Goal: Task Accomplishment & Management: Manage account settings

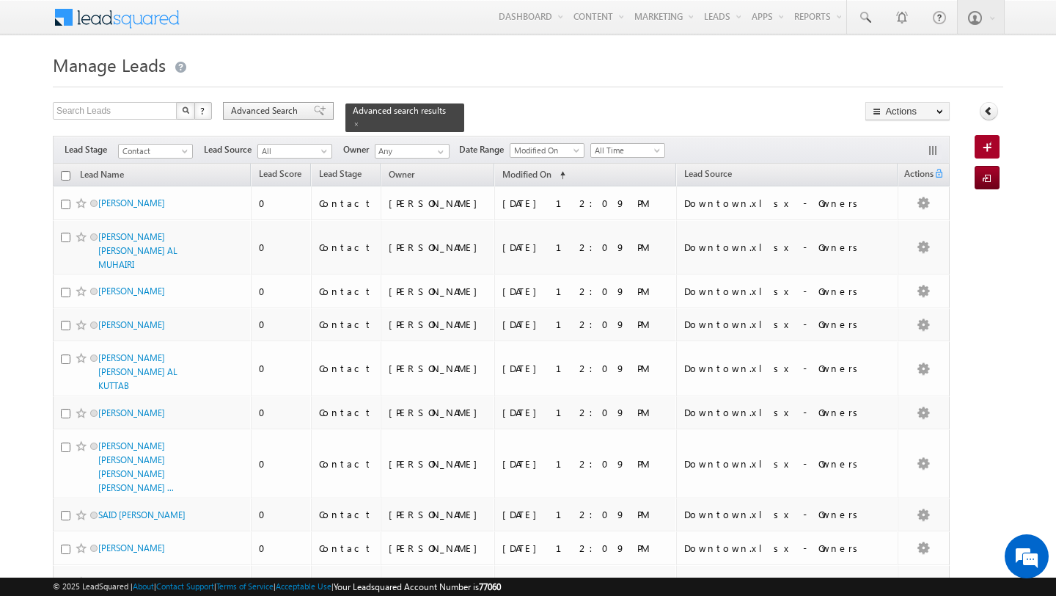
click at [282, 113] on span "Advanced Search" at bounding box center [266, 110] width 71 height 13
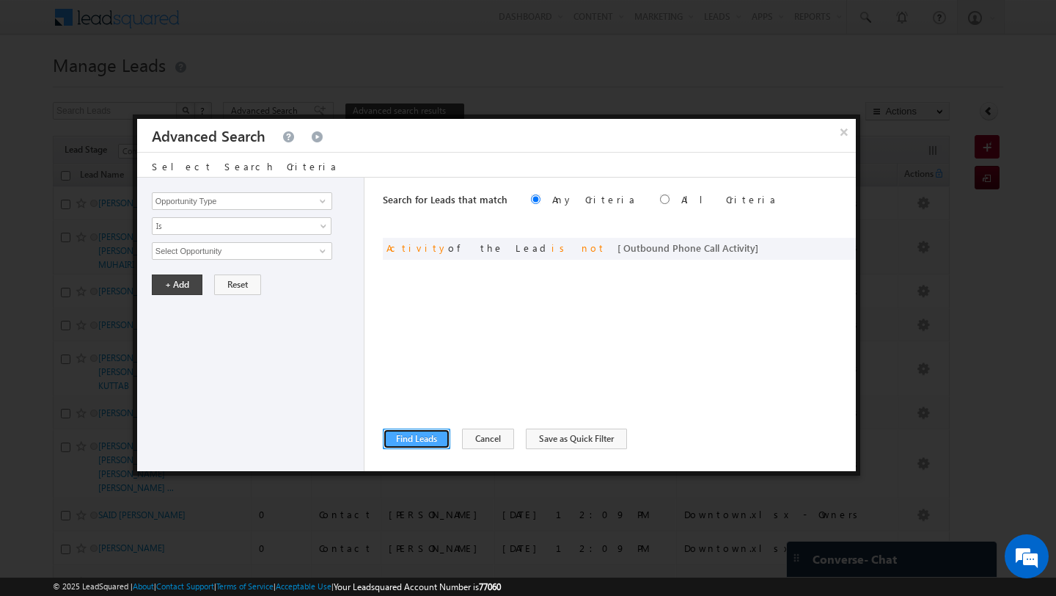
click at [418, 432] on button "Find Leads" at bounding box center [416, 438] width 67 height 21
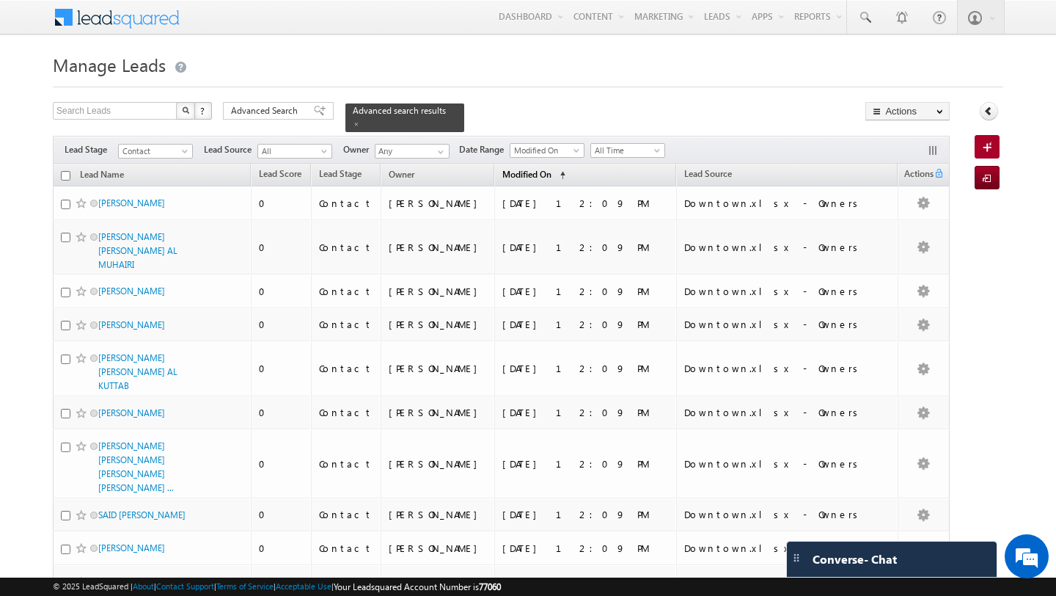
click at [552, 173] on span "Modified On" at bounding box center [526, 174] width 49 height 11
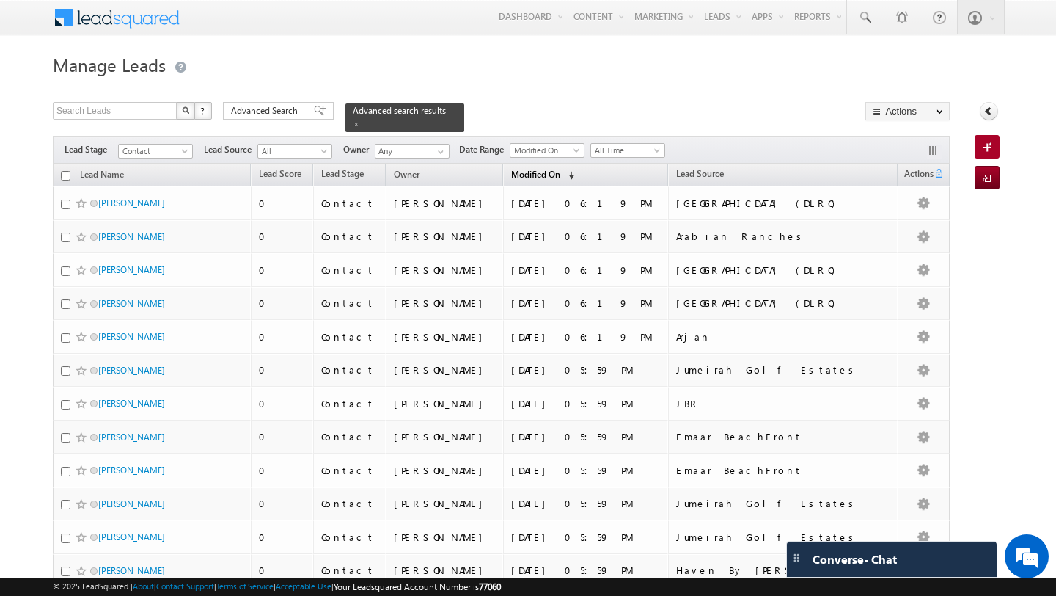
click at [542, 177] on span "Modified On" at bounding box center [535, 174] width 49 height 11
click at [542, 177] on span "Modified On" at bounding box center [535, 173] width 49 height 11
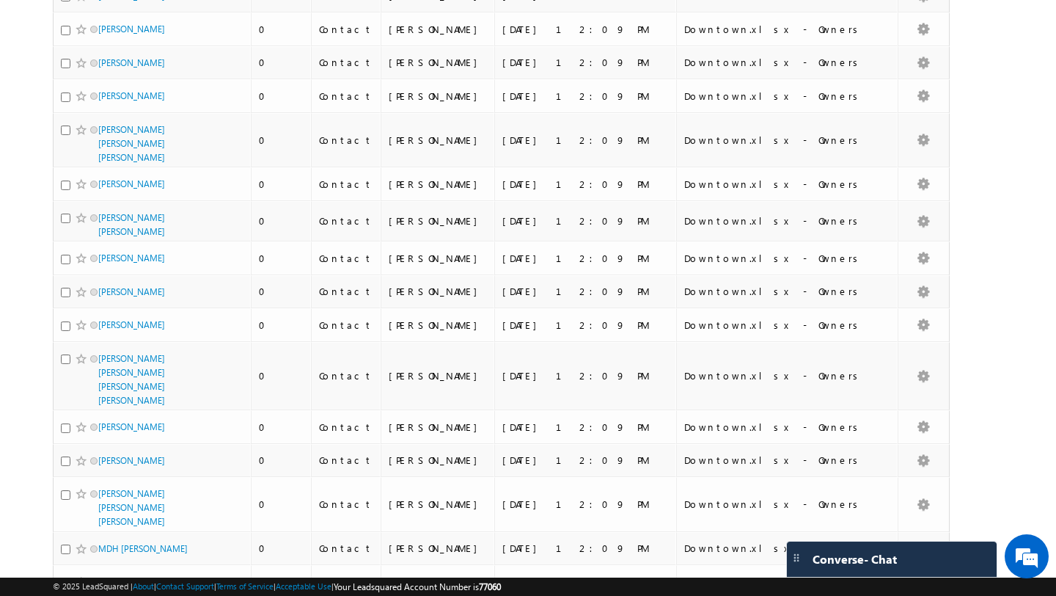
scroll to position [1478, 0]
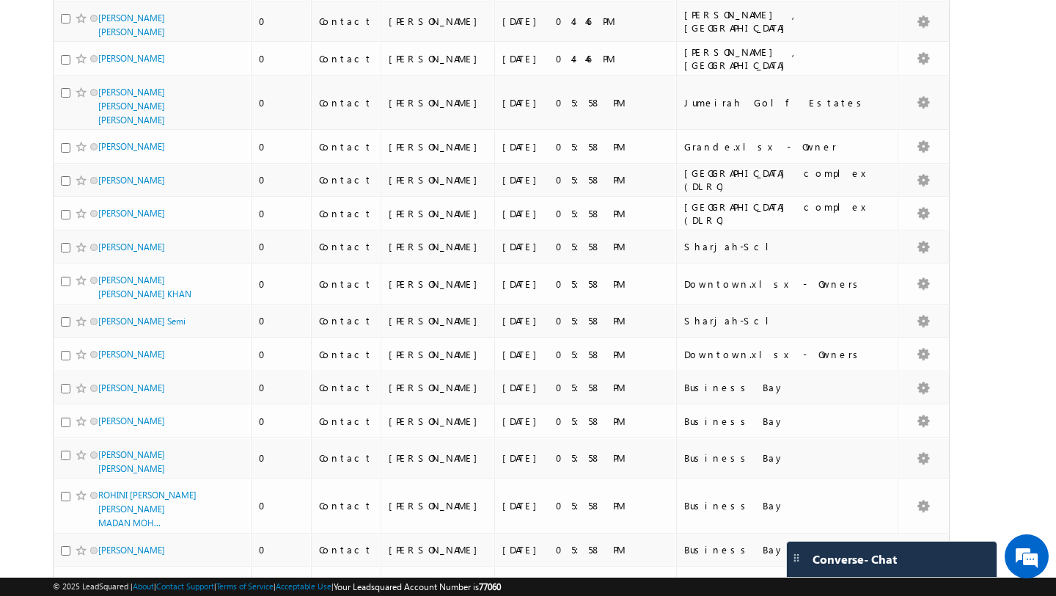
scroll to position [6941, 0]
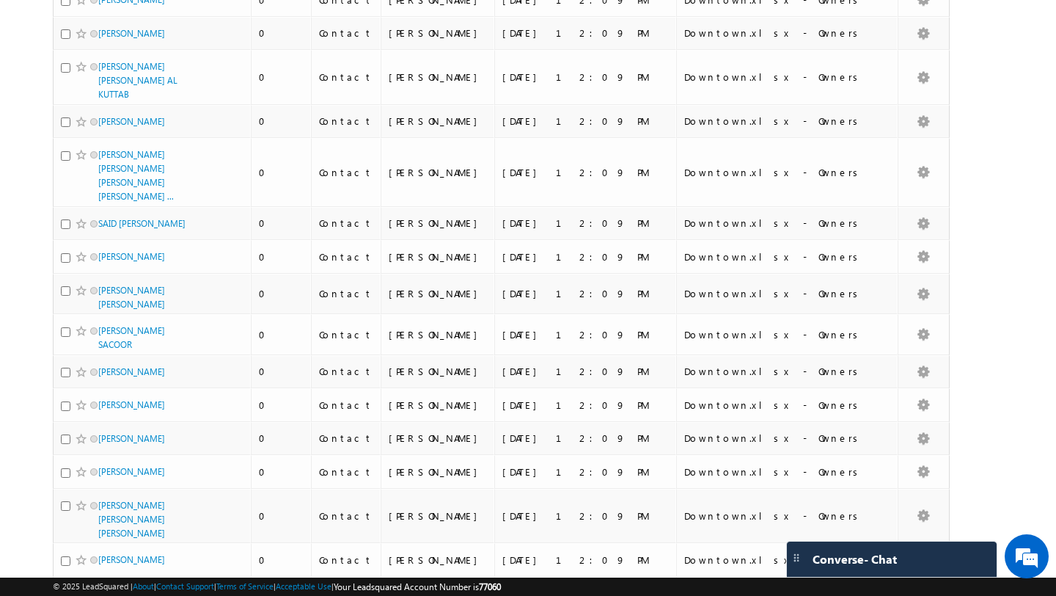
scroll to position [0, 0]
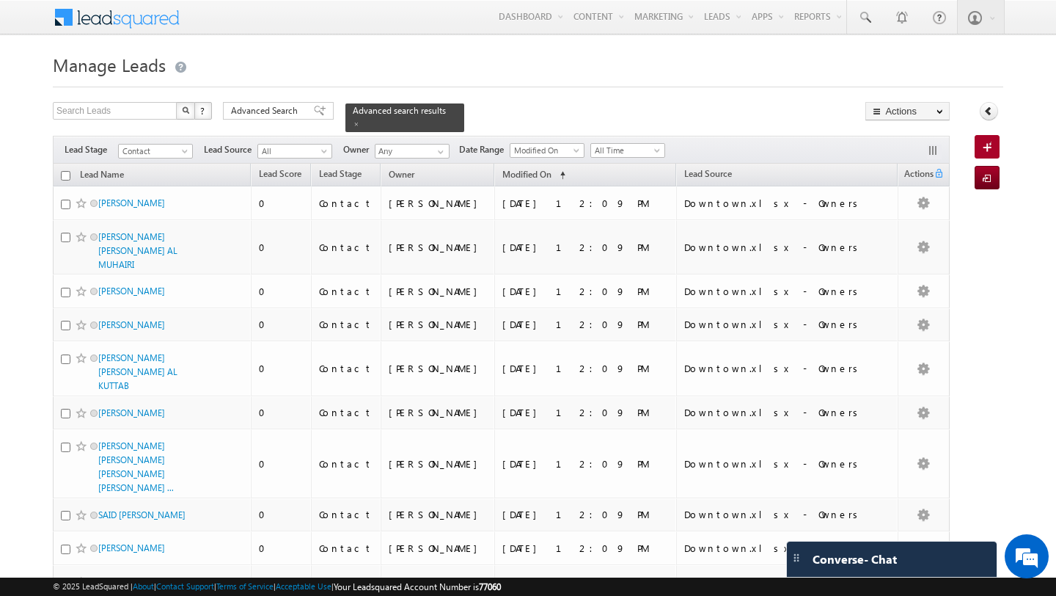
click at [63, 178] on input "checkbox" at bounding box center [66, 176] width 10 height 10
checkbox input "true"
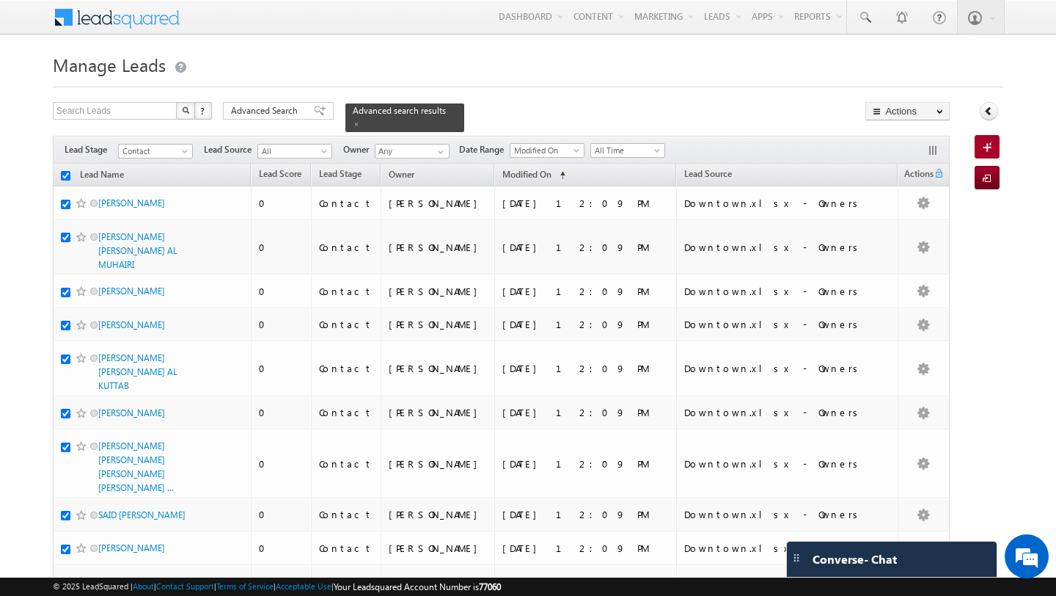
checkbox input "true"
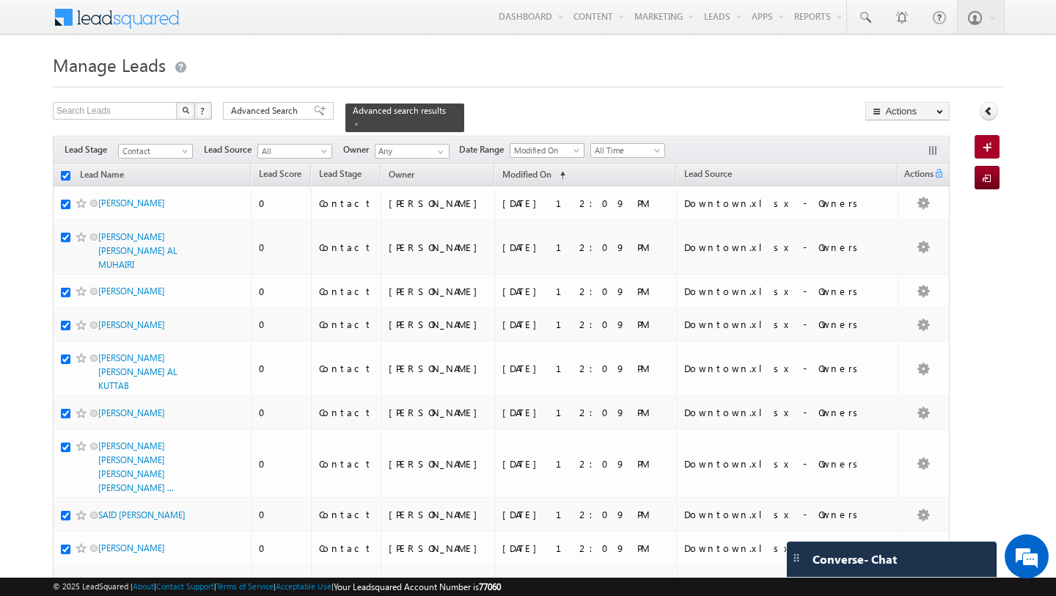
checkbox input "true"
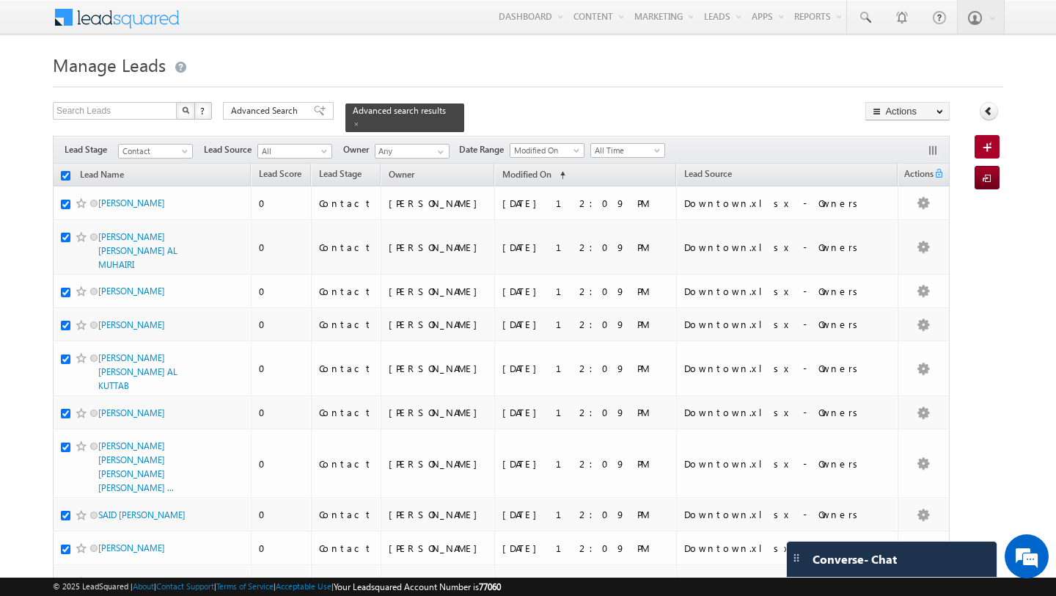
checkbox input "true"
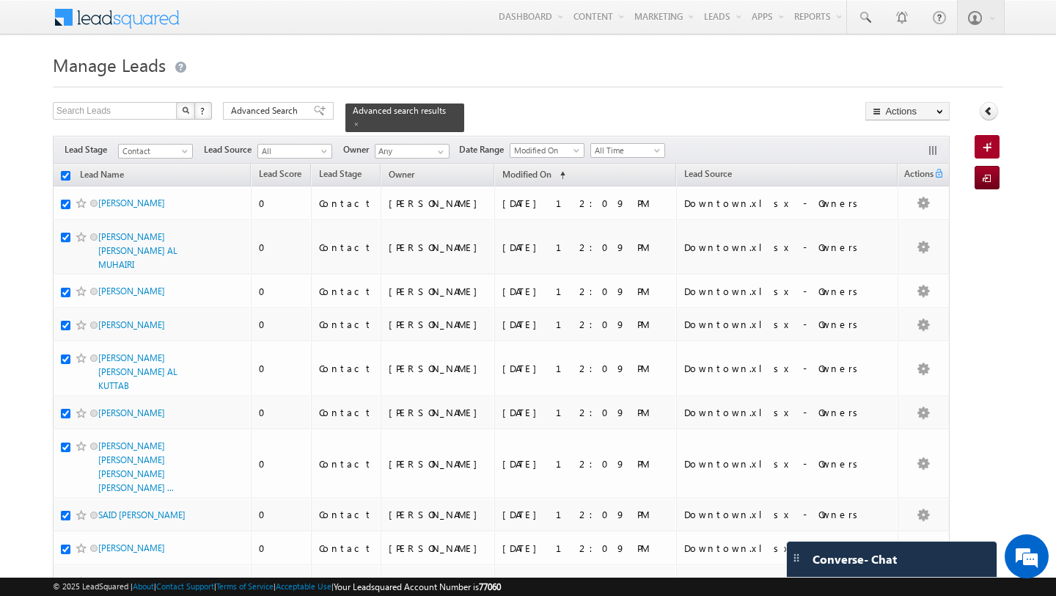
checkbox input "true"
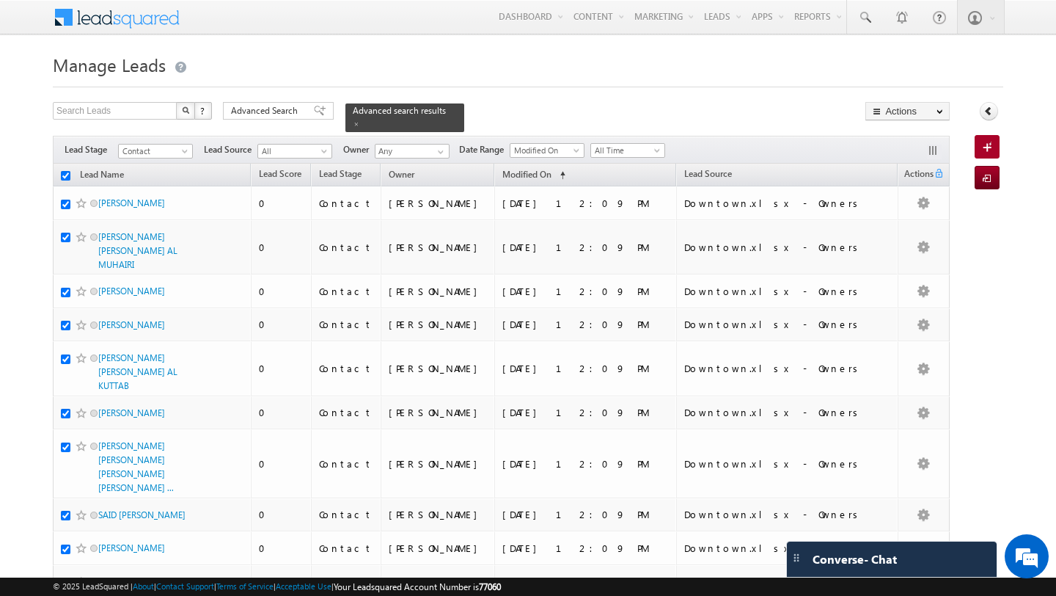
checkbox input "true"
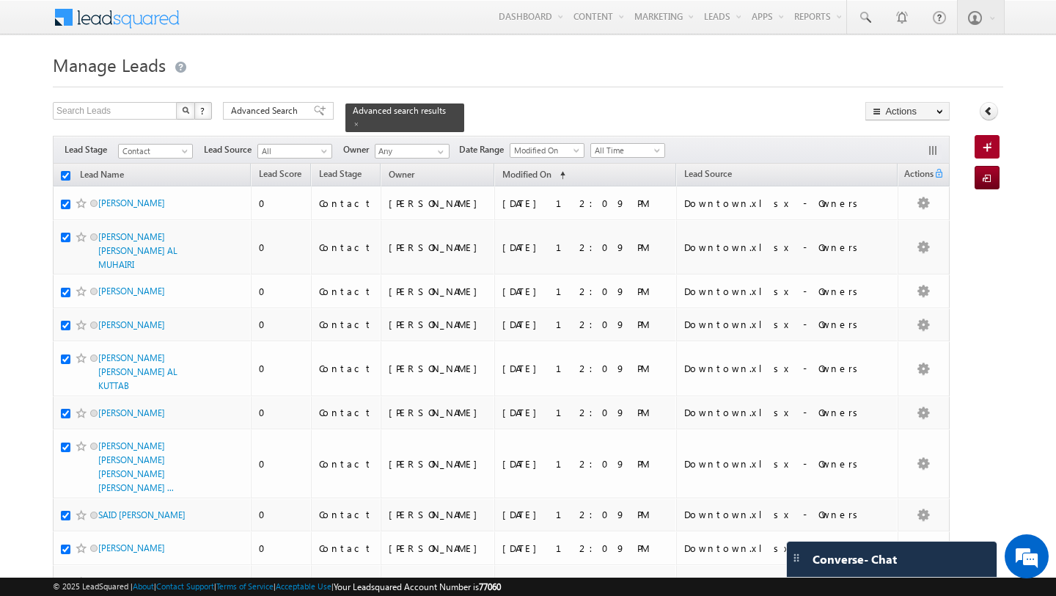
checkbox input "true"
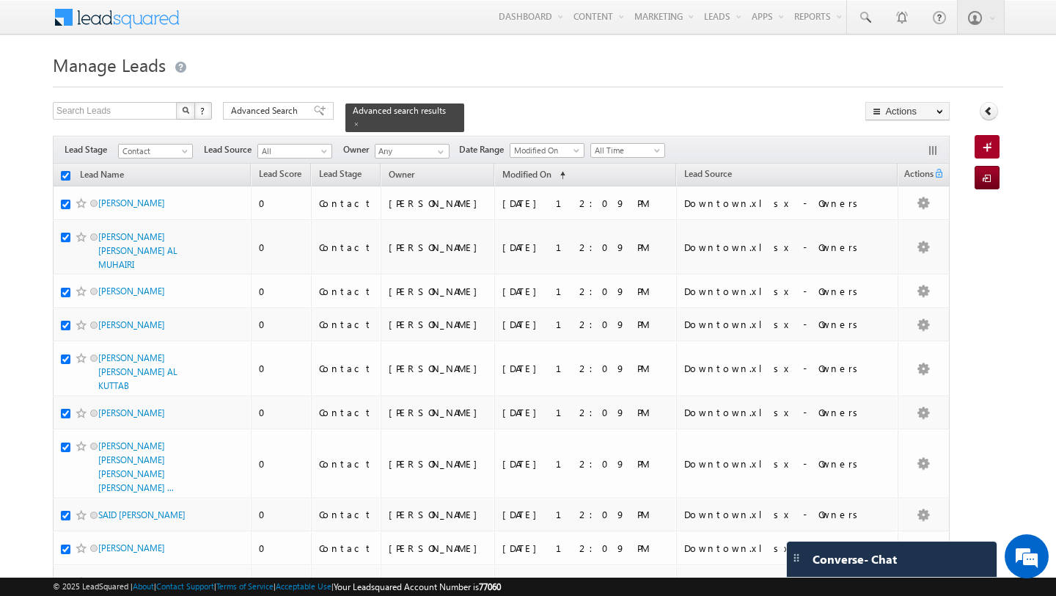
checkbox input "true"
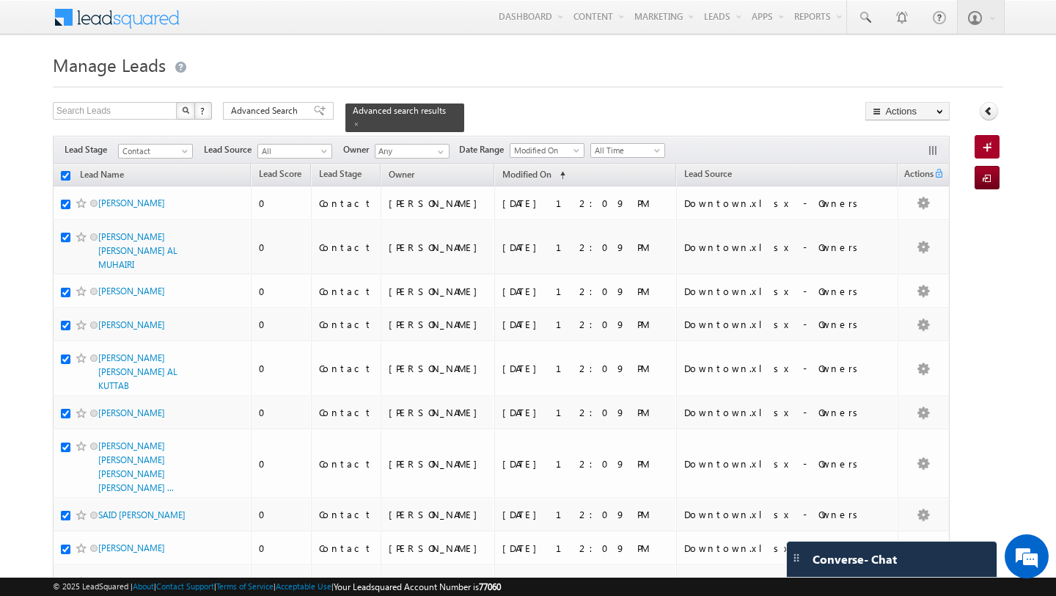
checkbox input "true"
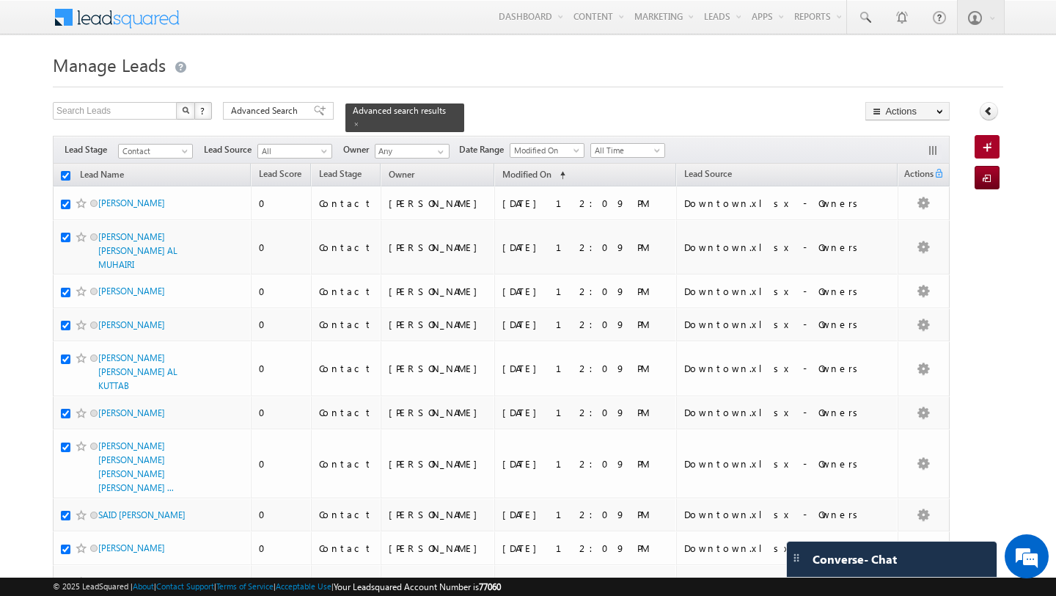
checkbox input "true"
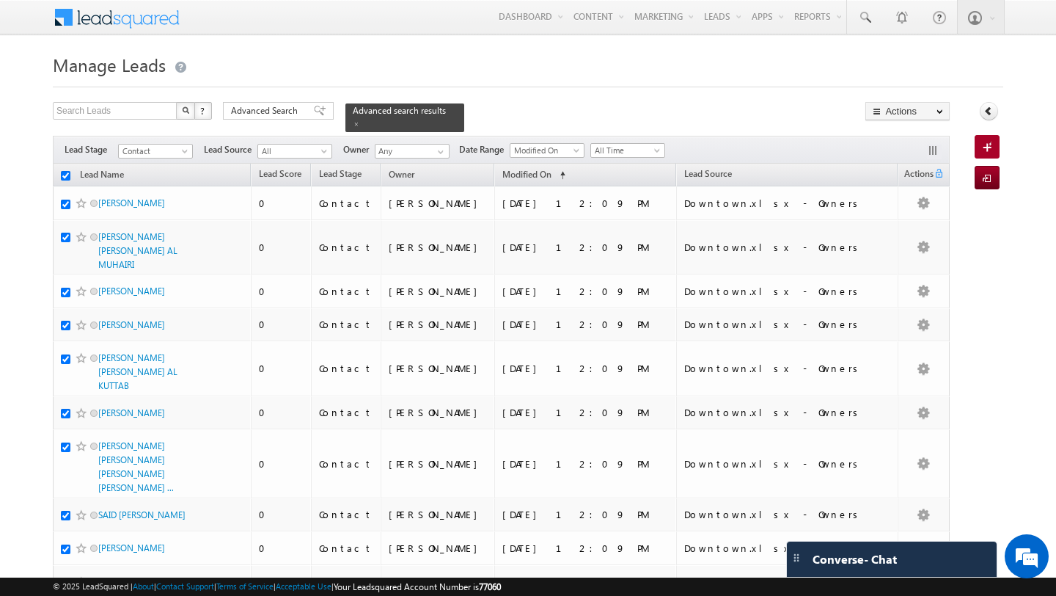
checkbox input "true"
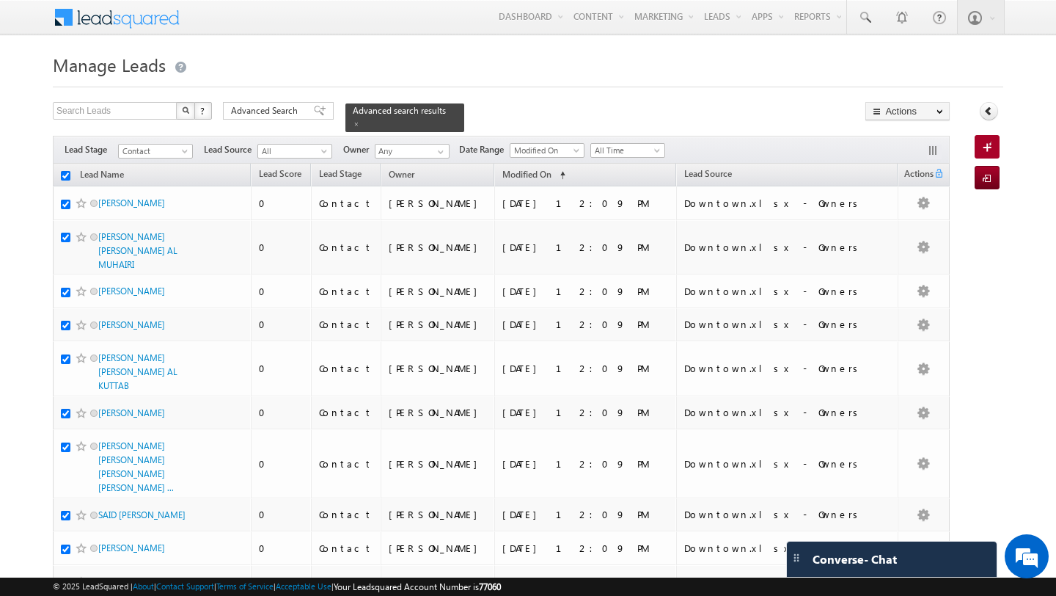
checkbox input "true"
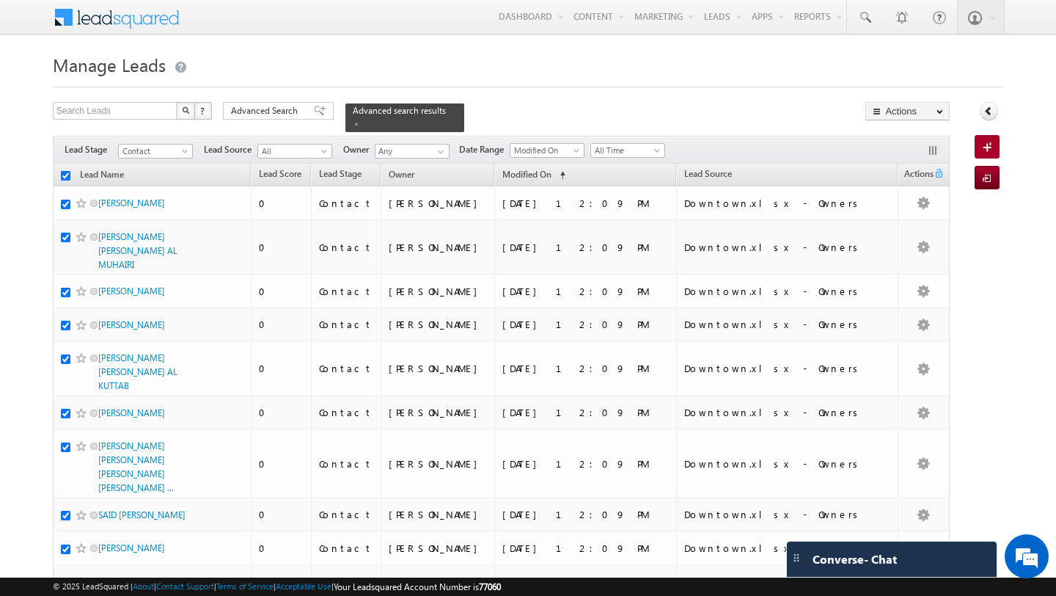
checkbox input "true"
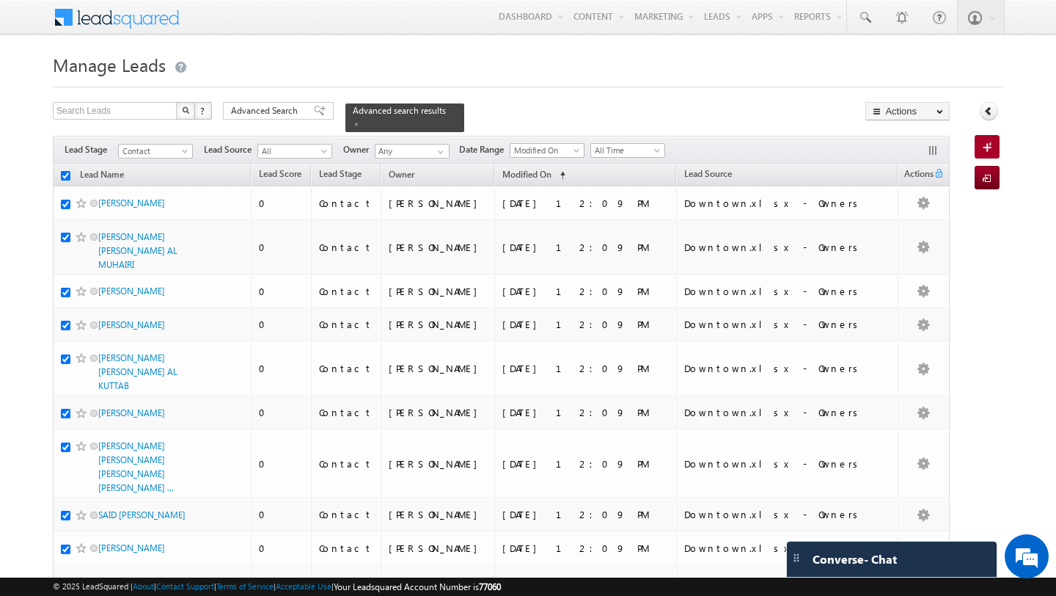
checkbox input "true"
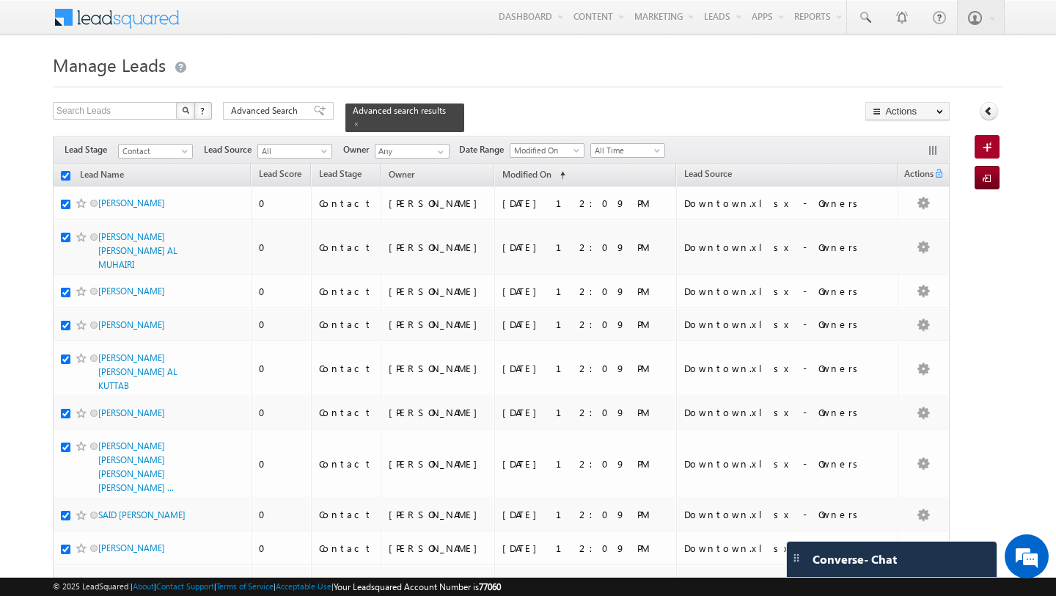
checkbox input "true"
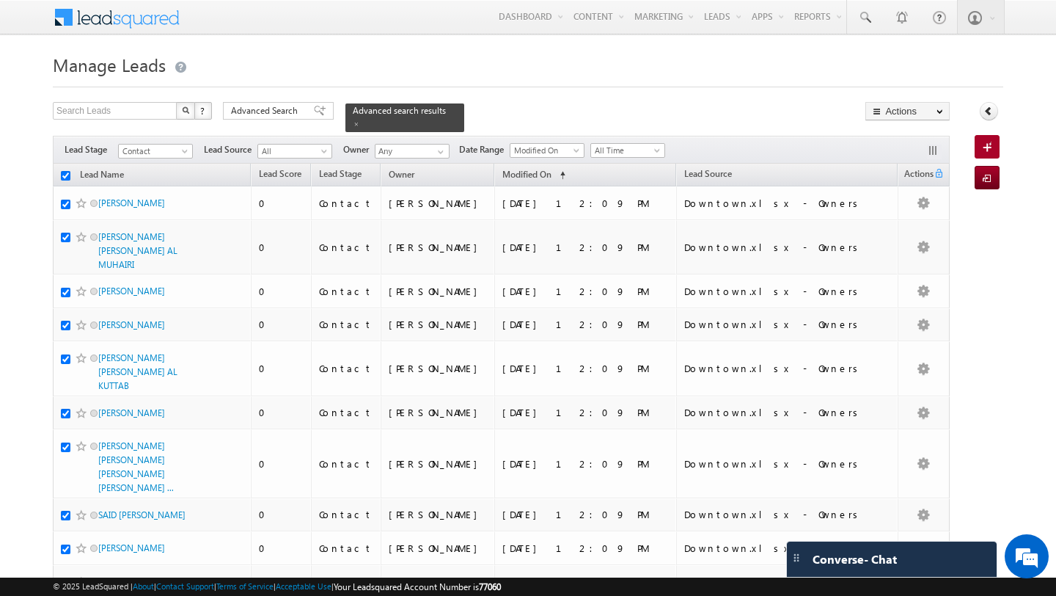
checkbox input "true"
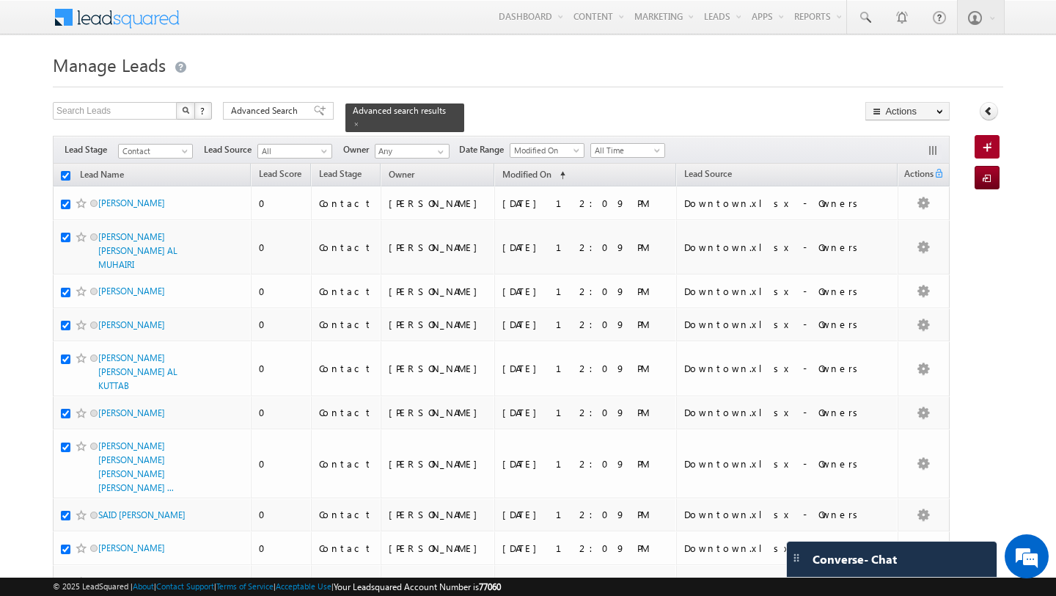
checkbox input "true"
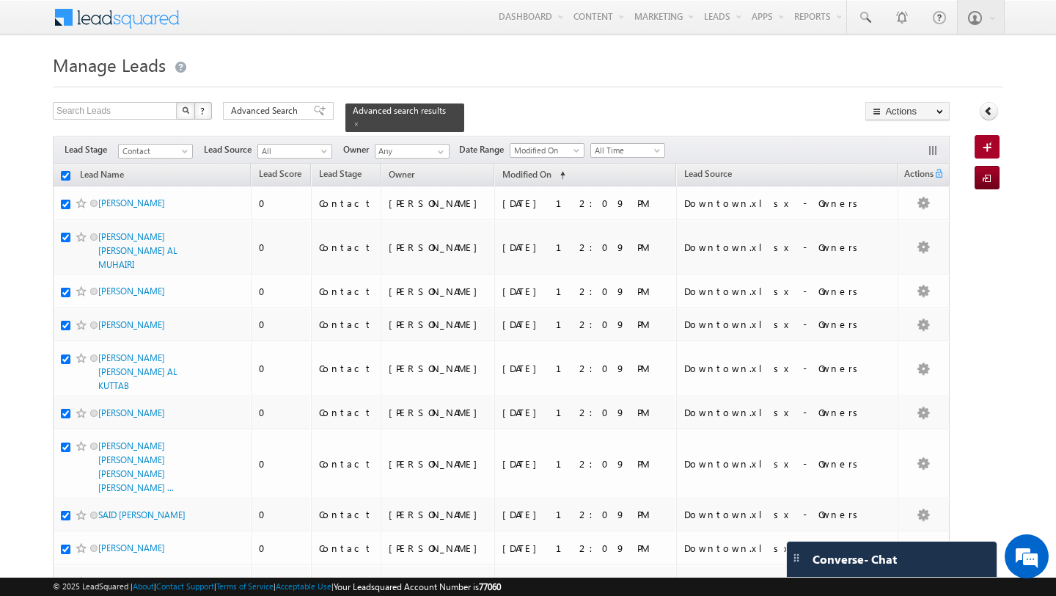
checkbox input "true"
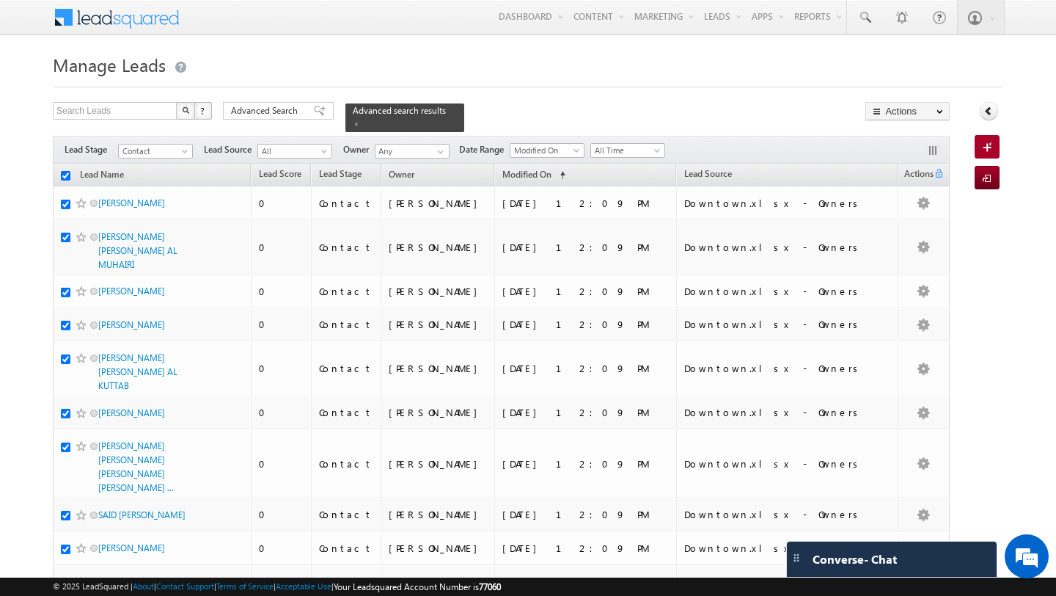
checkbox input "true"
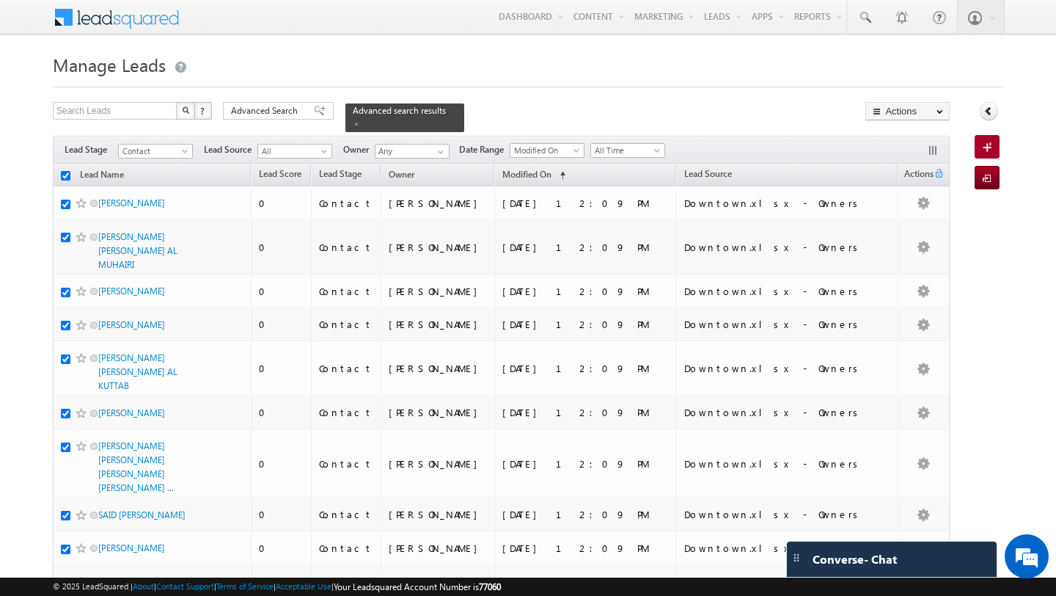
checkbox input "true"
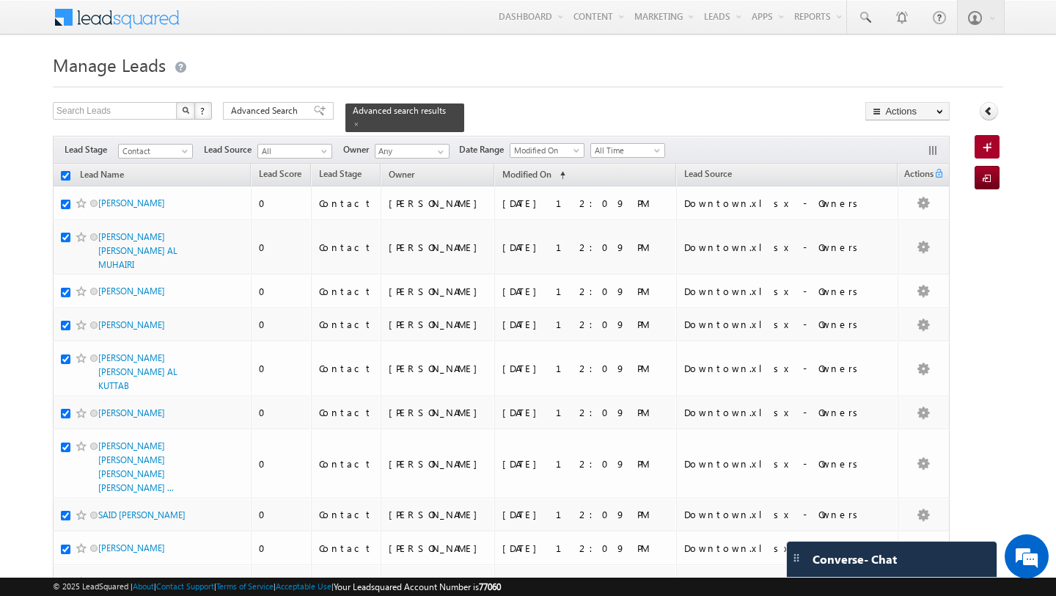
checkbox input "true"
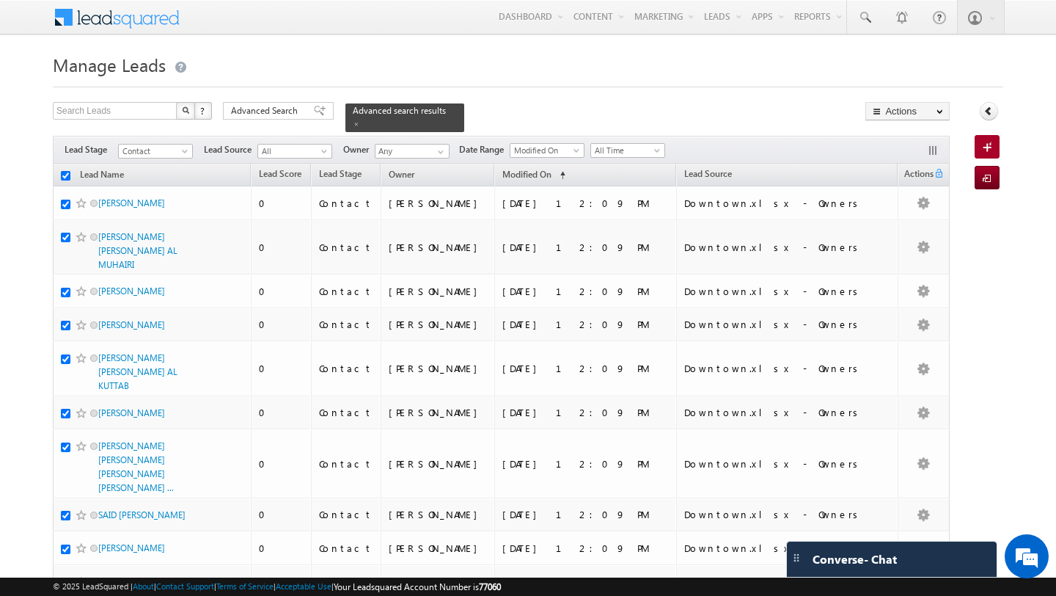
checkbox input "true"
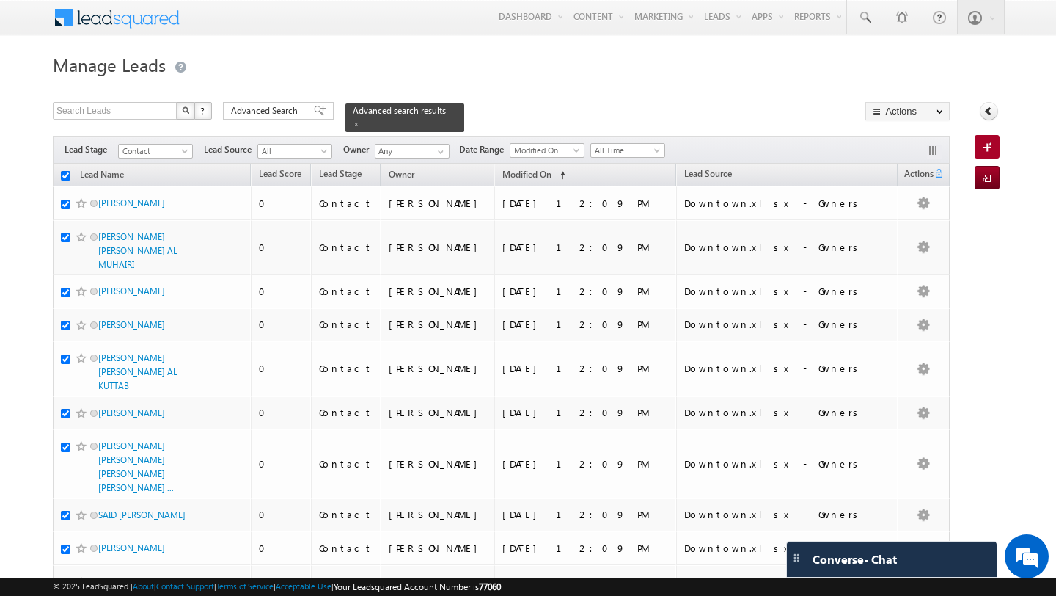
checkbox input "true"
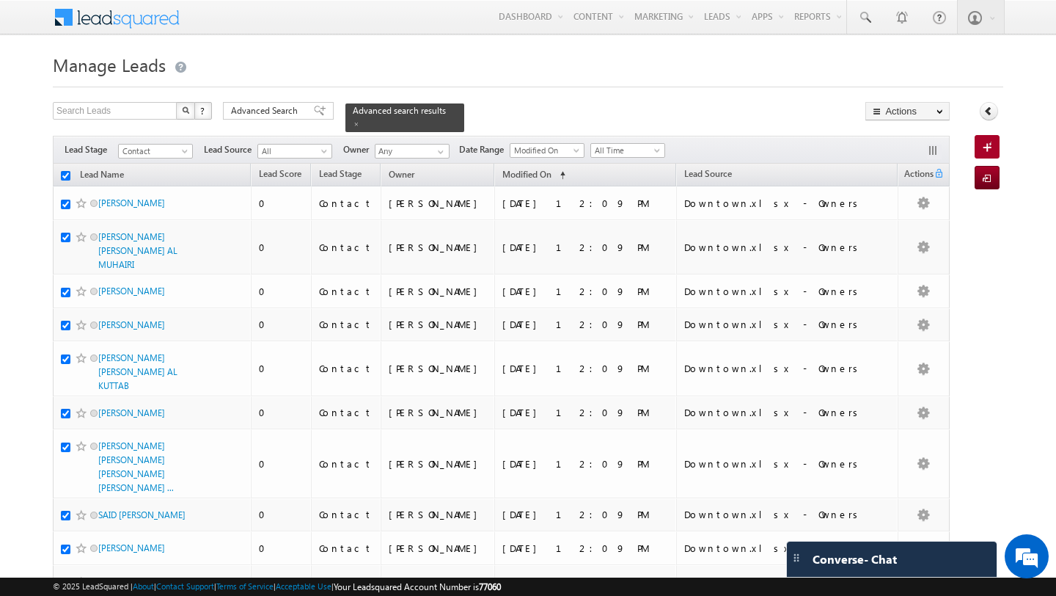
checkbox input "true"
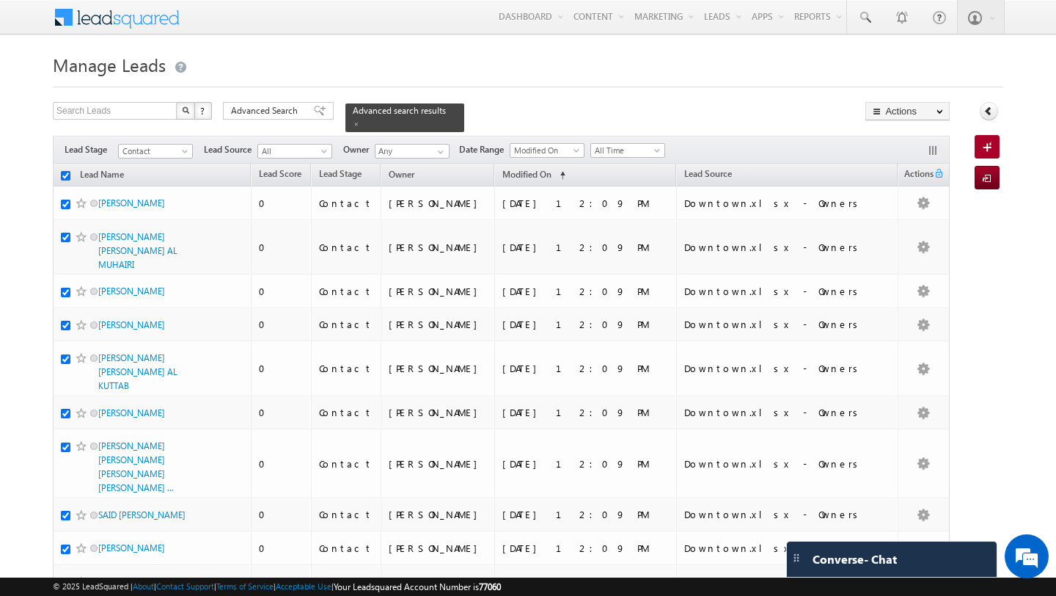
checkbox input "true"
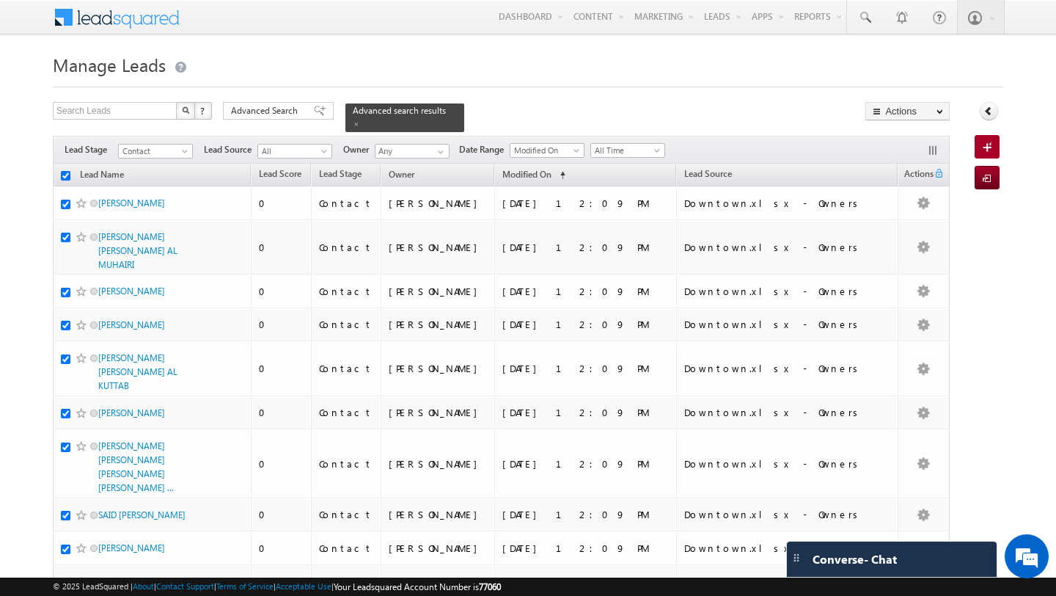
checkbox input "true"
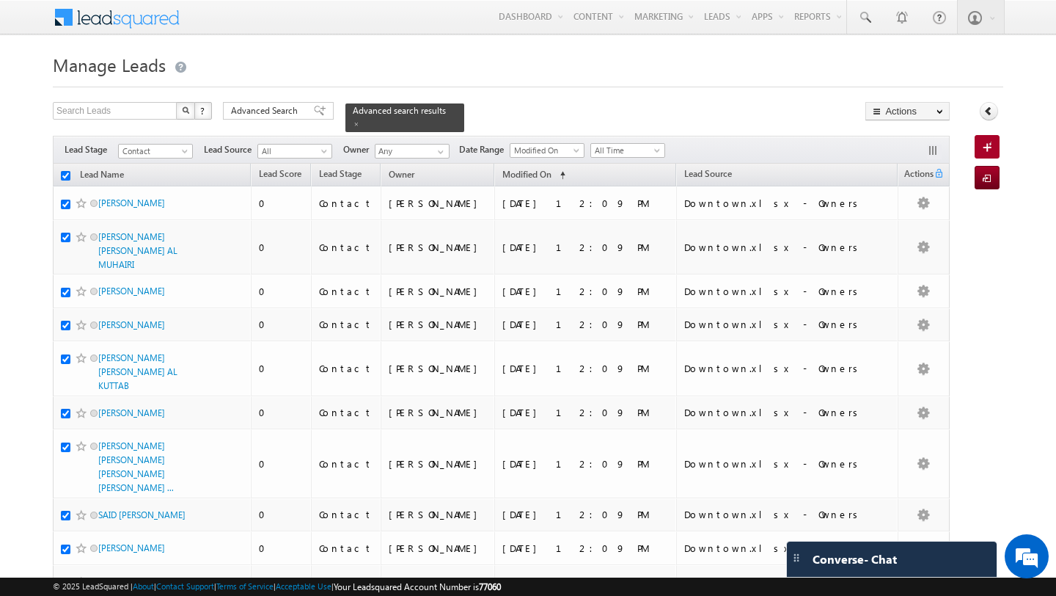
checkbox input "true"
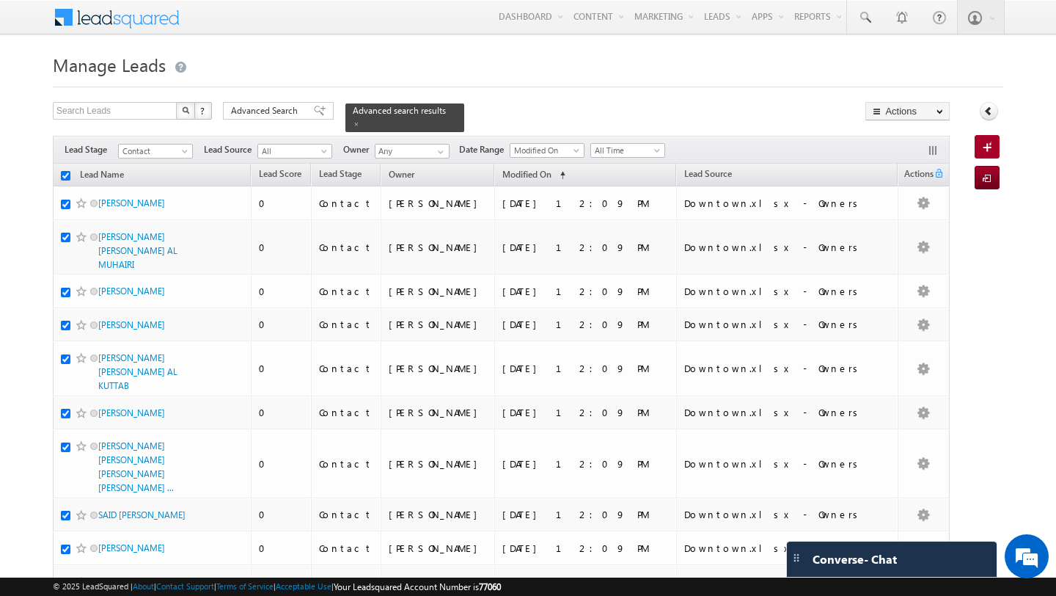
checkbox input "true"
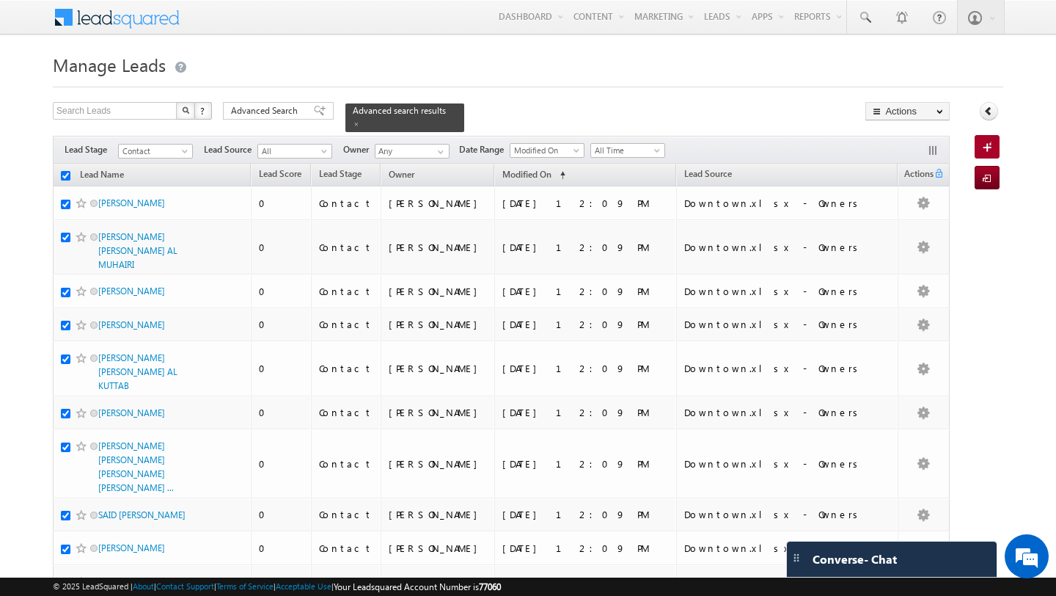
checkbox input "true"
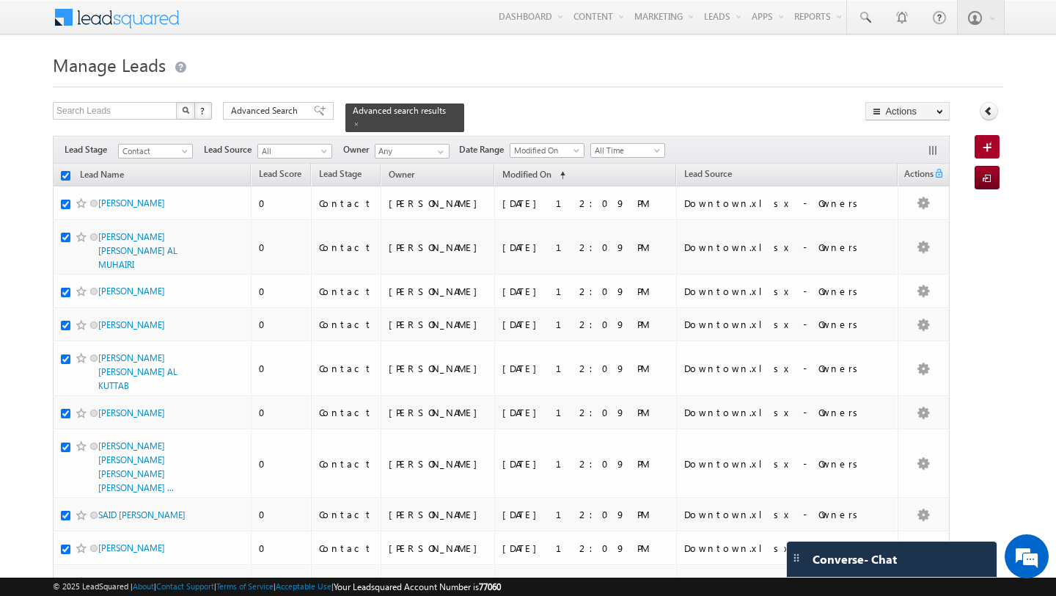
checkbox input "true"
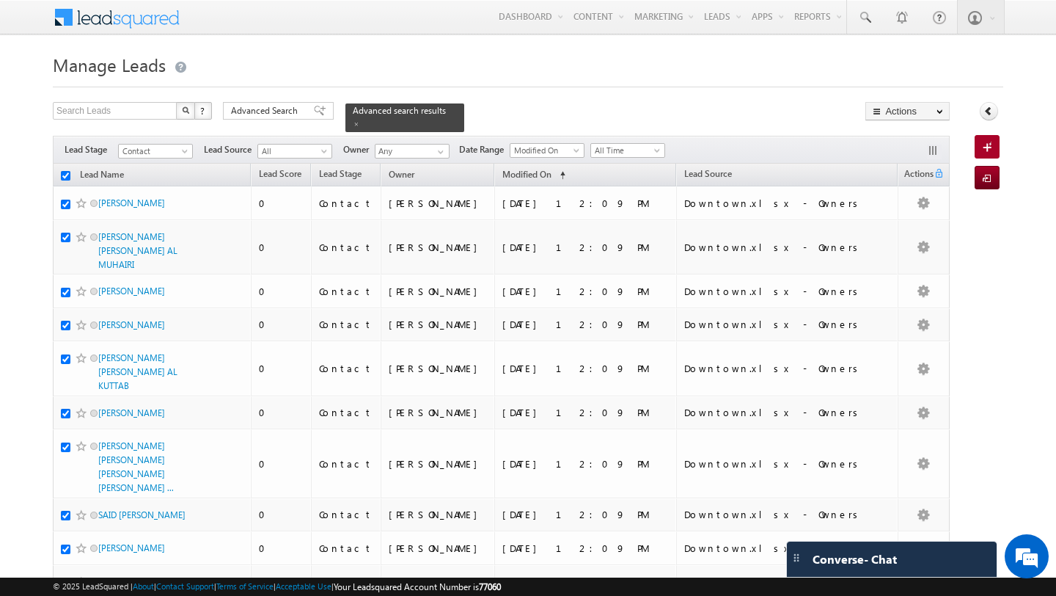
checkbox input "true"
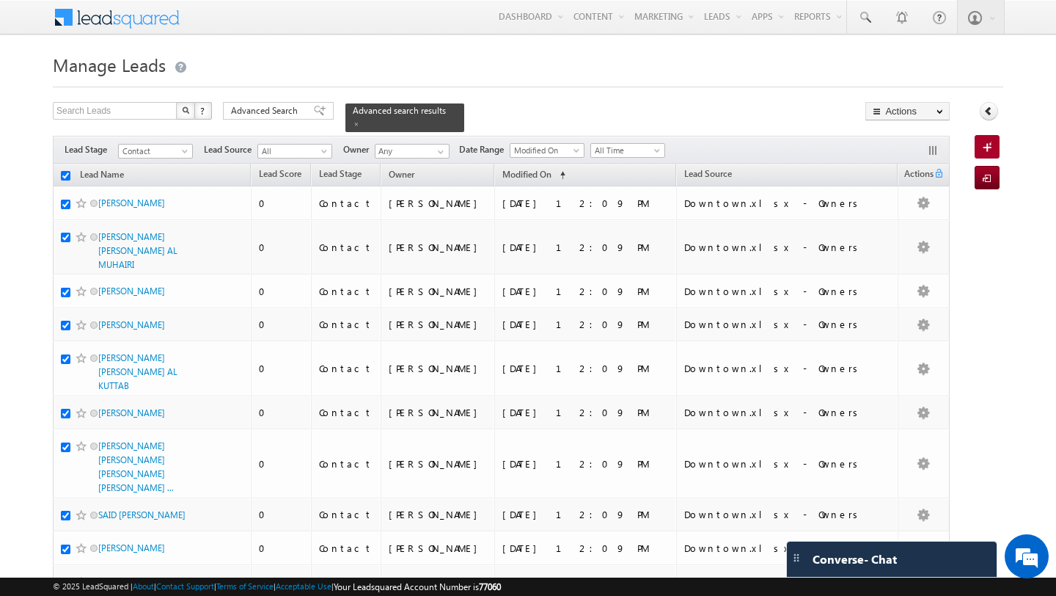
checkbox input "true"
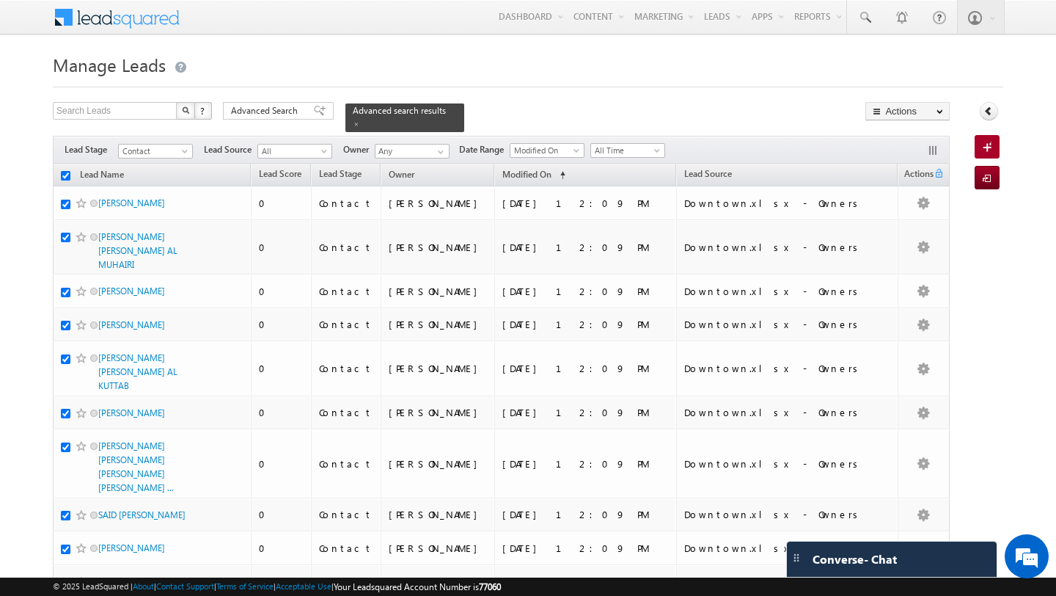
checkbox input "true"
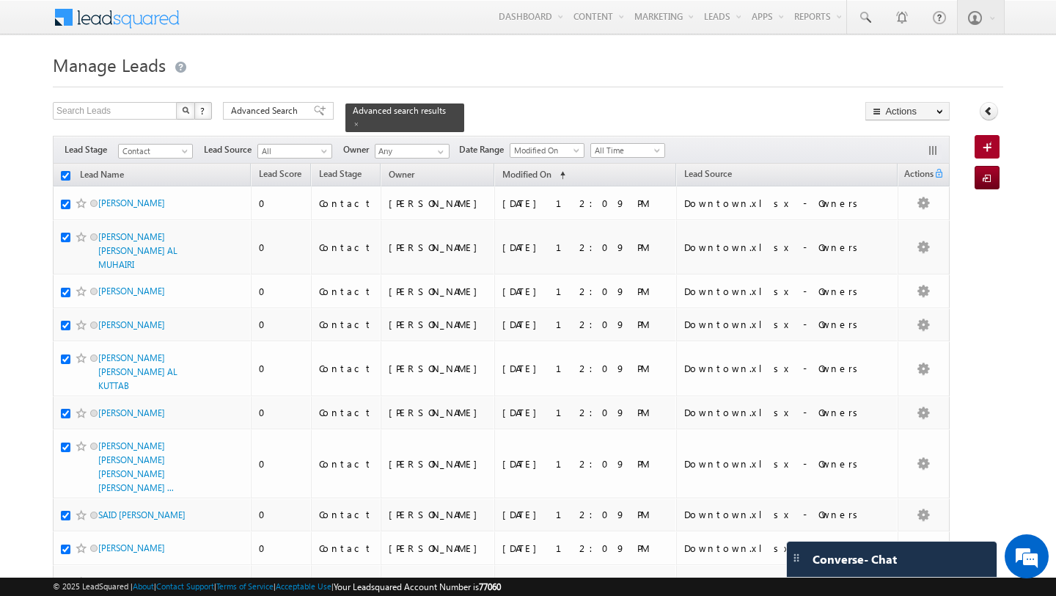
checkbox input "true"
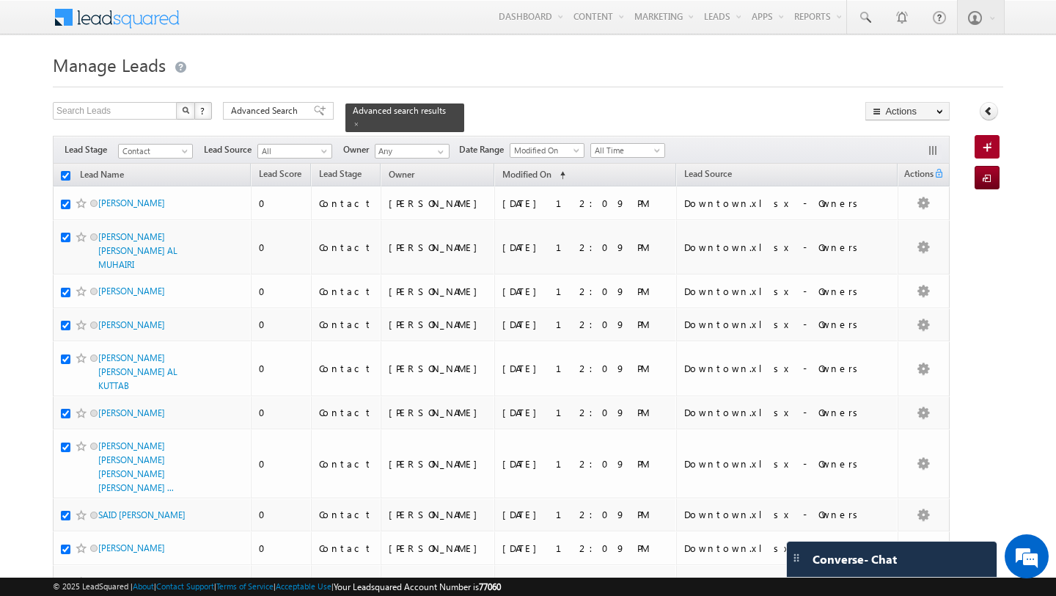
checkbox input "true"
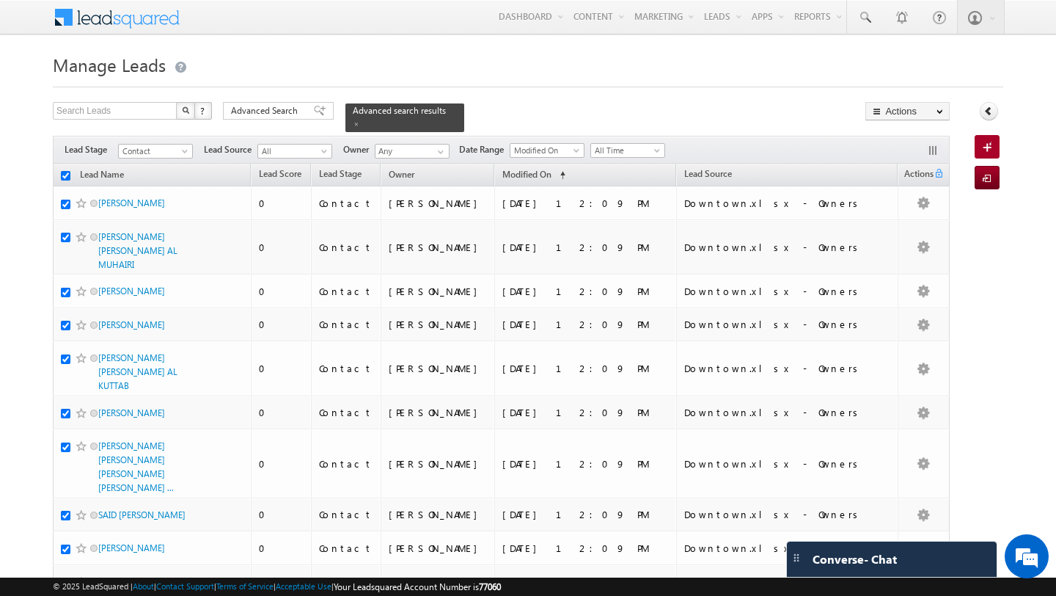
checkbox input "true"
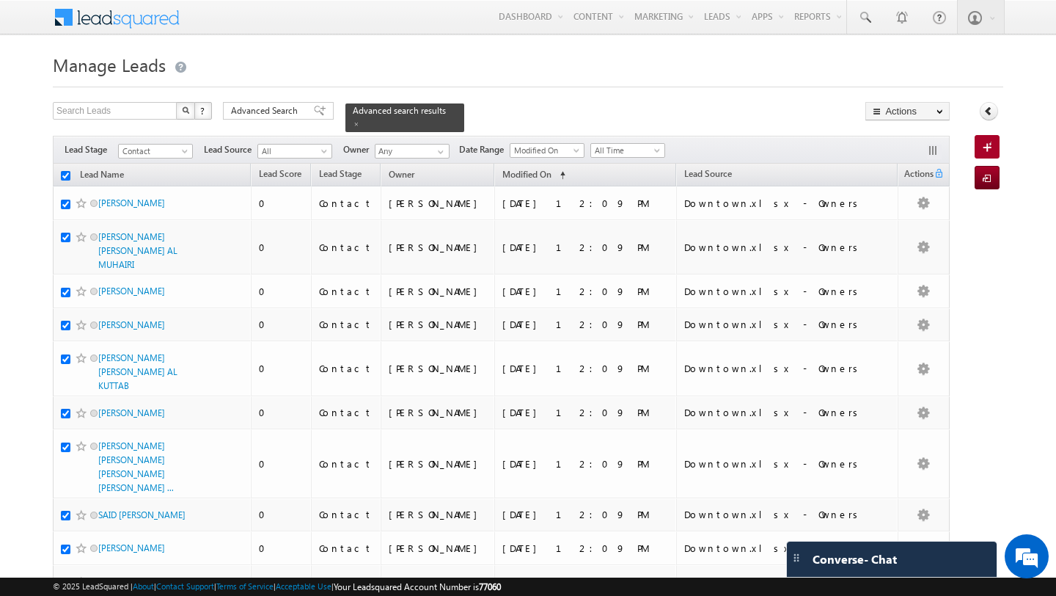
checkbox input "true"
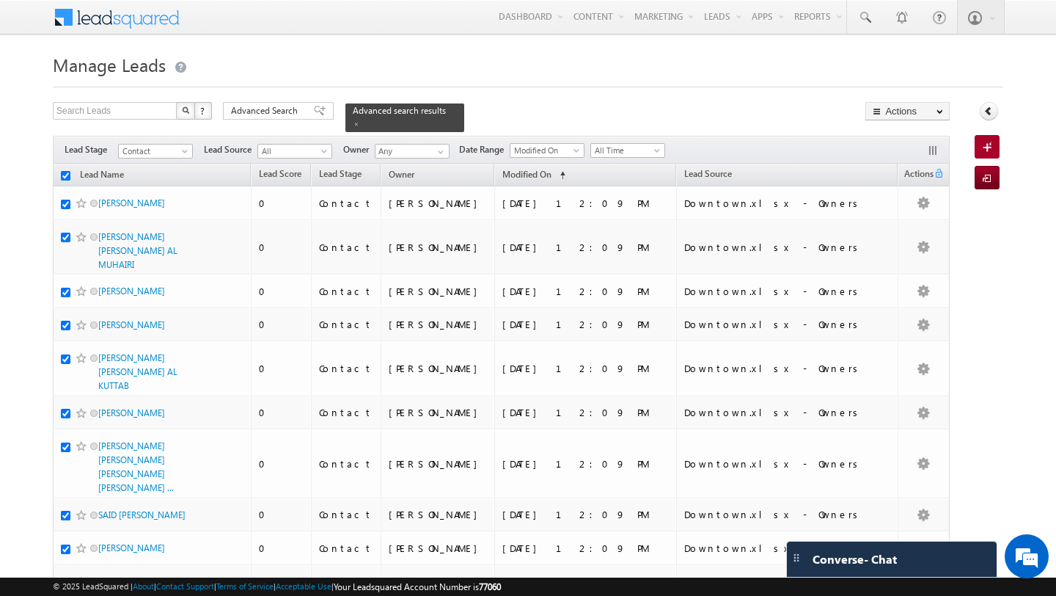
checkbox input "true"
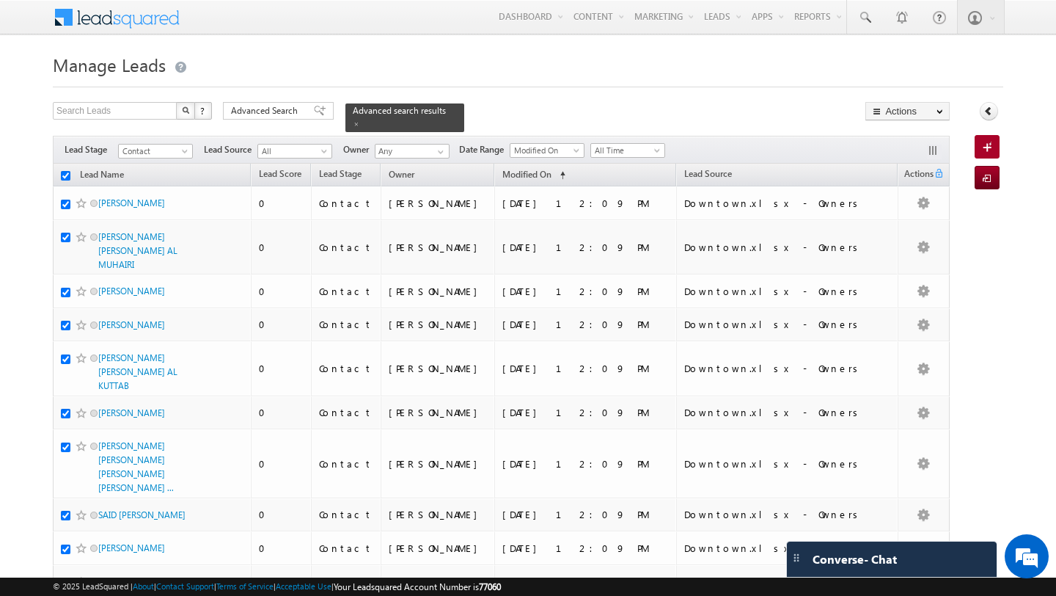
checkbox input "true"
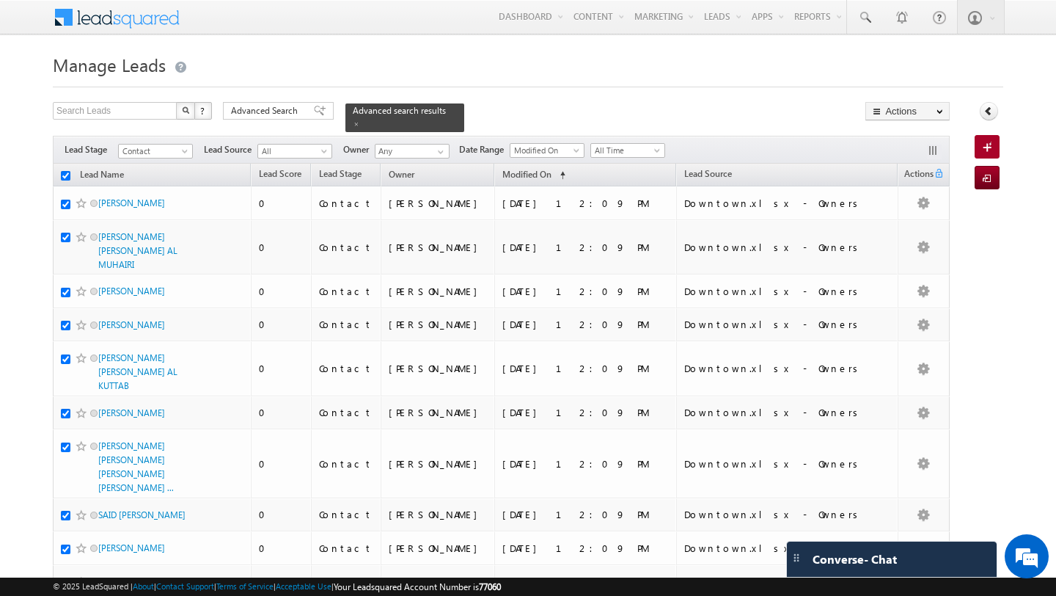
checkbox input "true"
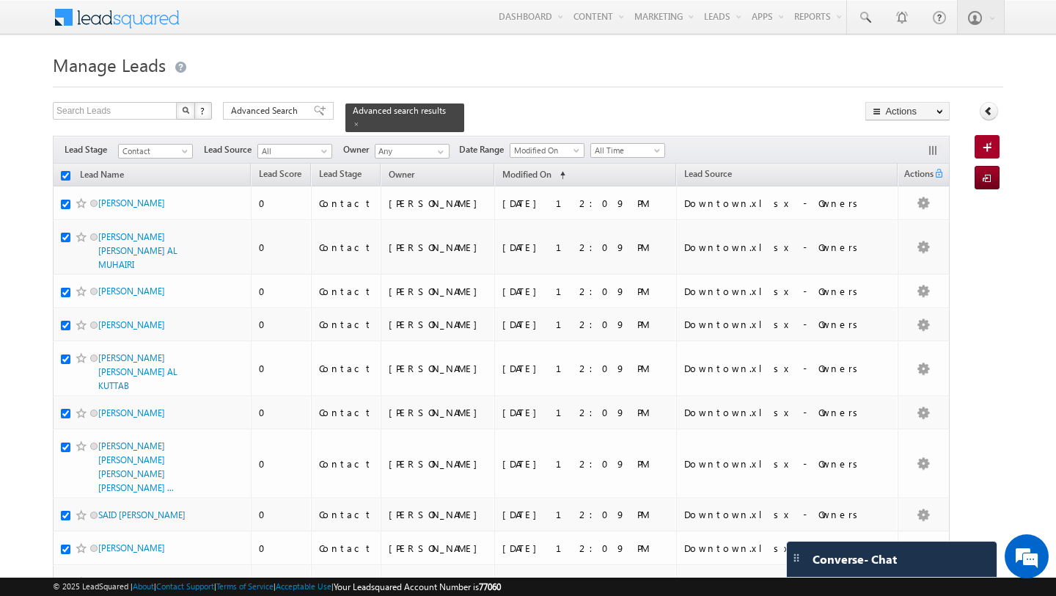
checkbox input "true"
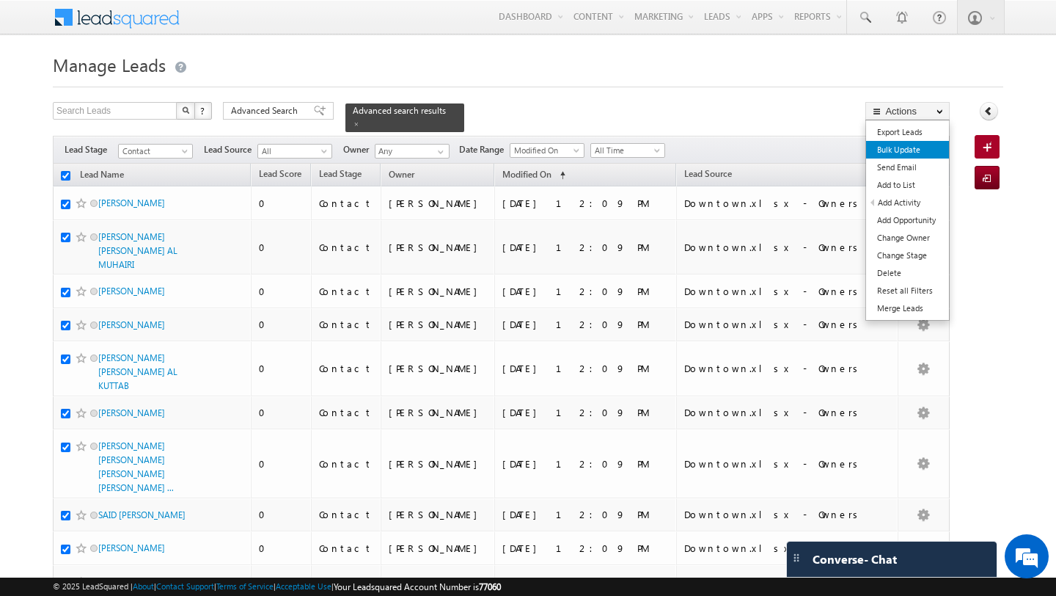
click at [918, 155] on link "Bulk Update" at bounding box center [907, 150] width 83 height 18
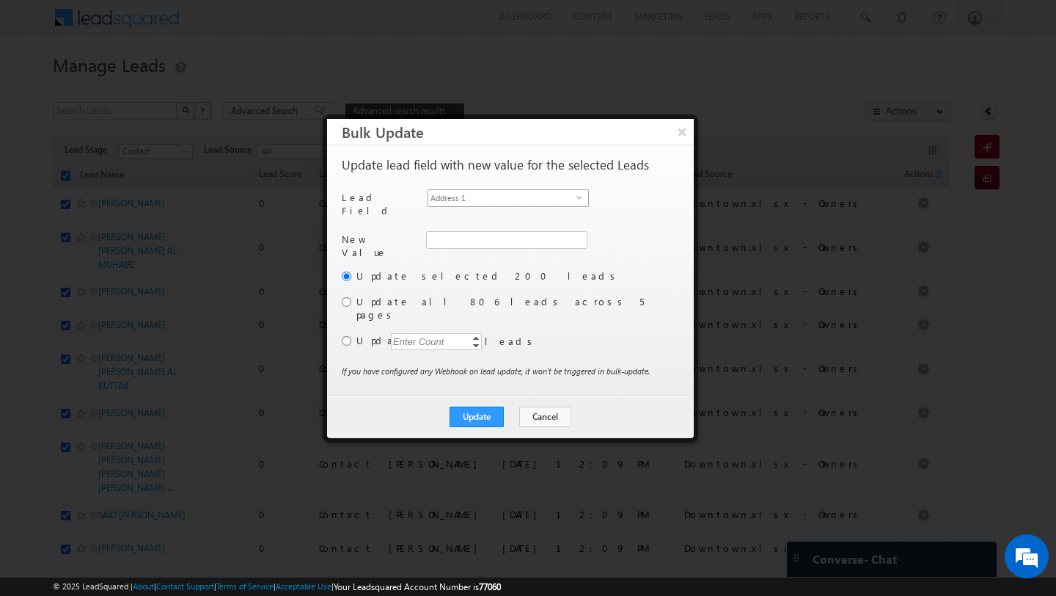
click at [508, 197] on span "Address 1" at bounding box center [502, 198] width 148 height 16
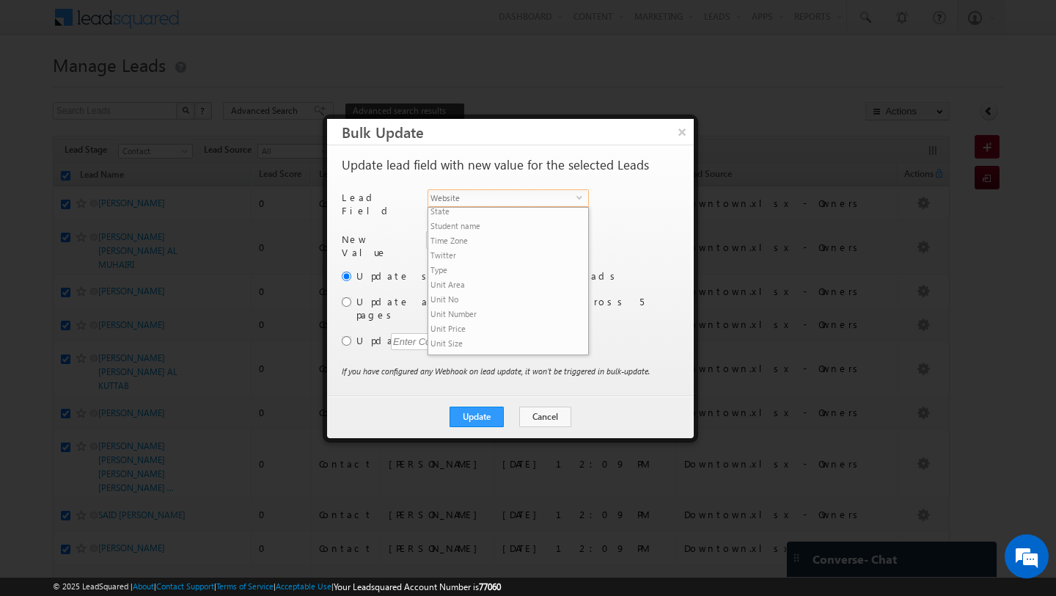
scroll to position [705, 0]
click at [487, 220] on li "Owner" at bounding box center [508, 227] width 160 height 15
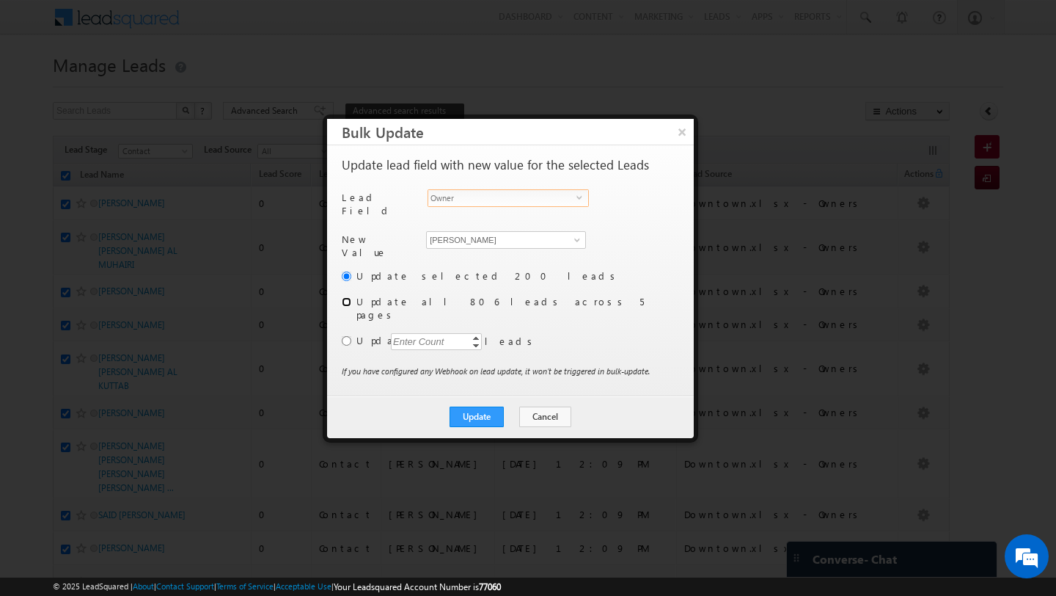
click at [343, 298] on input "radio" at bounding box center [347, 302] width 10 height 10
click at [353, 373] on div "Another user is the owner of this account. Update lead field with new value for…" at bounding box center [510, 270] width 367 height 250
click at [486, 406] on button "Update" at bounding box center [477, 416] width 54 height 21
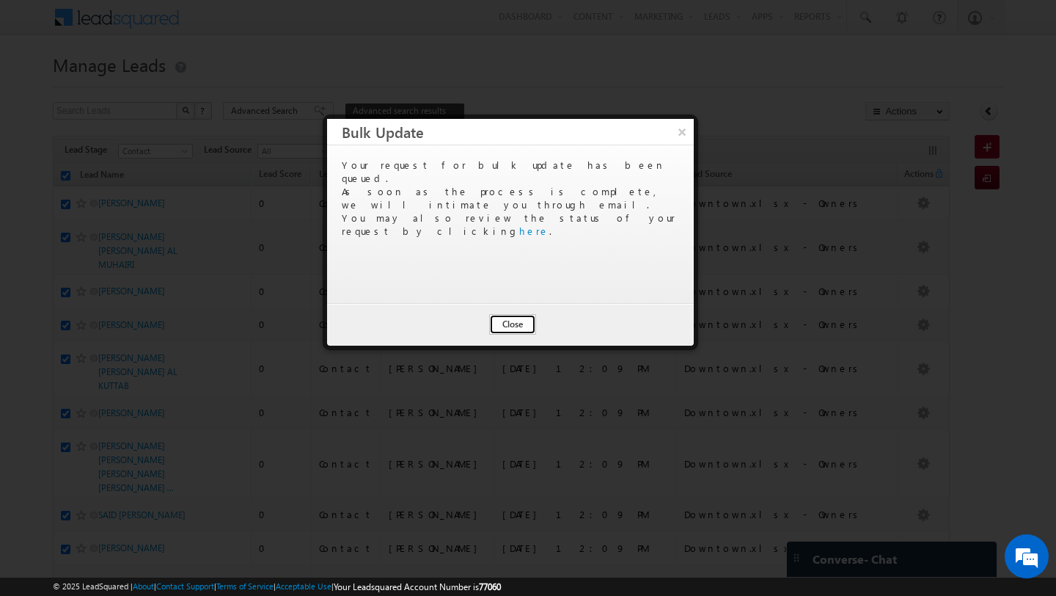
click at [513, 324] on button "Close" at bounding box center [512, 324] width 47 height 21
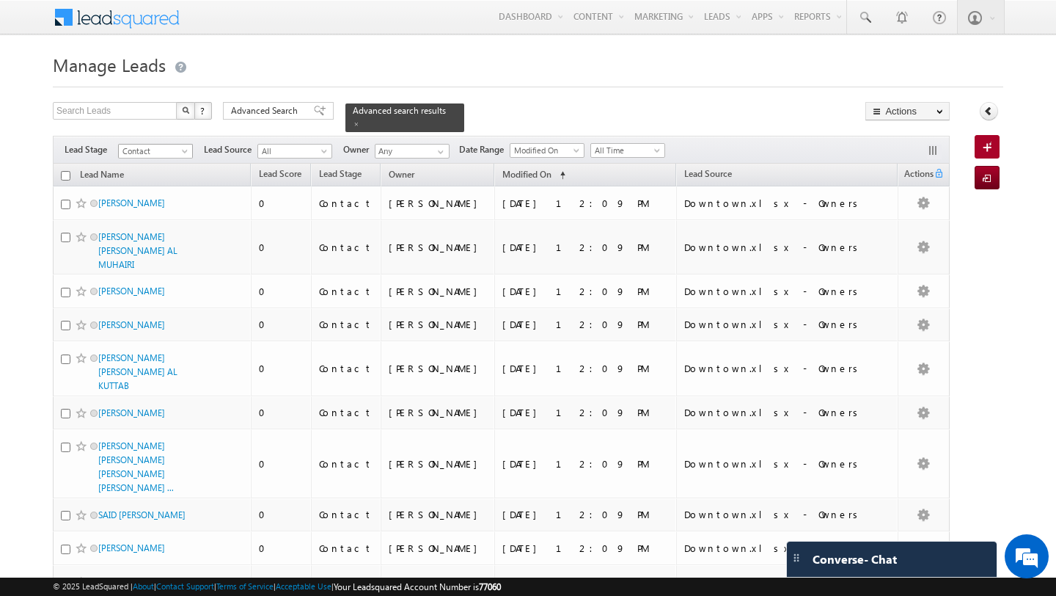
click at [155, 153] on span "Contact" at bounding box center [154, 150] width 70 height 13
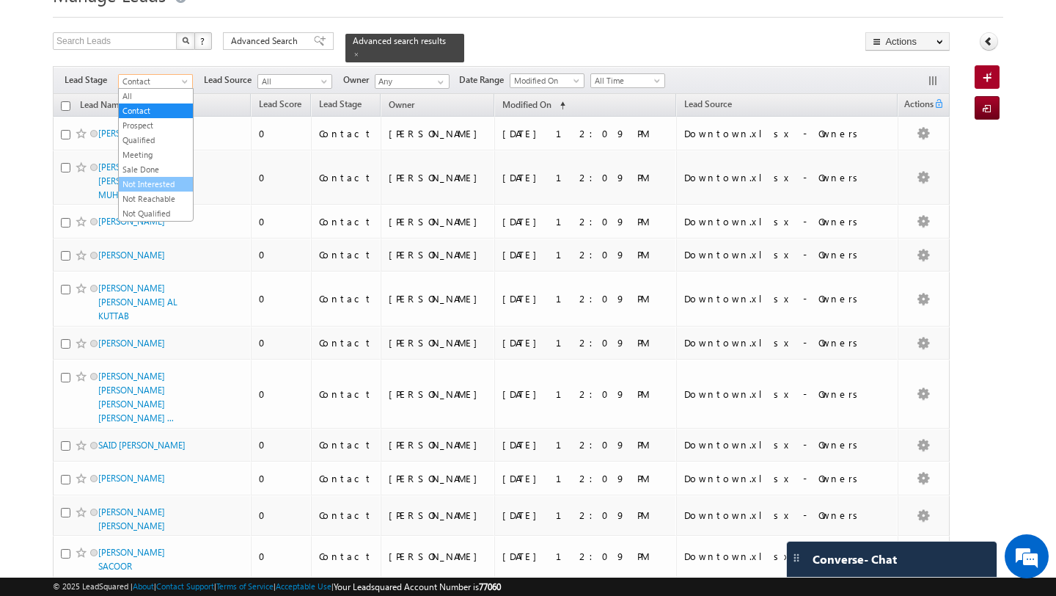
scroll to position [69, 0]
click at [150, 213] on link "Not Qualified" at bounding box center [156, 214] width 74 height 13
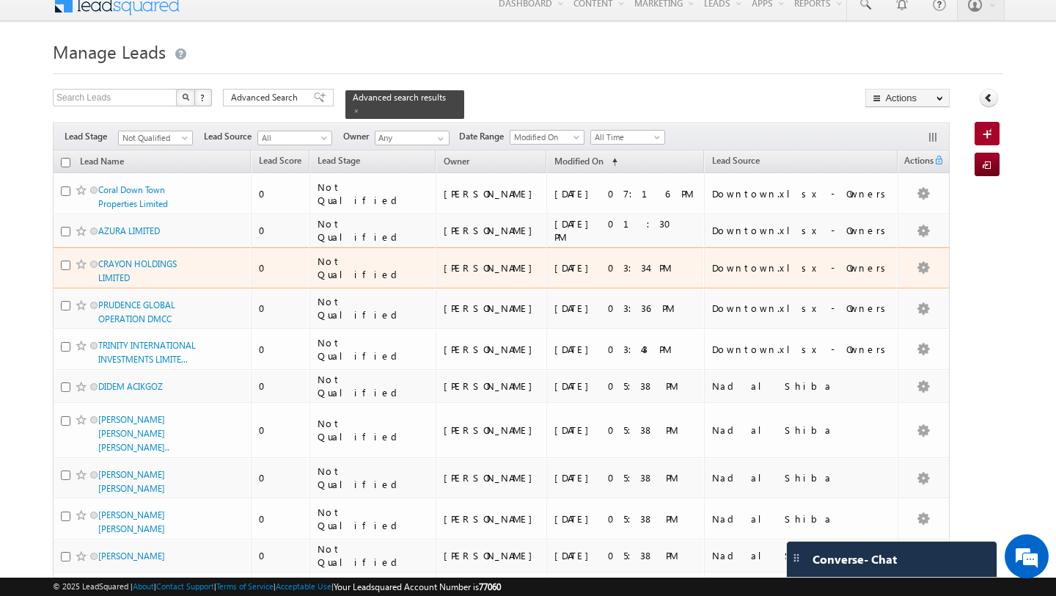
scroll to position [0, 0]
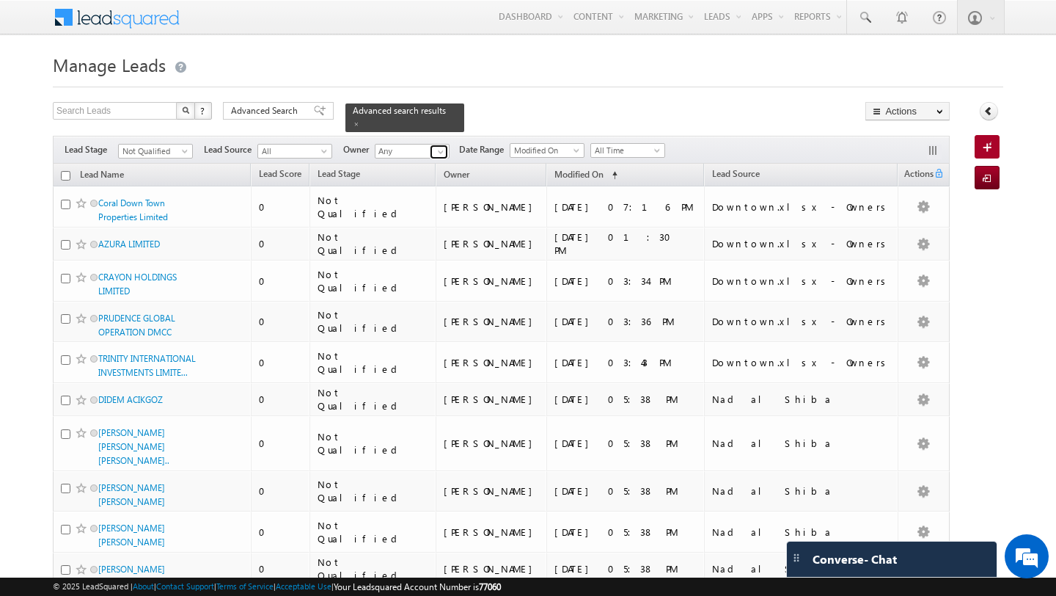
click at [439, 156] on span at bounding box center [441, 152] width 12 height 12
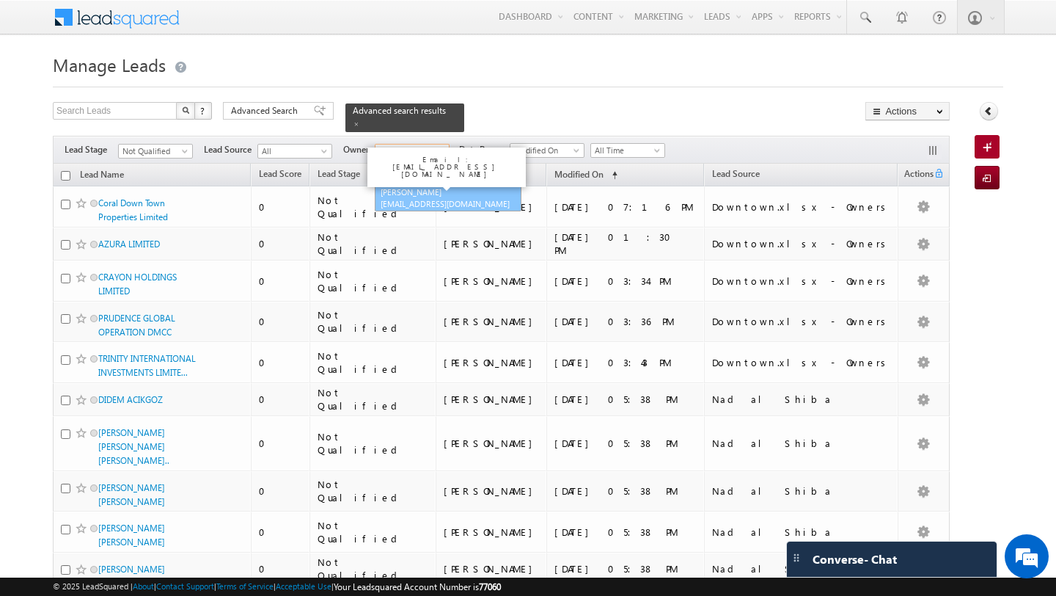
click at [423, 201] on span "[EMAIL_ADDRESS][DOMAIN_NAME]" at bounding box center [447, 203] width 132 height 11
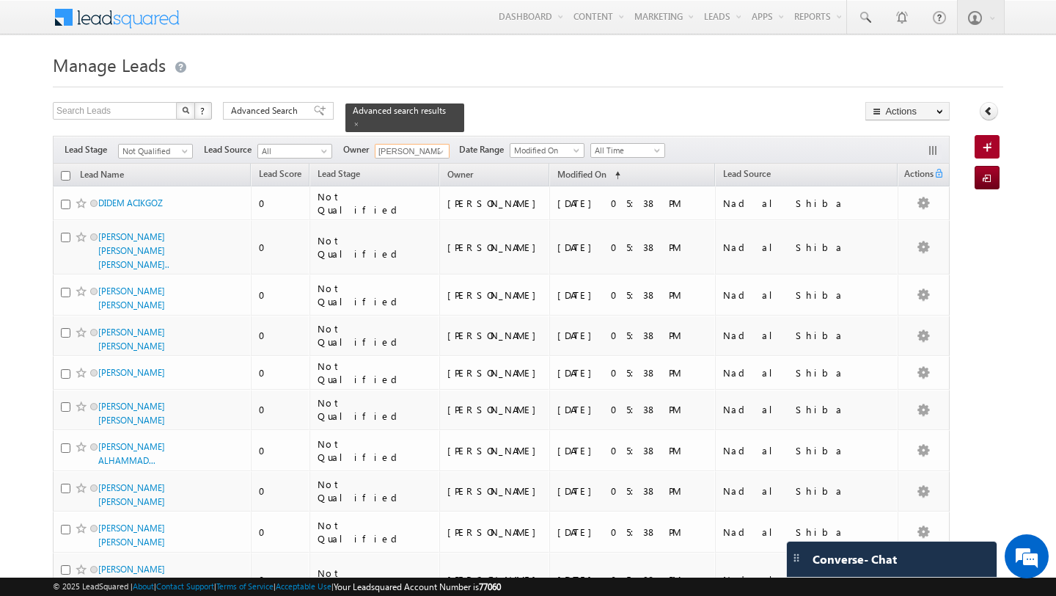
click at [65, 174] on input "checkbox" at bounding box center [66, 176] width 10 height 10
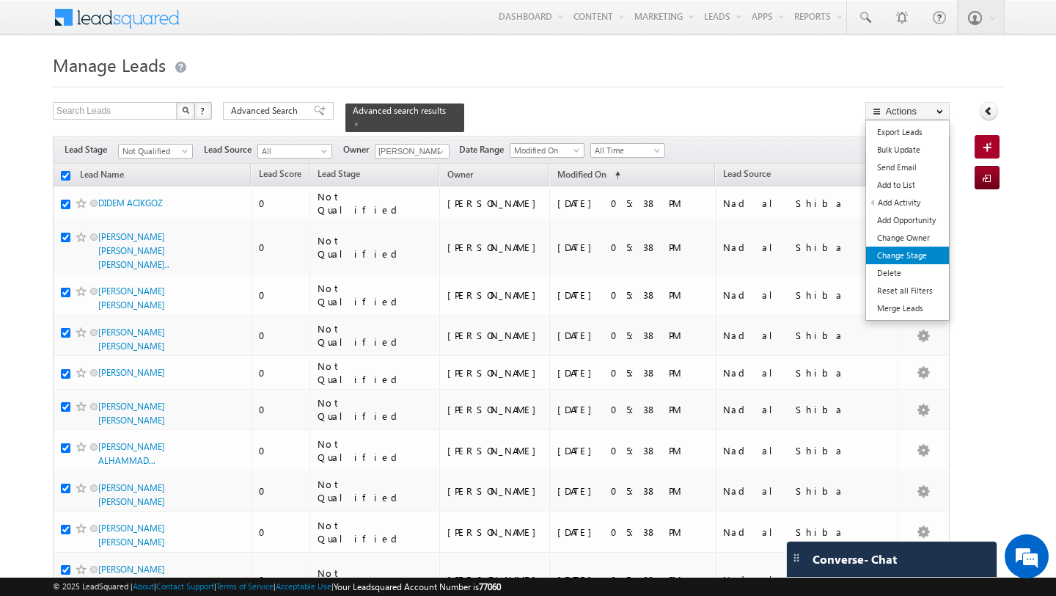
click at [919, 252] on link "Change Stage" at bounding box center [907, 255] width 83 height 18
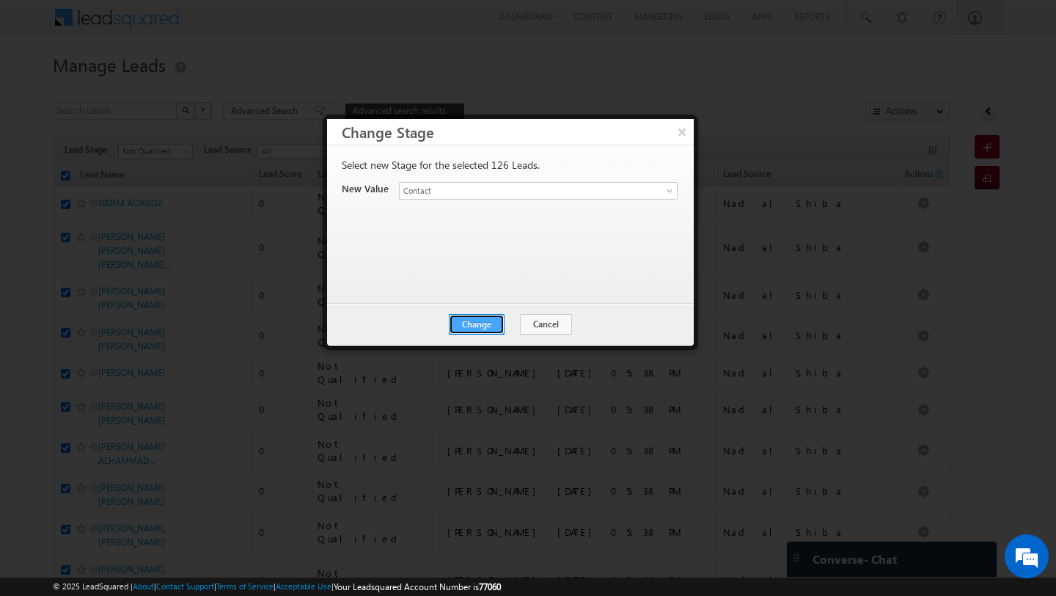
click at [486, 327] on button "Change" at bounding box center [477, 324] width 56 height 21
click at [522, 323] on button "Close" at bounding box center [512, 324] width 47 height 21
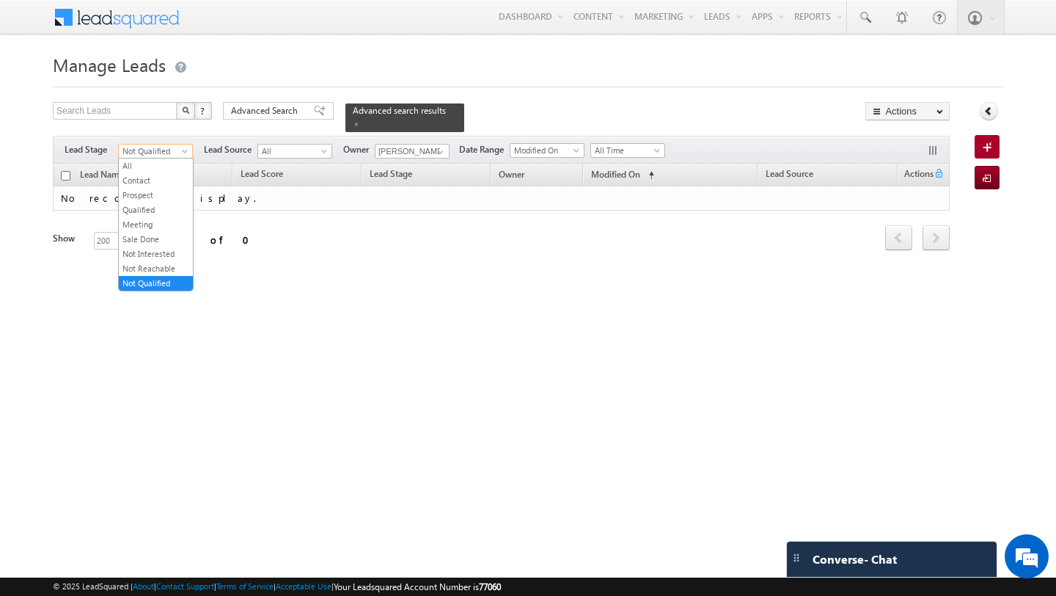
click at [155, 146] on span "Not Qualified" at bounding box center [154, 150] width 70 height 13
click at [144, 179] on link "Contact" at bounding box center [156, 180] width 74 height 13
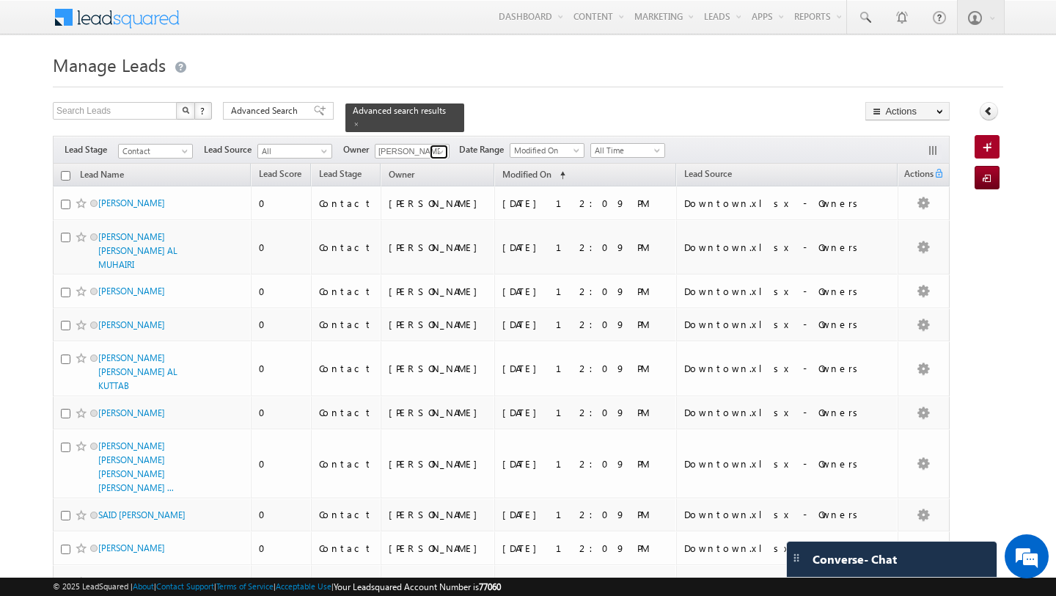
click at [444, 153] on span at bounding box center [441, 152] width 12 height 12
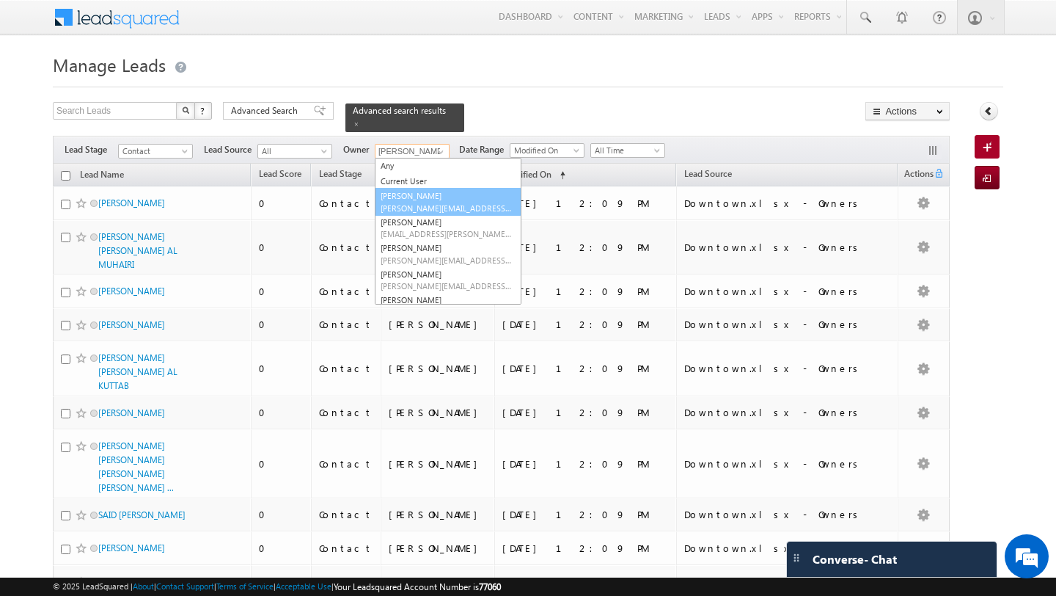
scroll to position [41, 0]
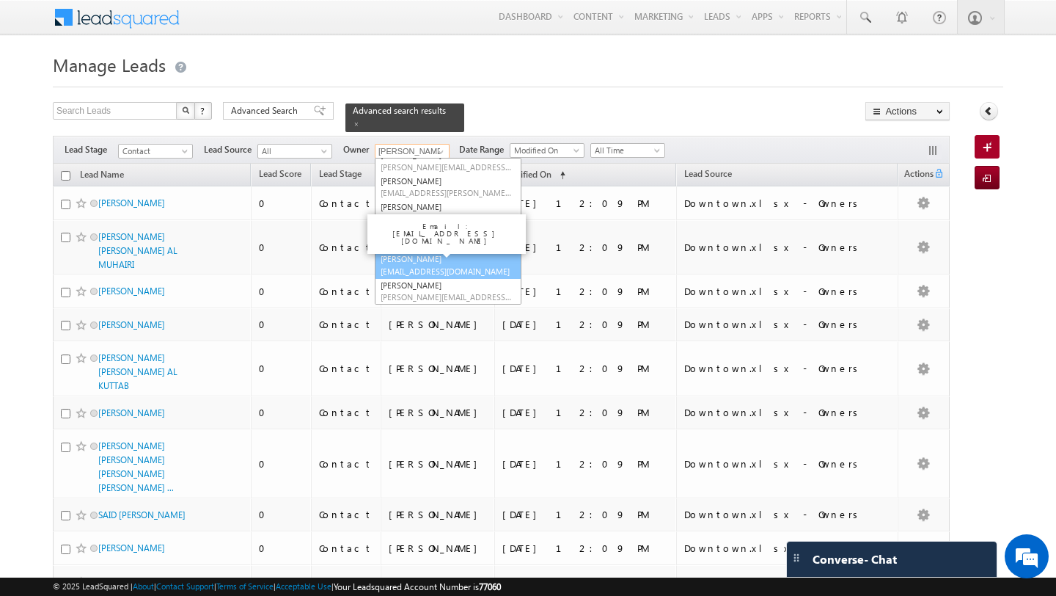
click at [425, 269] on span "shubhamdutta.tripathi@indglobal.ae" at bounding box center [447, 270] width 132 height 11
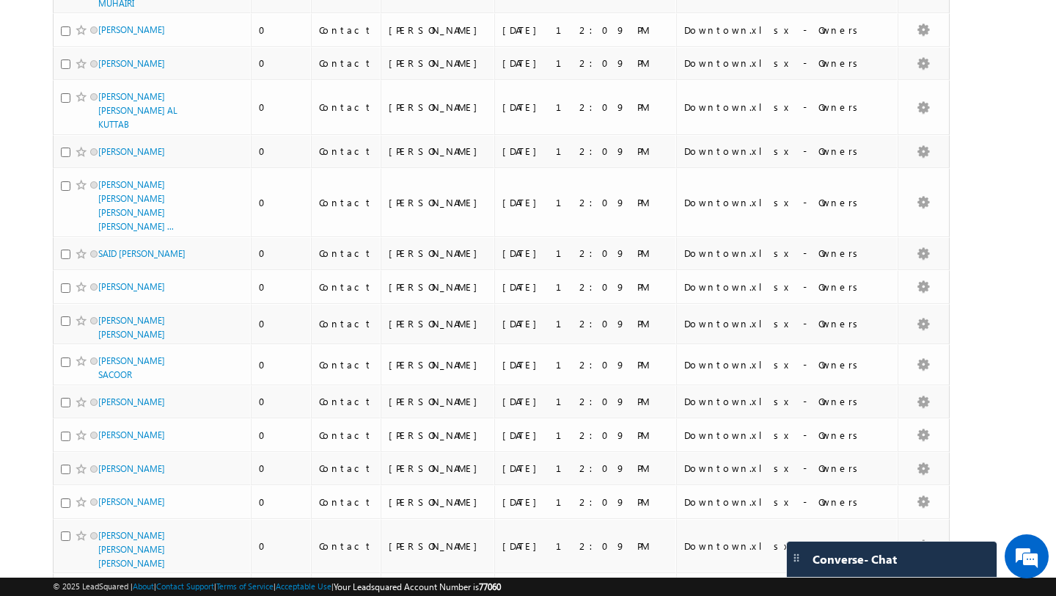
scroll to position [0, 0]
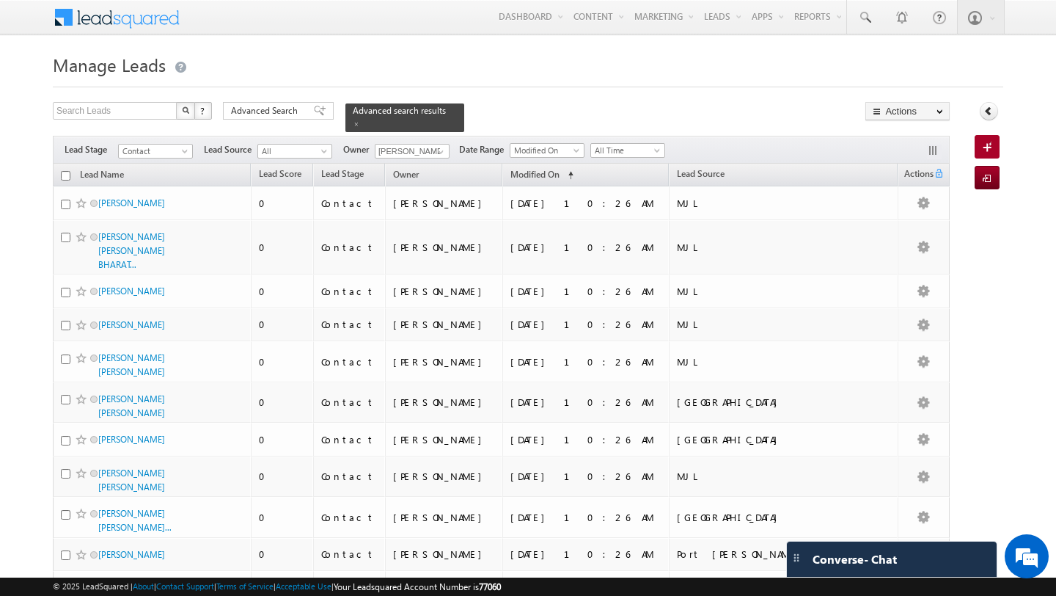
click at [67, 177] on input "checkbox" at bounding box center [66, 176] width 10 height 10
checkbox input "true"
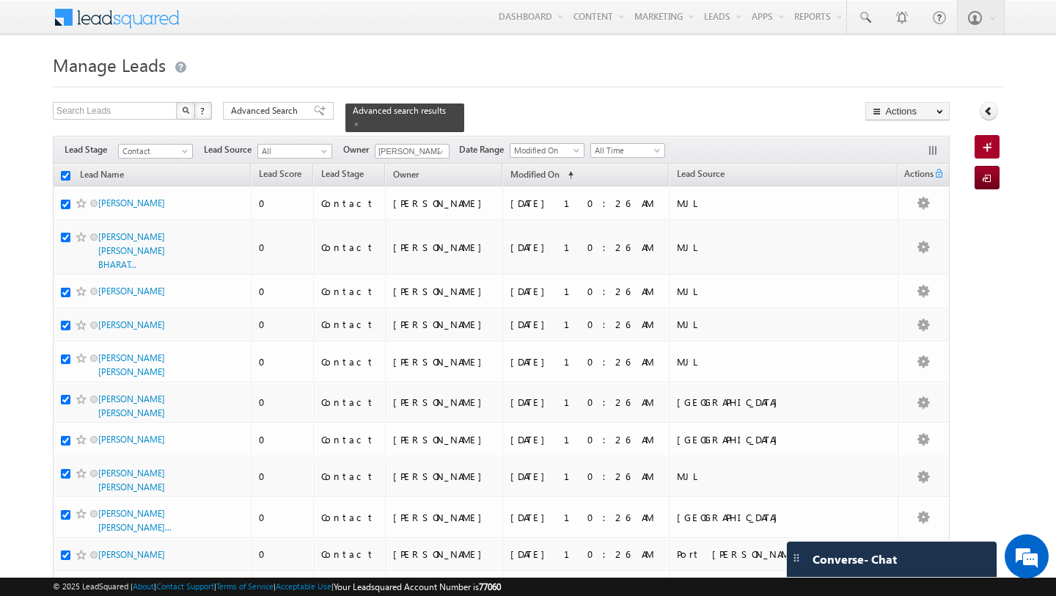
checkbox input "true"
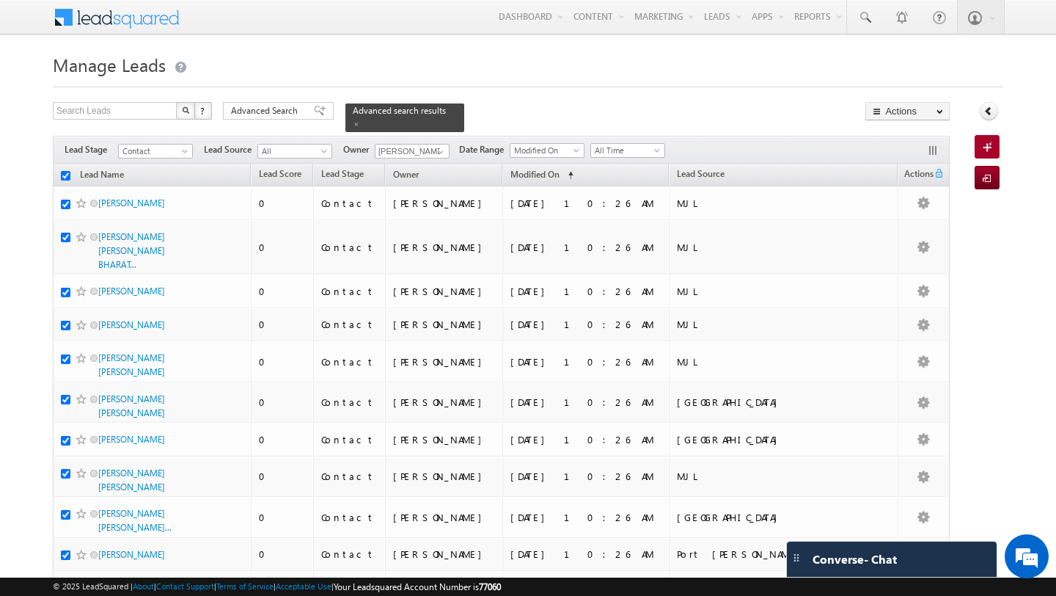
checkbox input "true"
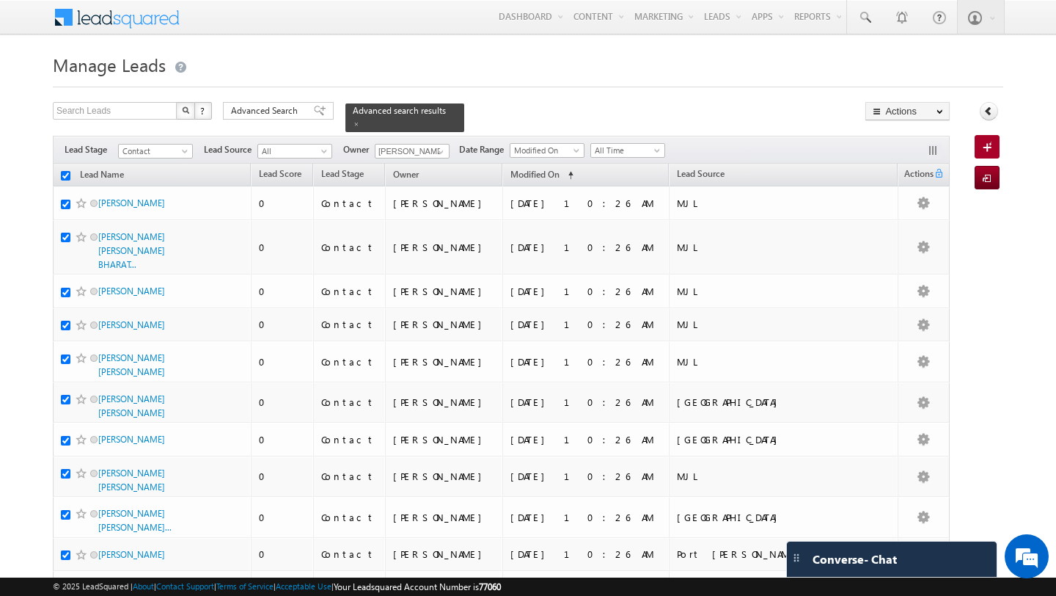
checkbox input "true"
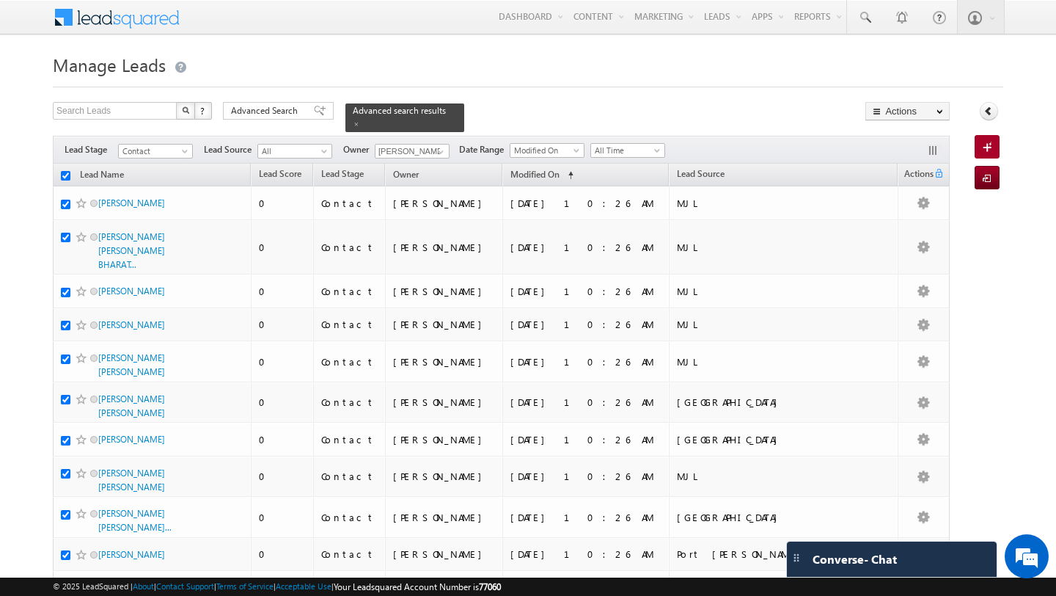
checkbox input "true"
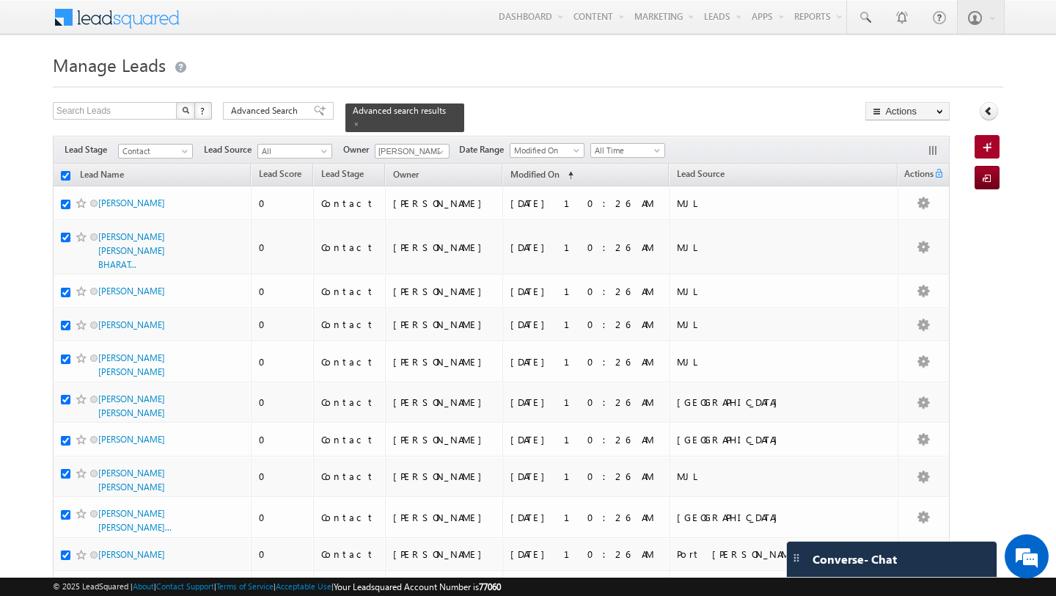
checkbox input "true"
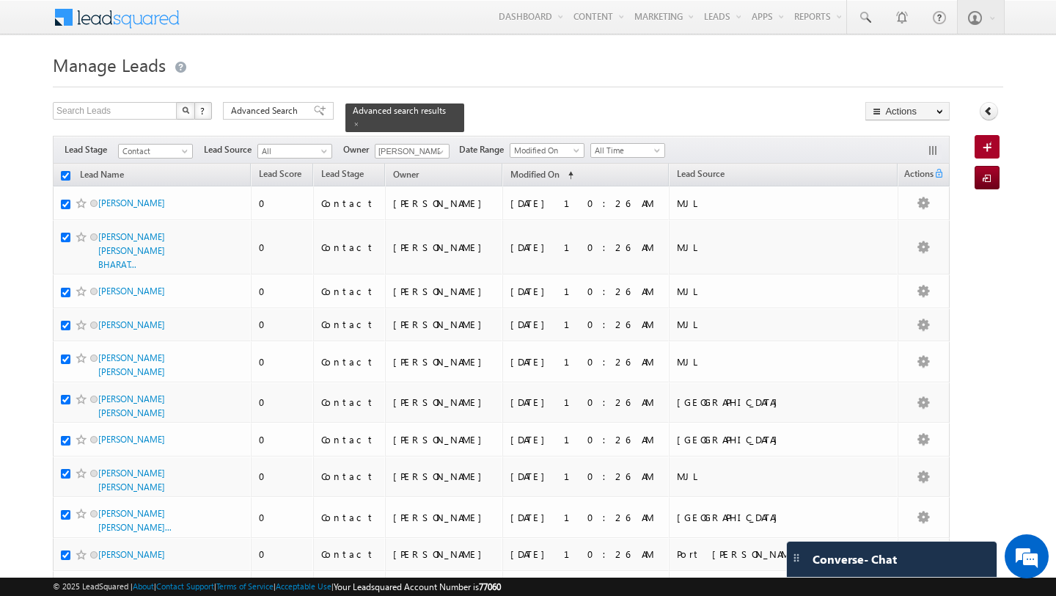
checkbox input "true"
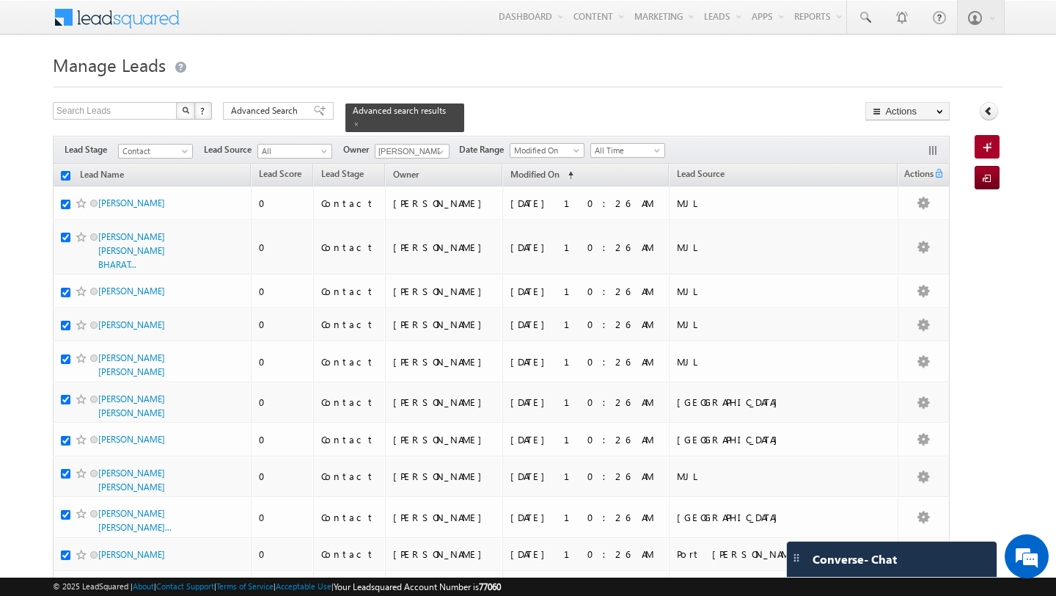
checkbox input "true"
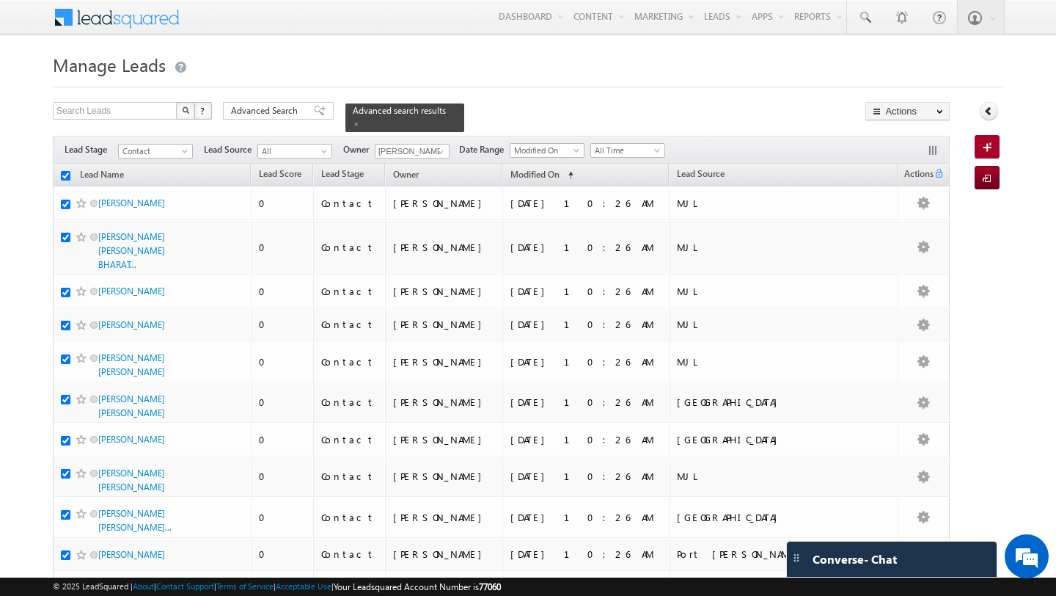
checkbox input "true"
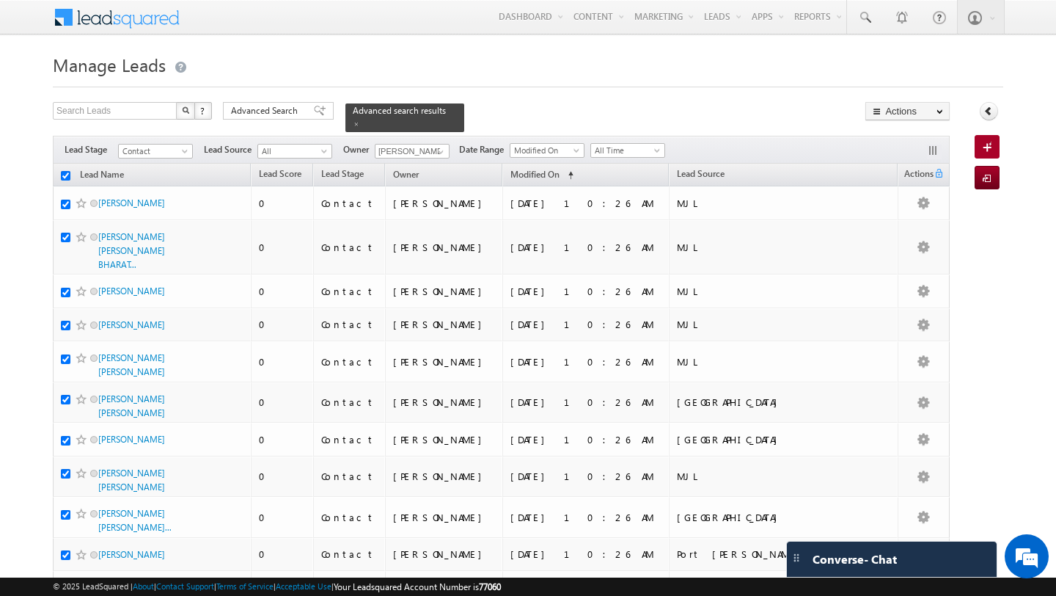
checkbox input "true"
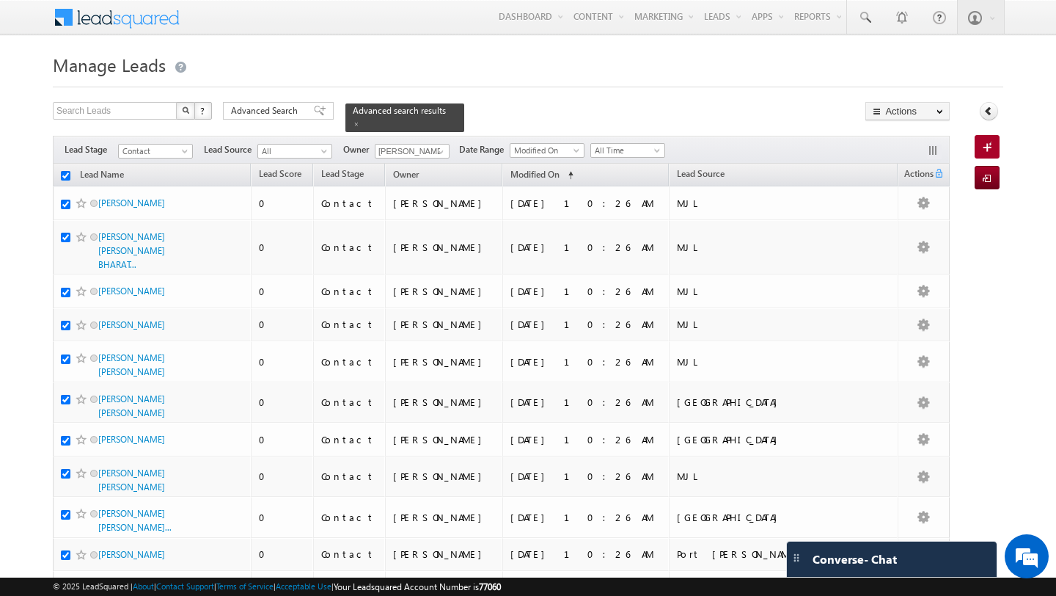
checkbox input "true"
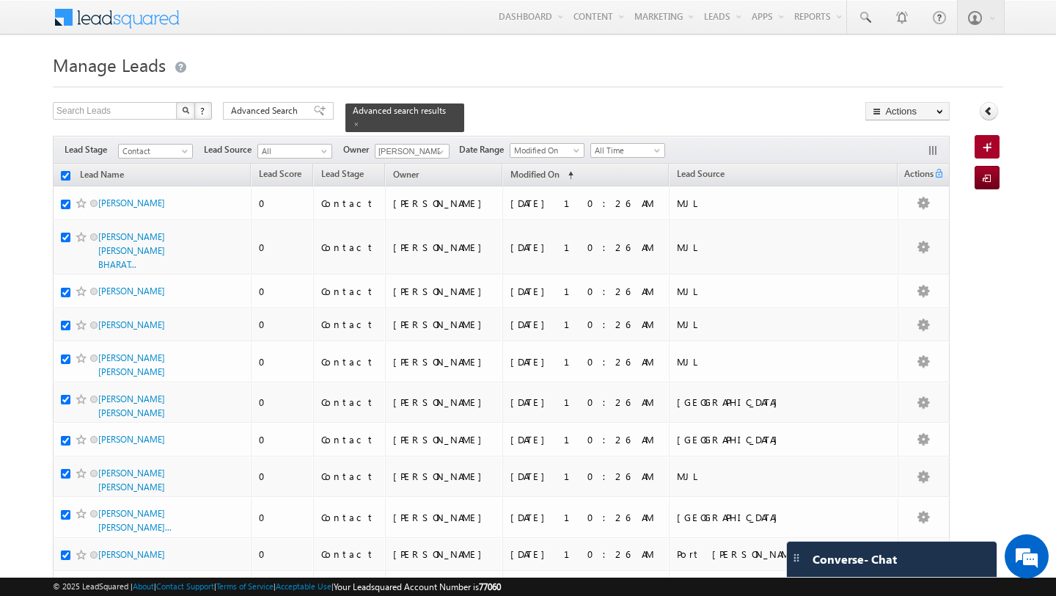
checkbox input "true"
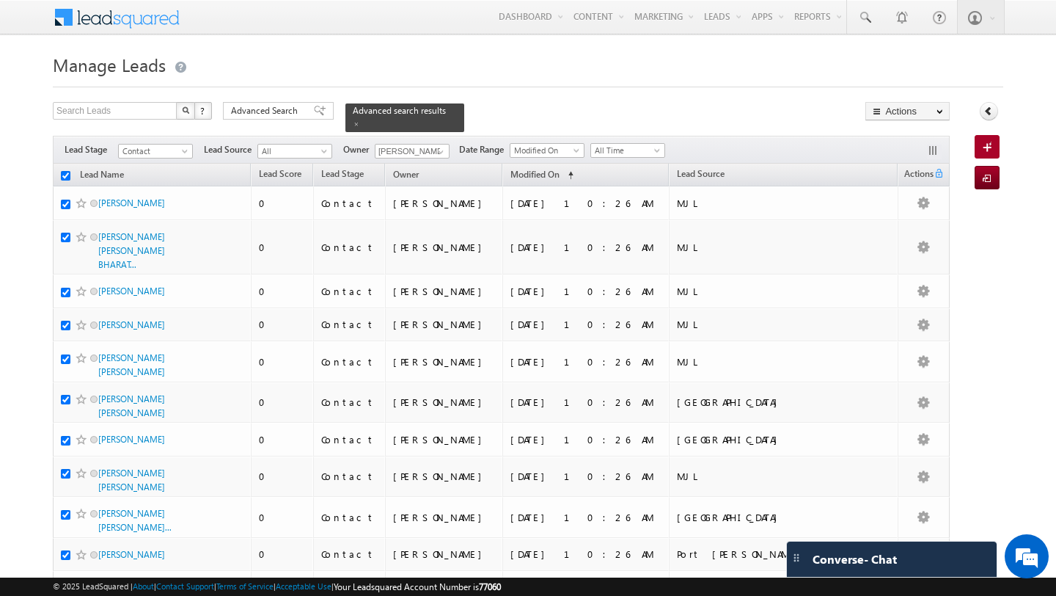
checkbox input "true"
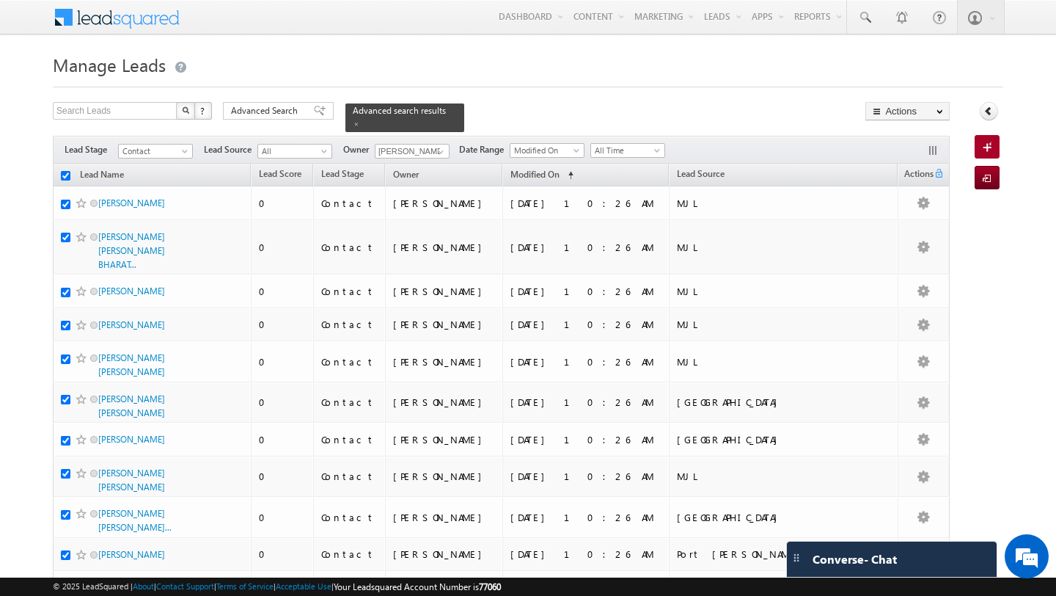
checkbox input "true"
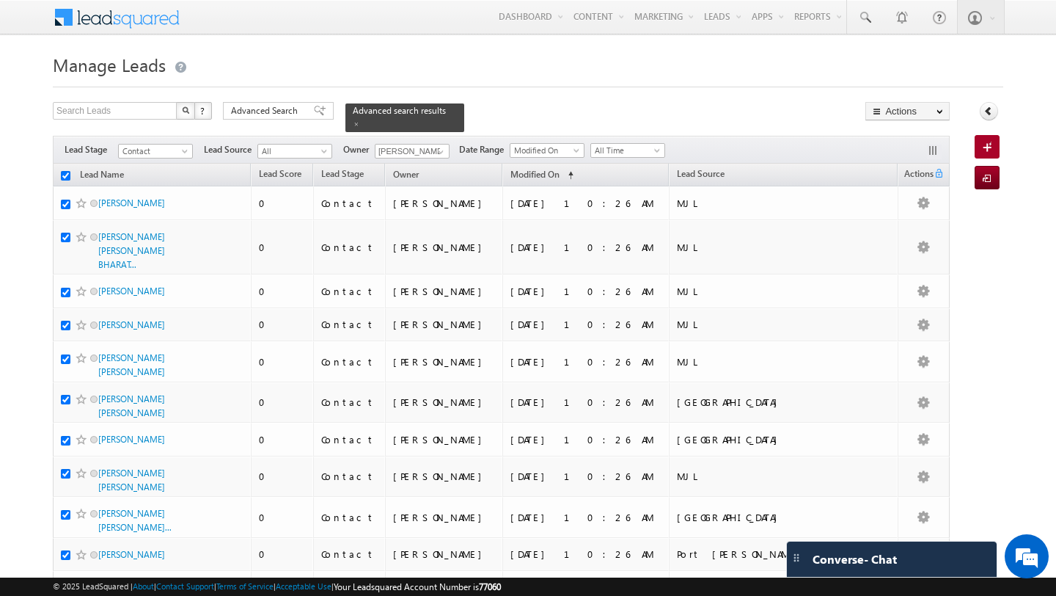
checkbox input "true"
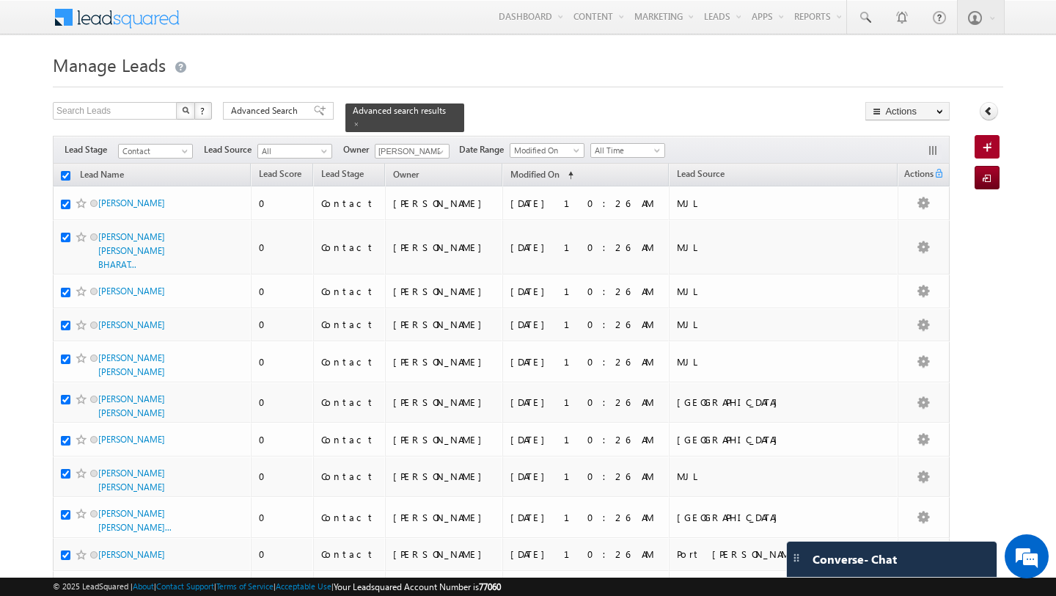
checkbox input "true"
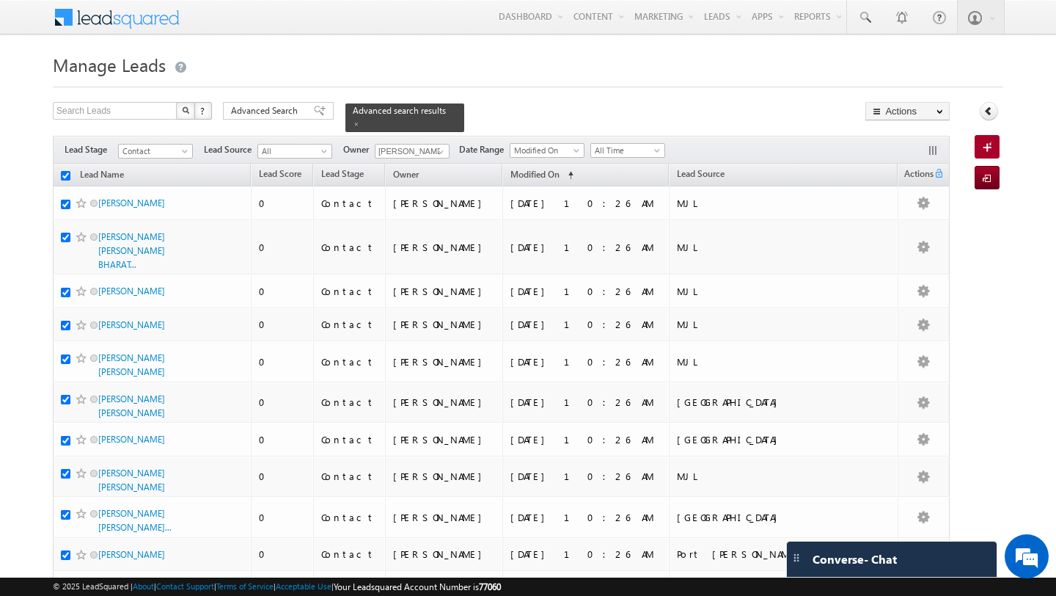
checkbox input "true"
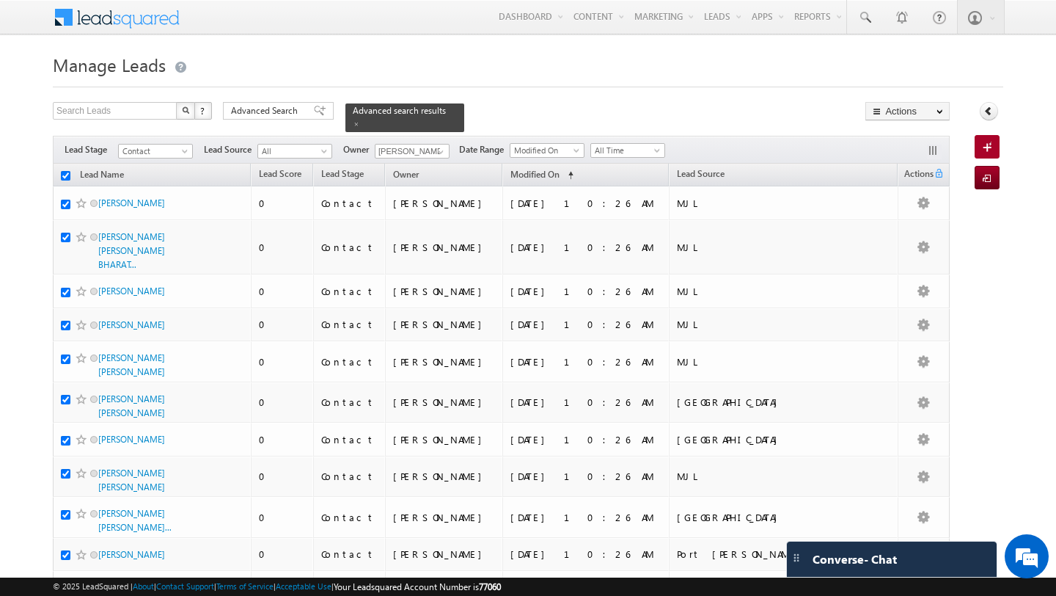
checkbox input "true"
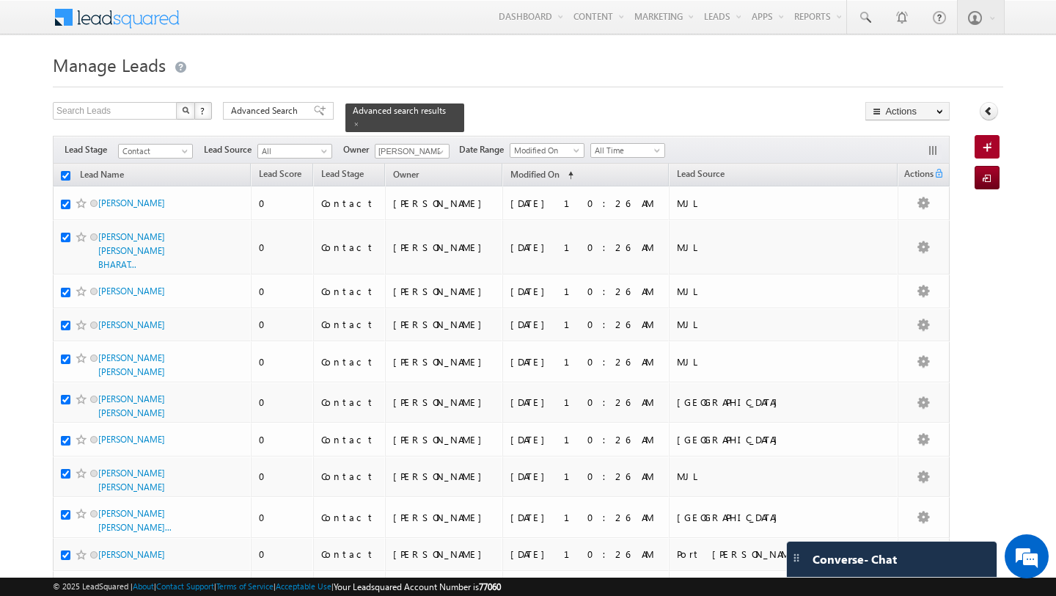
checkbox input "true"
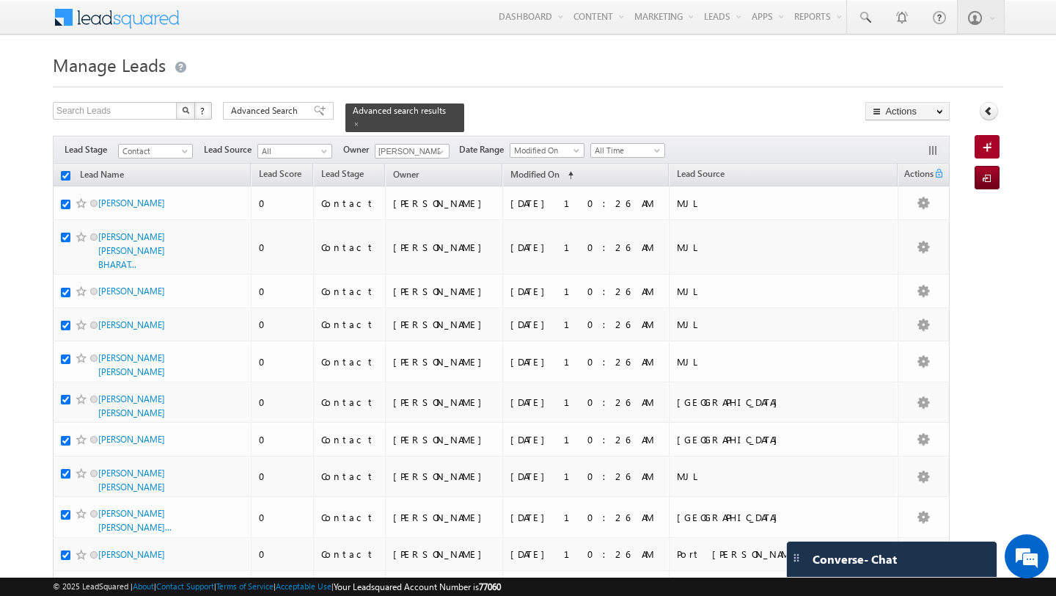
checkbox input "true"
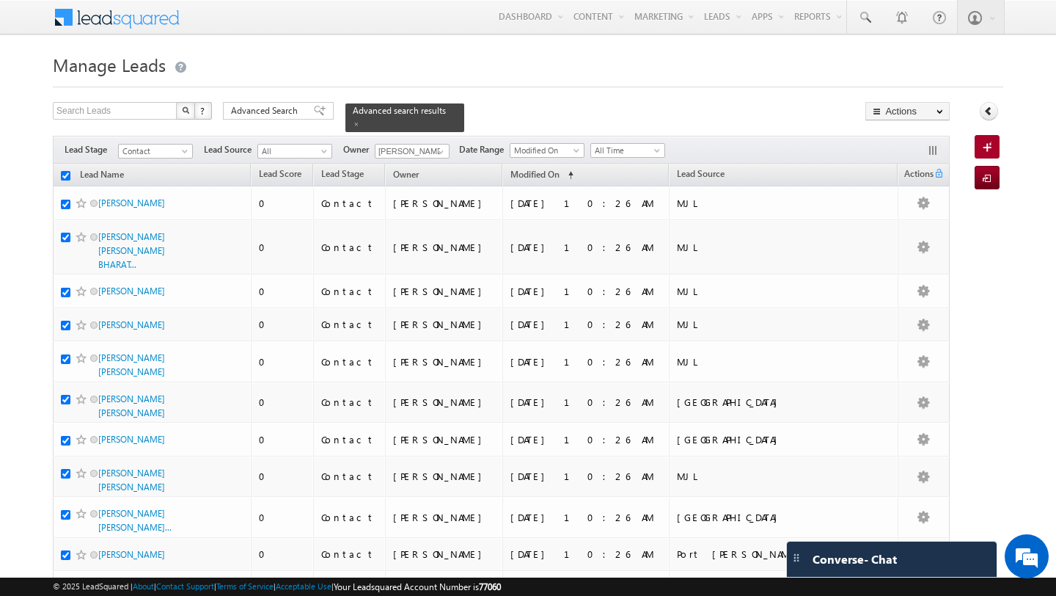
checkbox input "true"
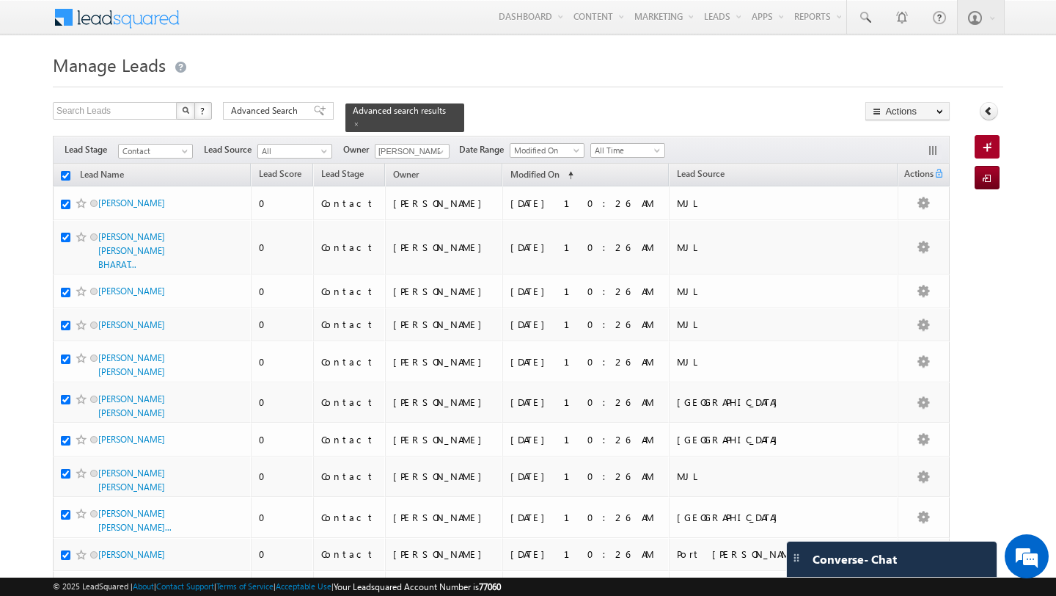
checkbox input "true"
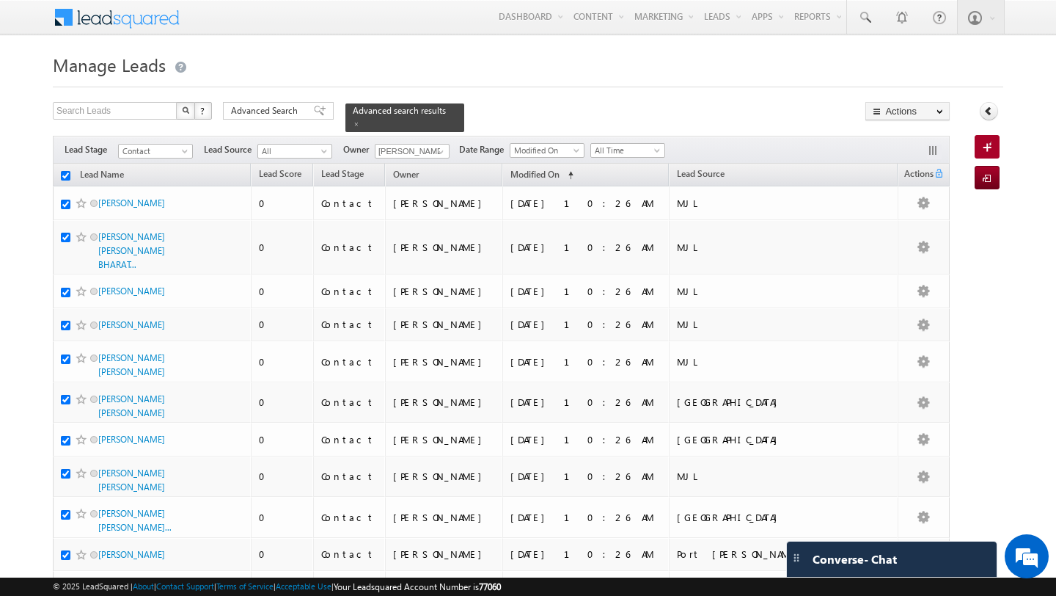
checkbox input "true"
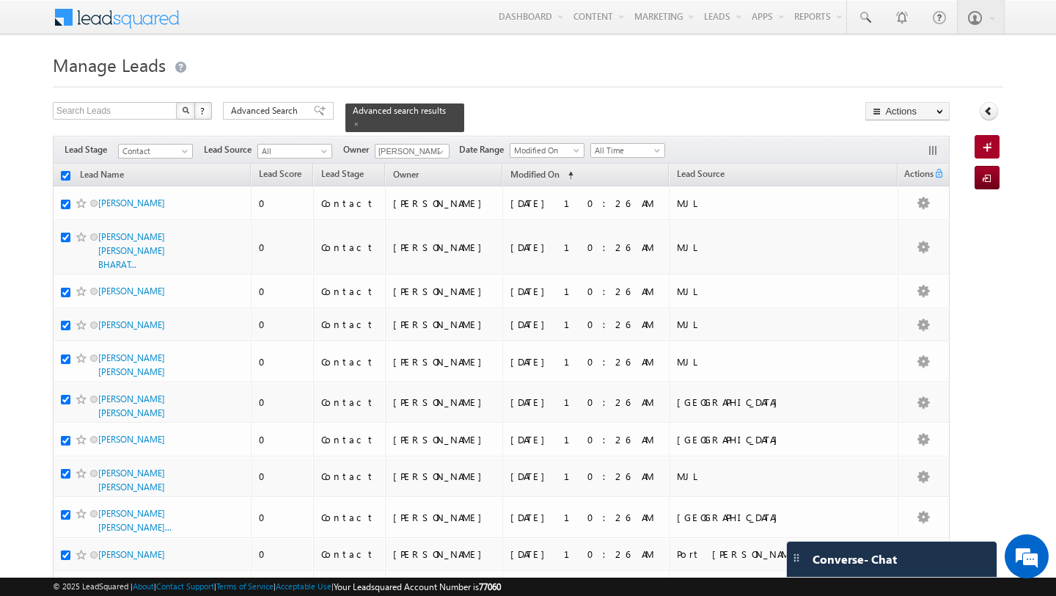
checkbox input "true"
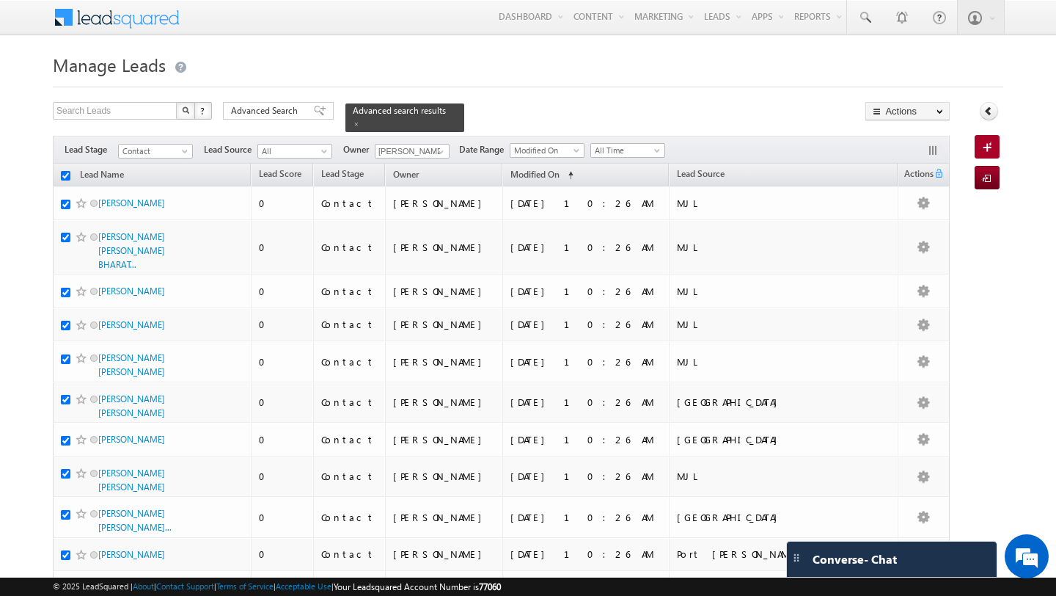
checkbox input "true"
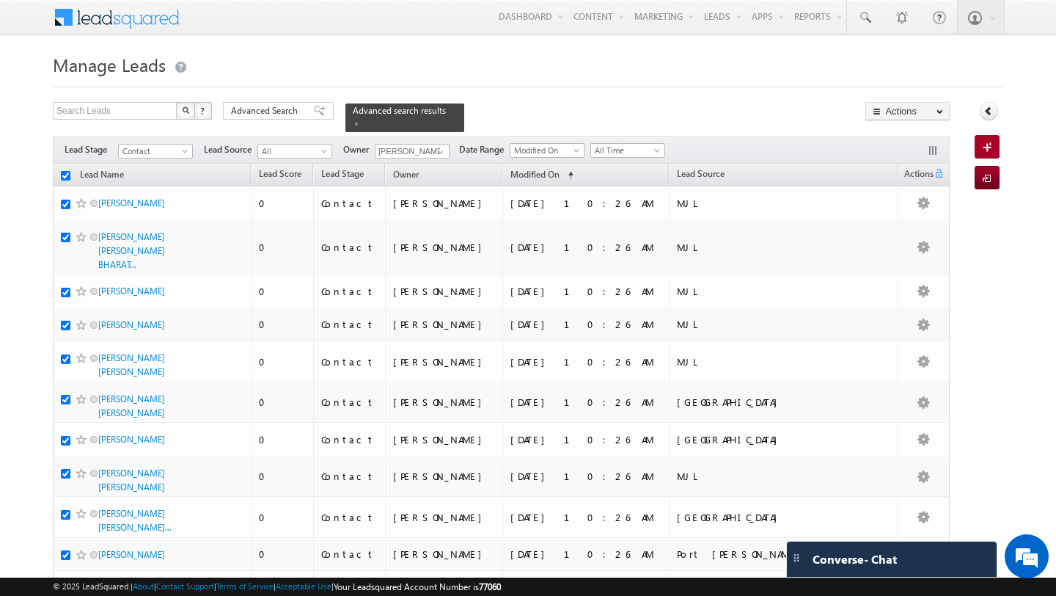
checkbox input "true"
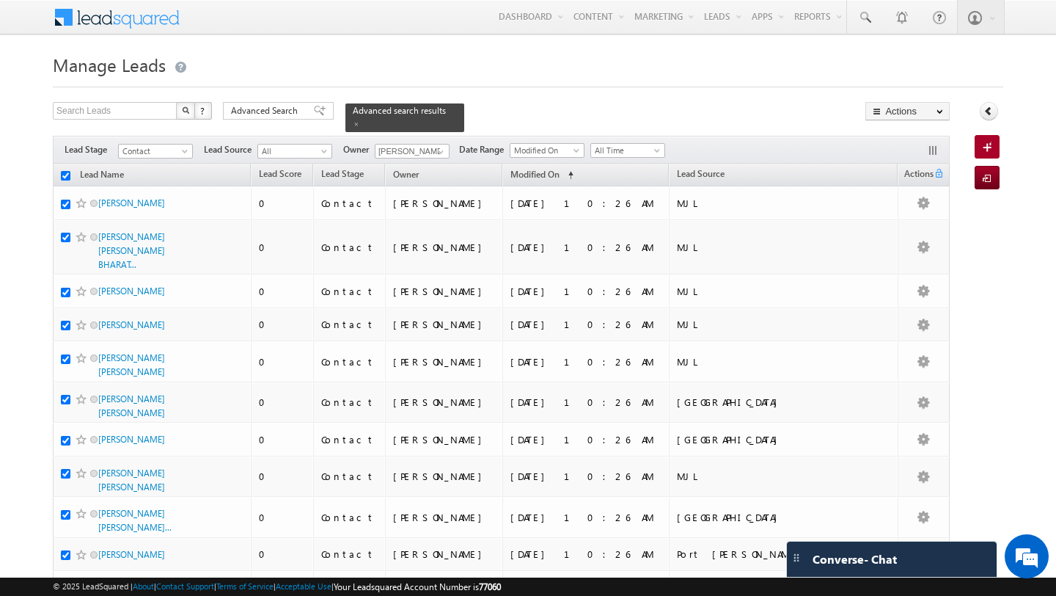
checkbox input "true"
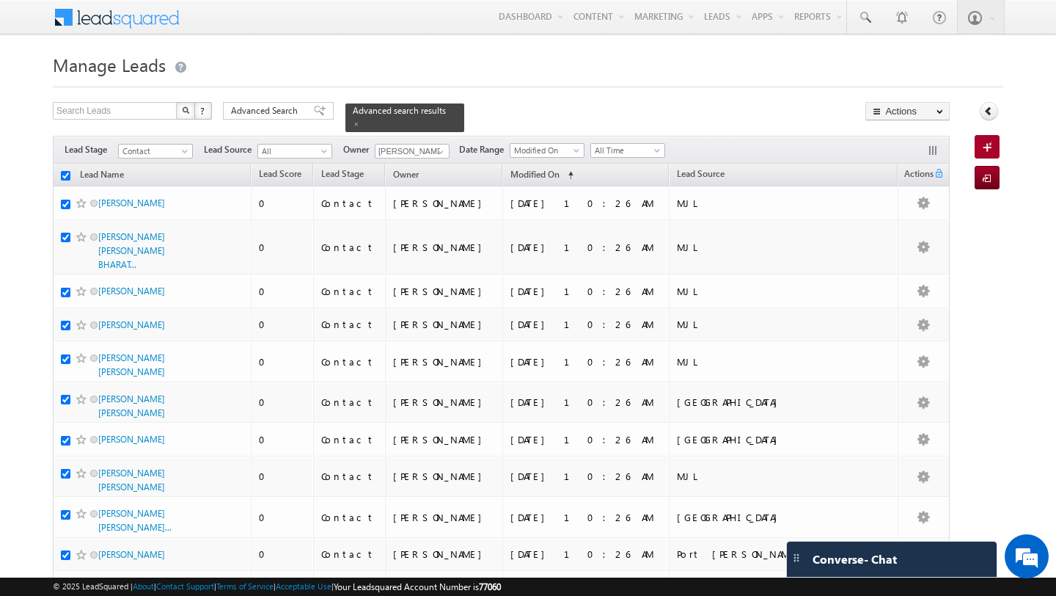
checkbox input "true"
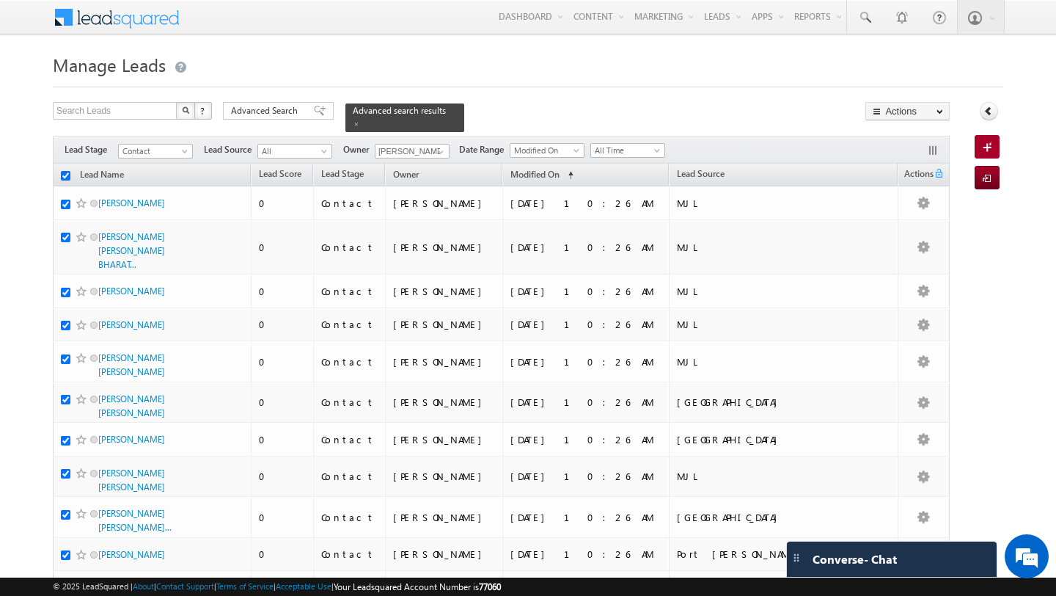
checkbox input "true"
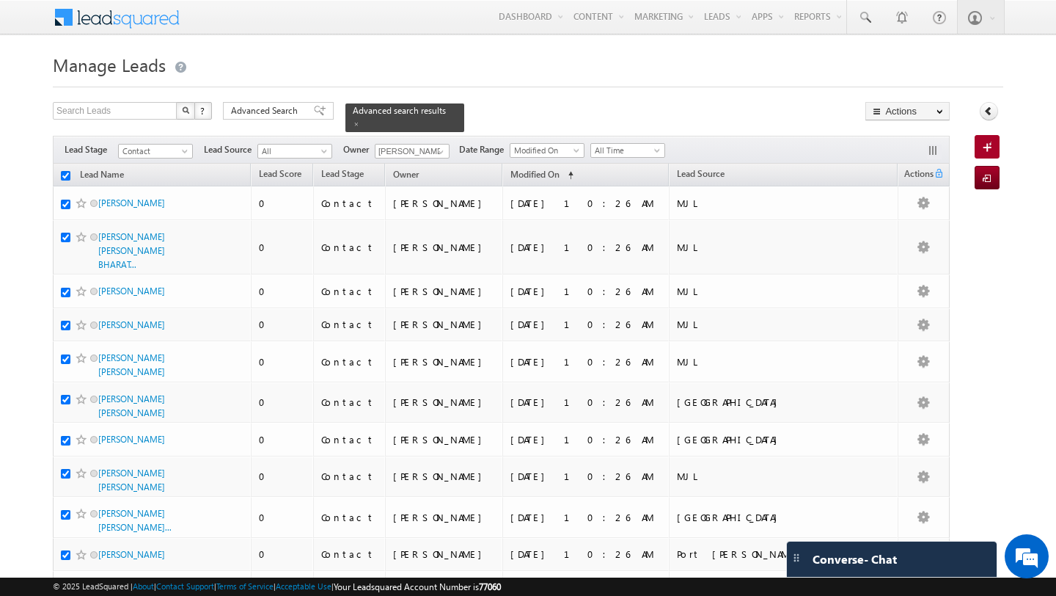
checkbox input "true"
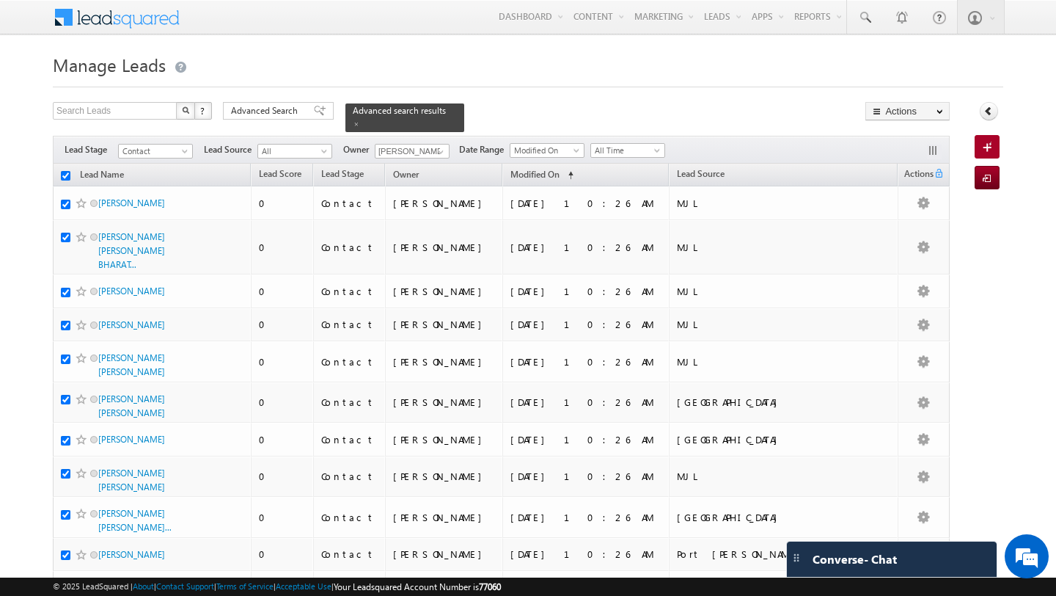
checkbox input "true"
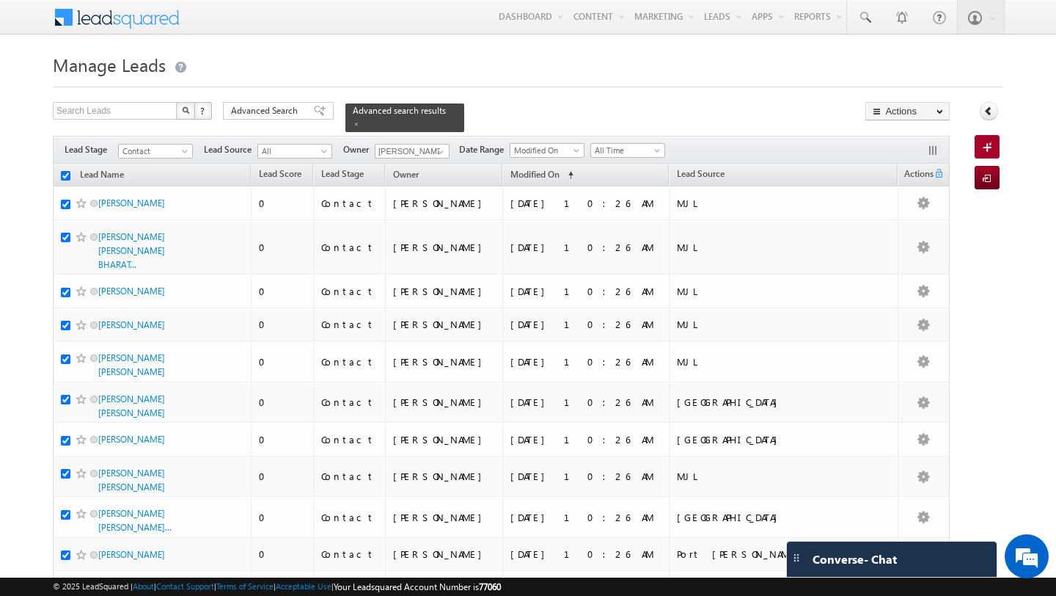
checkbox input "true"
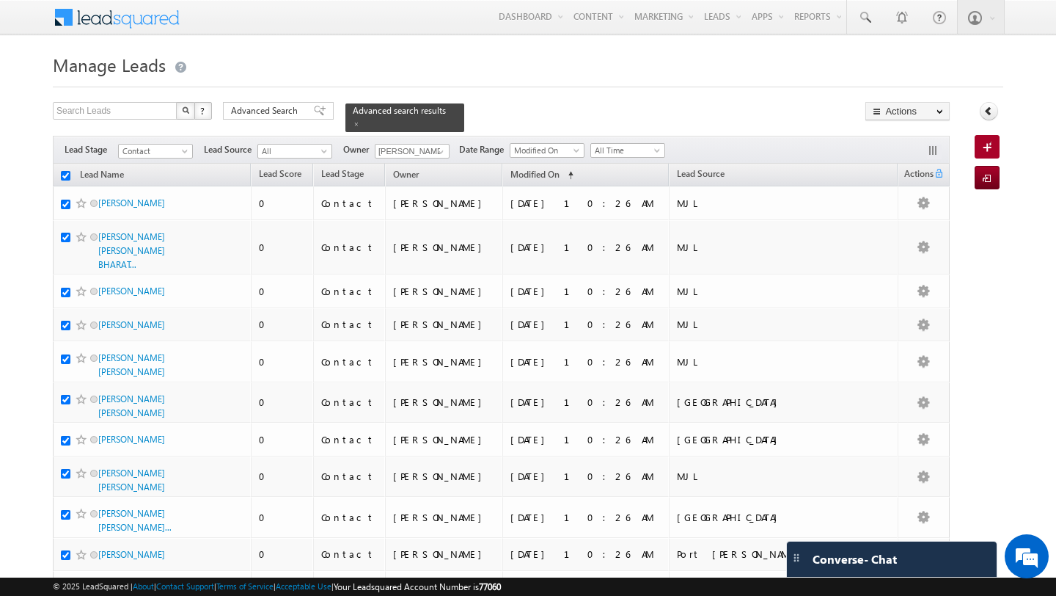
checkbox input "true"
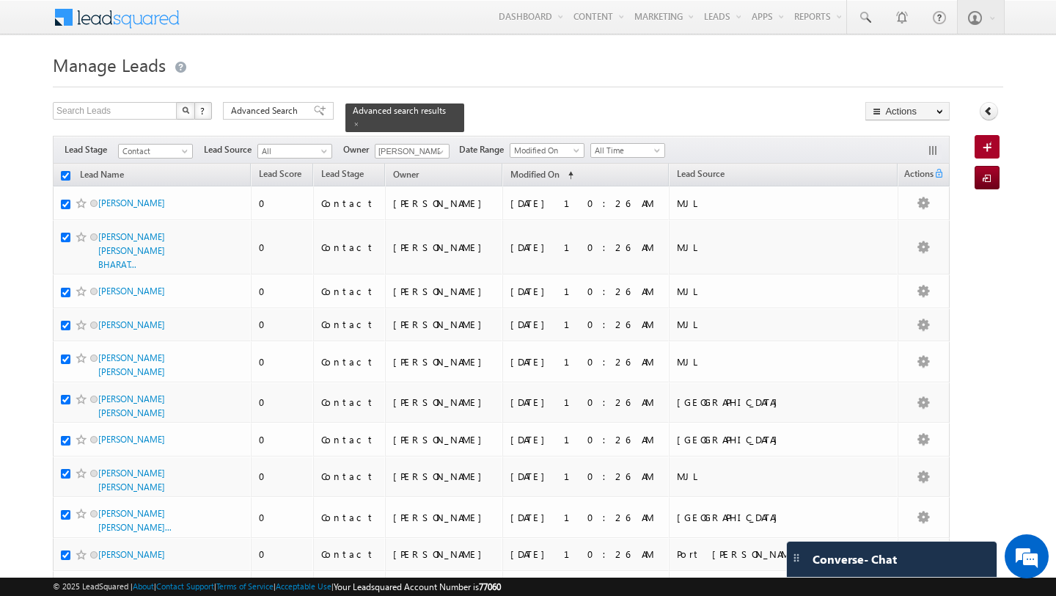
checkbox input "true"
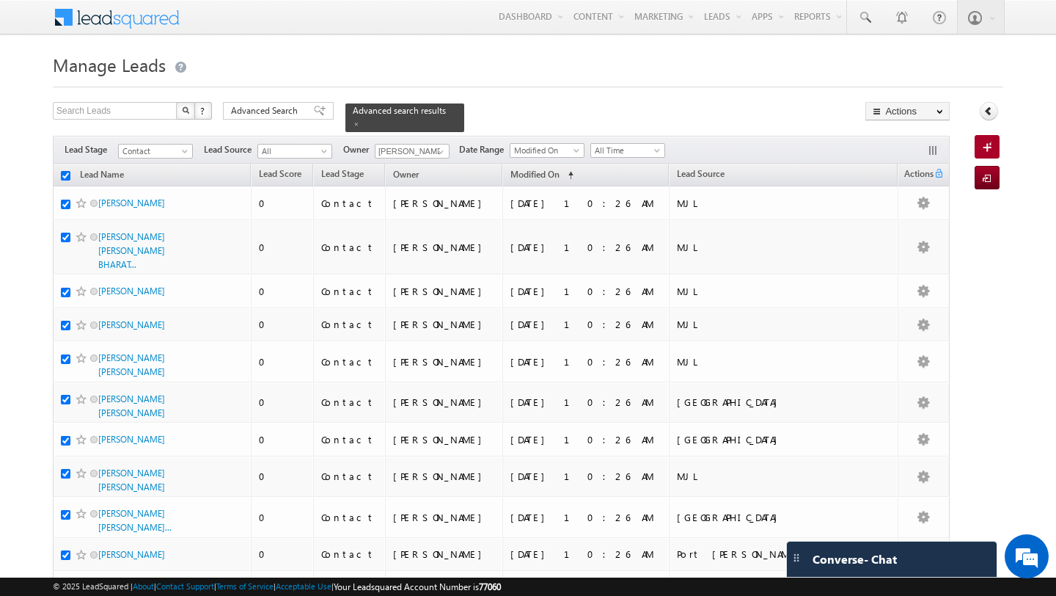
checkbox input "true"
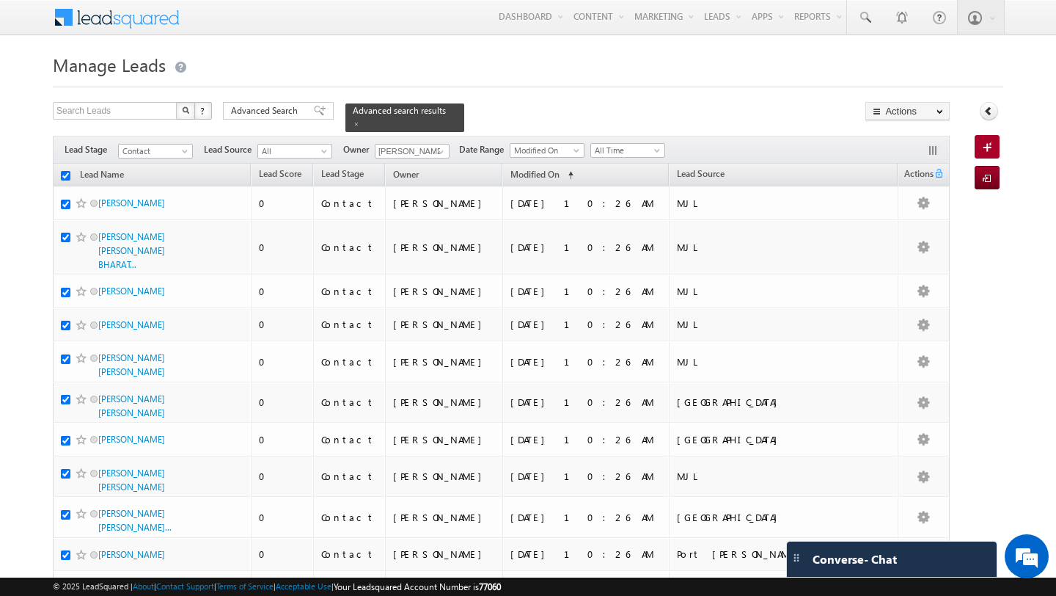
checkbox input "true"
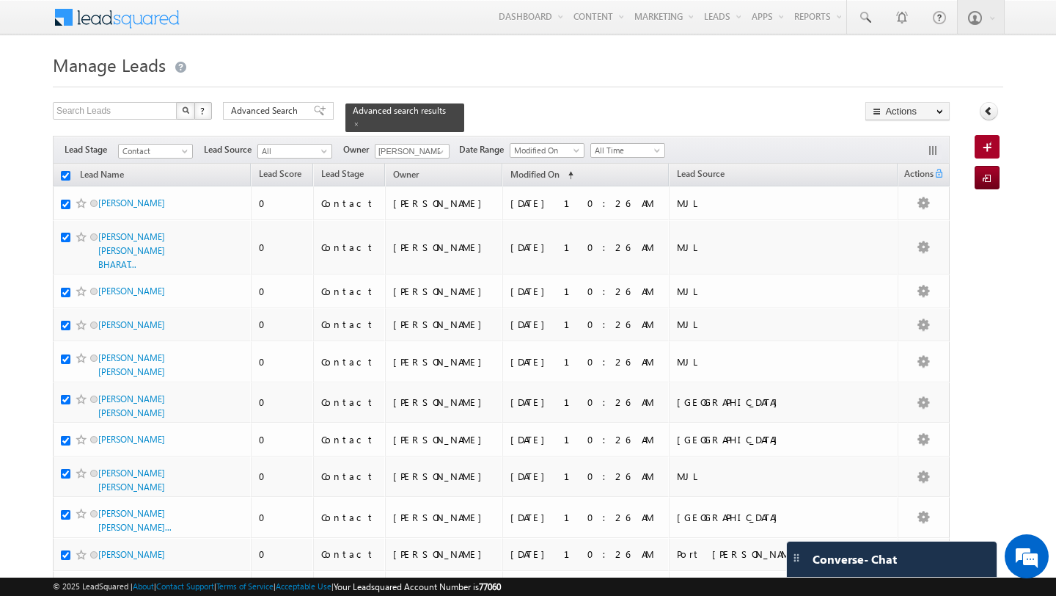
checkbox input "true"
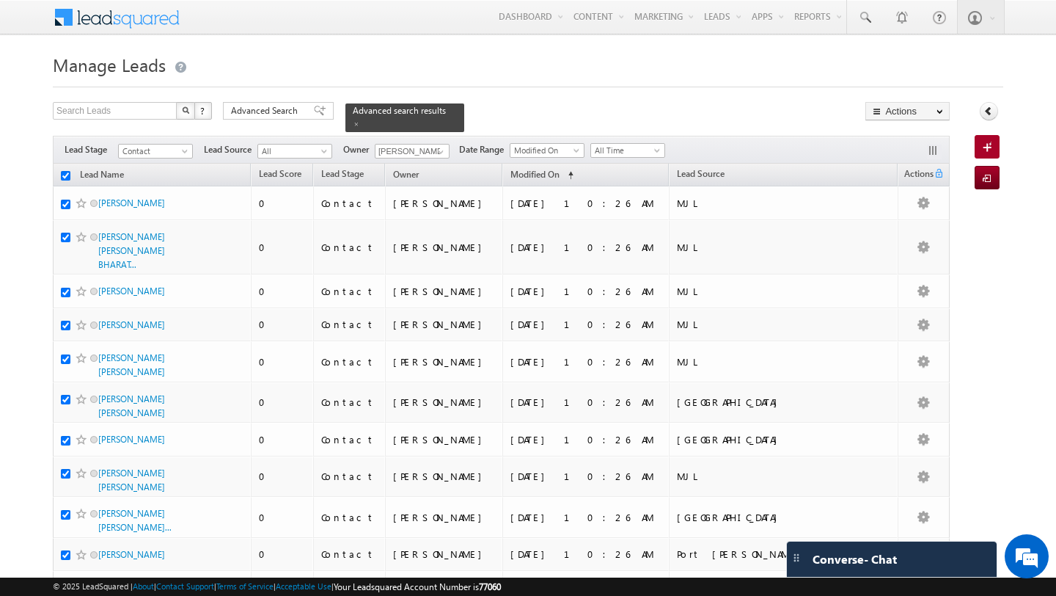
checkbox input "true"
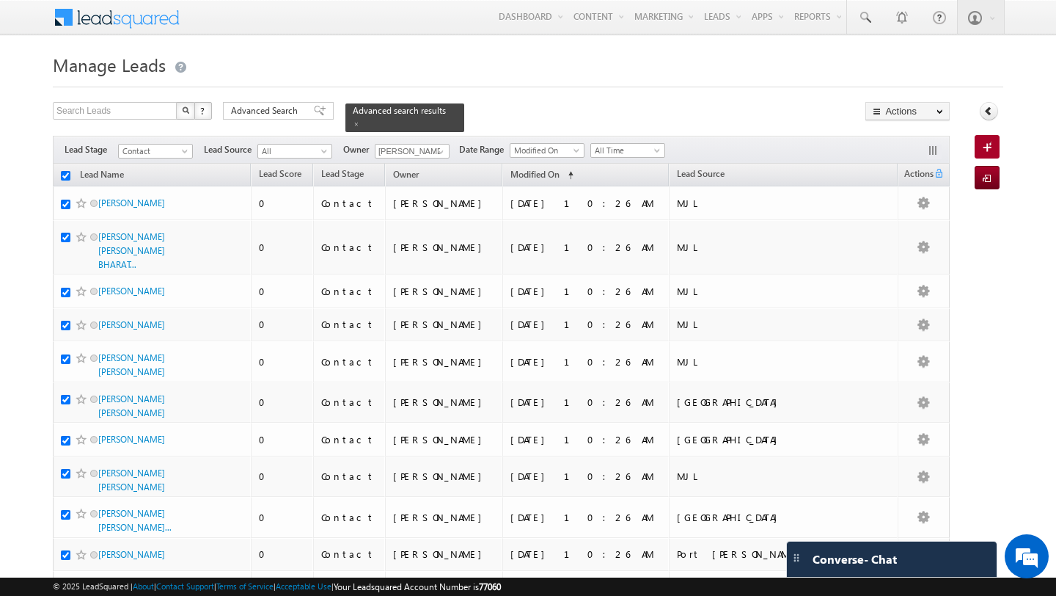
checkbox input "true"
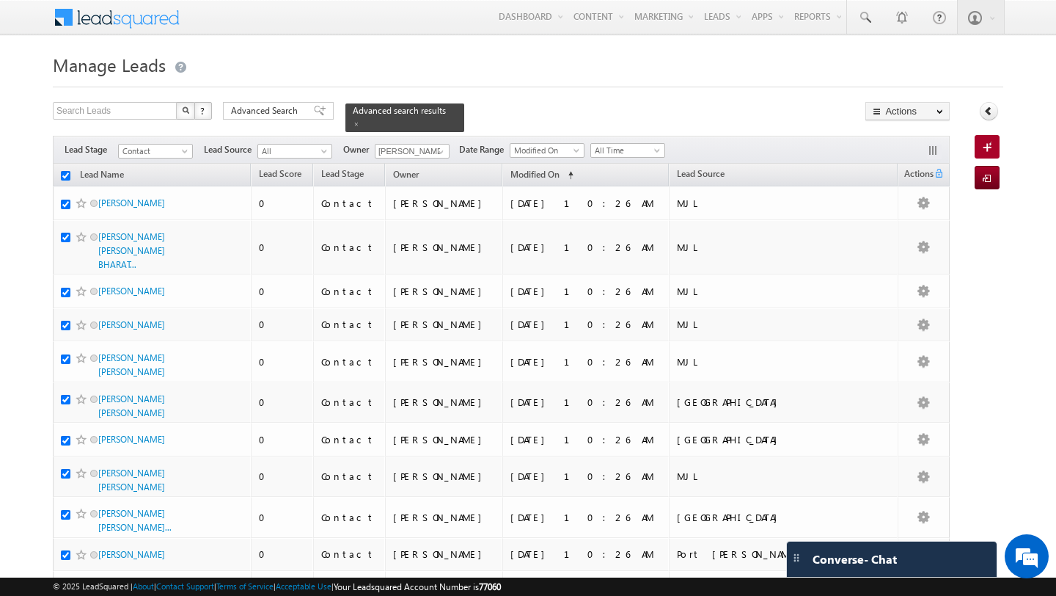
checkbox input "true"
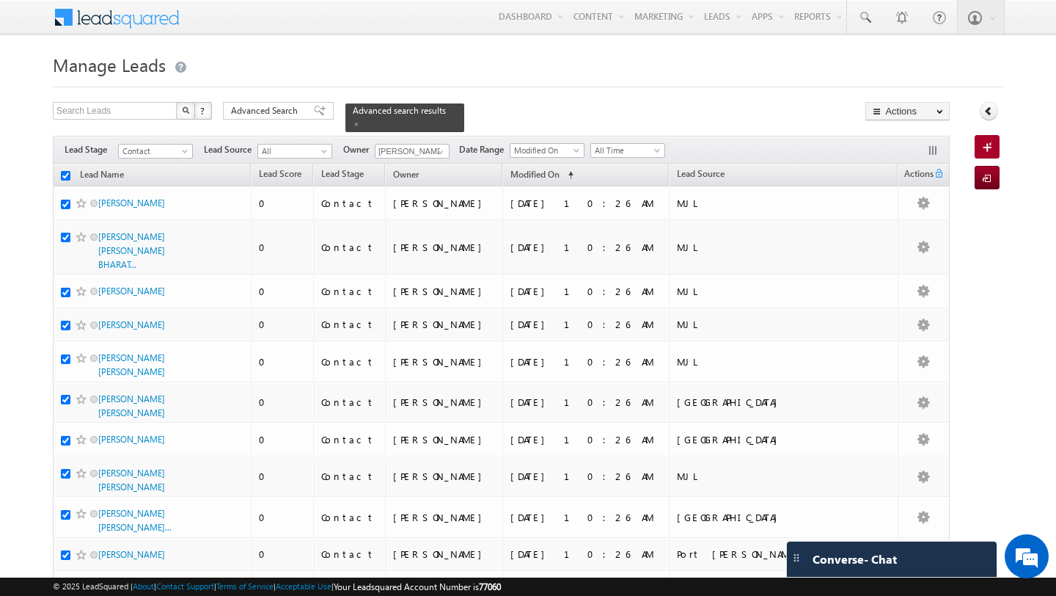
checkbox input "true"
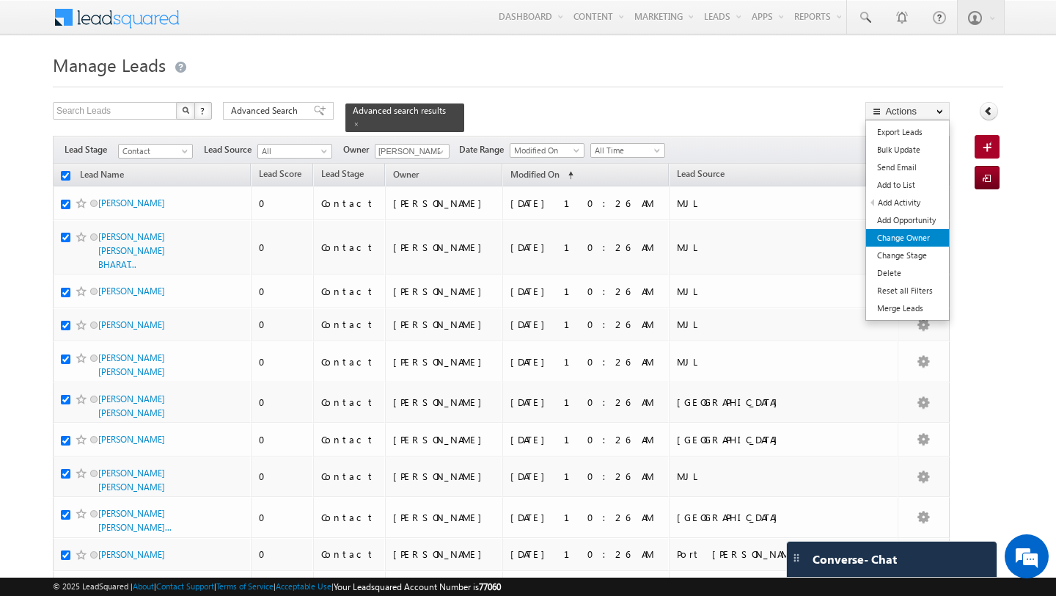
click at [942, 238] on link "Change Owner" at bounding box center [907, 238] width 83 height 18
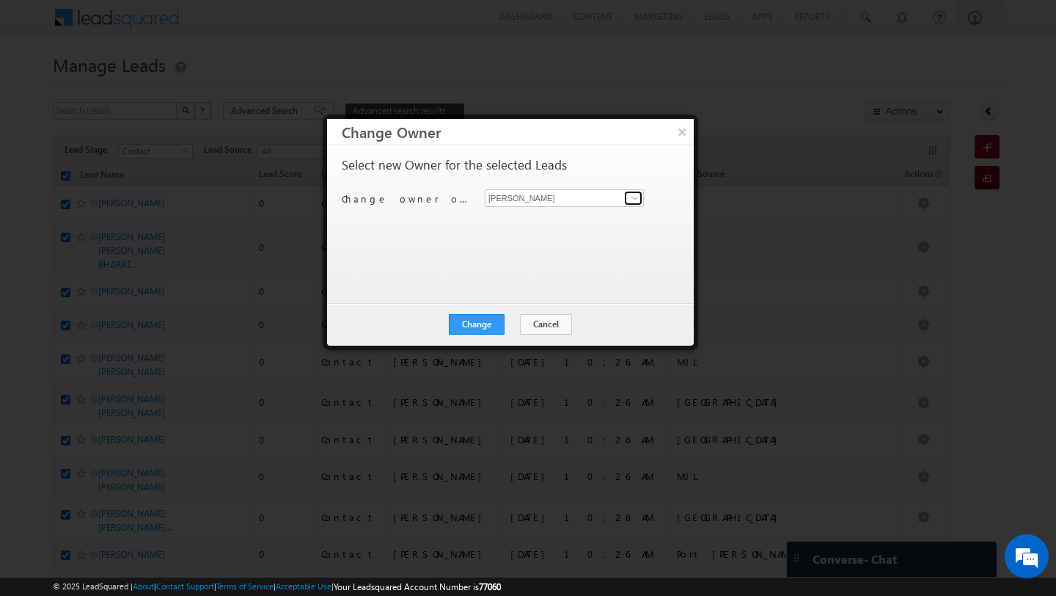
click at [635, 197] on span at bounding box center [635, 198] width 12 height 12
click at [534, 212] on link "MEHFOOZA MEMON mehfooza.memon@indglobal.ae" at bounding box center [564, 221] width 159 height 28
click at [470, 324] on button "Change" at bounding box center [477, 324] width 56 height 21
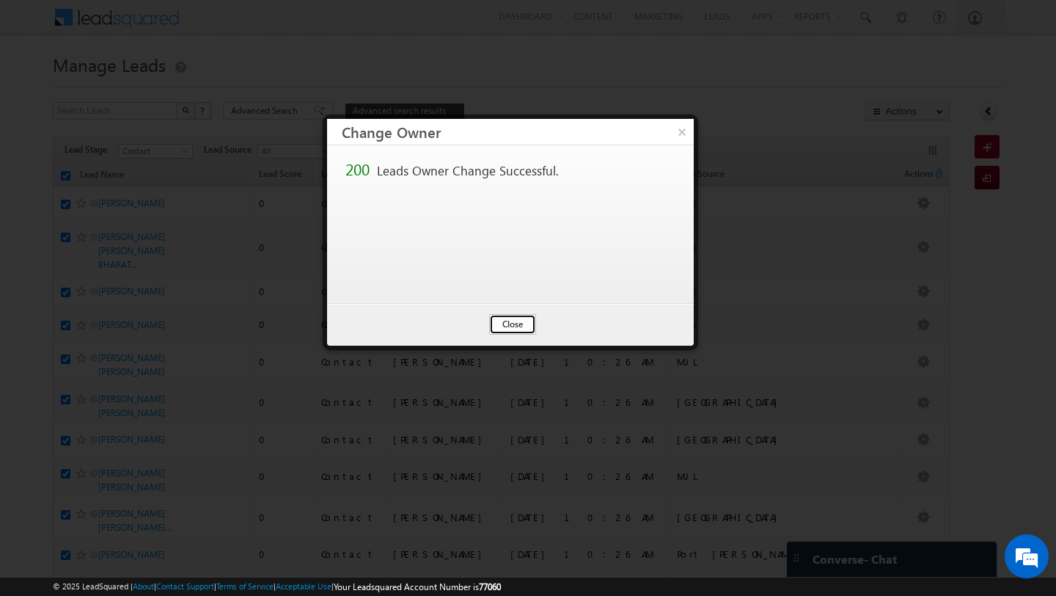
click at [502, 325] on button "Close" at bounding box center [512, 324] width 47 height 21
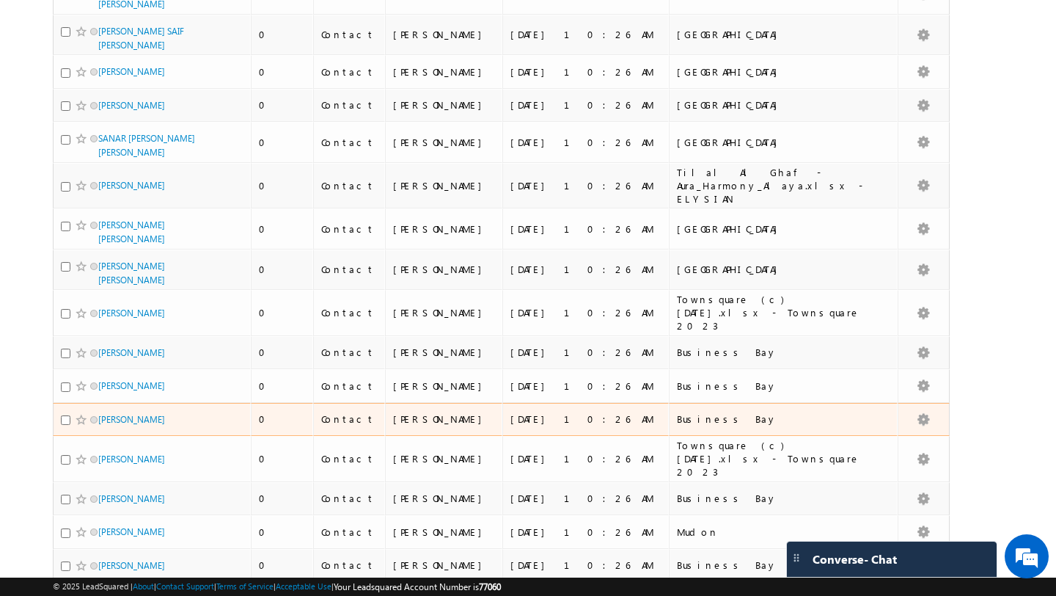
scroll to position [6721, 0]
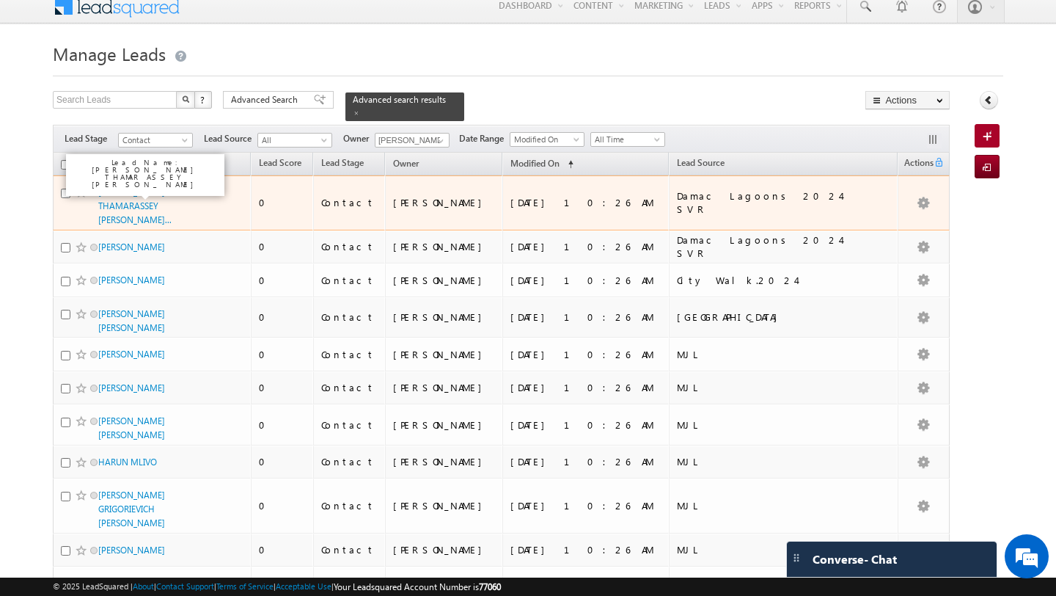
scroll to position [0, 0]
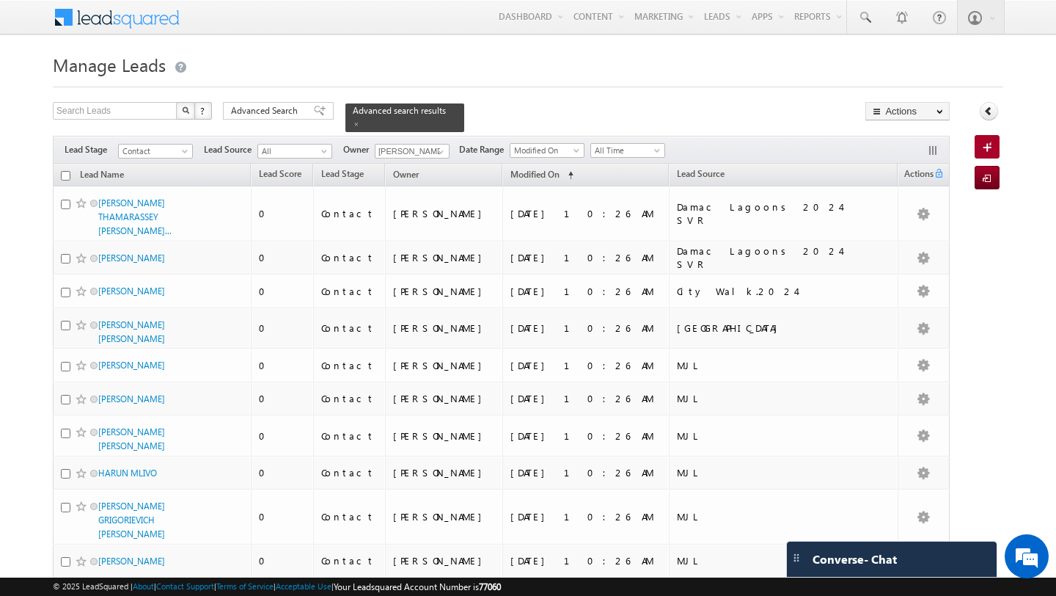
click at [65, 178] on input "checkbox" at bounding box center [66, 176] width 10 height 10
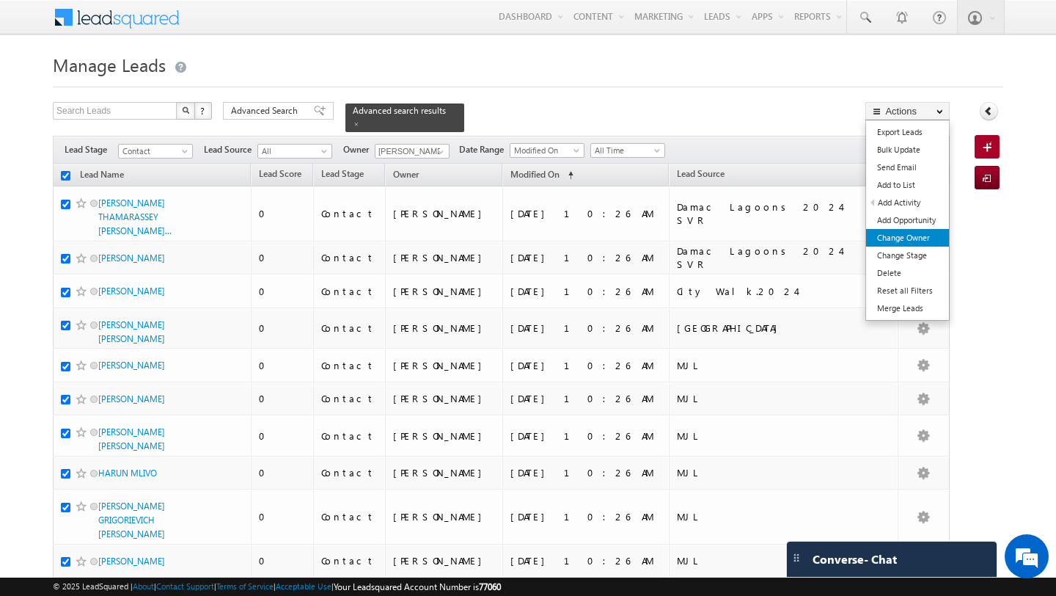
click at [931, 232] on link "Change Owner" at bounding box center [907, 238] width 83 height 18
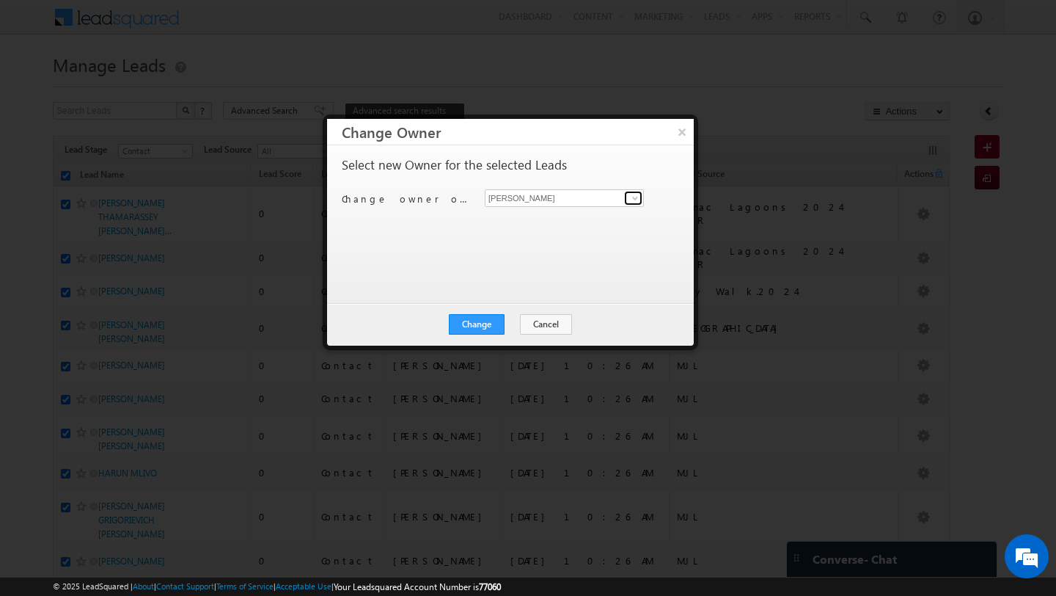
click at [635, 197] on span at bounding box center [635, 198] width 12 height 12
click at [585, 223] on span "[PERSON_NAME][EMAIL_ADDRESS][PERSON_NAME][DOMAIN_NAME]" at bounding box center [557, 226] width 132 height 11
click at [474, 324] on button "Change" at bounding box center [477, 324] width 56 height 21
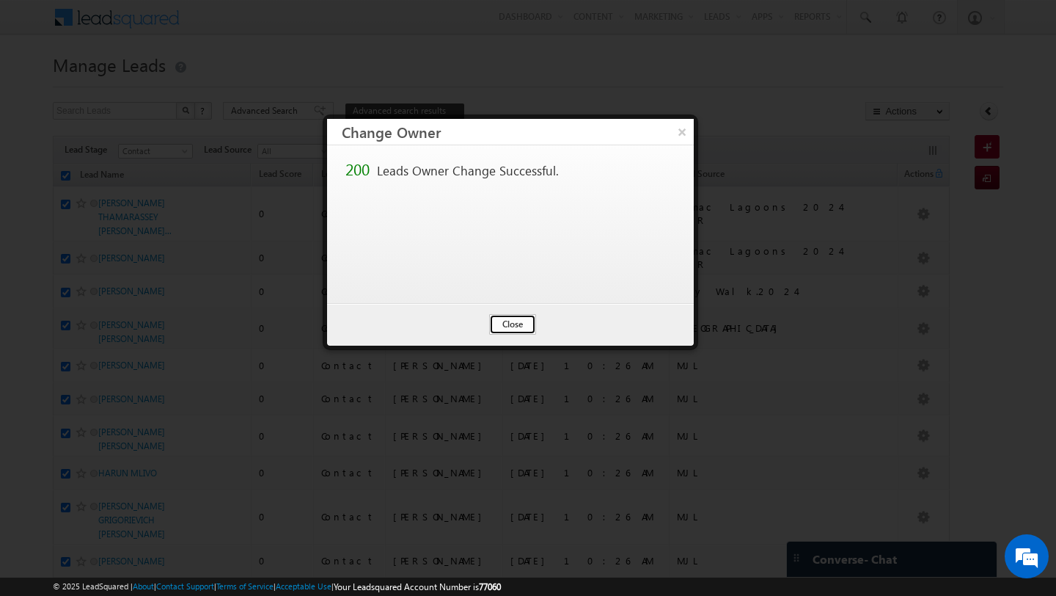
click at [505, 326] on button "Close" at bounding box center [512, 324] width 47 height 21
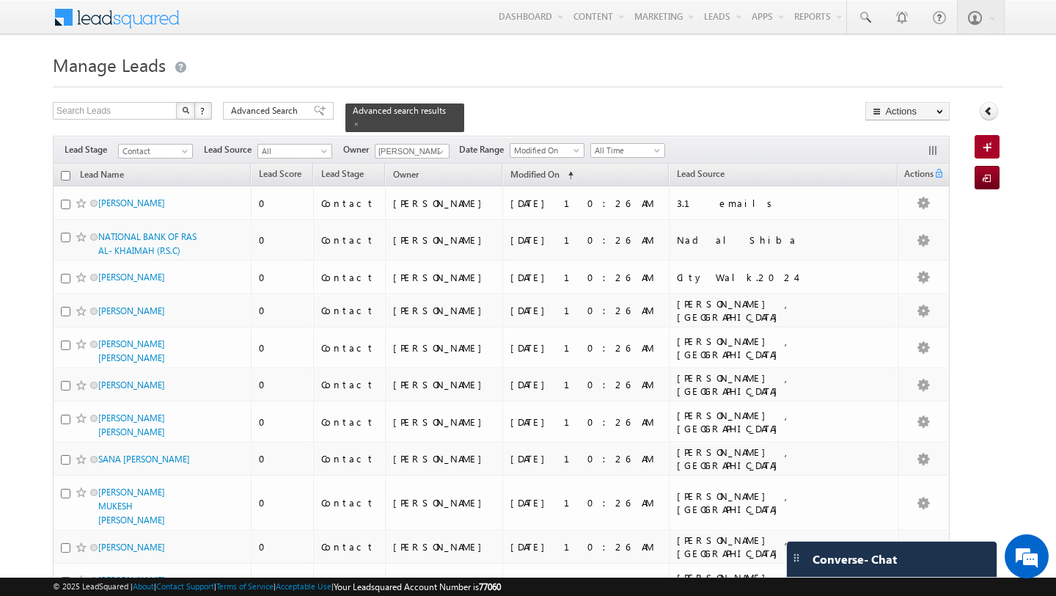
click at [63, 175] on input "checkbox" at bounding box center [66, 176] width 10 height 10
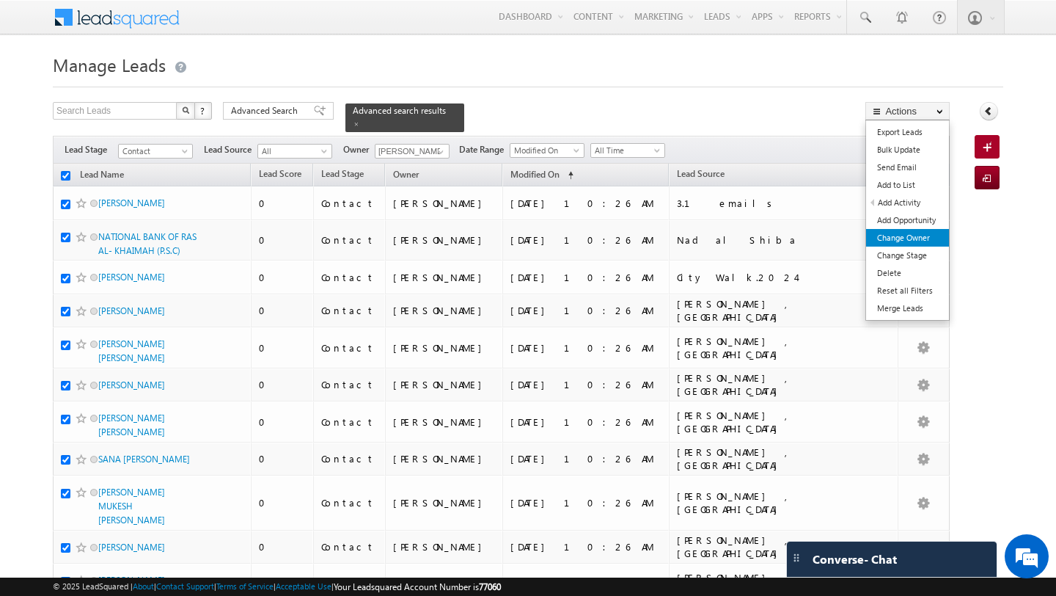
click at [919, 238] on link "Change Owner" at bounding box center [907, 238] width 83 height 18
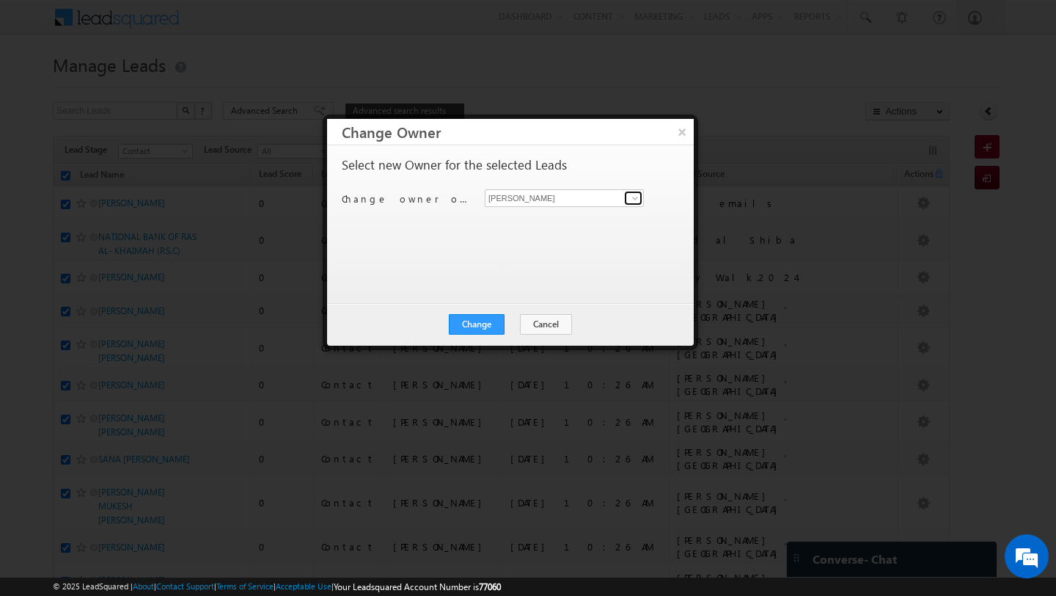
click at [638, 199] on span at bounding box center [635, 198] width 12 height 12
click at [521, 227] on span "[PERSON_NAME][EMAIL_ADDRESS][DOMAIN_NAME]" at bounding box center [557, 226] width 132 height 11
click at [485, 318] on button "Change" at bounding box center [477, 324] width 56 height 21
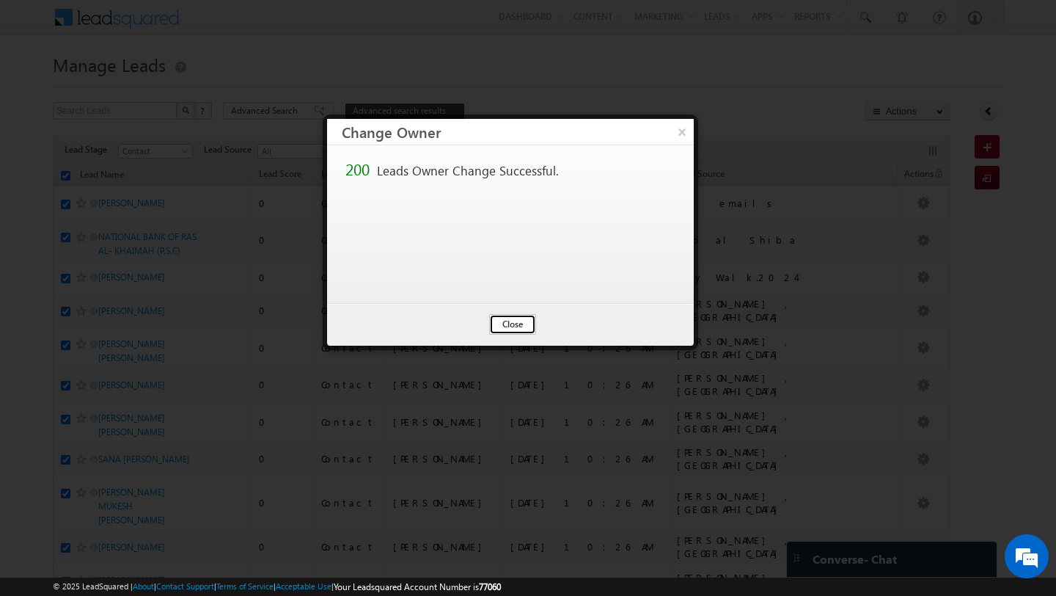
click at [504, 316] on button "Close" at bounding box center [512, 324] width 47 height 21
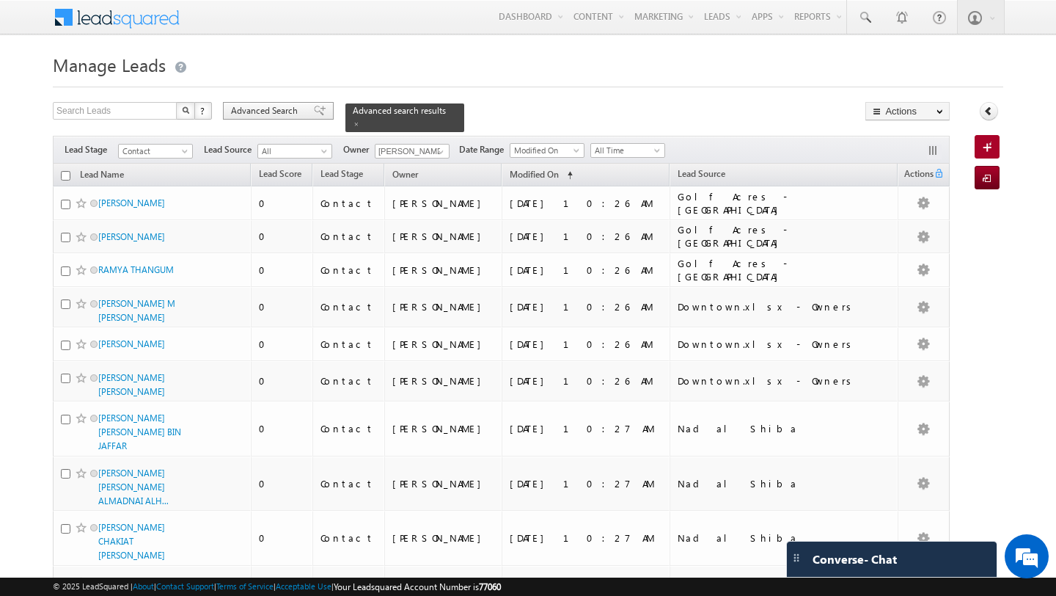
click at [282, 111] on span "Advanced Search" at bounding box center [266, 110] width 71 height 13
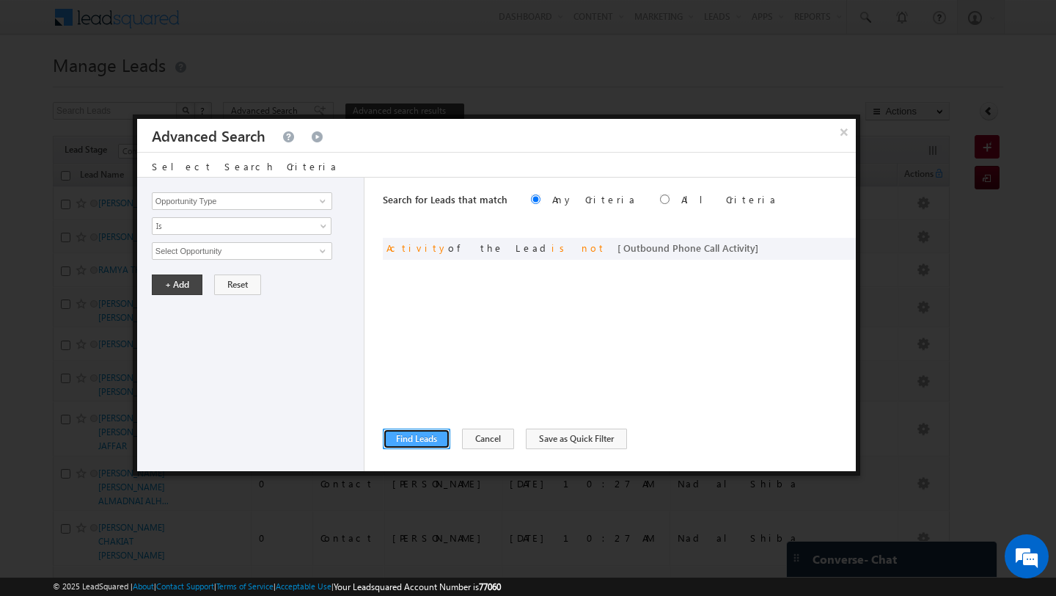
click at [413, 441] on button "Find Leads" at bounding box center [416, 438] width 67 height 21
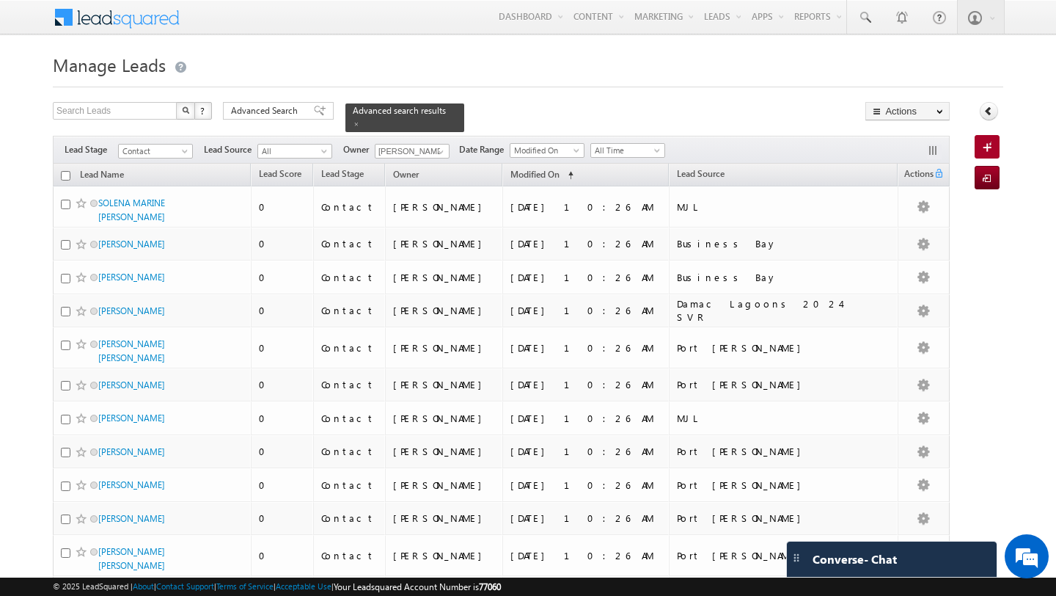
click at [63, 177] on input "checkbox" at bounding box center [66, 176] width 10 height 10
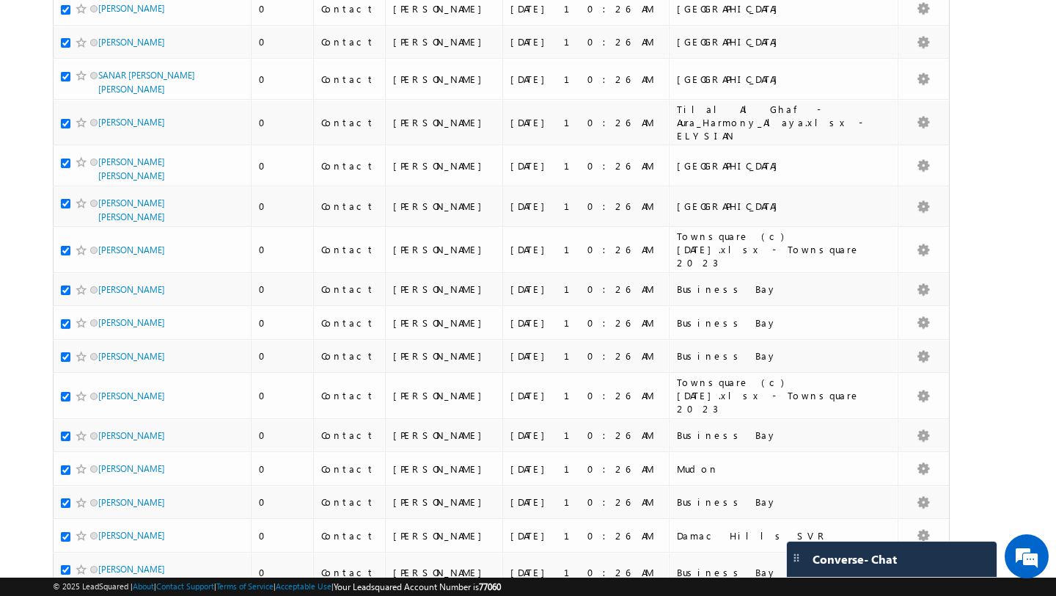
scroll to position [6721, 0]
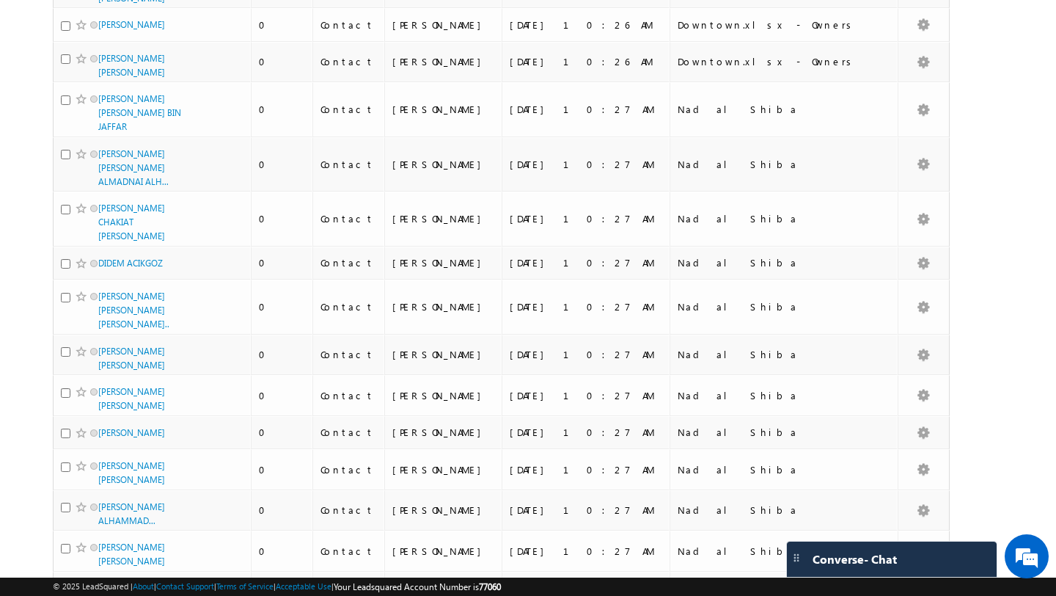
scroll to position [0, 0]
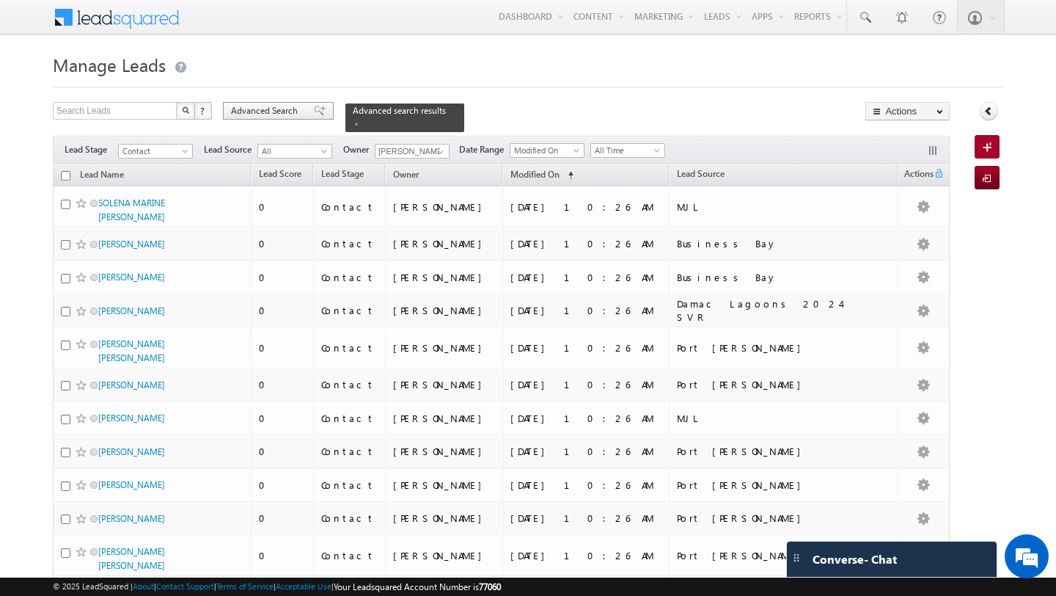
click at [274, 108] on span "Advanced Search" at bounding box center [266, 110] width 71 height 13
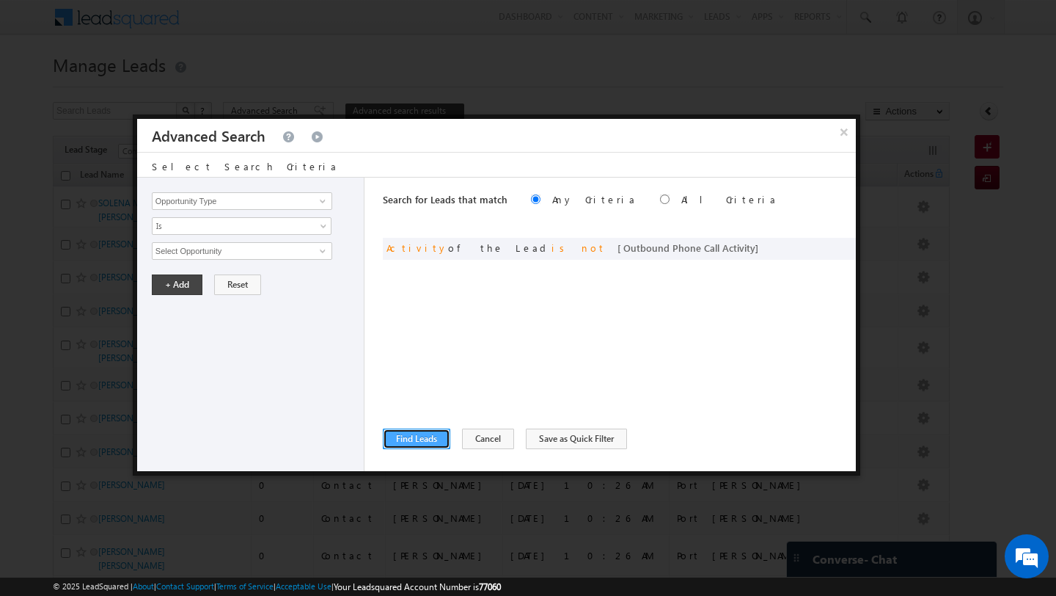
click at [425, 442] on button "Find Leads" at bounding box center [416, 438] width 67 height 21
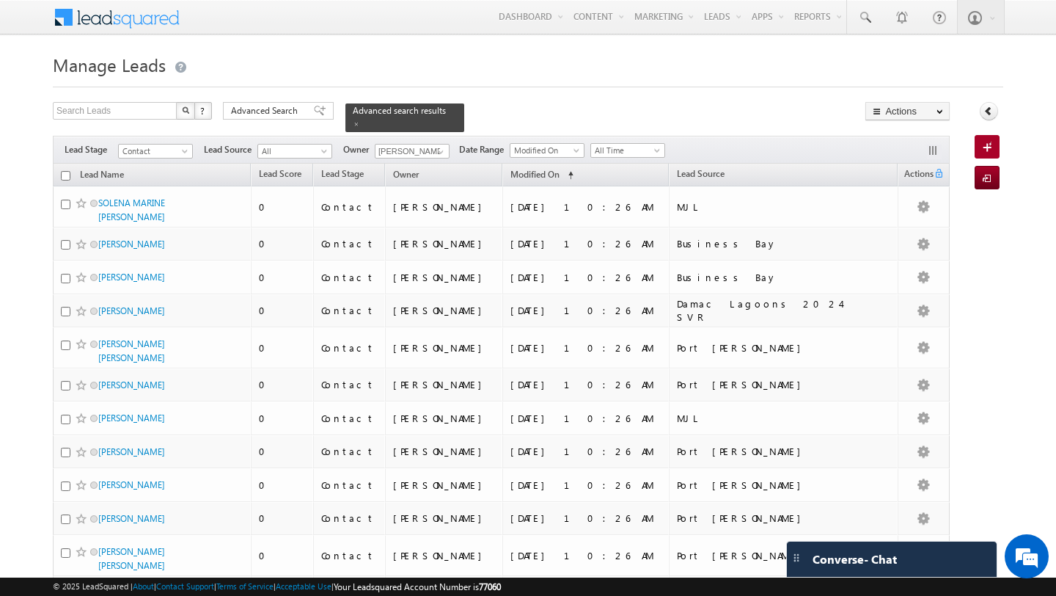
click at [67, 176] on input "checkbox" at bounding box center [66, 176] width 10 height 10
checkbox input "true"
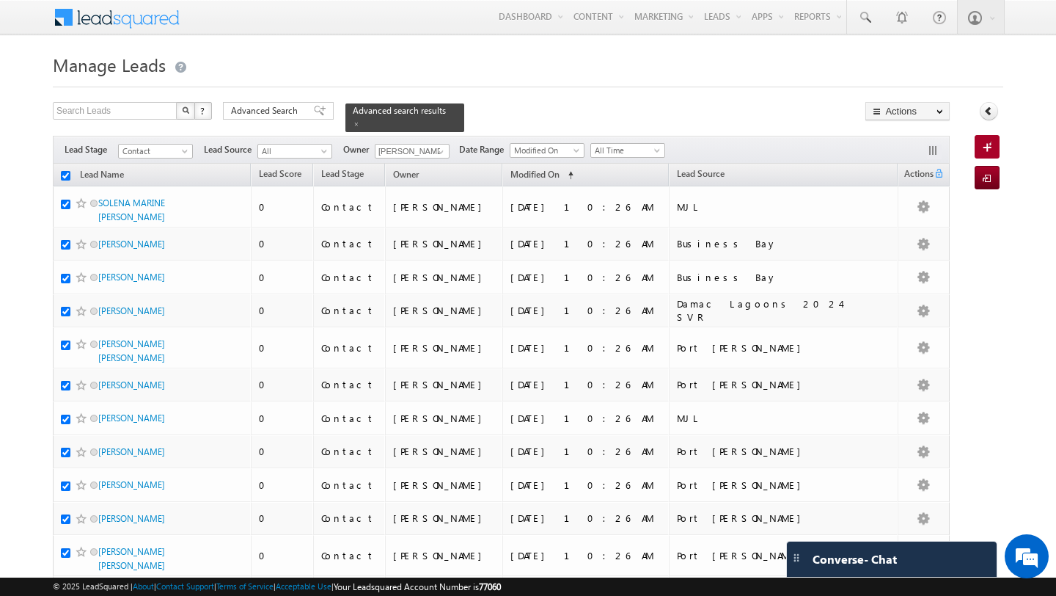
checkbox input "true"
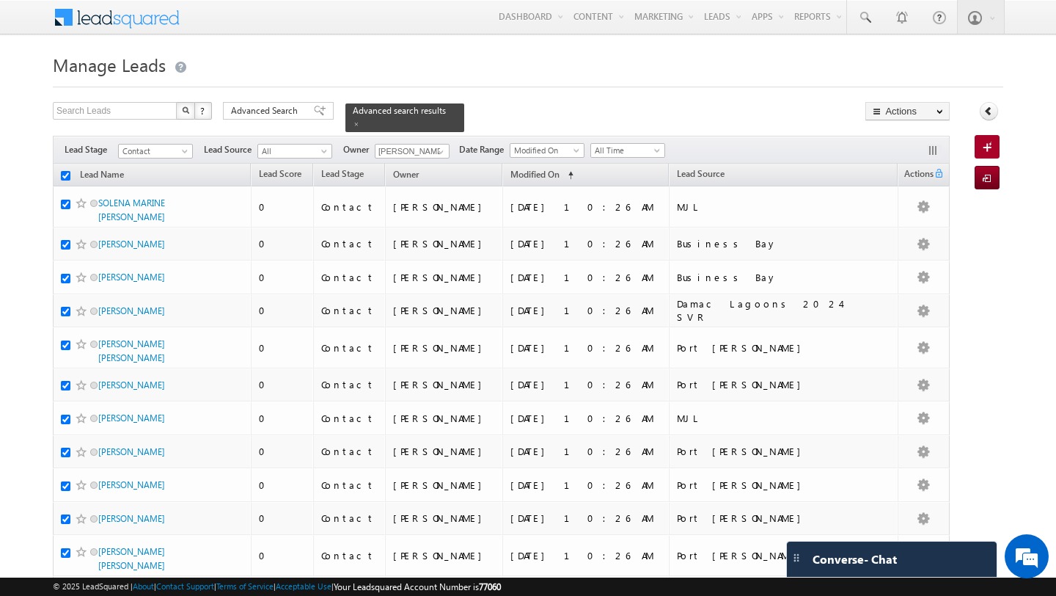
checkbox input "true"
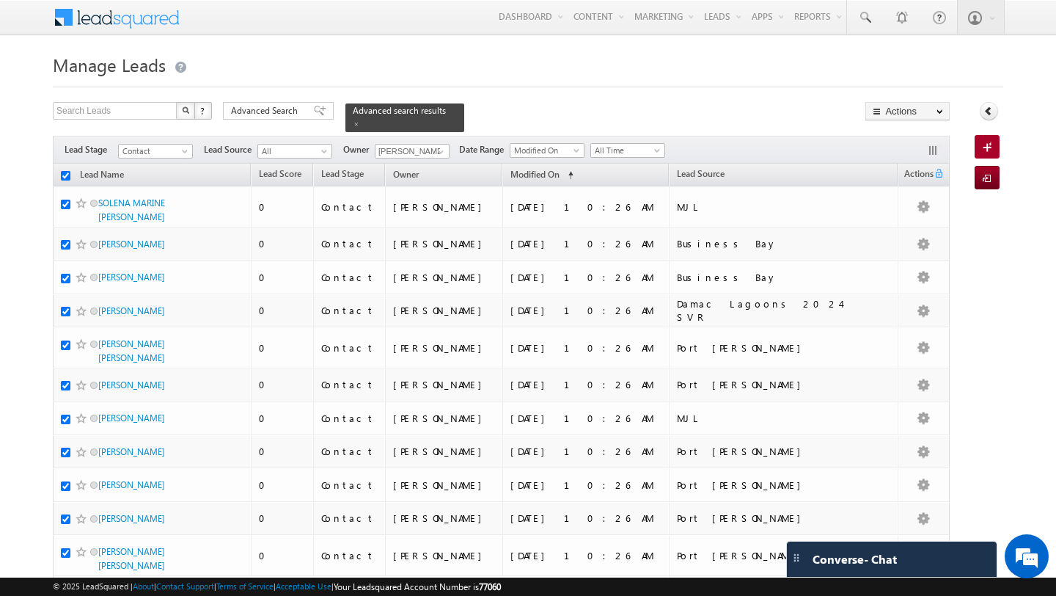
checkbox input "true"
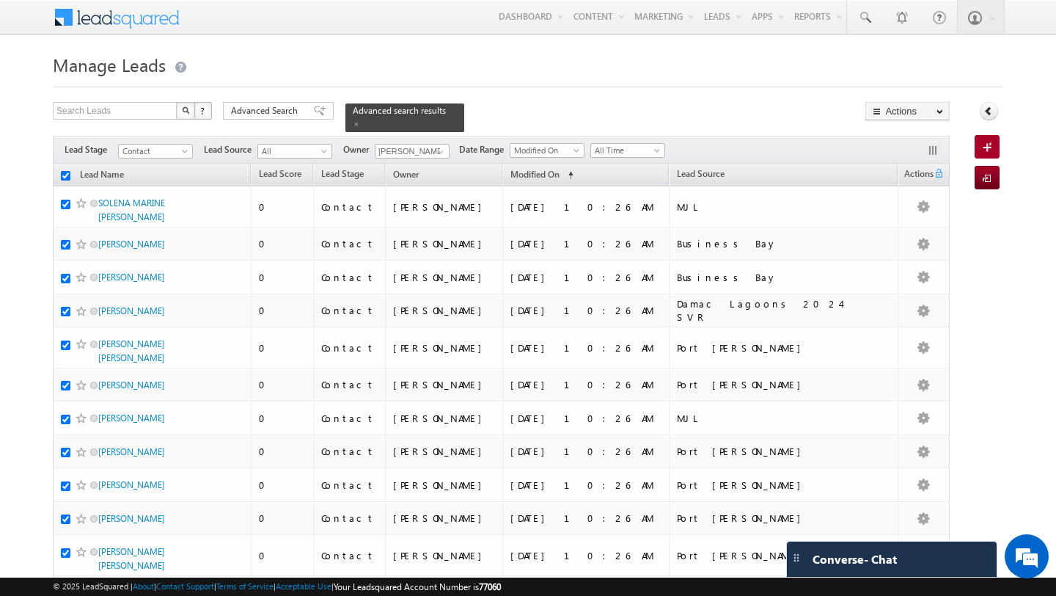
checkbox input "true"
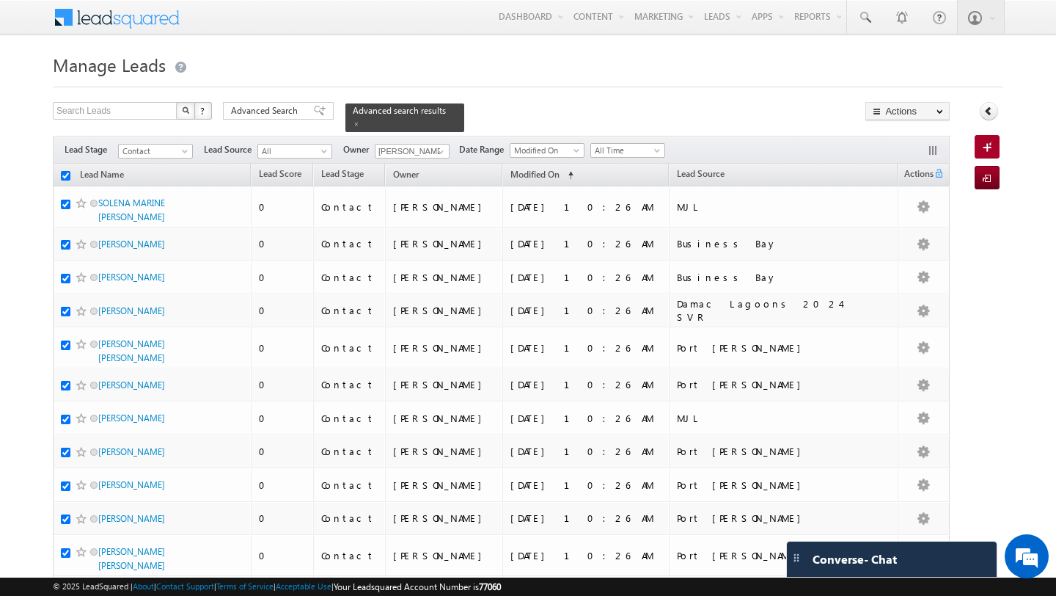
checkbox input "true"
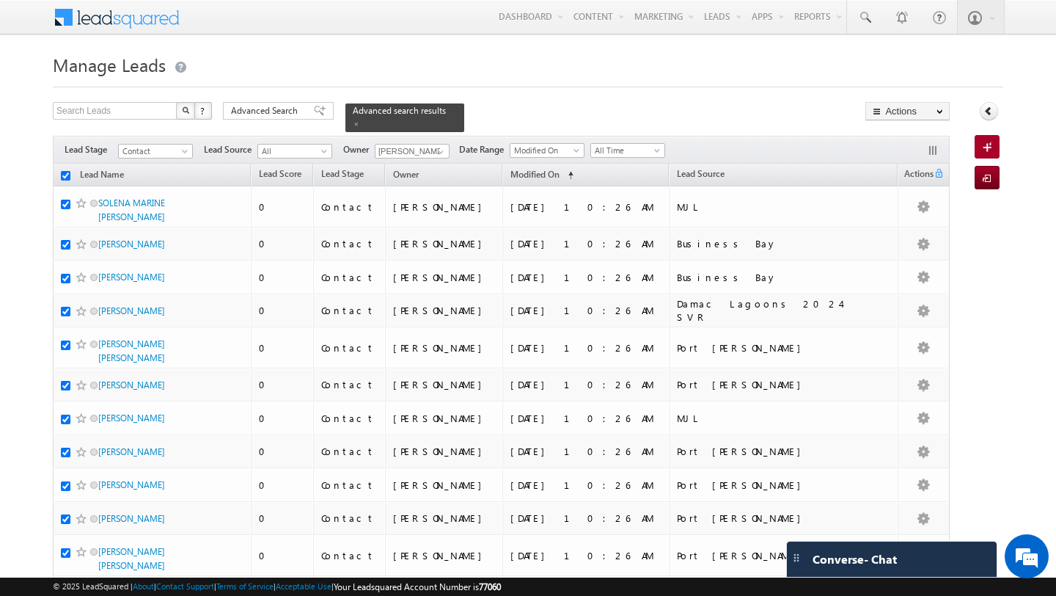
checkbox input "true"
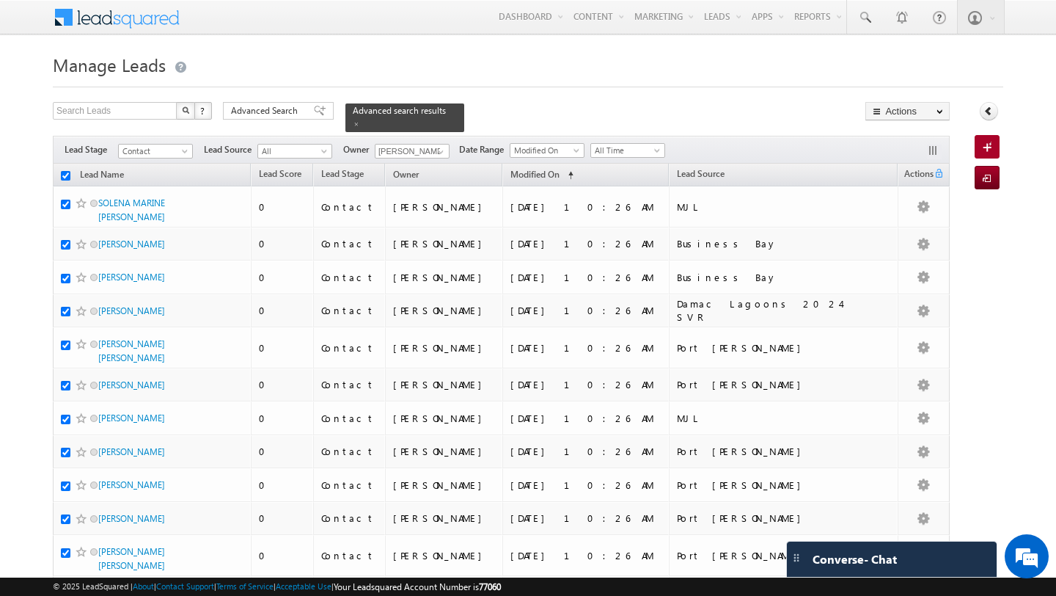
checkbox input "true"
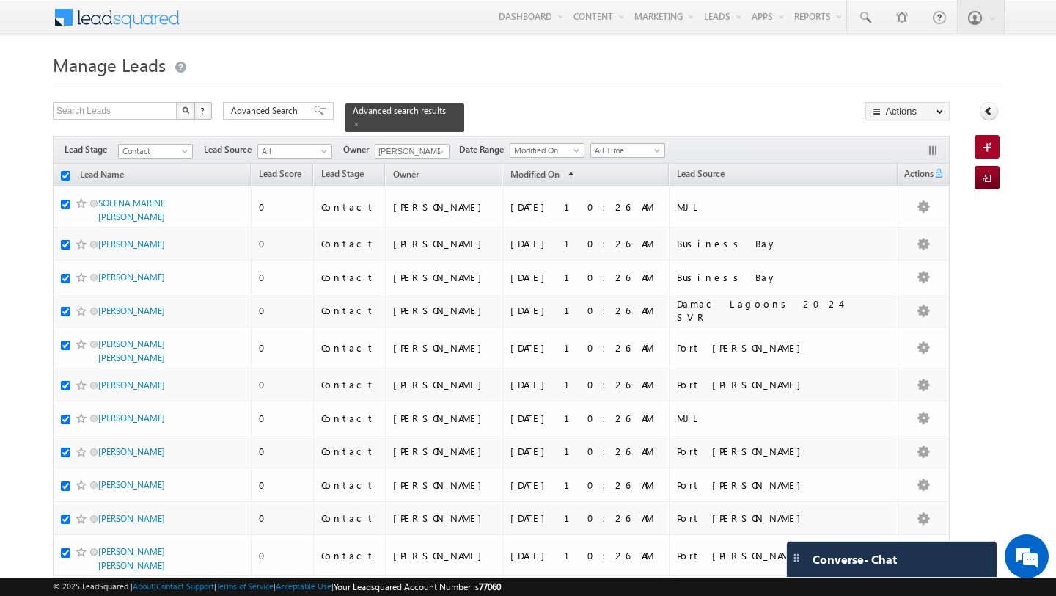
checkbox input "true"
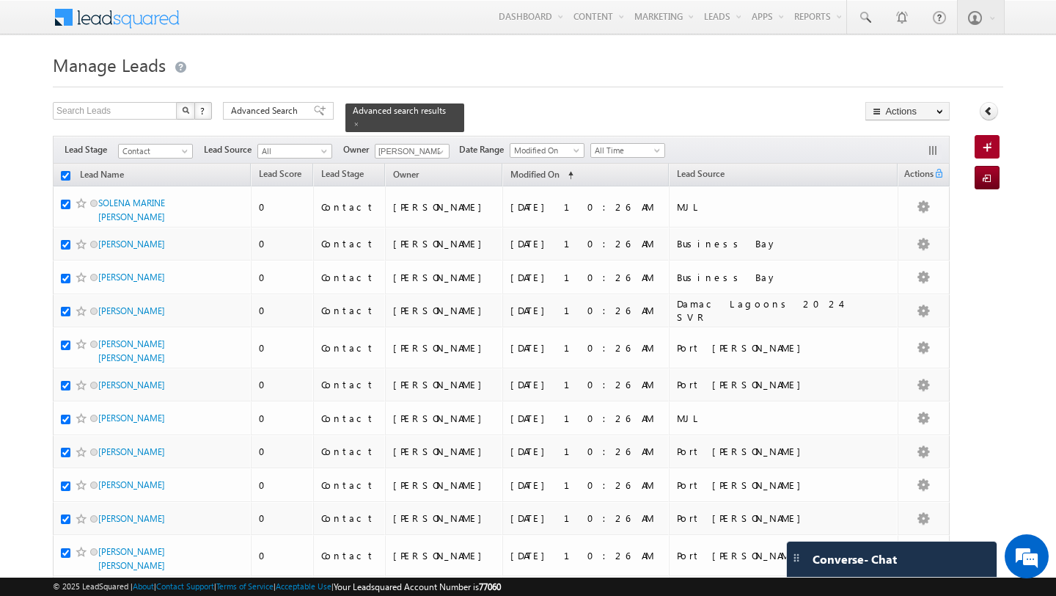
checkbox input "true"
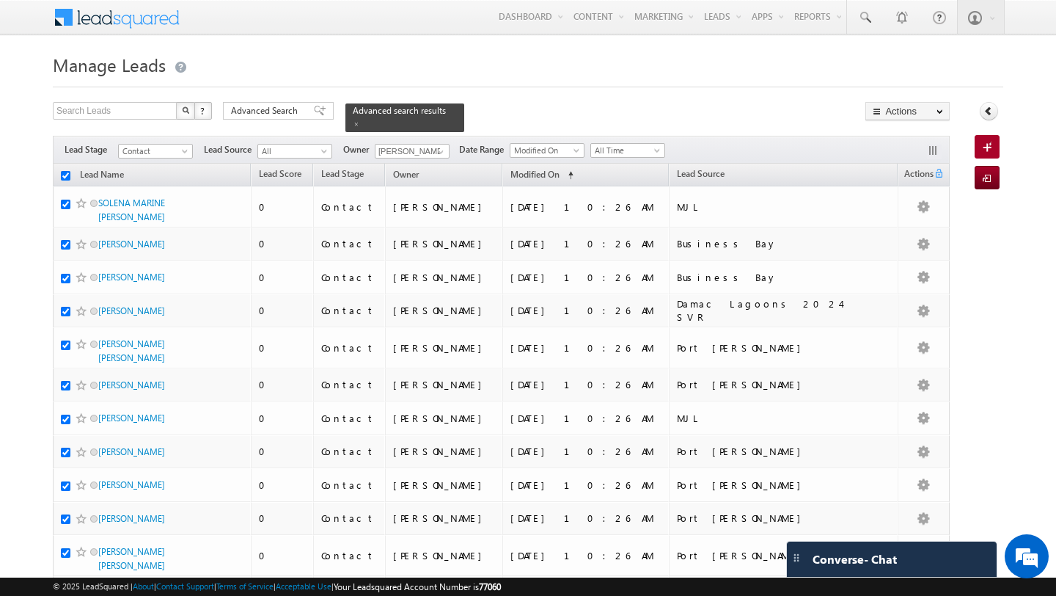
checkbox input "true"
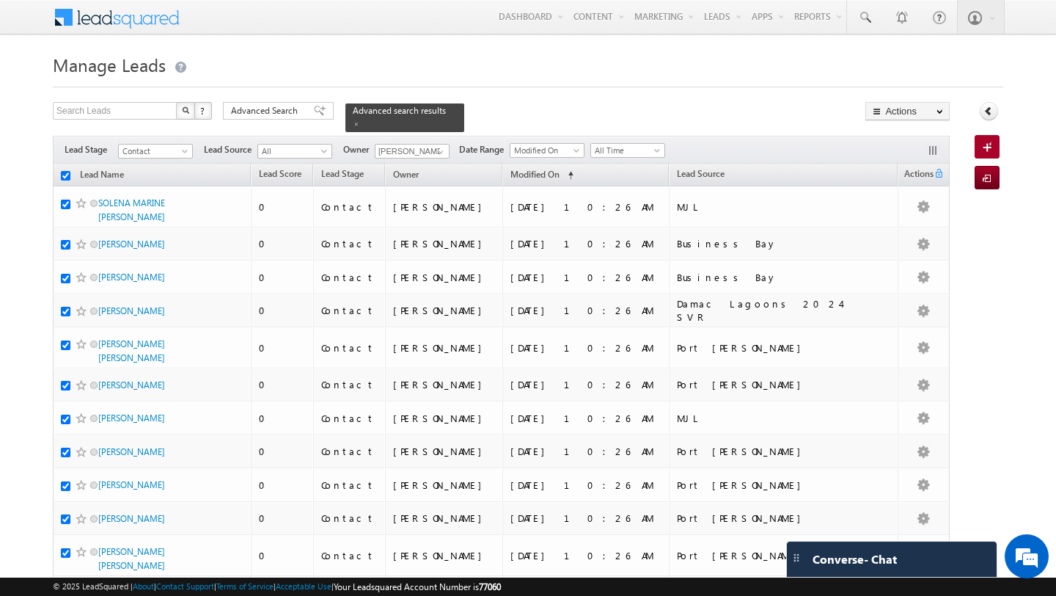
checkbox input "true"
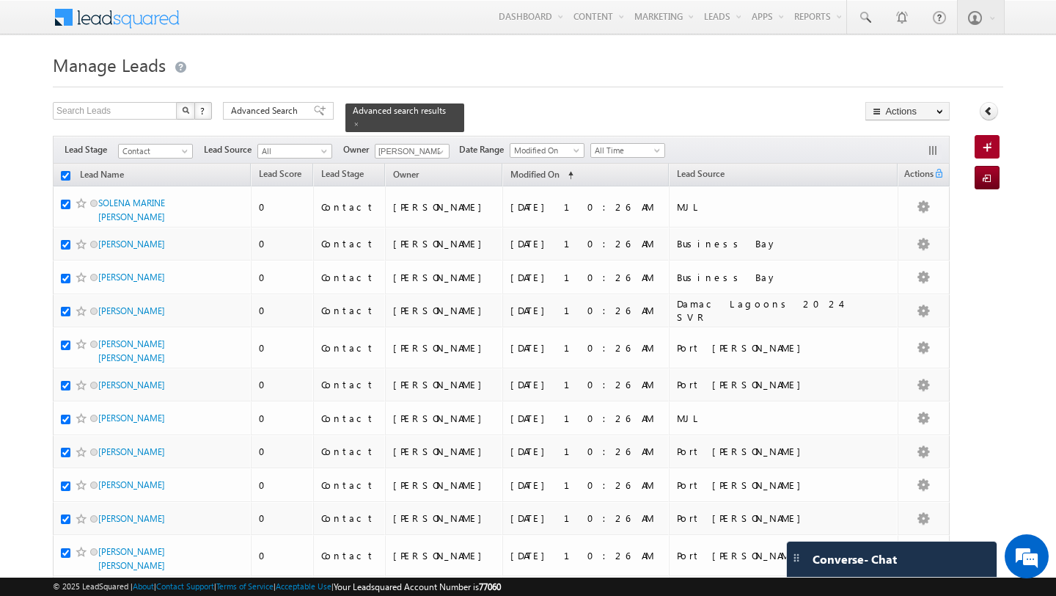
checkbox input "true"
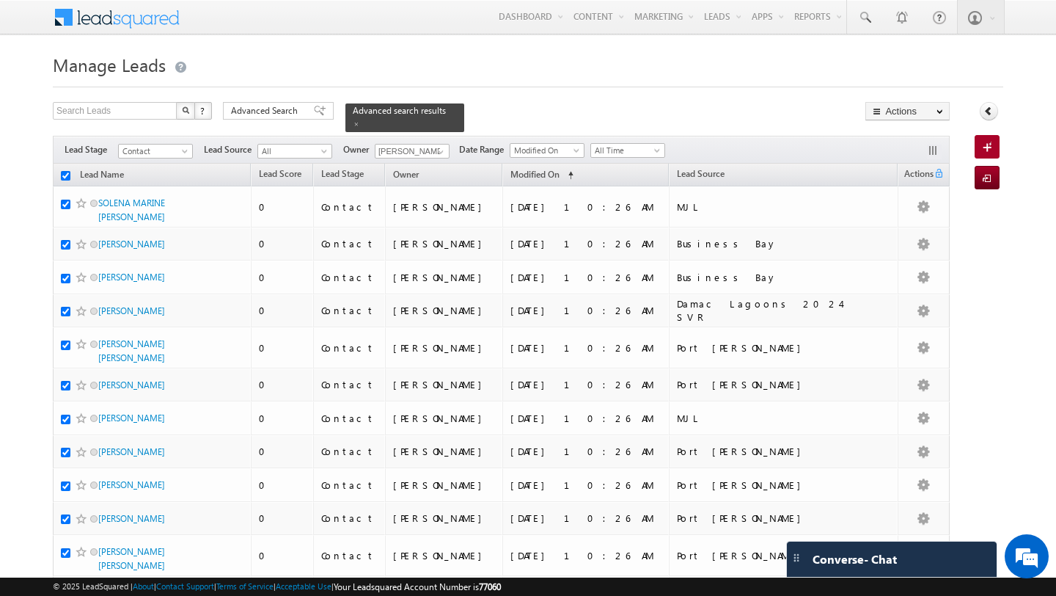
checkbox input "true"
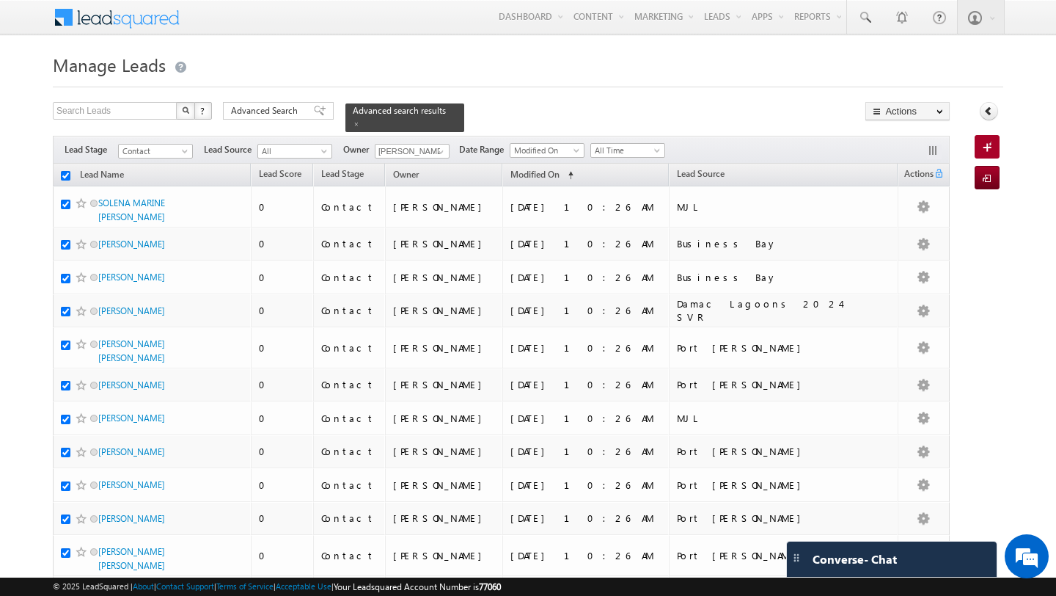
checkbox input "true"
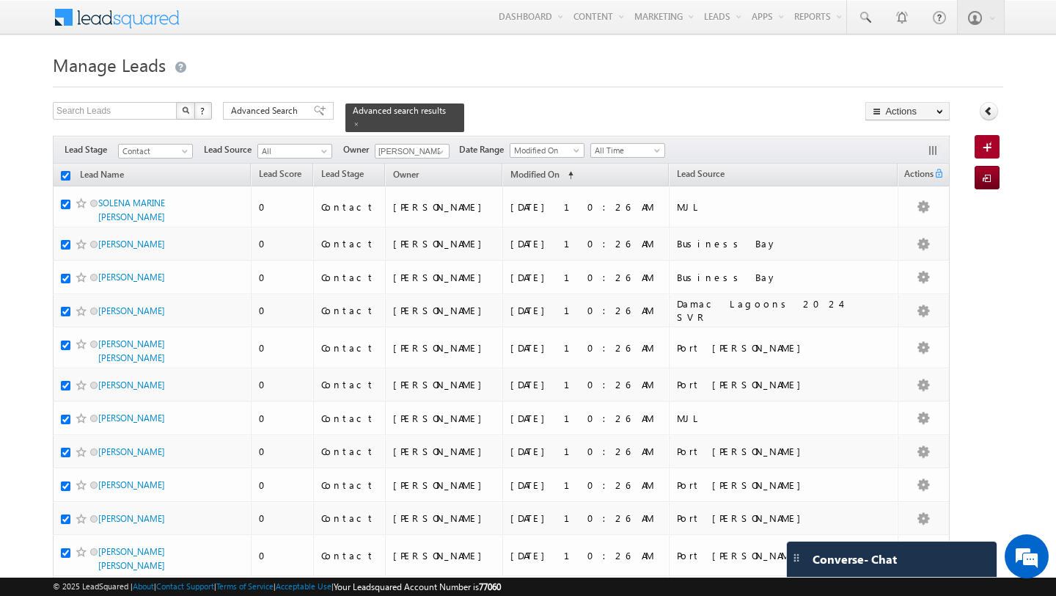
checkbox input "true"
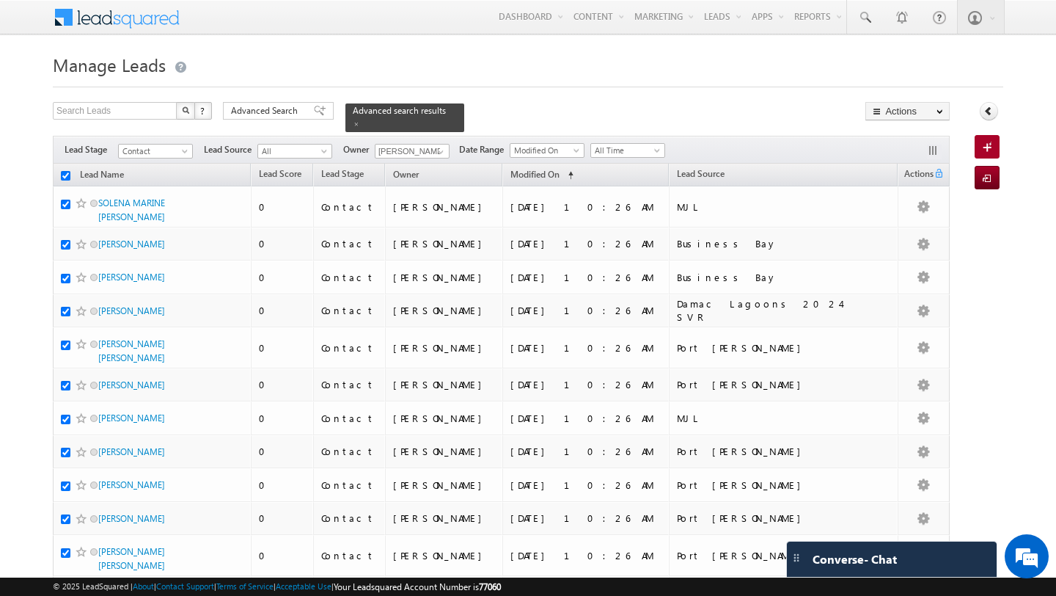
checkbox input "true"
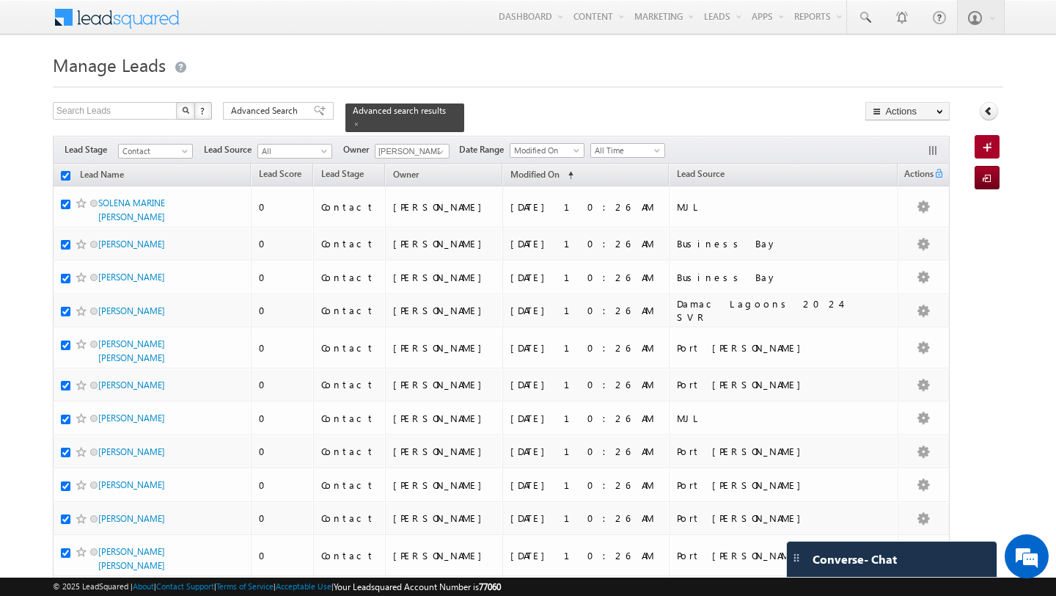
checkbox input "true"
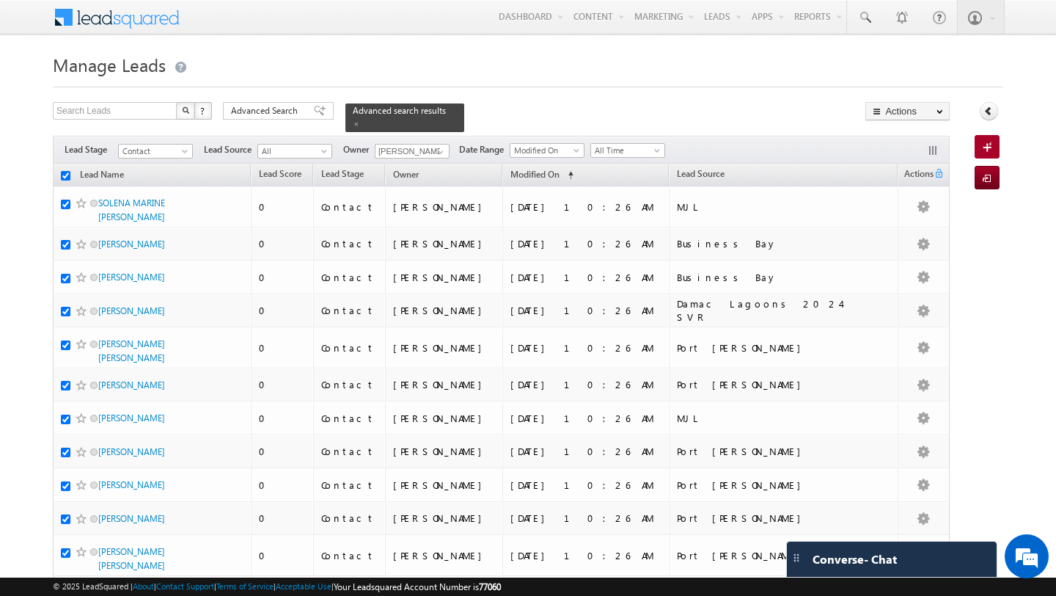
checkbox input "true"
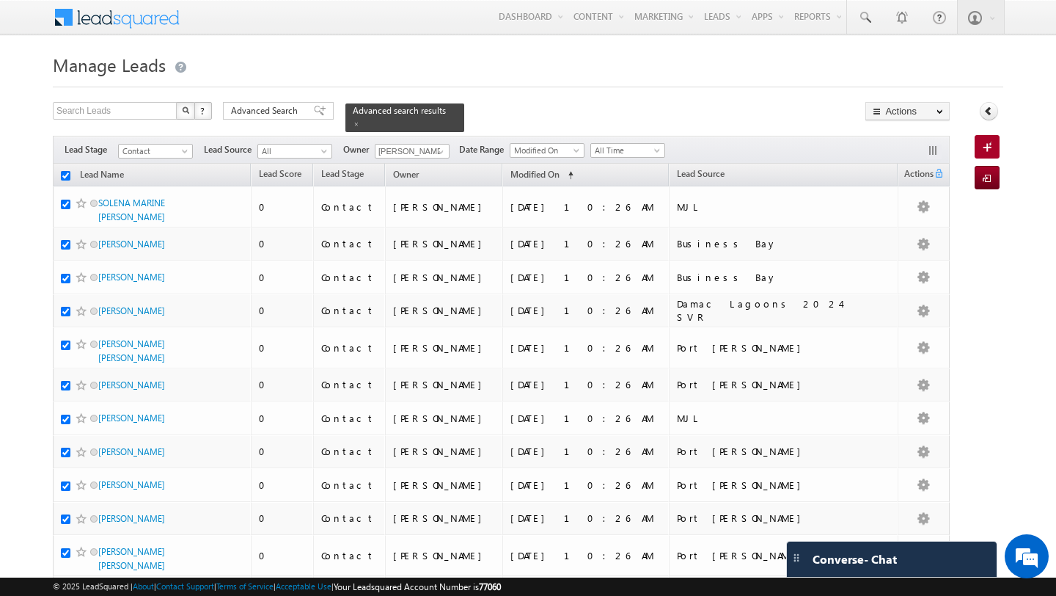
checkbox input "true"
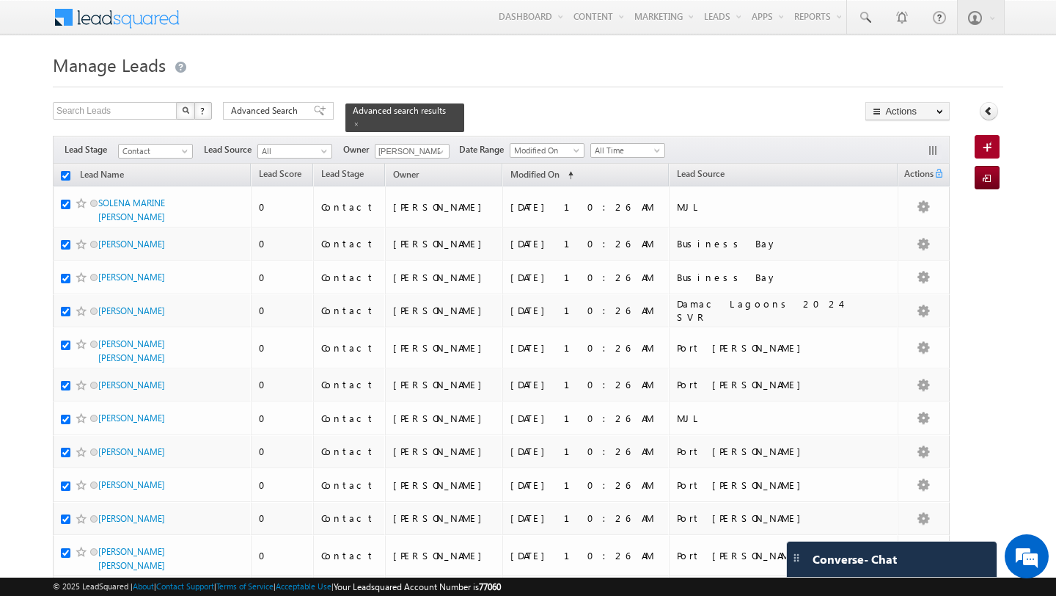
checkbox input "true"
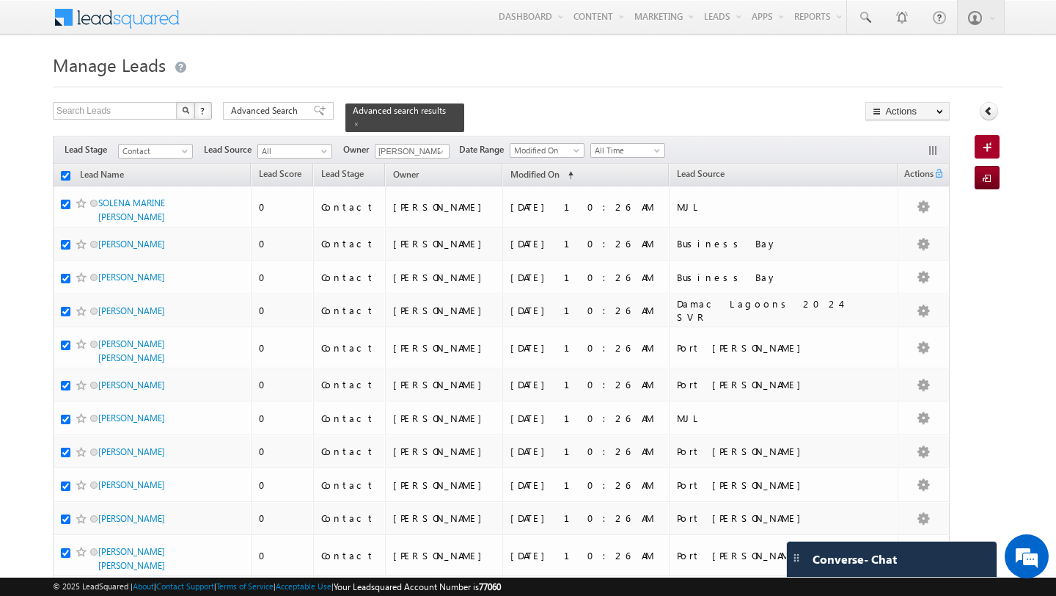
checkbox input "true"
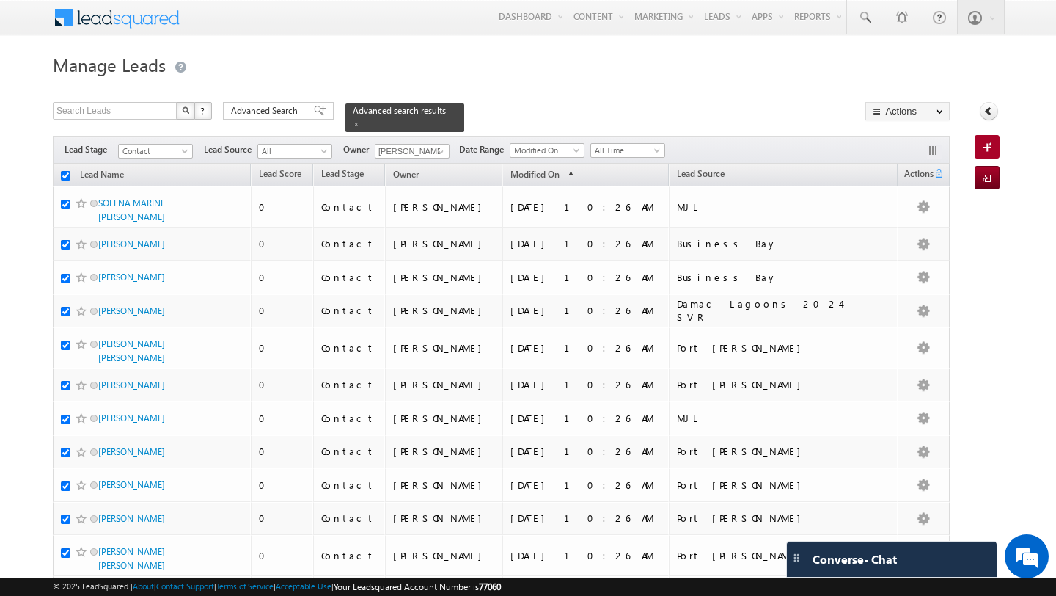
checkbox input "true"
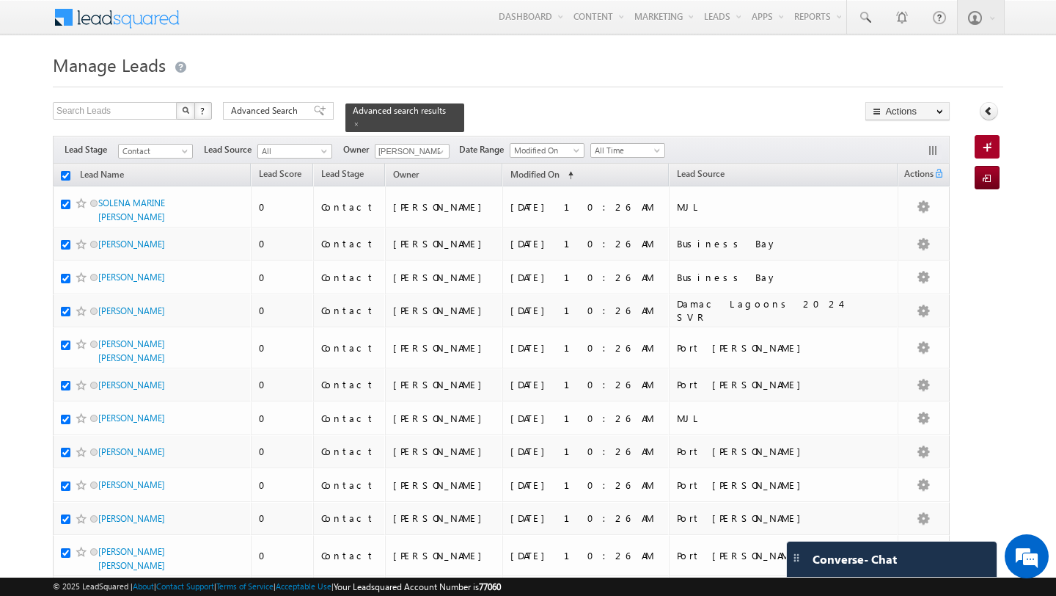
checkbox input "true"
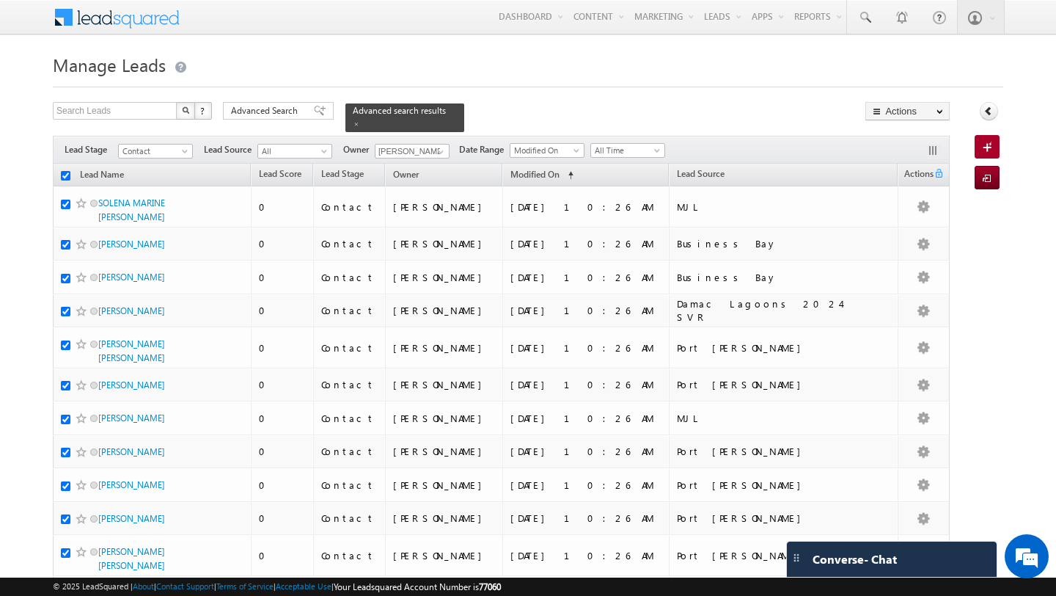
checkbox input "true"
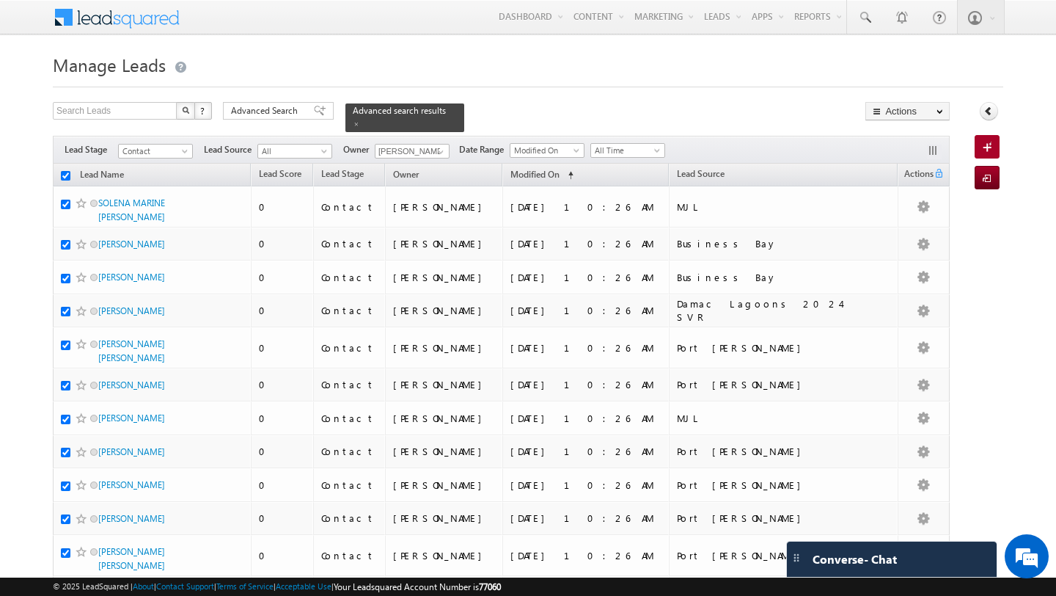
checkbox input "true"
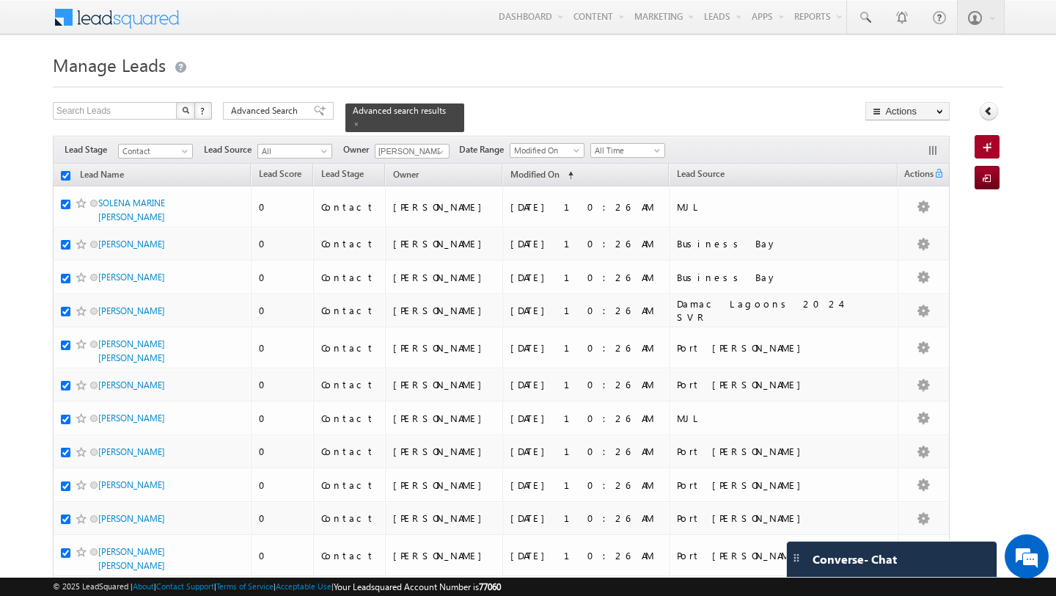
checkbox input "true"
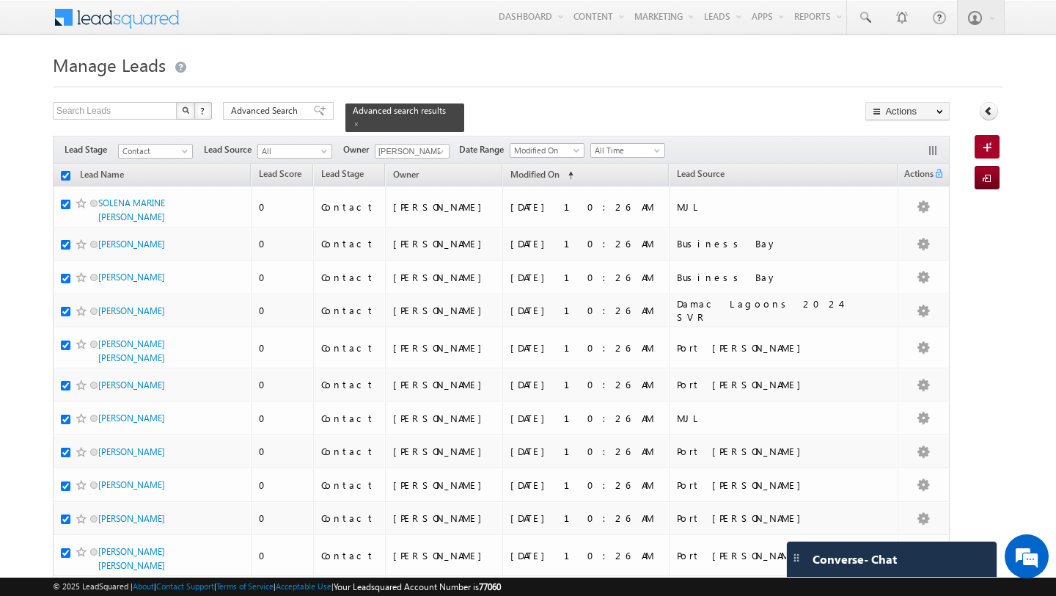
checkbox input "true"
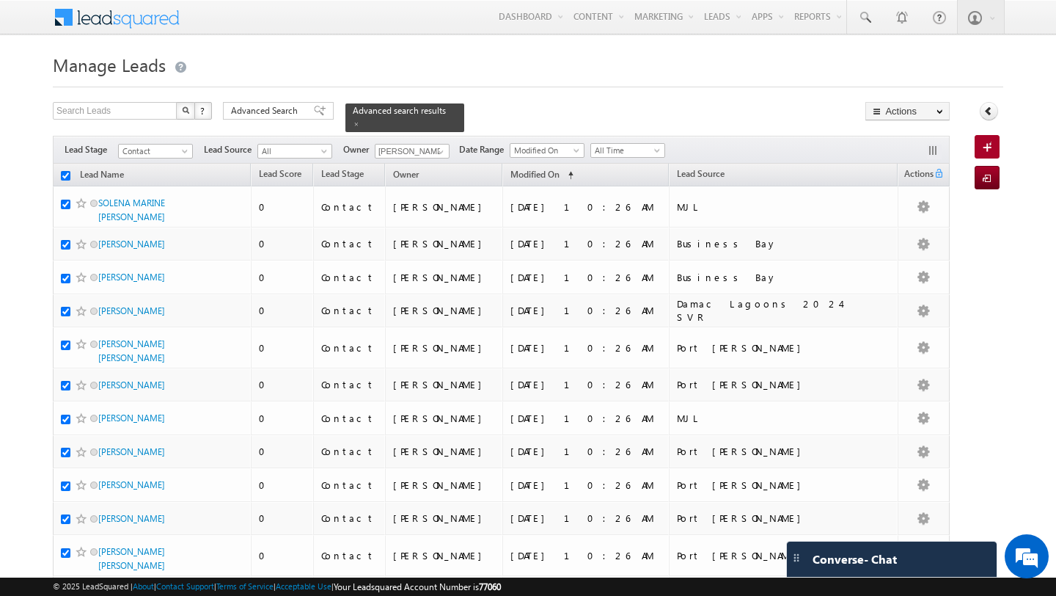
checkbox input "true"
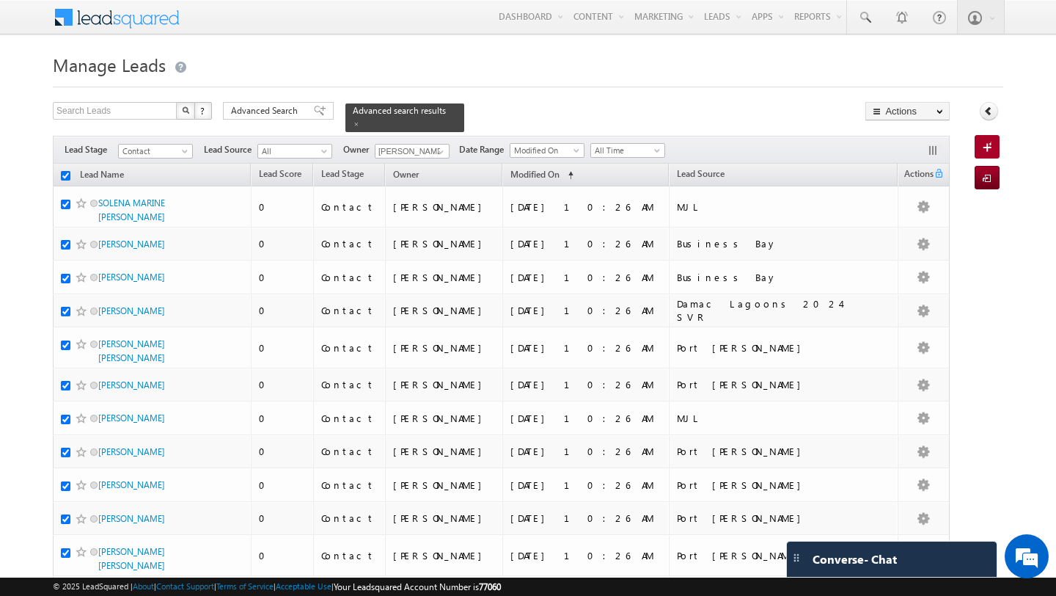
checkbox input "true"
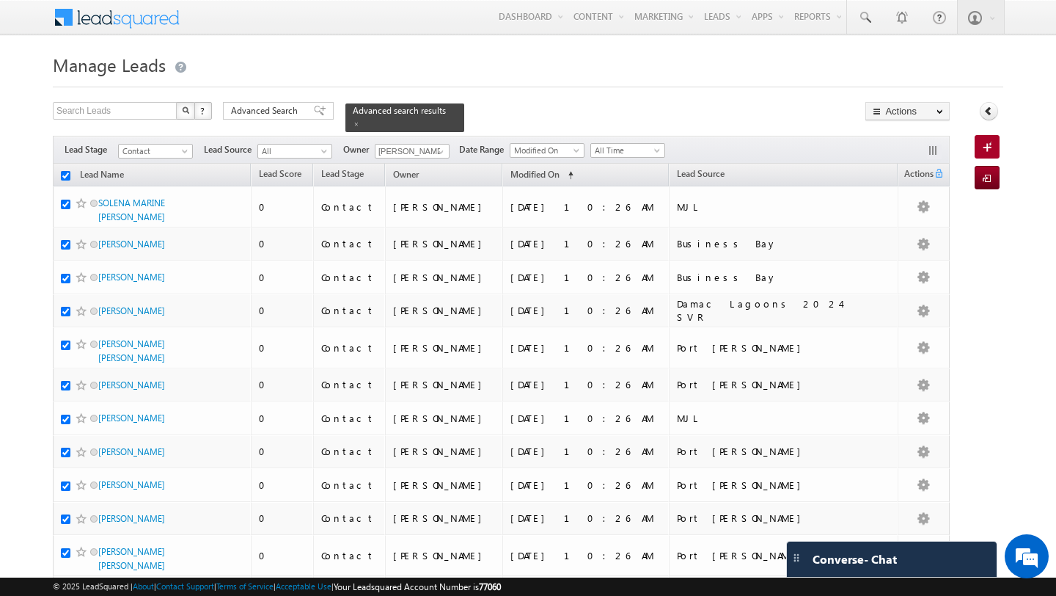
checkbox input "true"
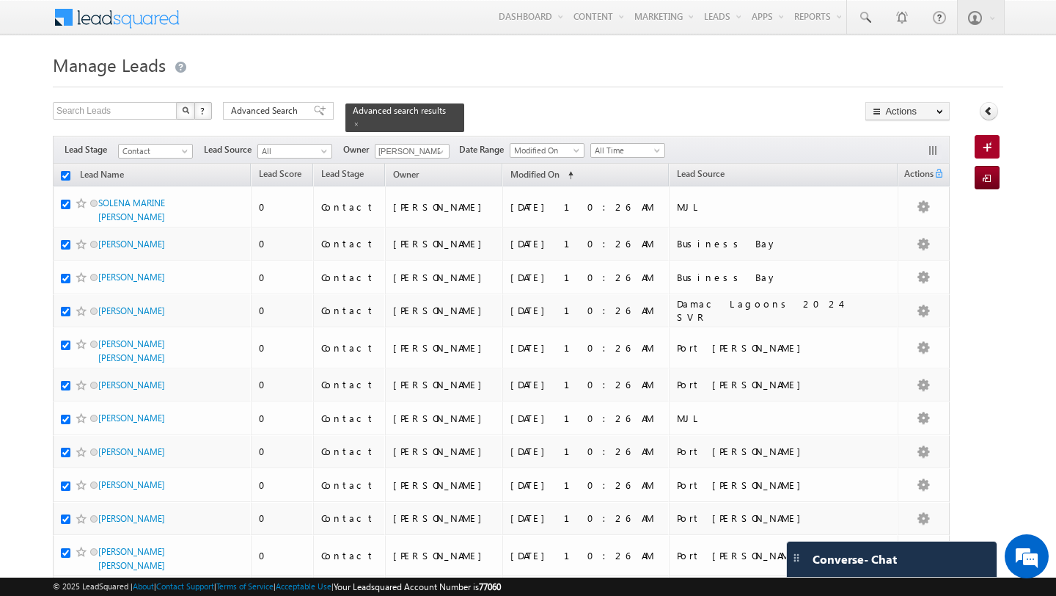
checkbox input "true"
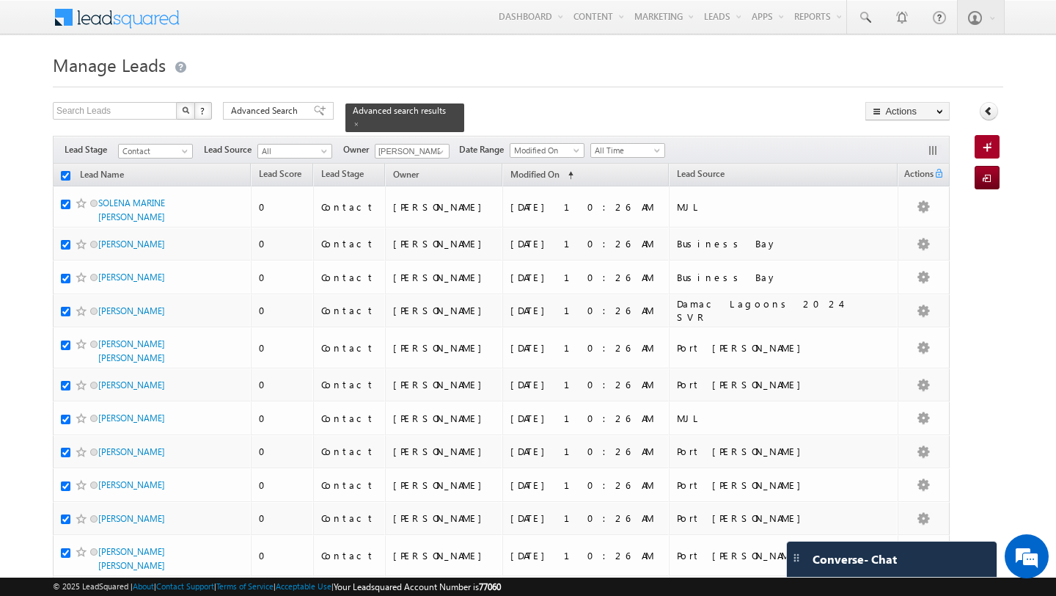
checkbox input "true"
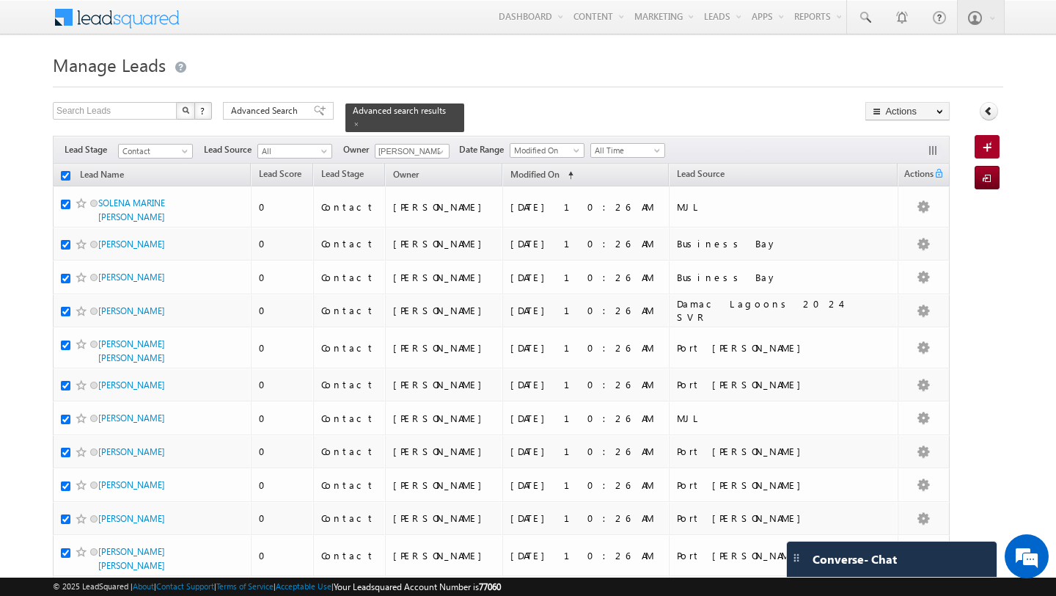
checkbox input "true"
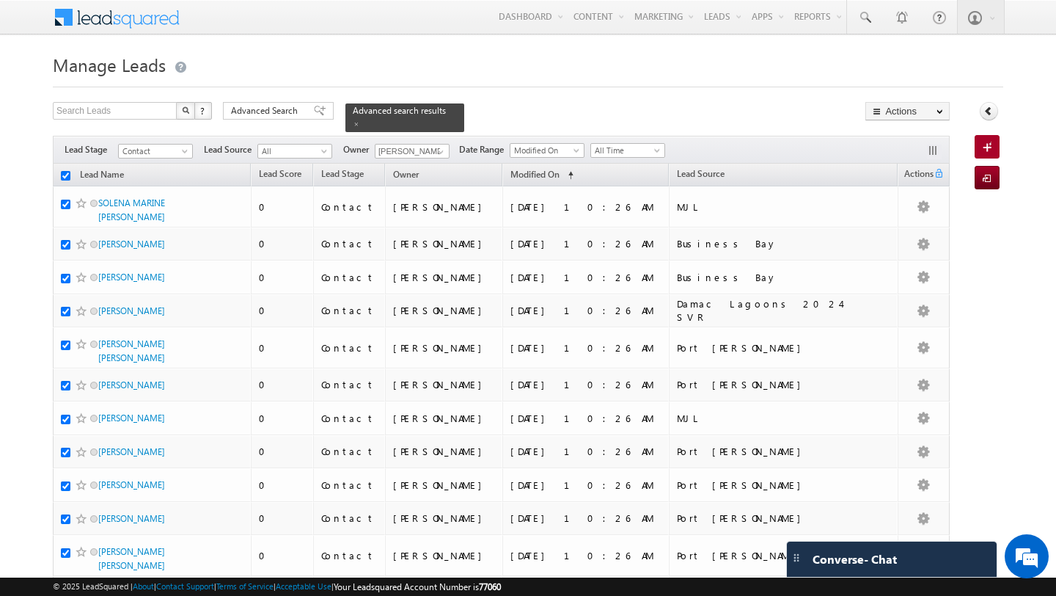
checkbox input "true"
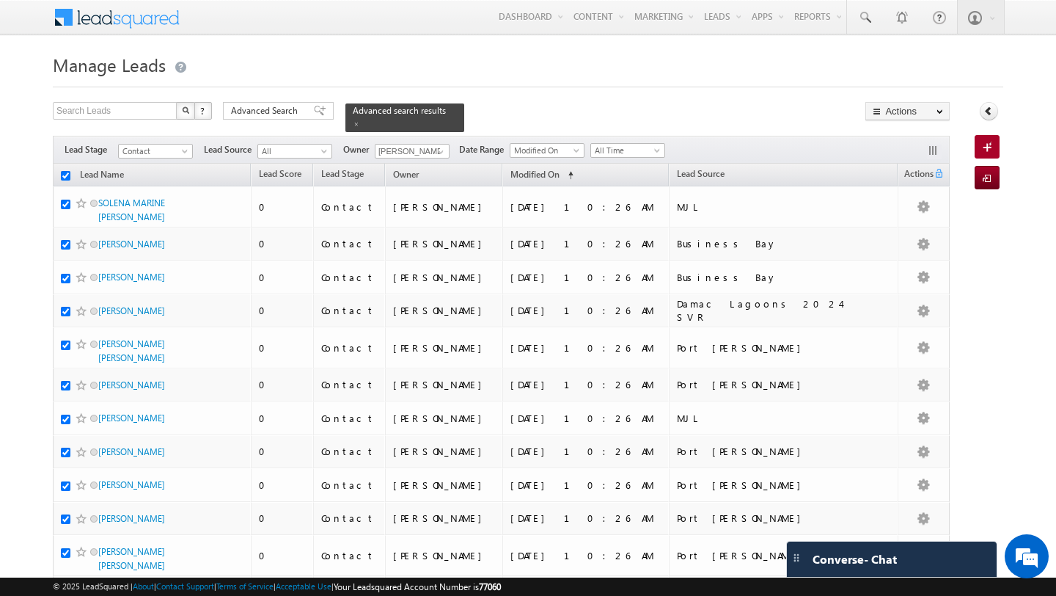
checkbox input "true"
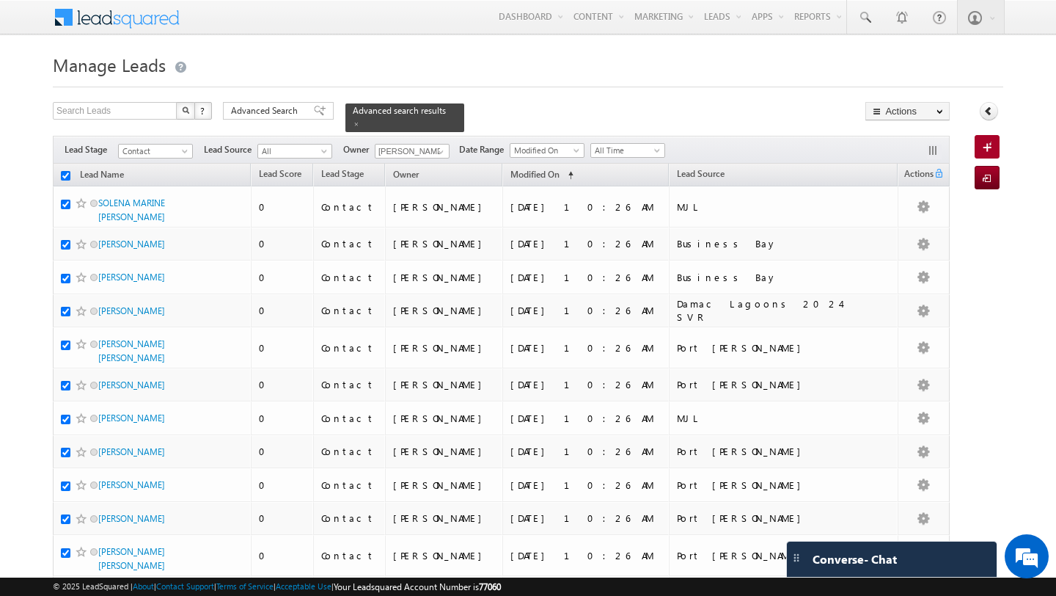
checkbox input "true"
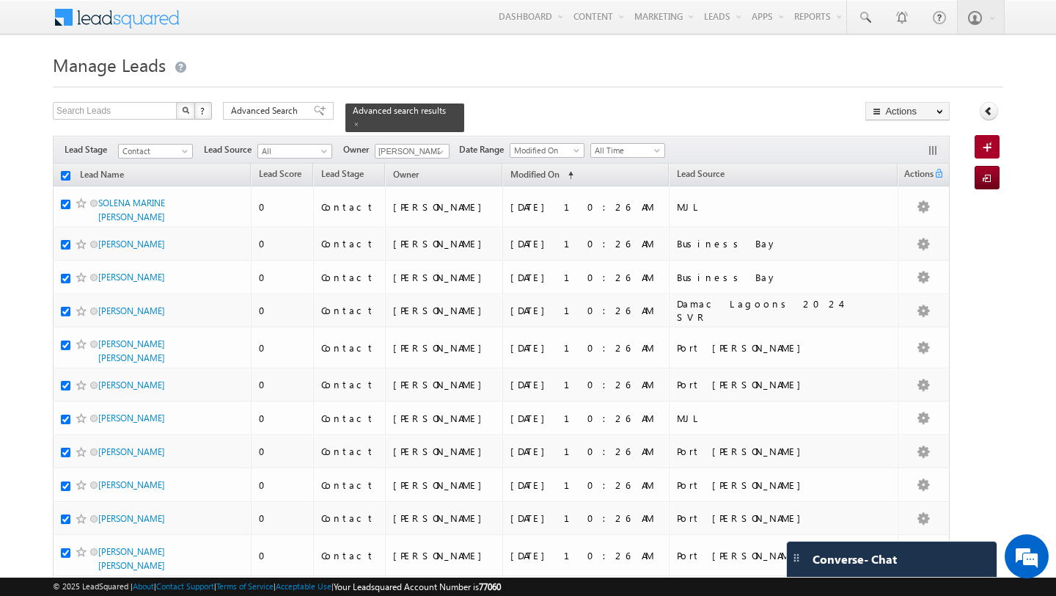
checkbox input "true"
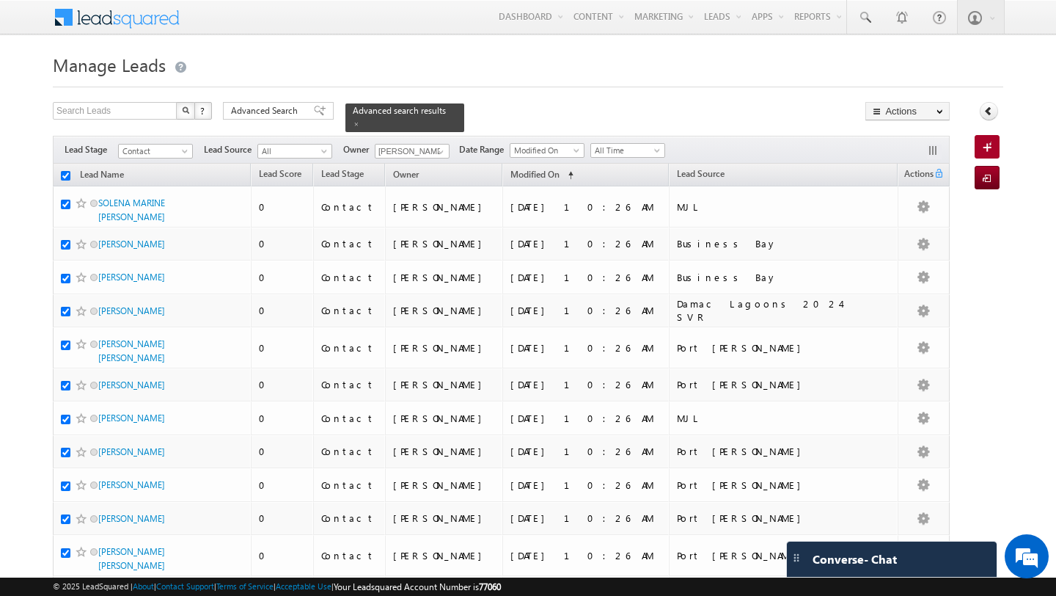
checkbox input "true"
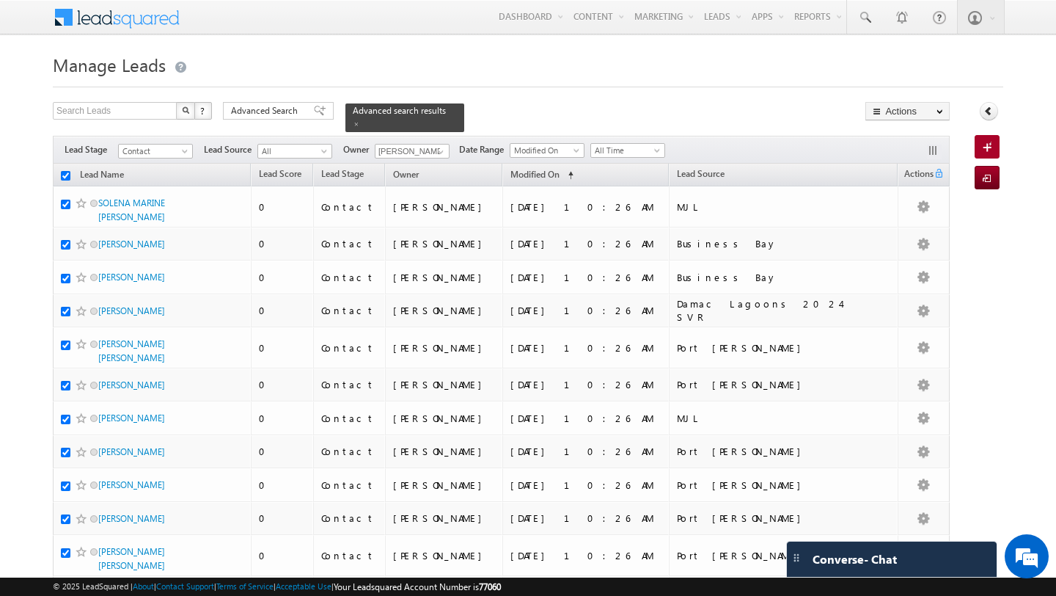
checkbox input "true"
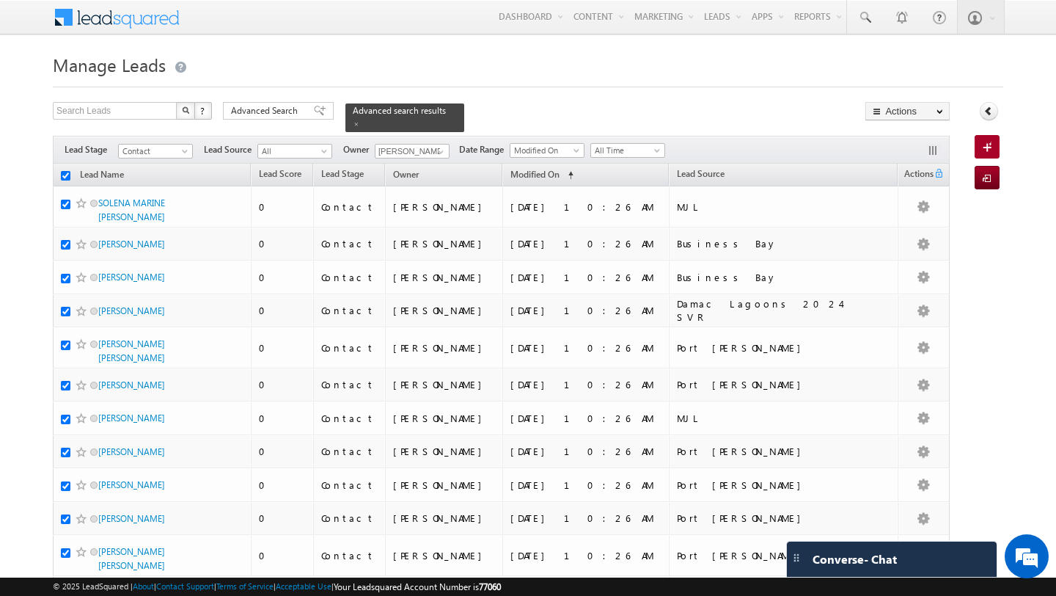
checkbox input "true"
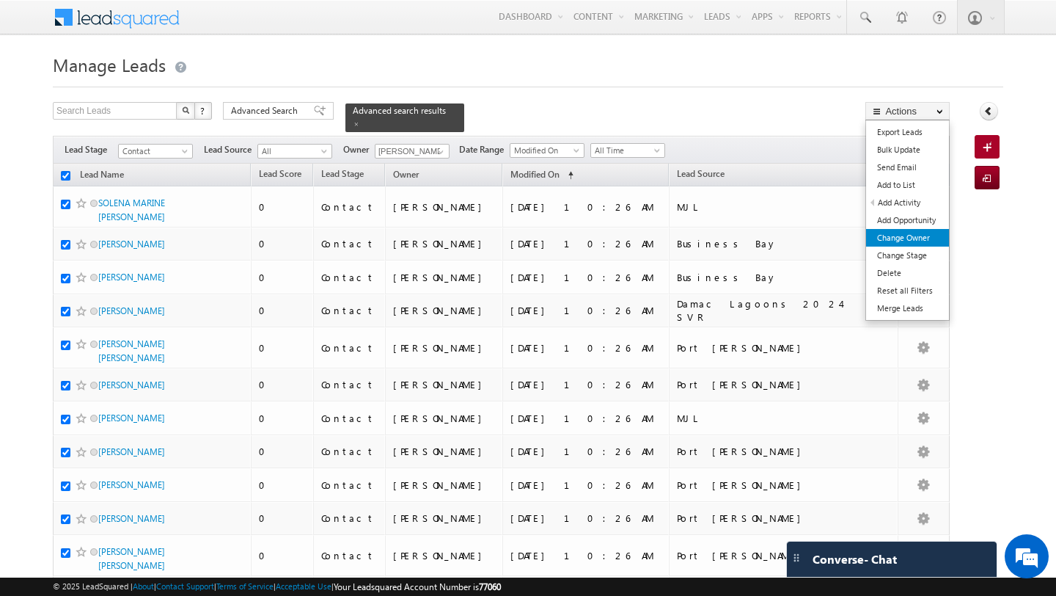
click at [923, 241] on link "Change Owner" at bounding box center [907, 238] width 83 height 18
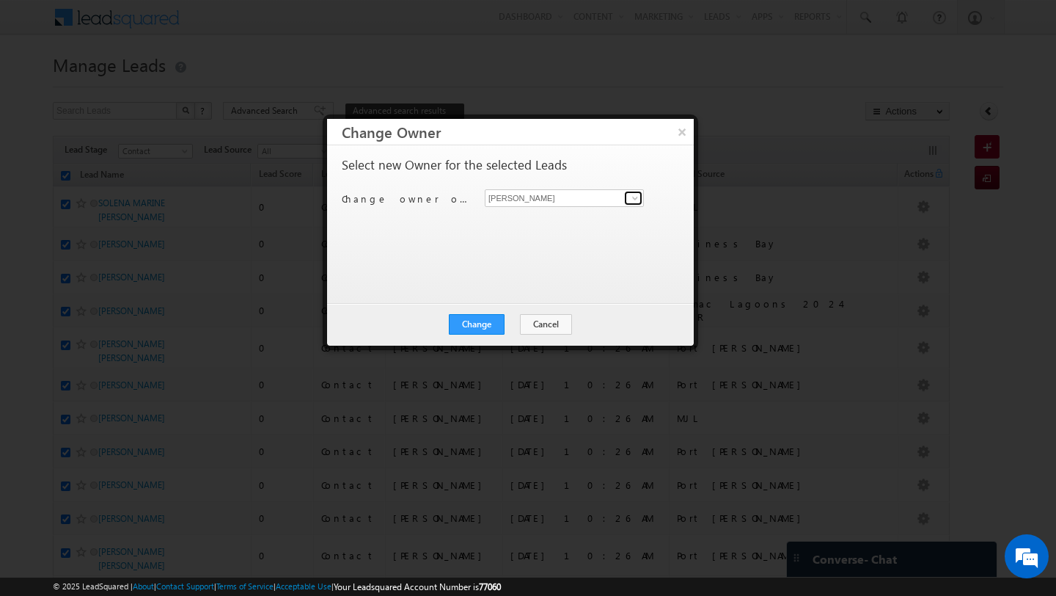
click at [634, 201] on span at bounding box center [635, 198] width 12 height 12
click at [544, 216] on link "Anand Pandey anand.pandey@indglobal.ae" at bounding box center [564, 221] width 159 height 28
click at [472, 257] on div "Select new Owner for the selected Leads Change owner of 200 leads to Shubham Tr…" at bounding box center [509, 216] width 334 height 117
click at [481, 320] on button "Change" at bounding box center [477, 324] width 56 height 21
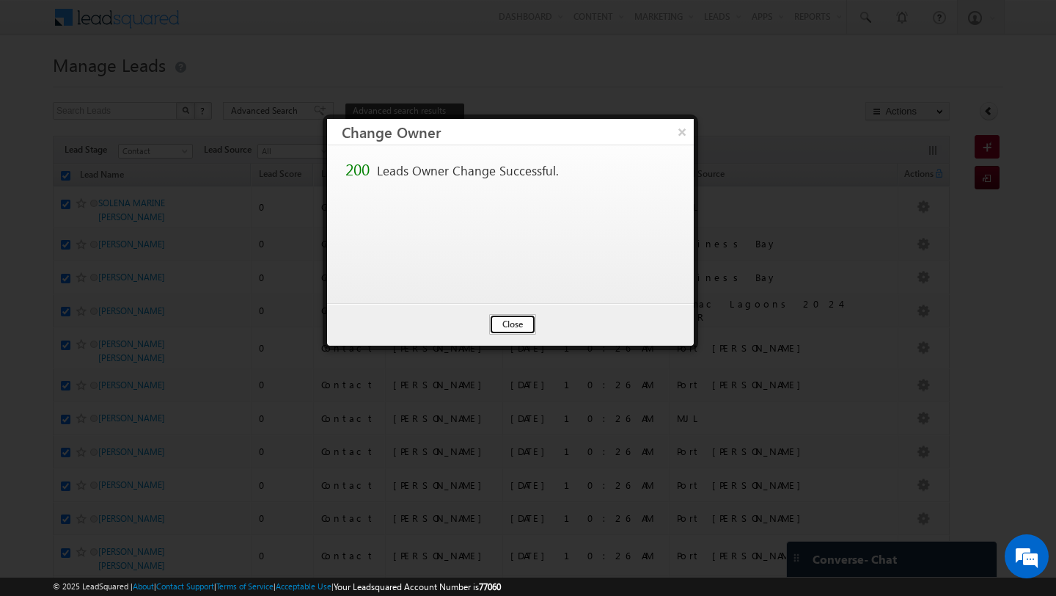
click at [514, 317] on button "Close" at bounding box center [512, 324] width 47 height 21
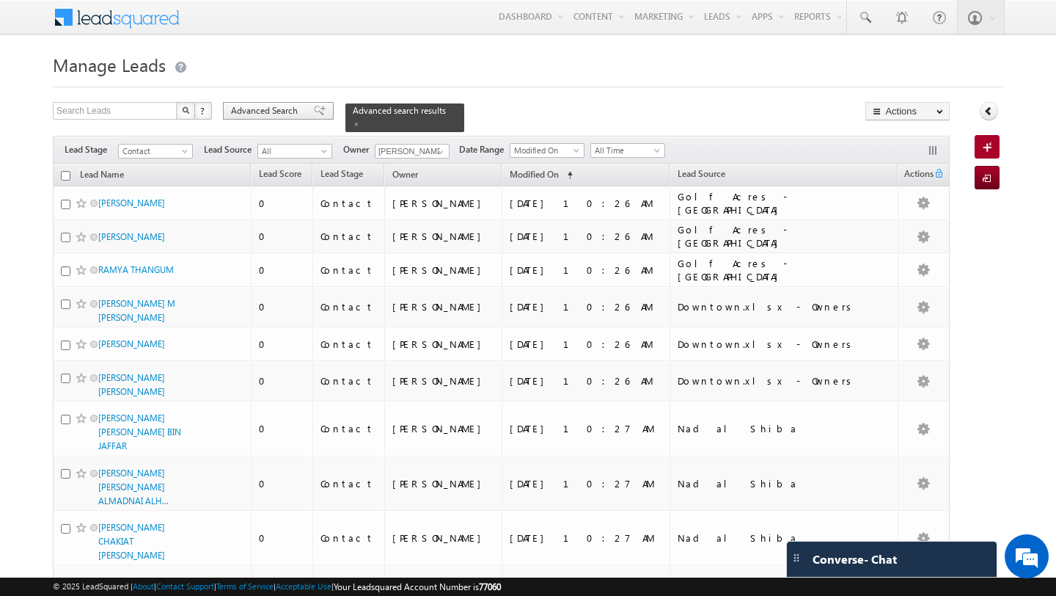
click at [263, 109] on span "Advanced Search" at bounding box center [266, 110] width 71 height 13
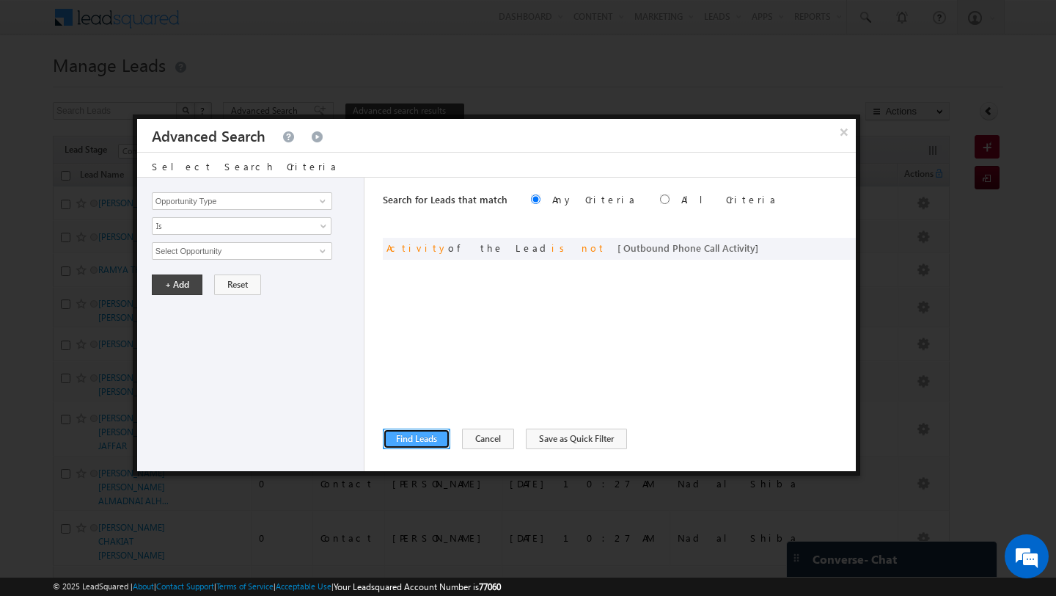
click at [414, 433] on button "Find Leads" at bounding box center [416, 438] width 67 height 21
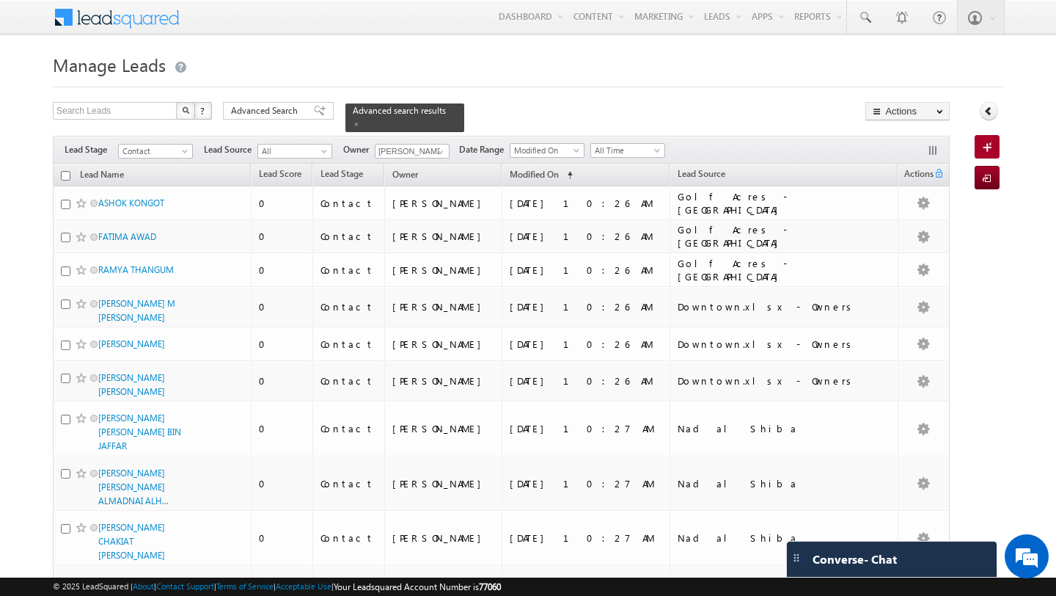
click at [62, 175] on input "checkbox" at bounding box center [66, 176] width 10 height 10
checkbox input "true"
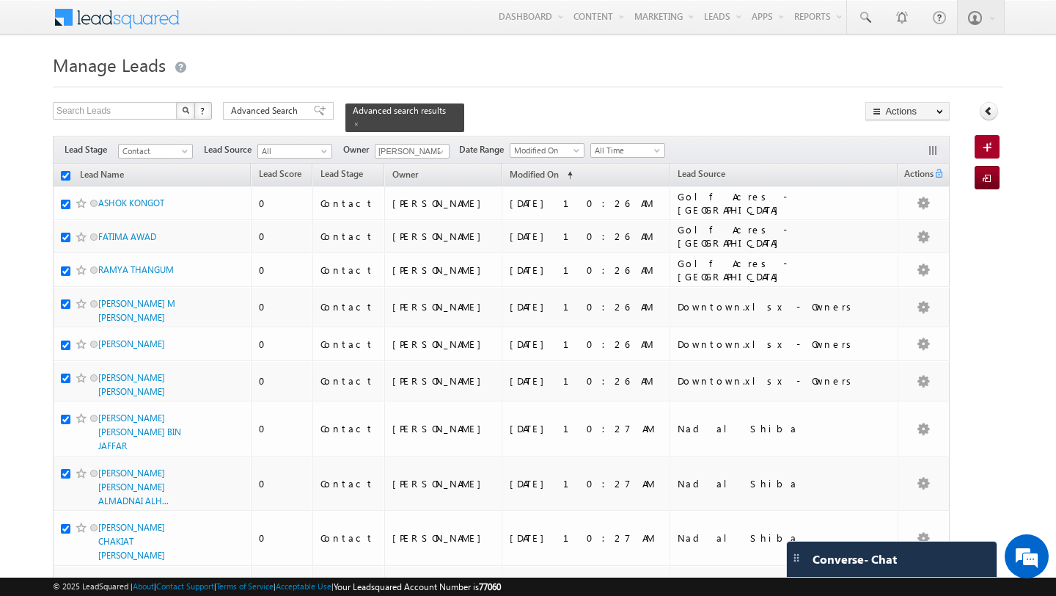
checkbox input "true"
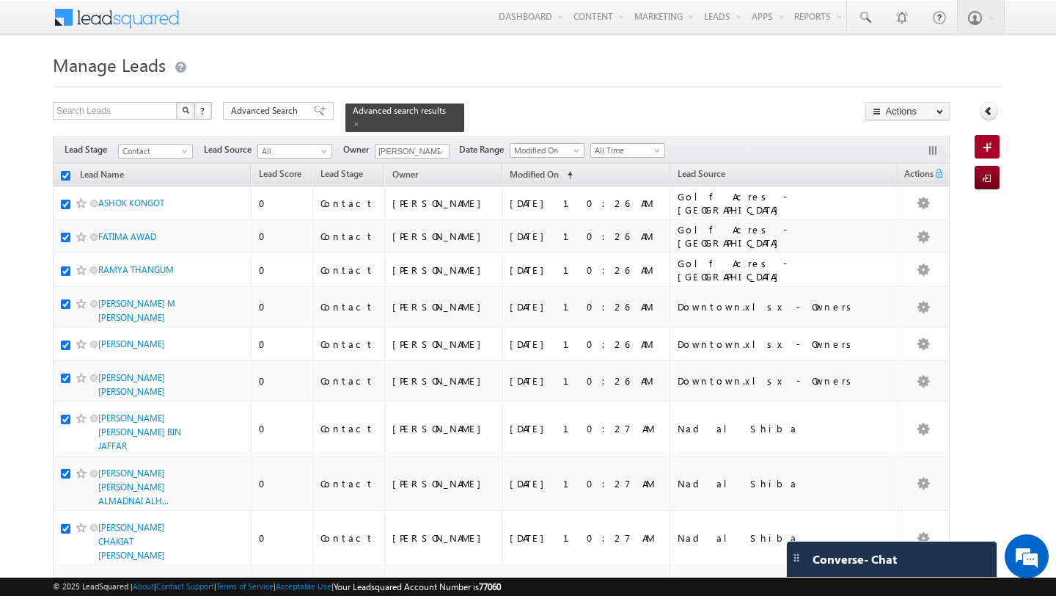
checkbox input "true"
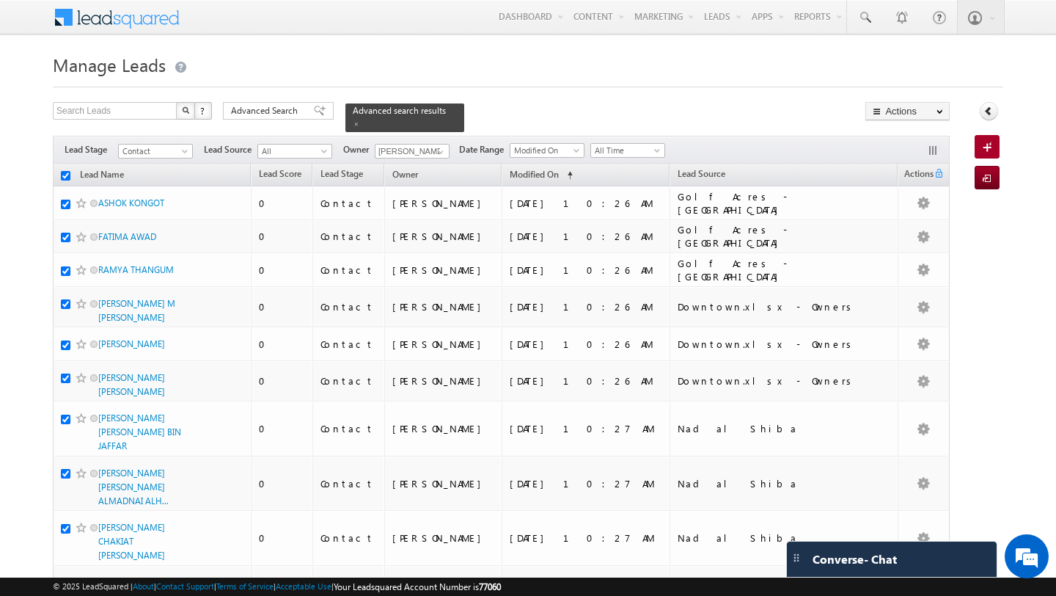
checkbox input "true"
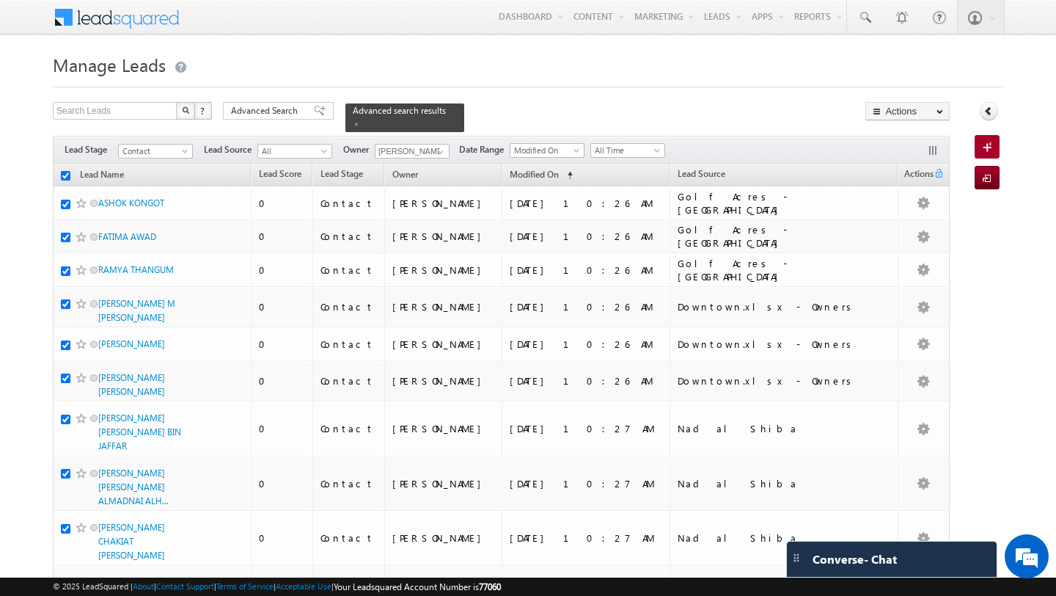
checkbox input "true"
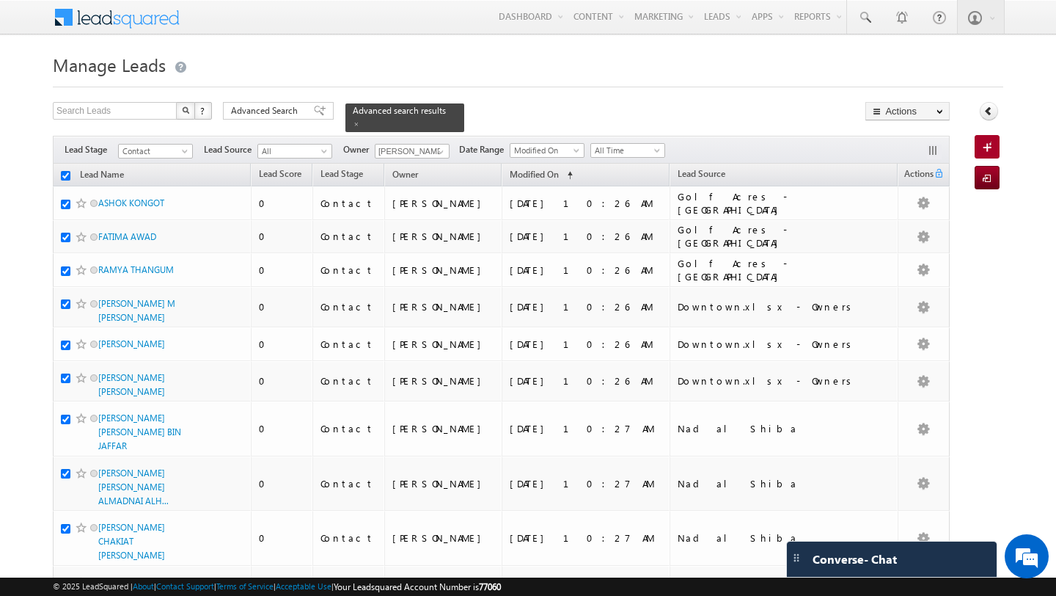
checkbox input "true"
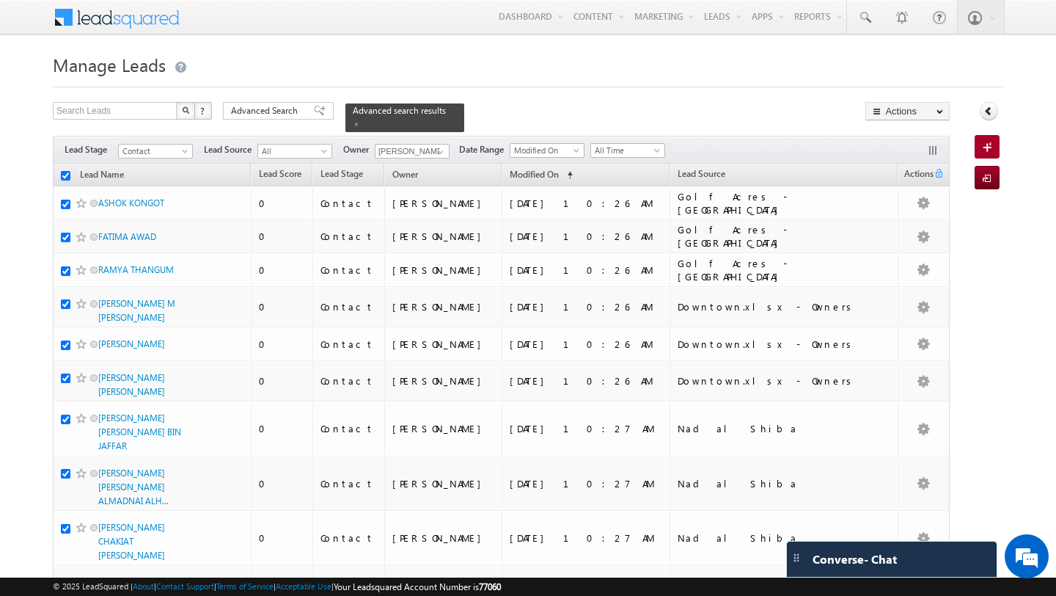
checkbox input "true"
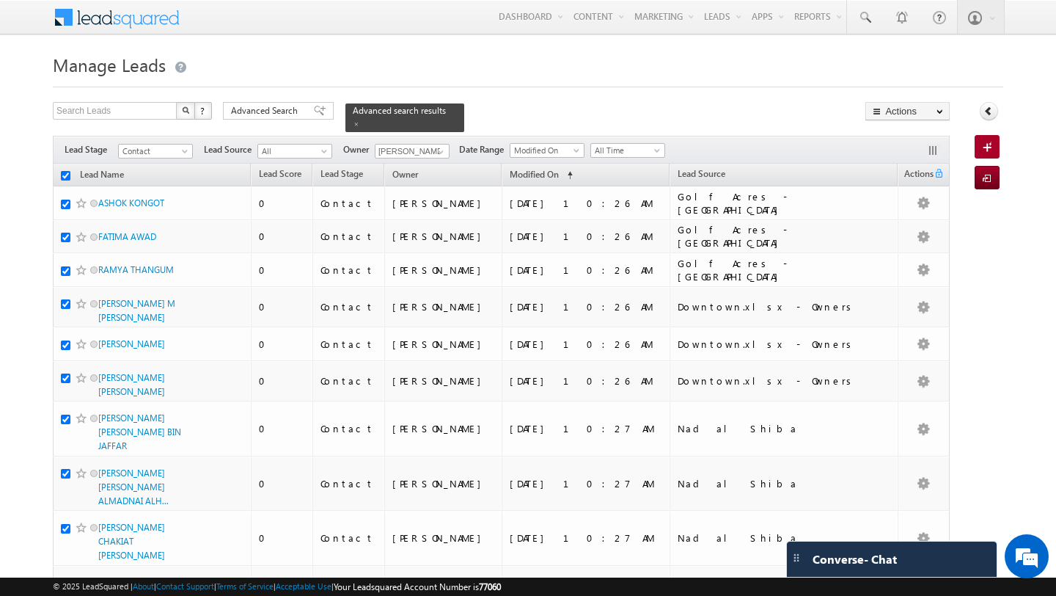
checkbox input "true"
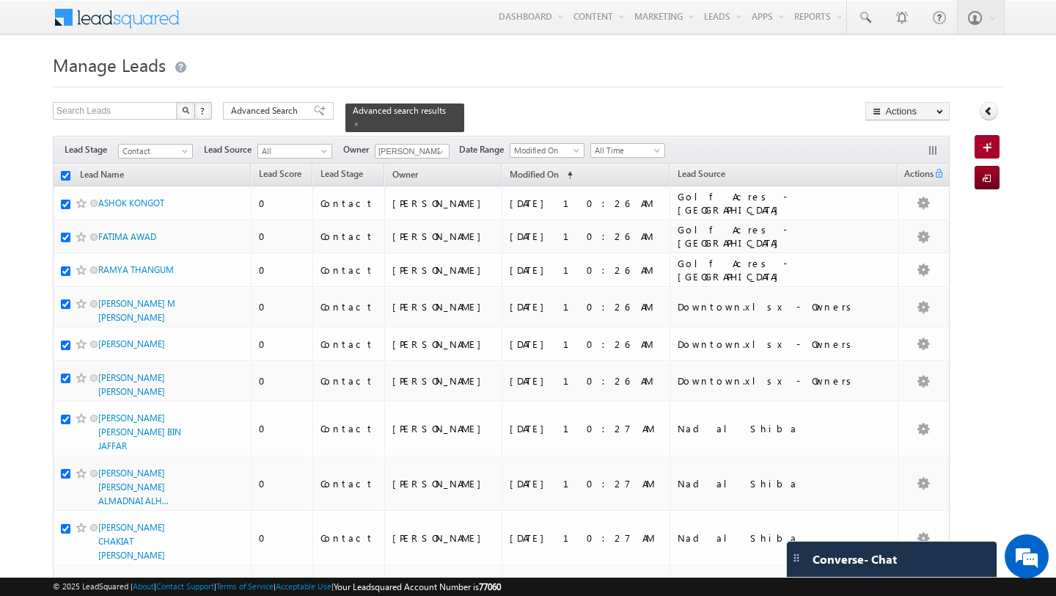
checkbox input "true"
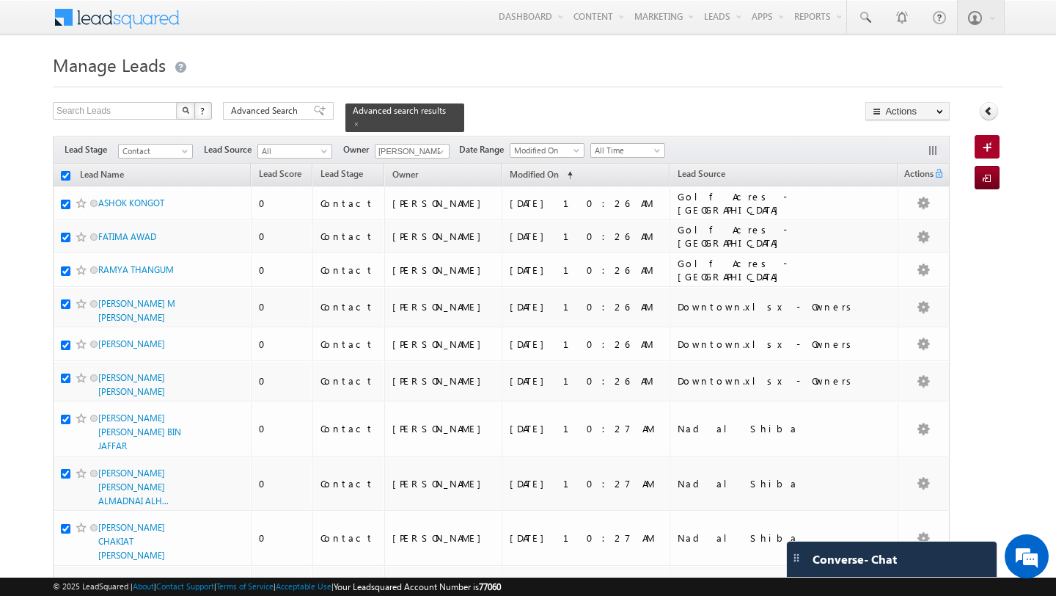
checkbox input "true"
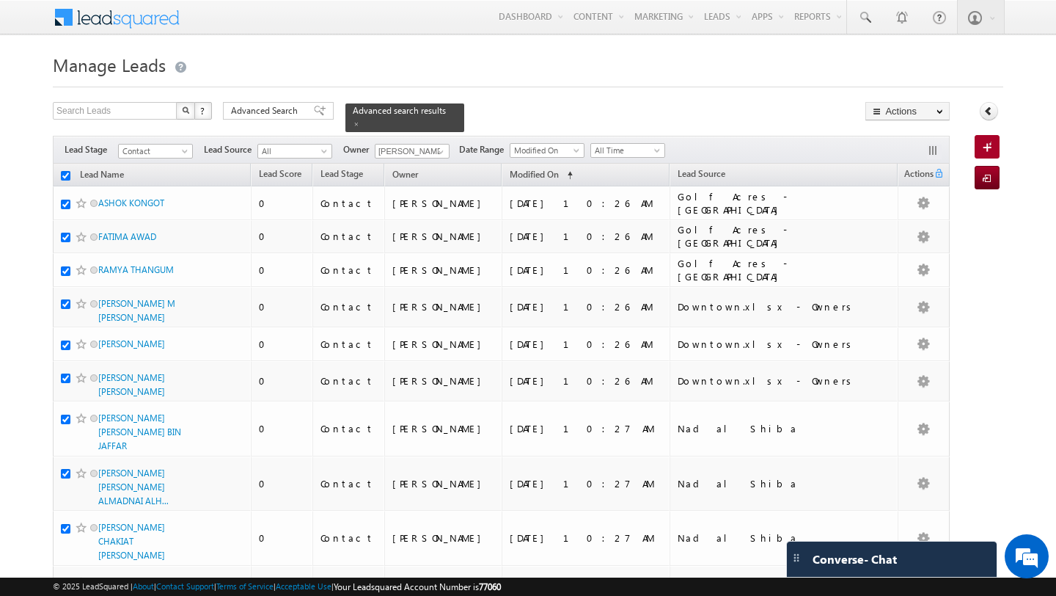
checkbox input "true"
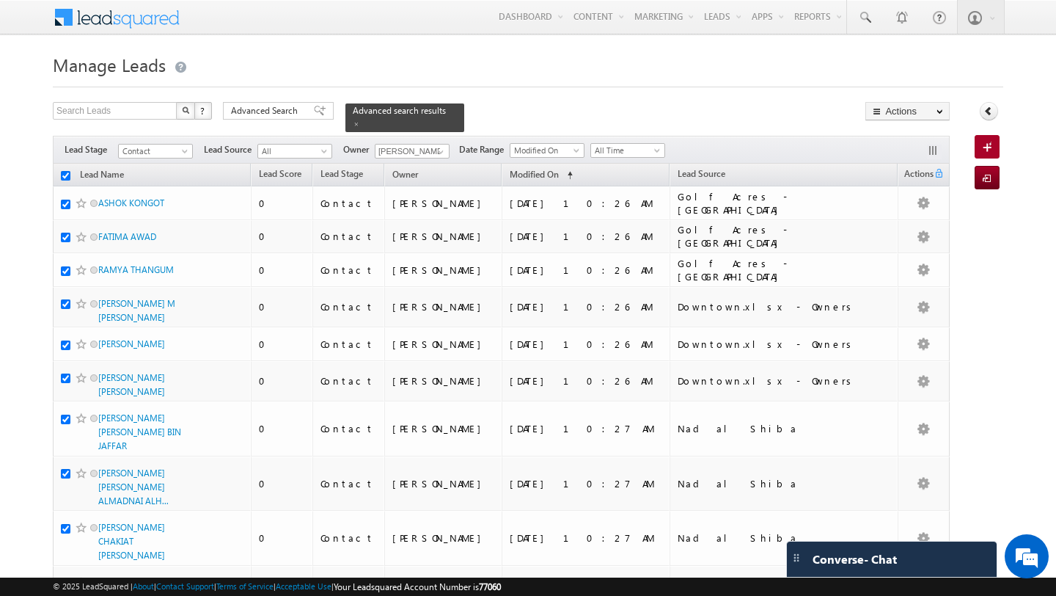
checkbox input "true"
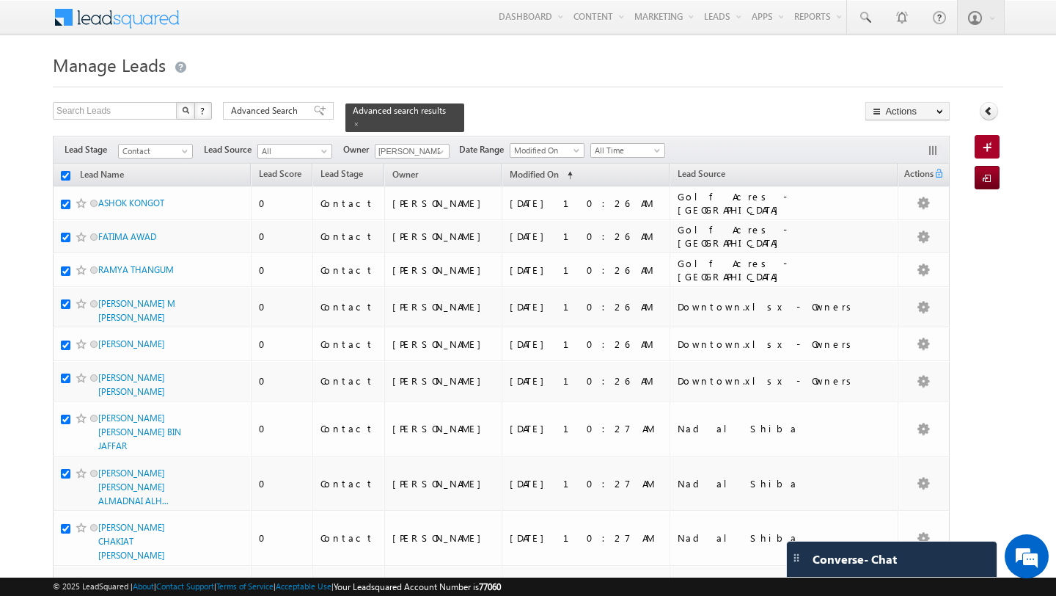
checkbox input "true"
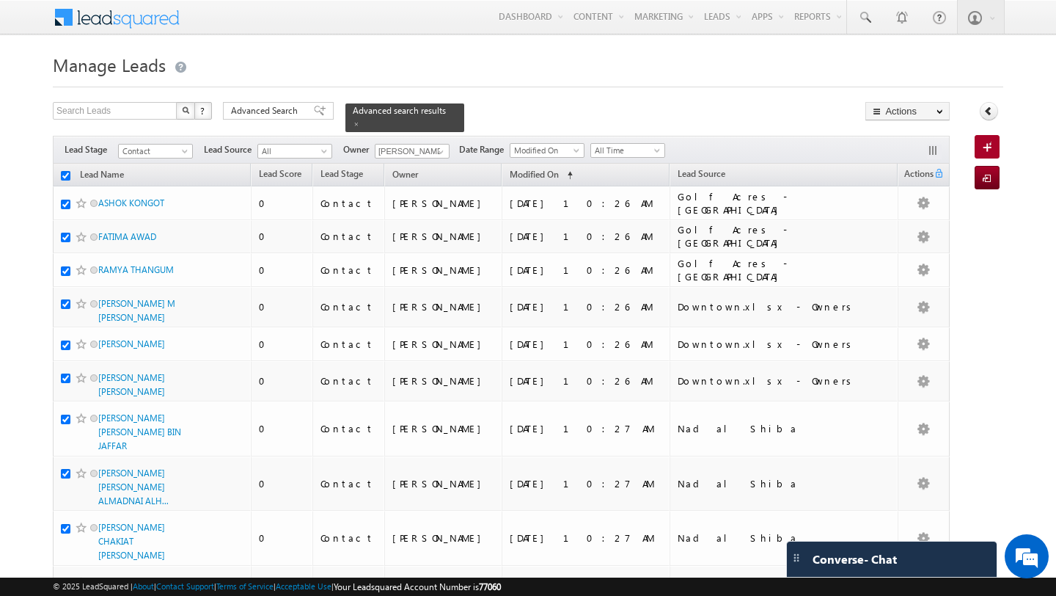
checkbox input "true"
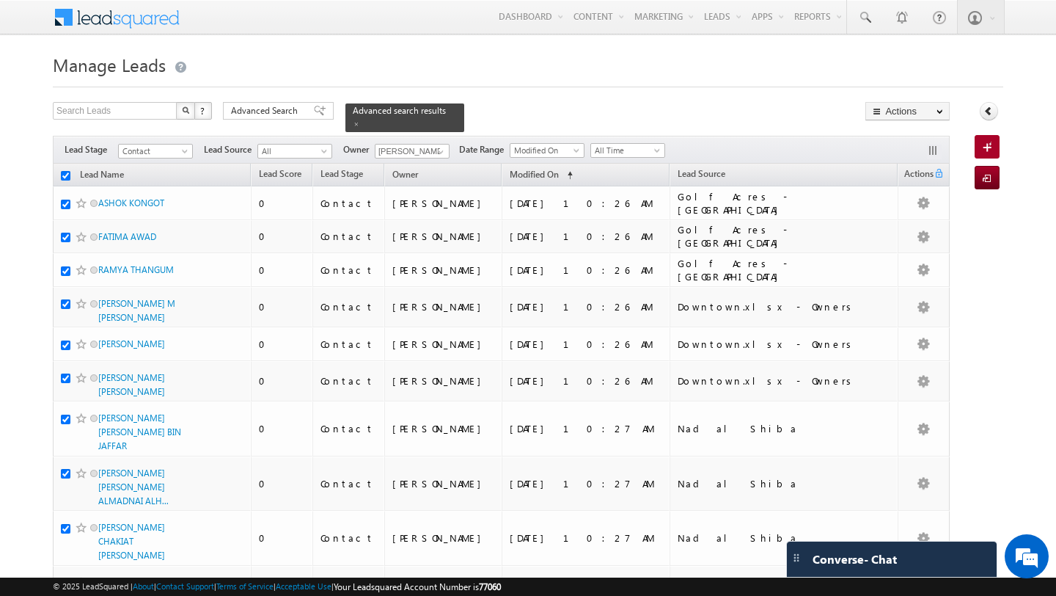
checkbox input "true"
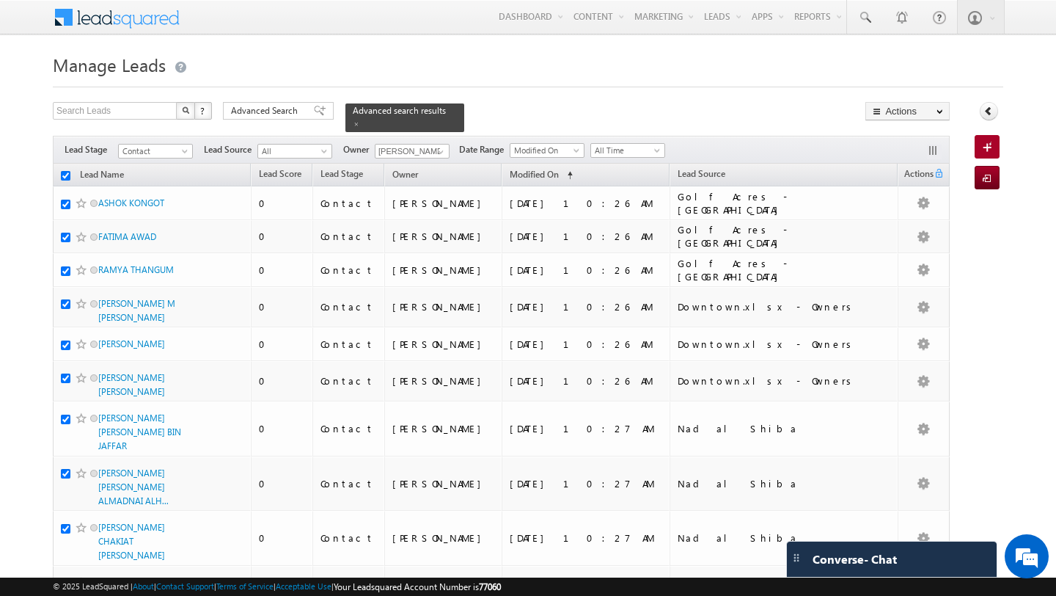
checkbox input "true"
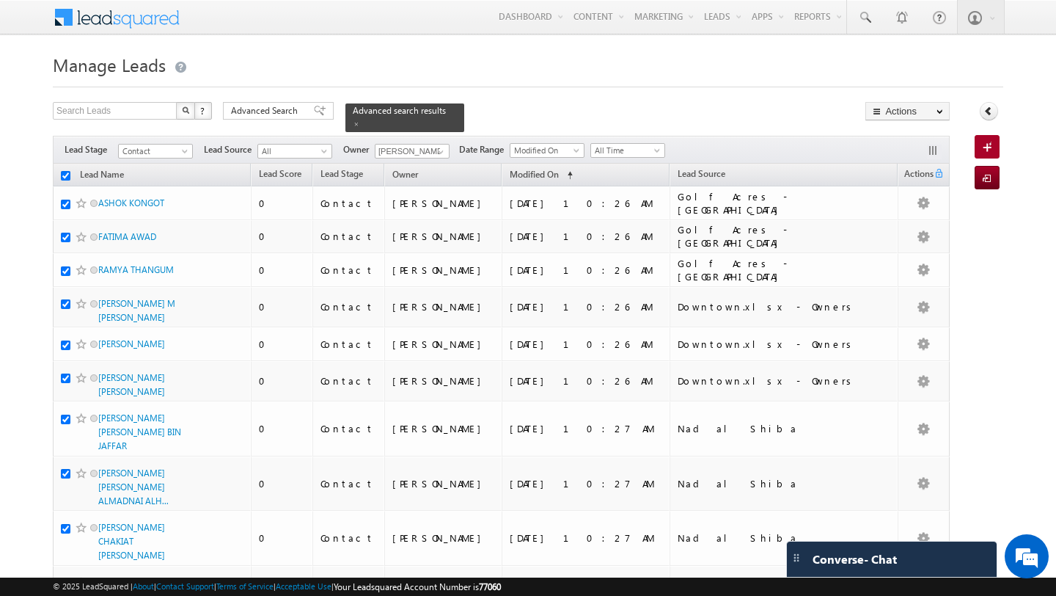
checkbox input "true"
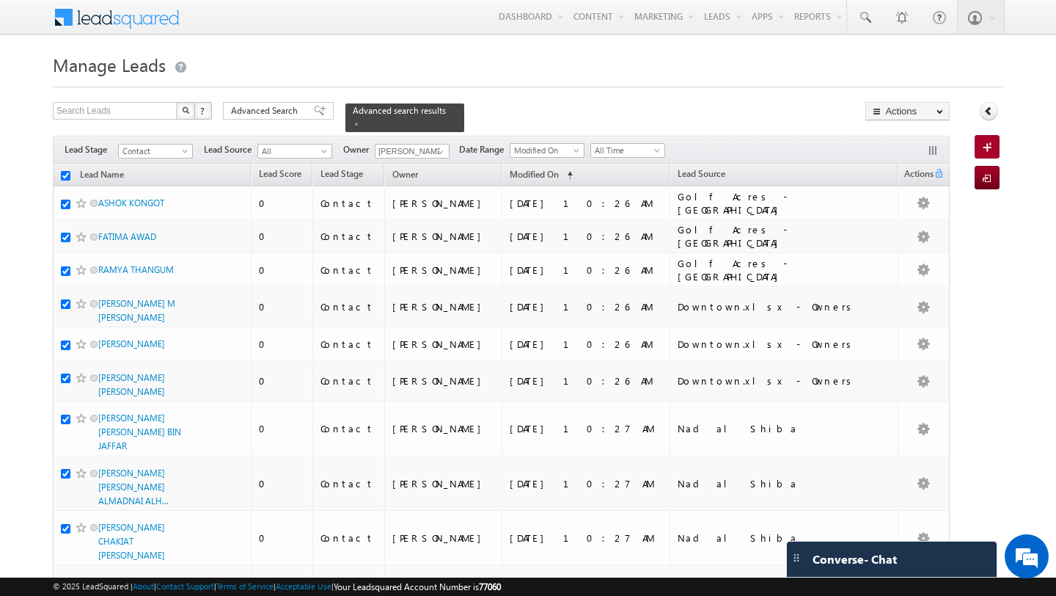
checkbox input "true"
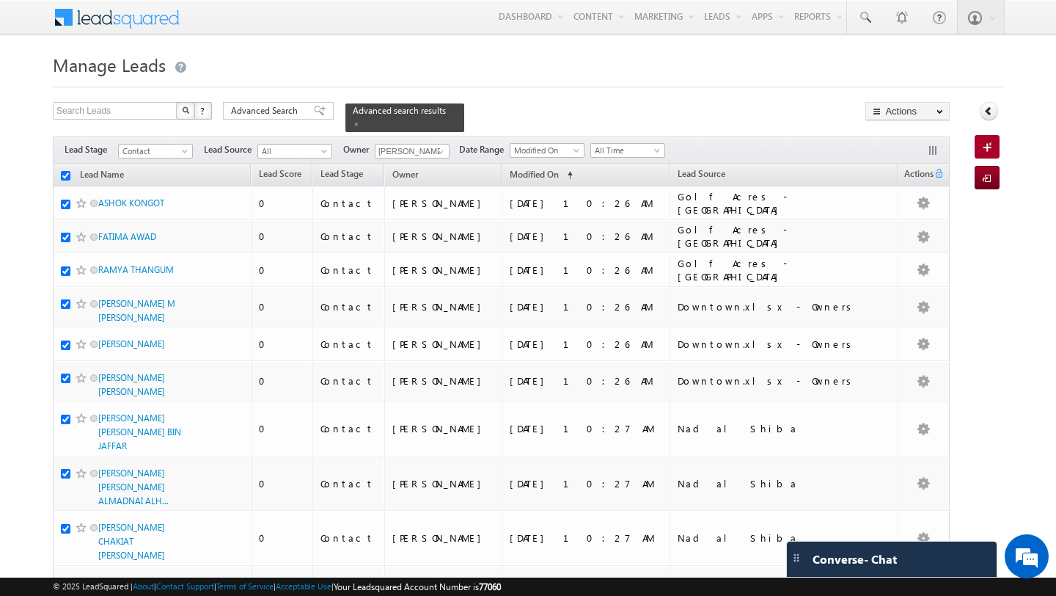
checkbox input "true"
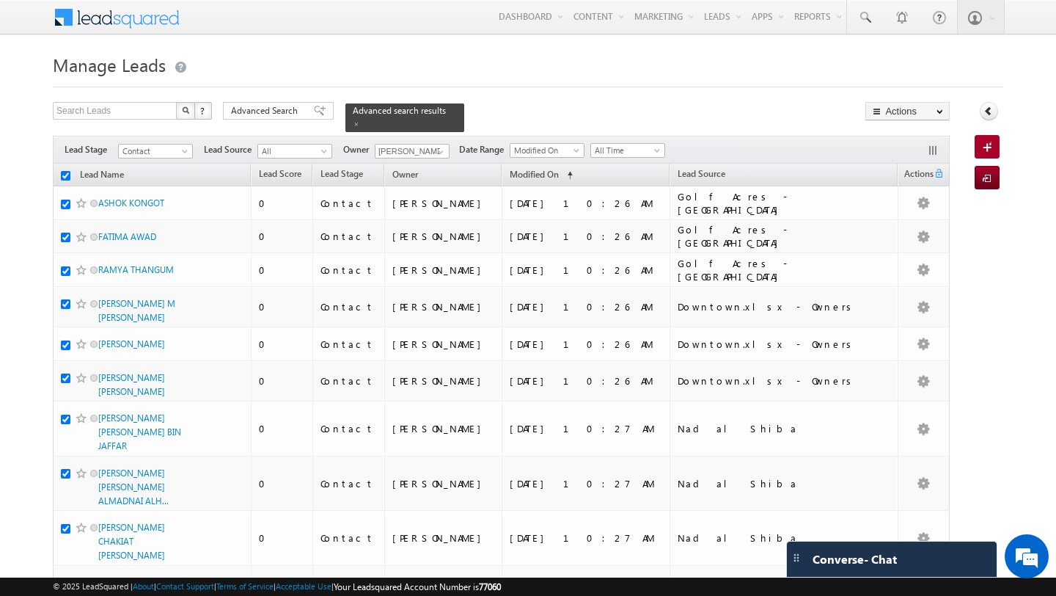
checkbox input "true"
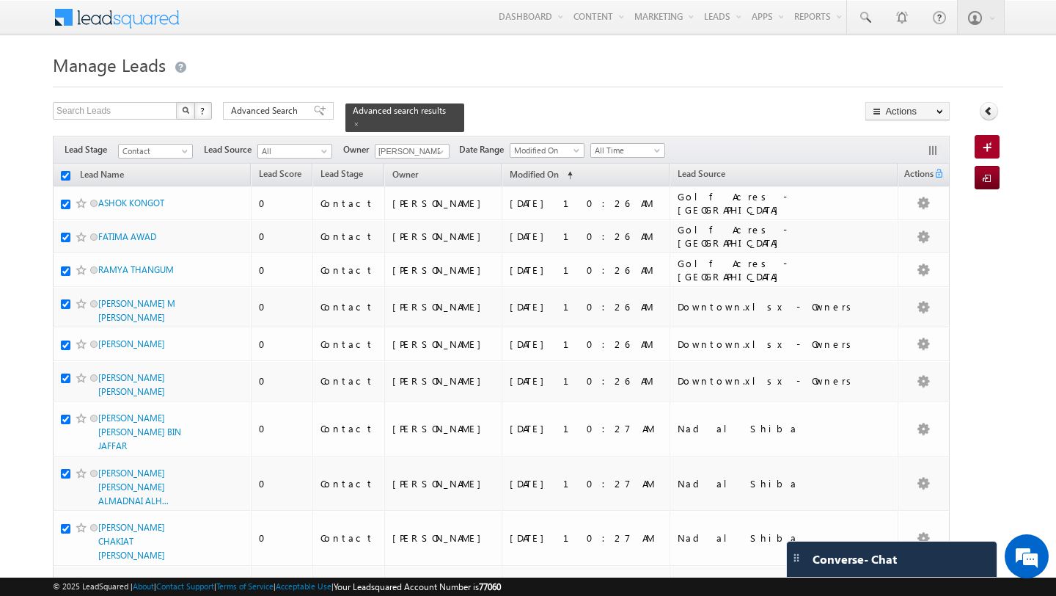
checkbox input "true"
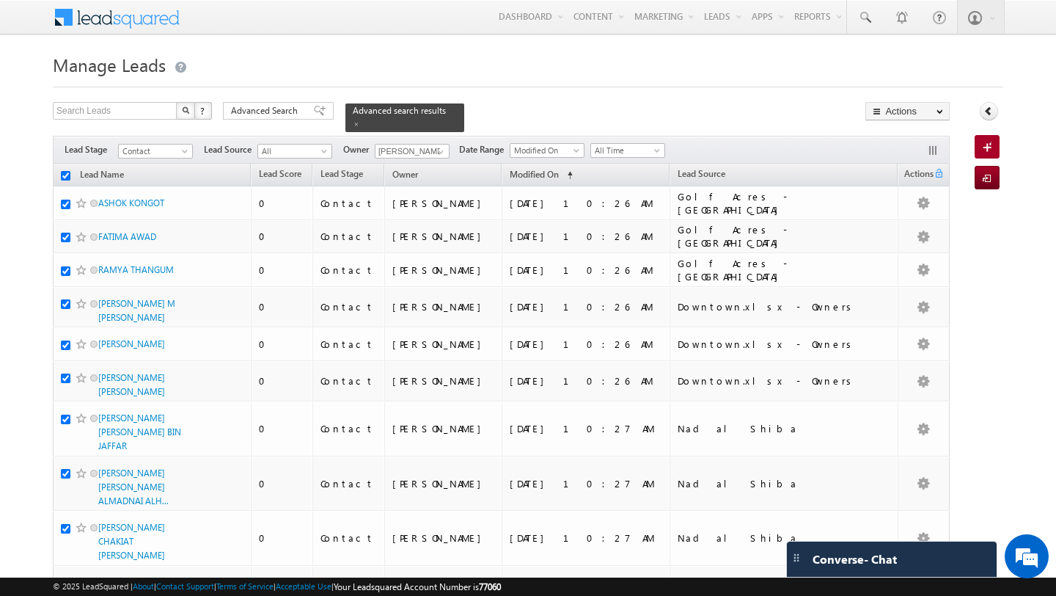
checkbox input "true"
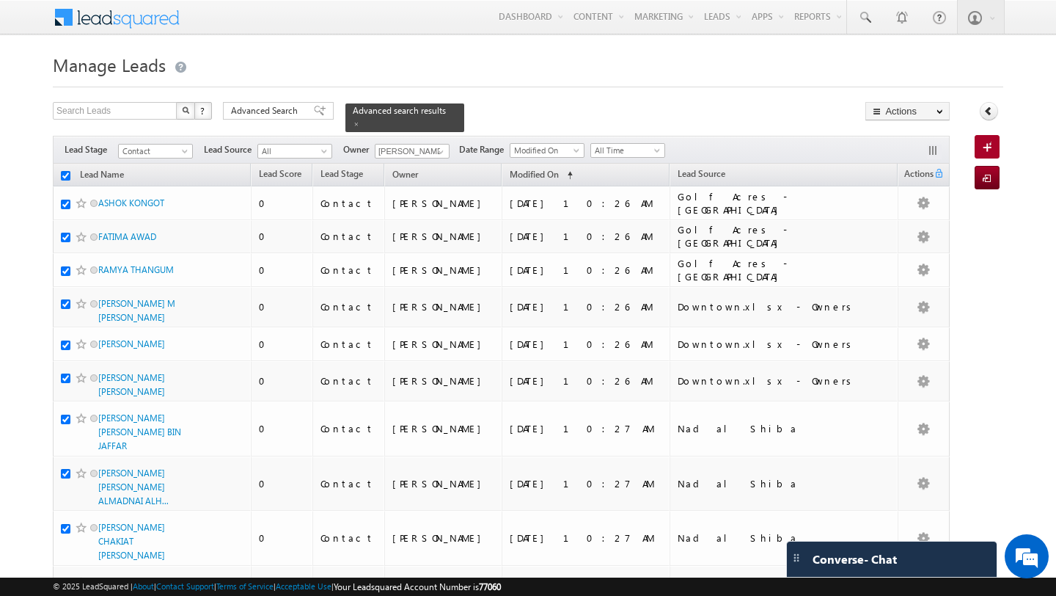
checkbox input "true"
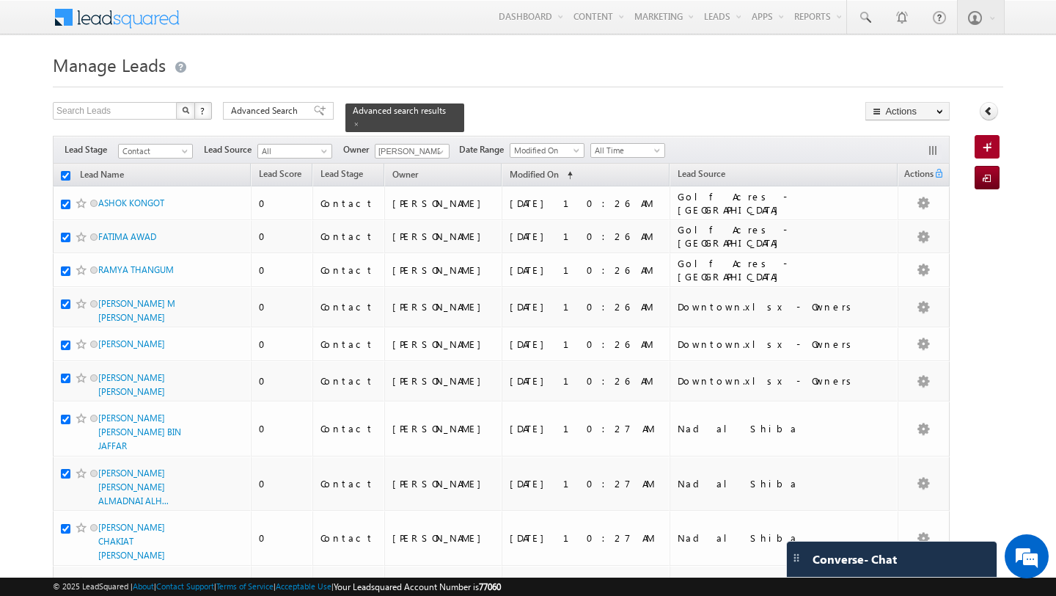
checkbox input "true"
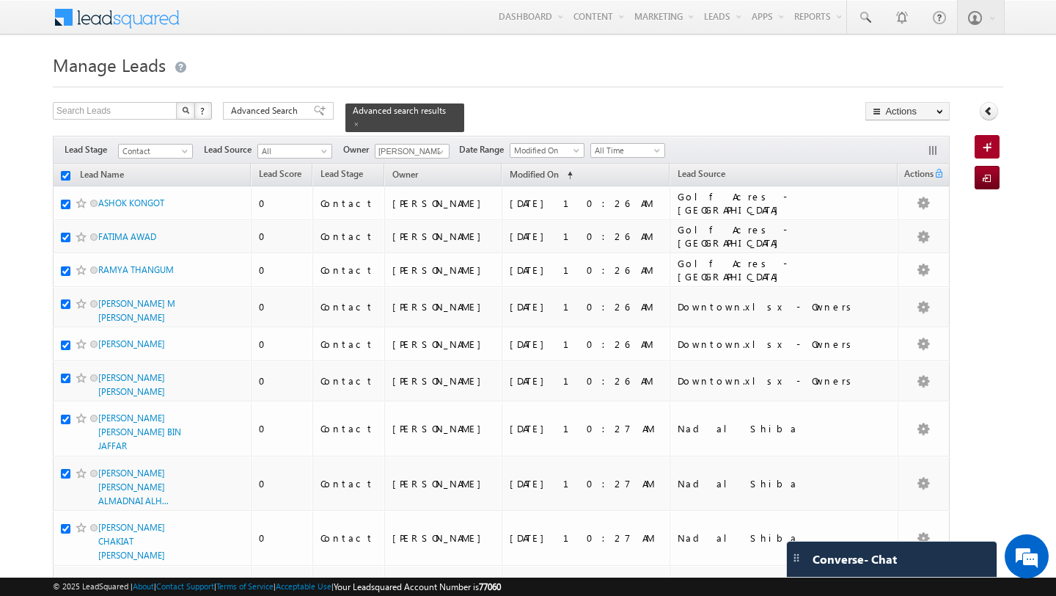
checkbox input "true"
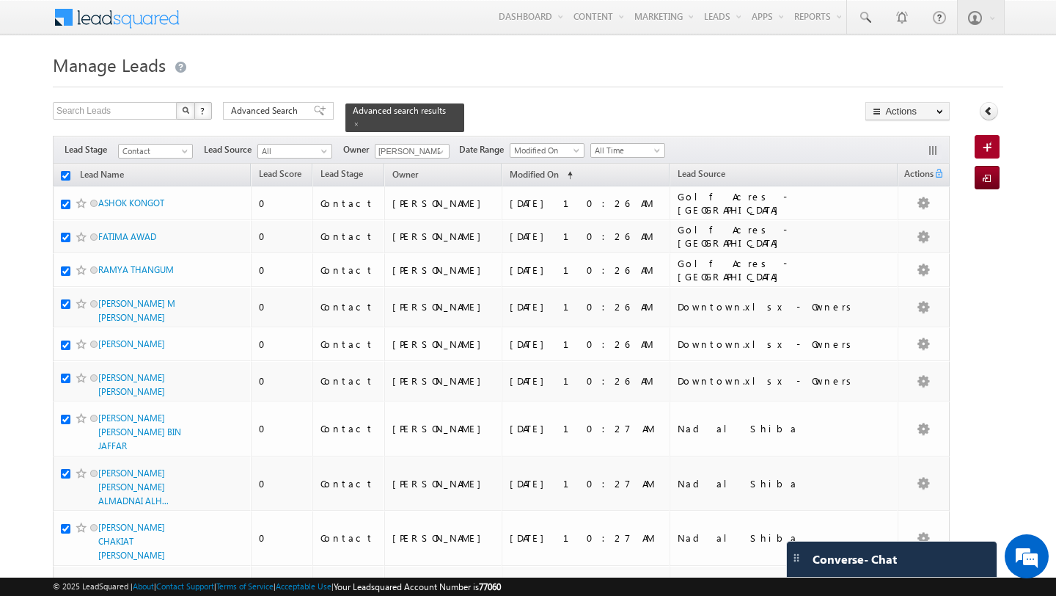
checkbox input "true"
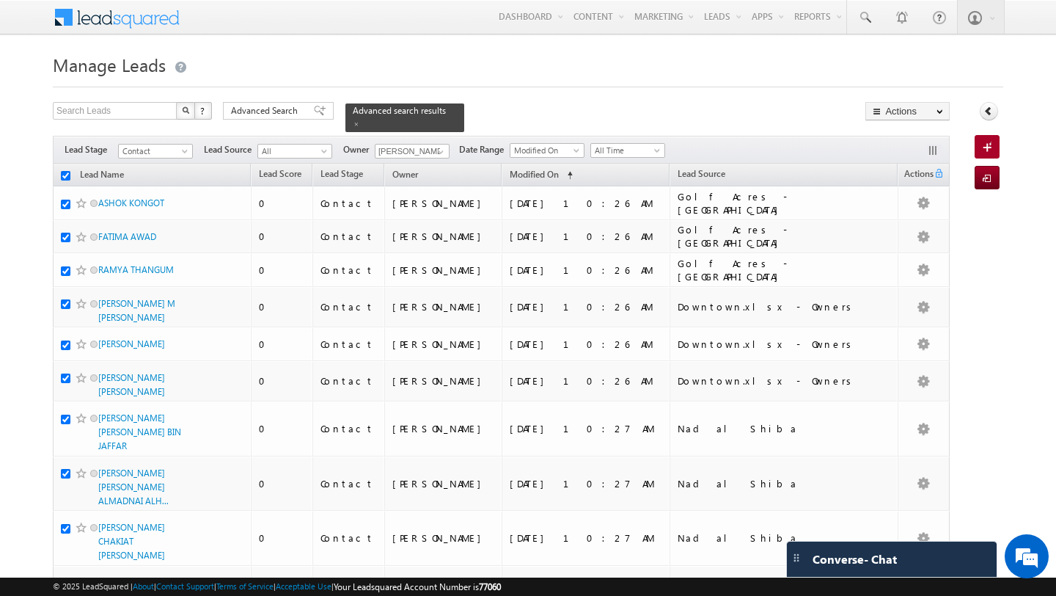
checkbox input "true"
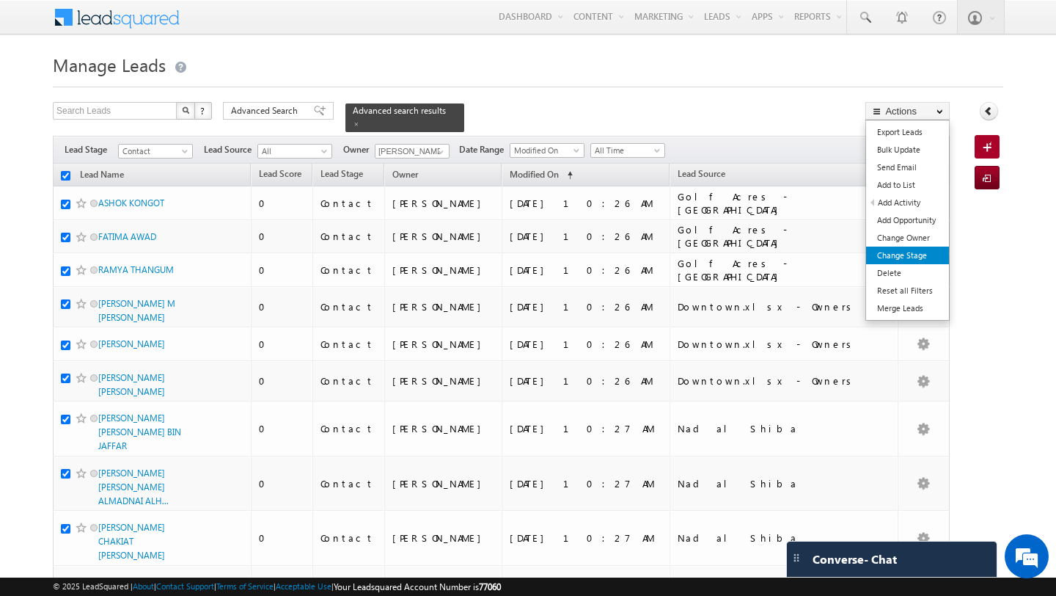
click at [927, 254] on link "Change Stage" at bounding box center [907, 255] width 83 height 18
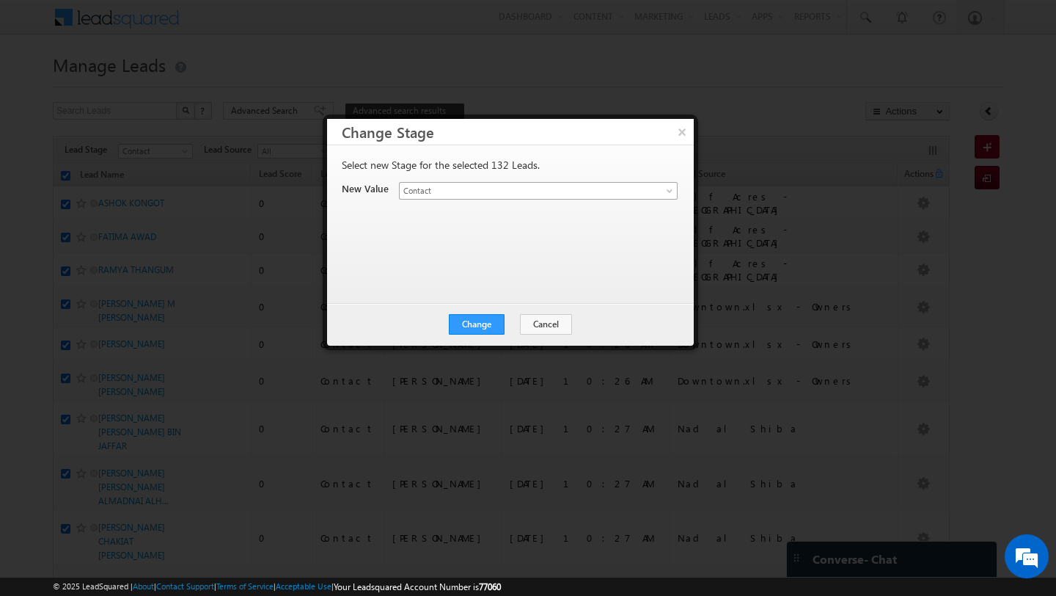
click at [560, 198] on link "Contact" at bounding box center [538, 191] width 279 height 18
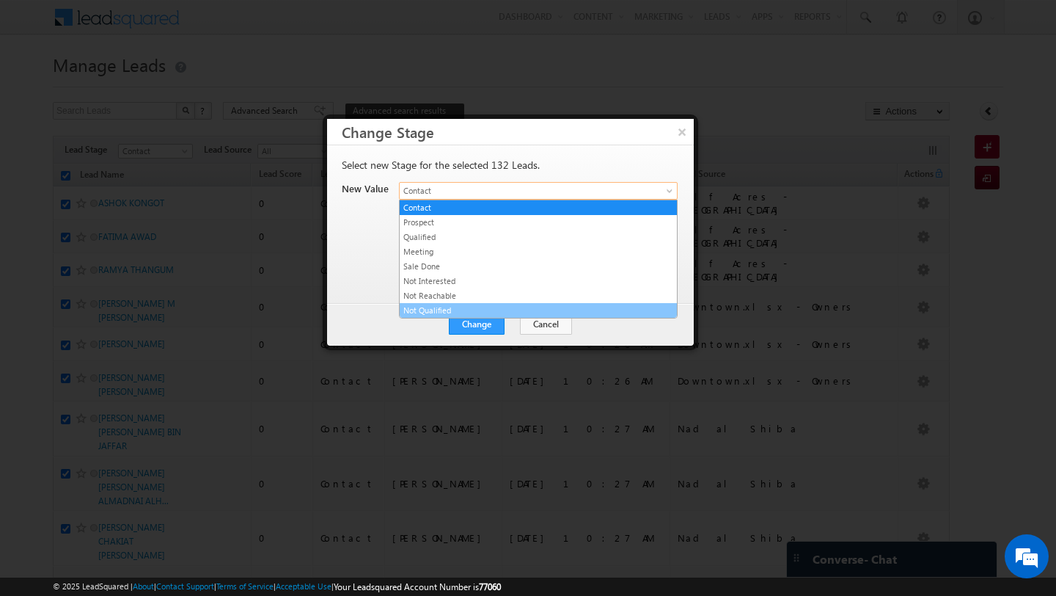
click at [549, 306] on link "Not Qualified" at bounding box center [538, 310] width 277 height 13
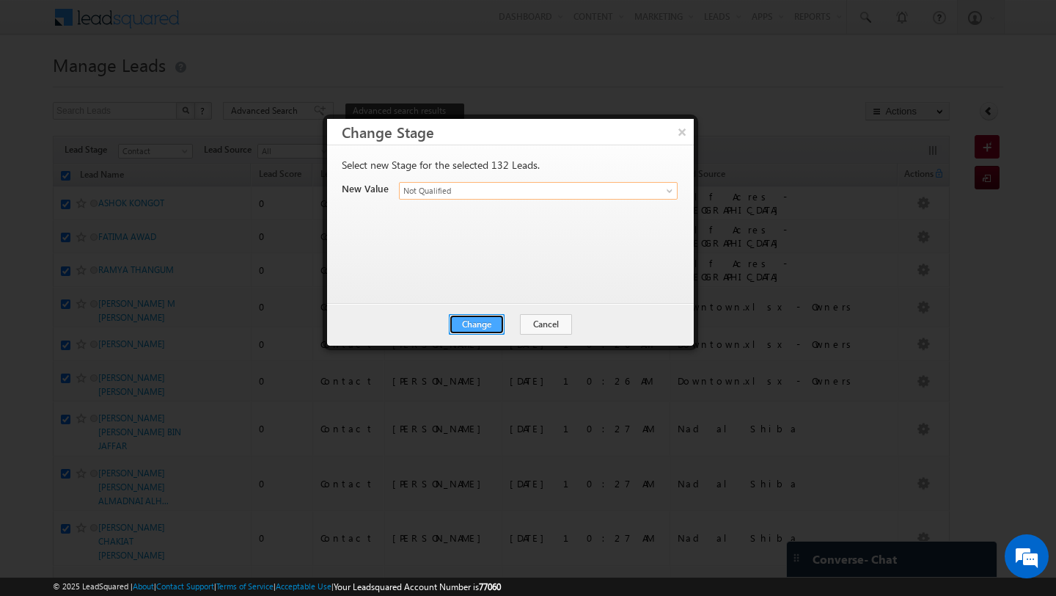
click at [483, 330] on button "Change" at bounding box center [477, 324] width 56 height 21
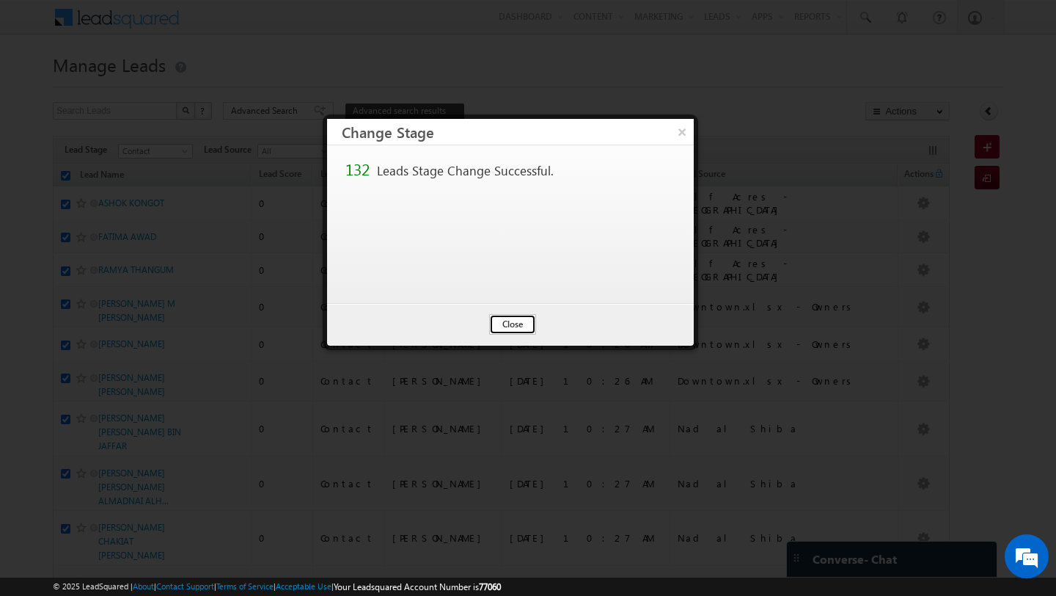
click at [513, 325] on button "Close" at bounding box center [512, 324] width 47 height 21
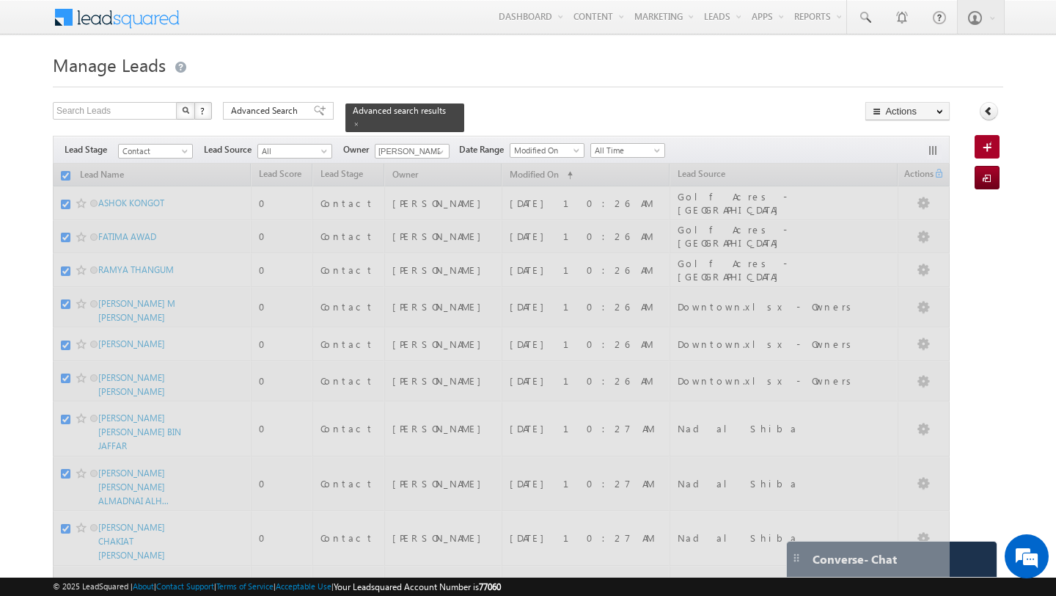
checkbox input "false"
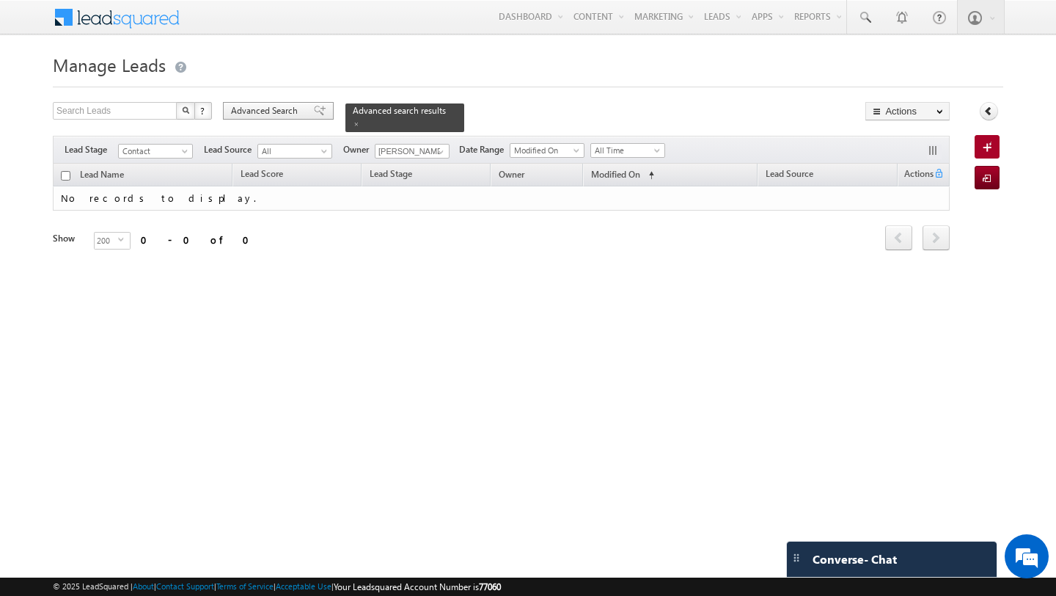
click at [279, 112] on span "Advanced Search" at bounding box center [266, 110] width 71 height 13
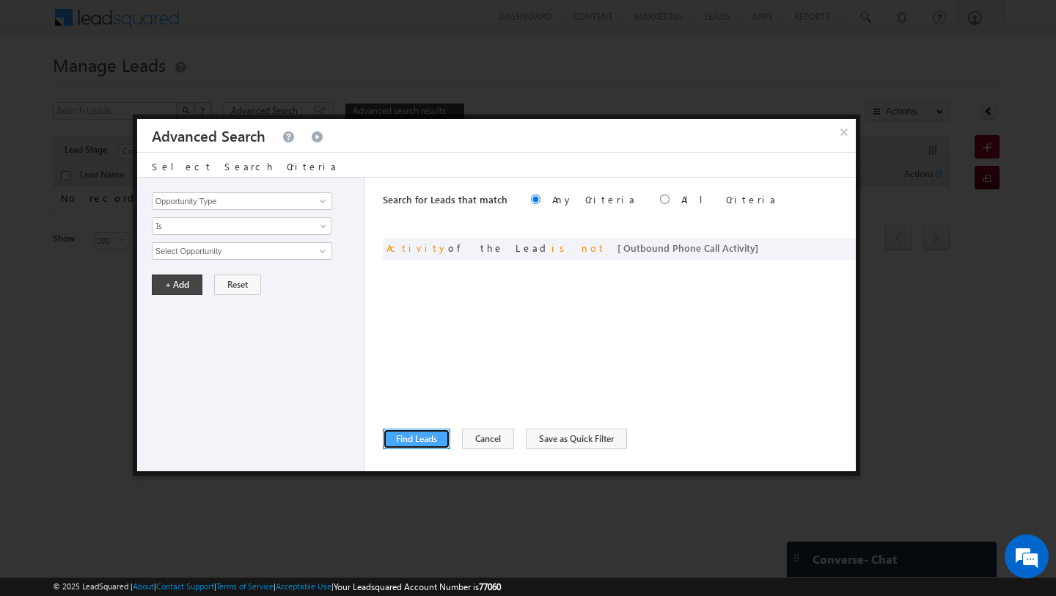
click at [418, 439] on button "Find Leads" at bounding box center [416, 438] width 67 height 21
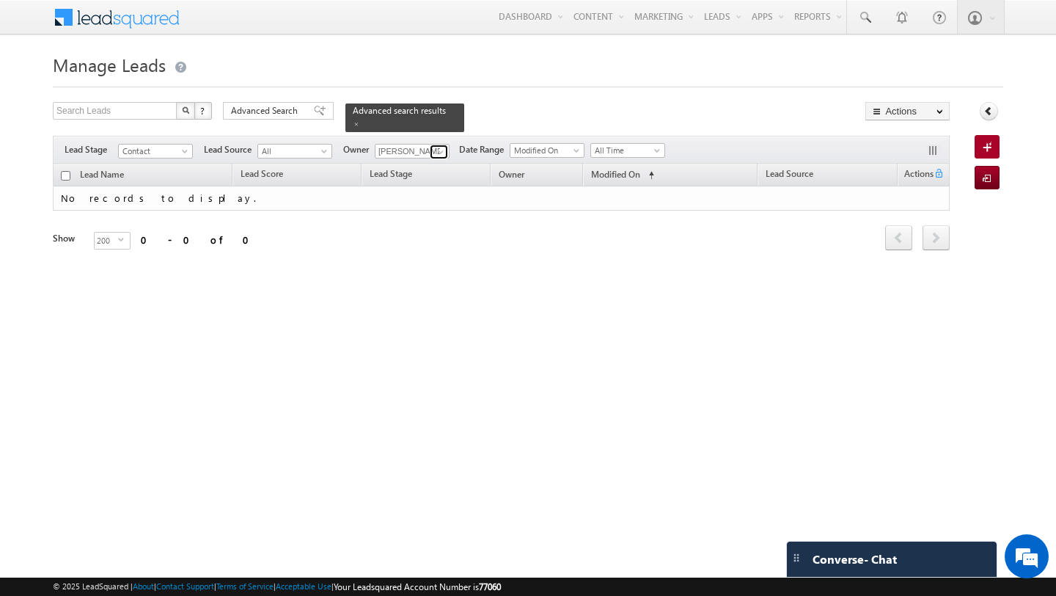
click at [437, 146] on span at bounding box center [441, 152] width 12 height 12
click at [405, 177] on span "[PERSON_NAME][EMAIL_ADDRESS][DOMAIN_NAME]" at bounding box center [447, 177] width 132 height 11
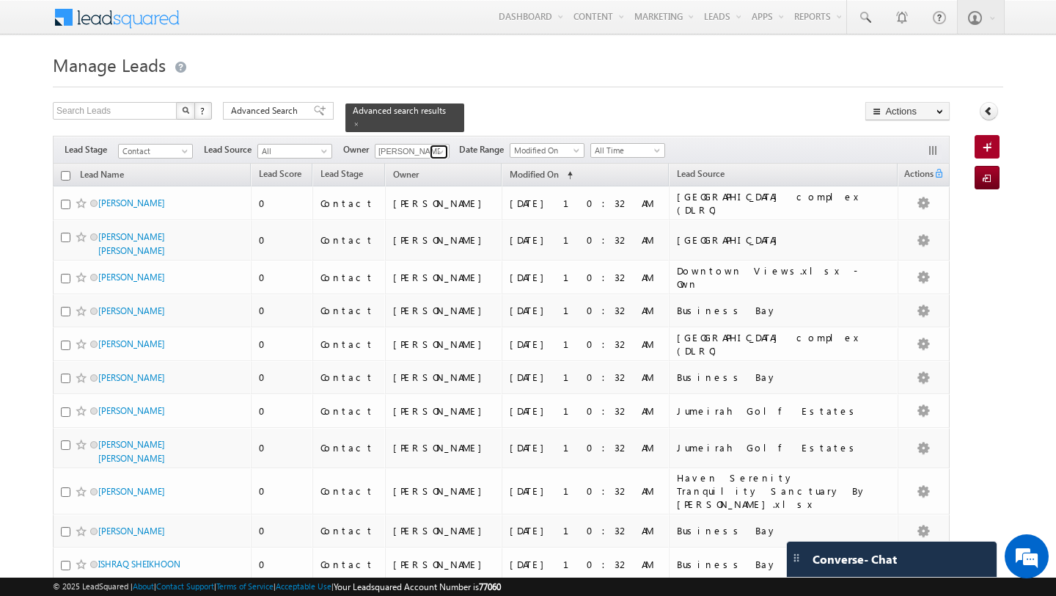
click at [436, 152] on span at bounding box center [441, 152] width 12 height 12
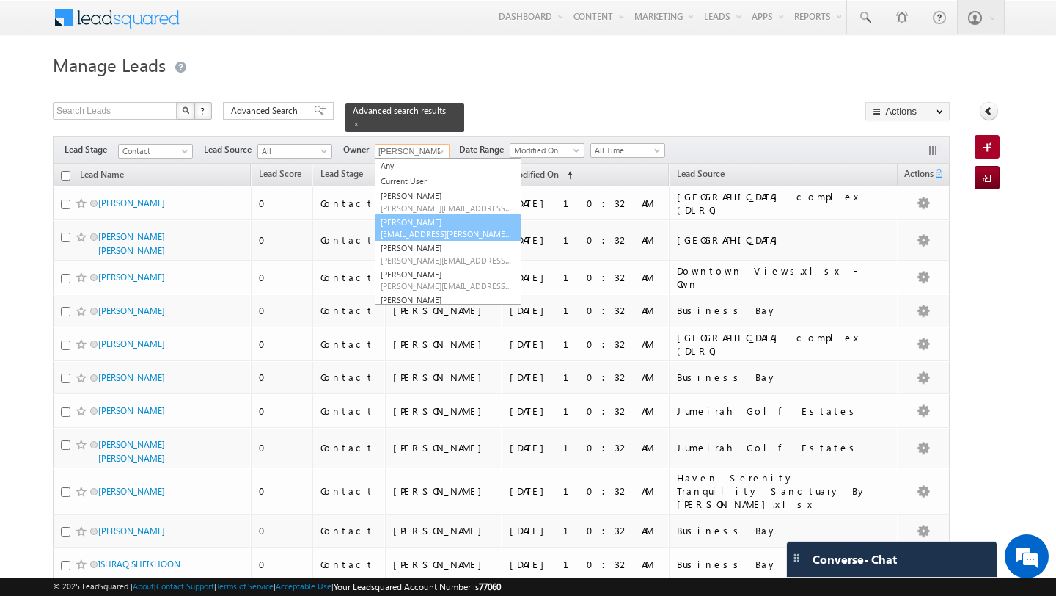
click at [442, 231] on span "[EMAIL_ADDRESS][PERSON_NAME][DOMAIN_NAME]" at bounding box center [447, 233] width 132 height 11
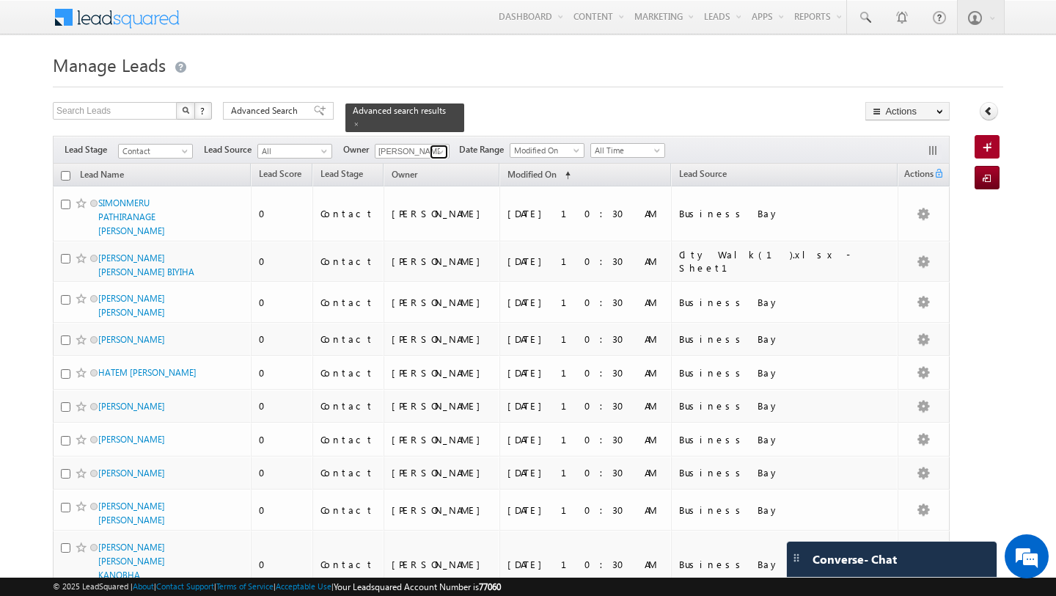
click at [439, 150] on span at bounding box center [441, 152] width 12 height 12
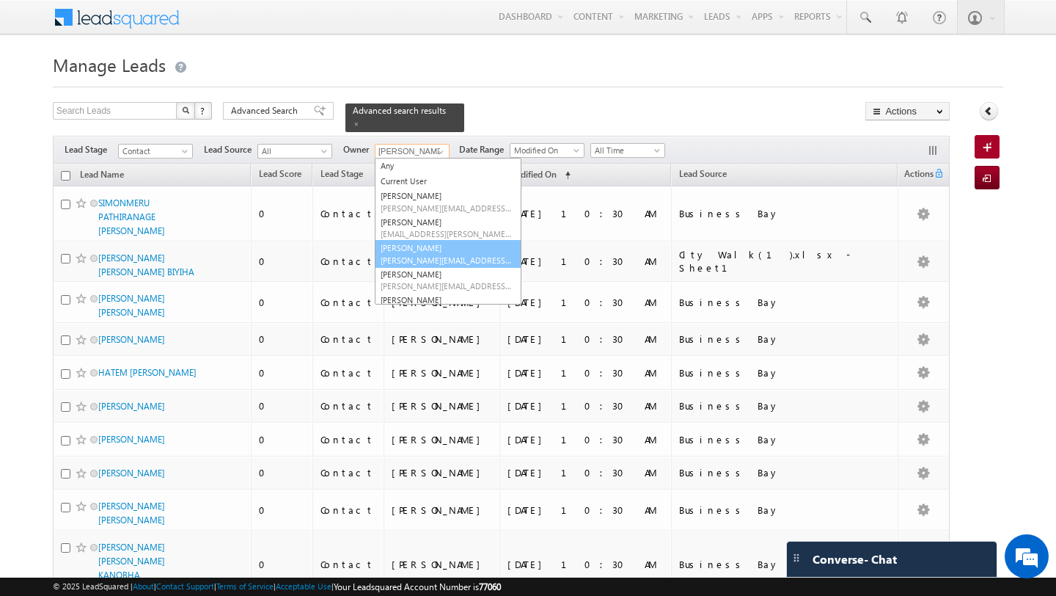
click at [429, 263] on span "[PERSON_NAME][EMAIL_ADDRESS][PERSON_NAME][DOMAIN_NAME]" at bounding box center [447, 259] width 132 height 11
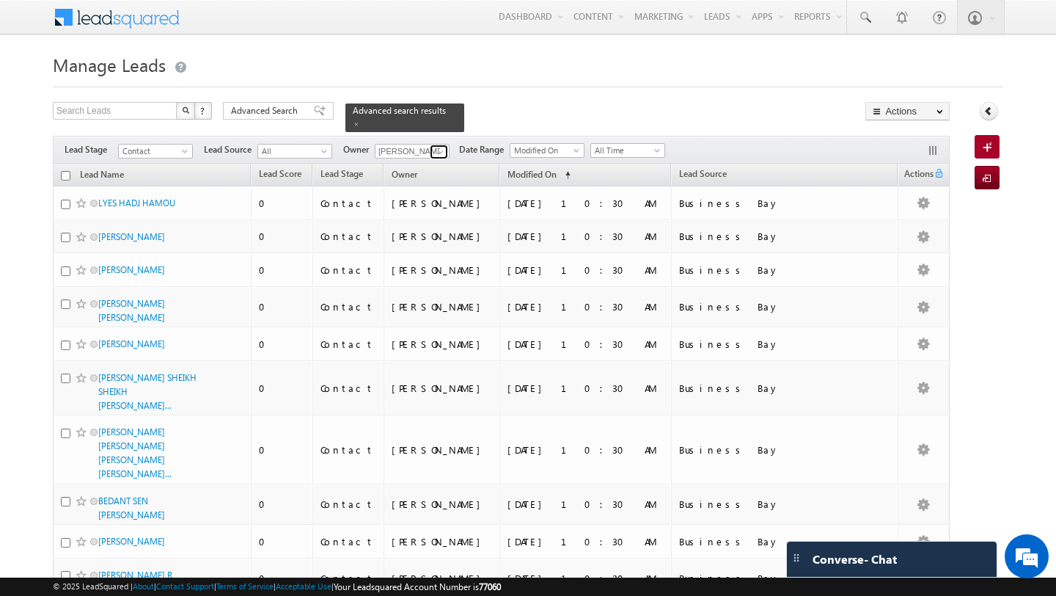
click at [441, 151] on span at bounding box center [441, 152] width 12 height 12
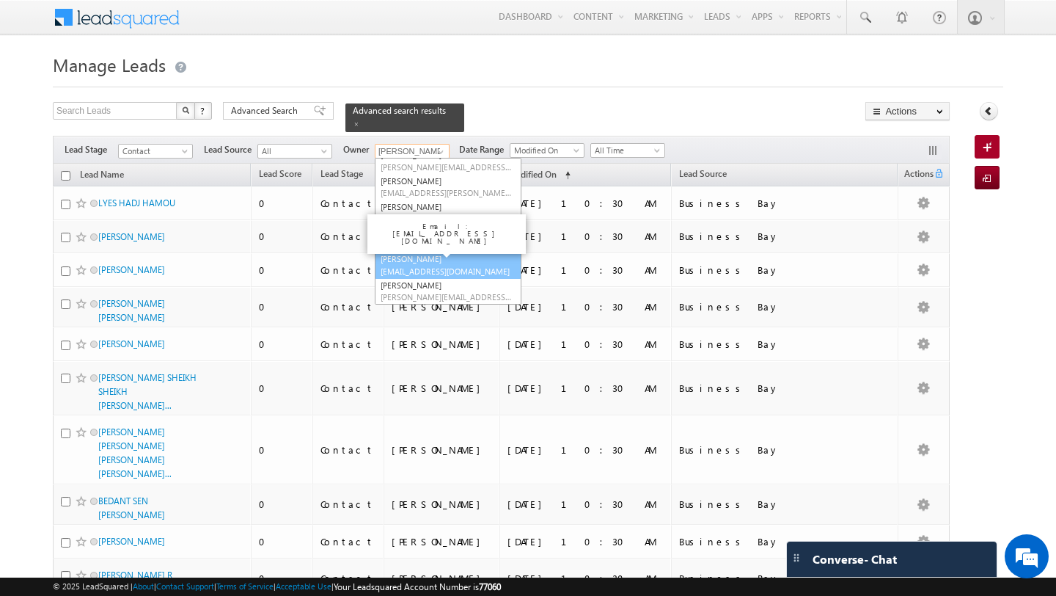
scroll to position [41, 0]
click at [428, 264] on link "[PERSON_NAME] [EMAIL_ADDRESS][DOMAIN_NAME]" at bounding box center [448, 265] width 147 height 28
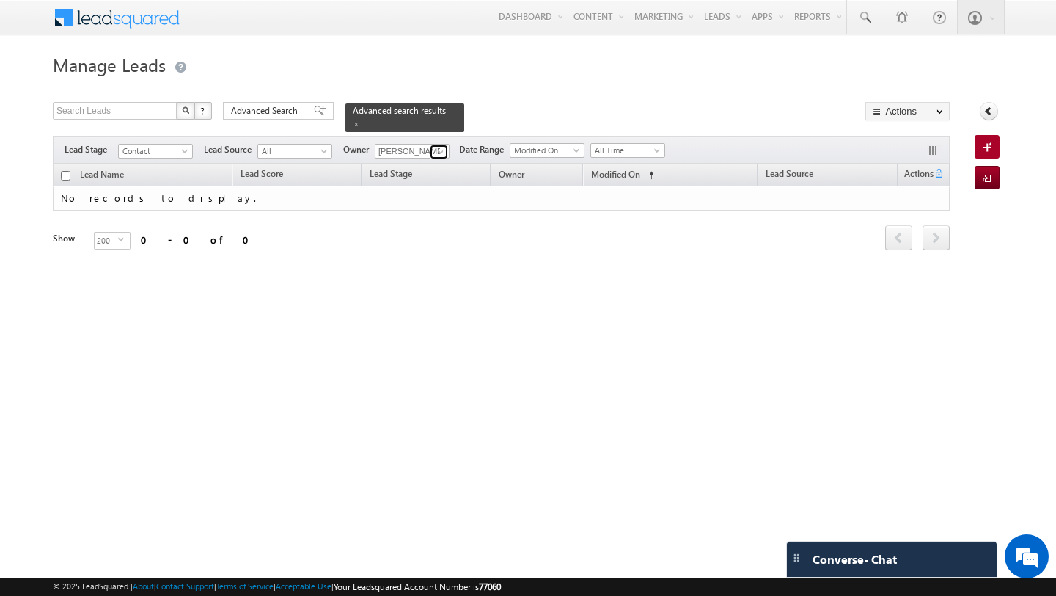
click at [444, 155] on link at bounding box center [439, 151] width 18 height 15
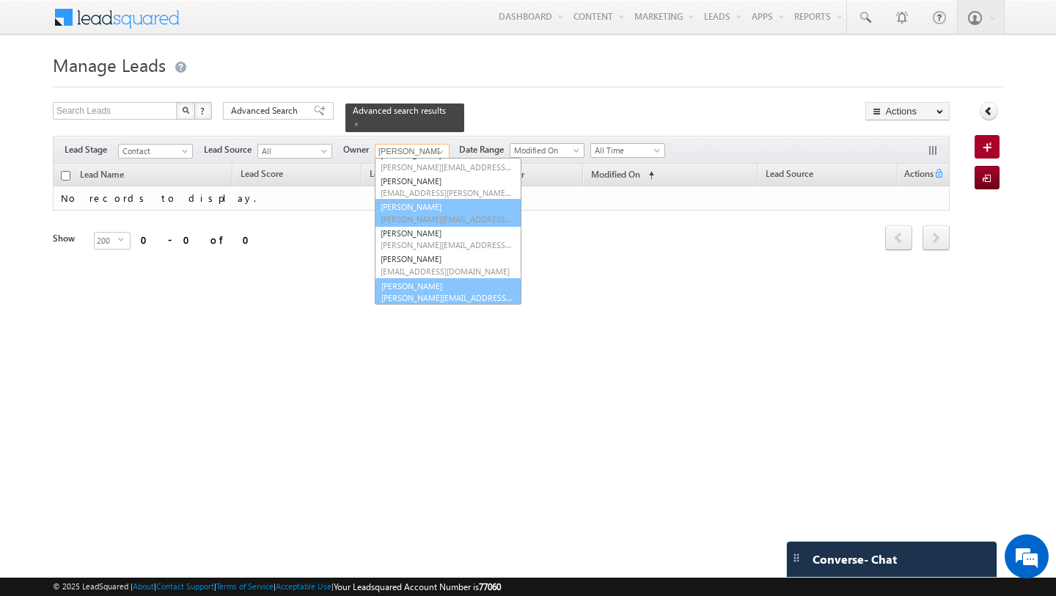
scroll to position [42, 0]
click at [442, 296] on span "[PERSON_NAME][EMAIL_ADDRESS][DOMAIN_NAME]" at bounding box center [447, 295] width 132 height 11
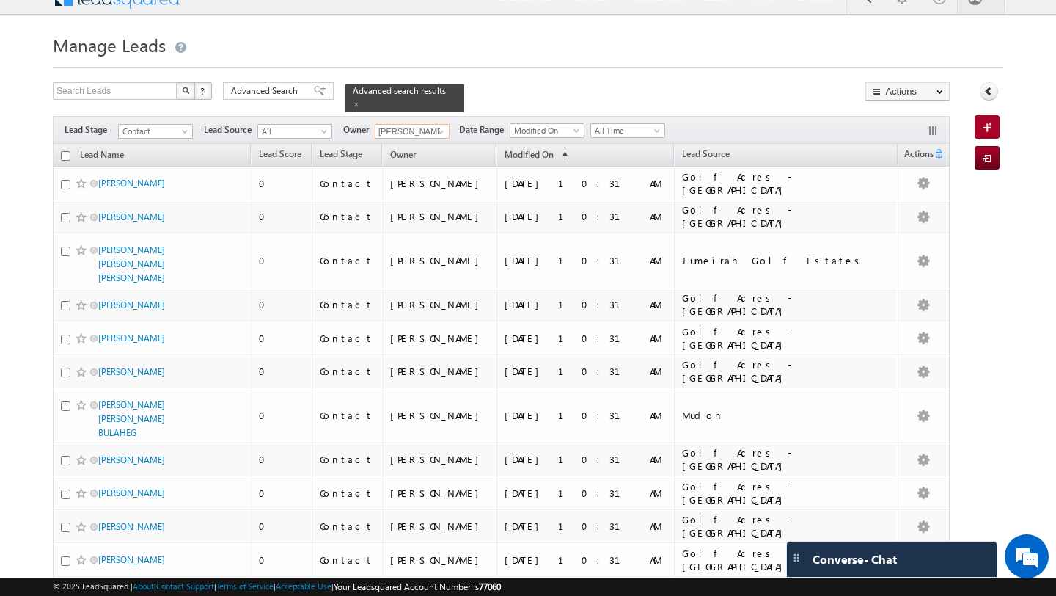
scroll to position [0, 0]
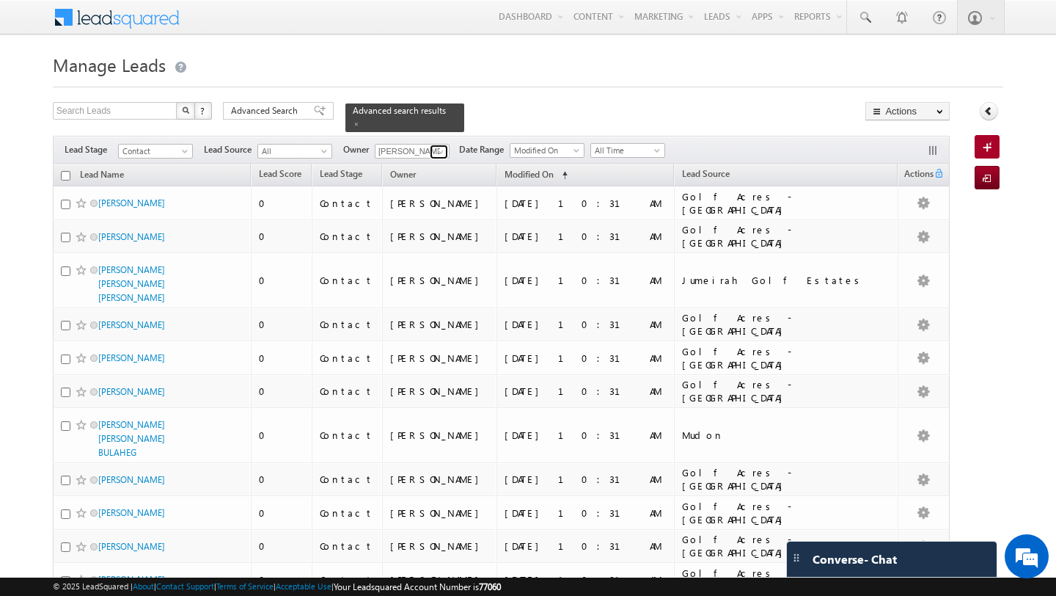
click at [438, 155] on span at bounding box center [441, 152] width 12 height 12
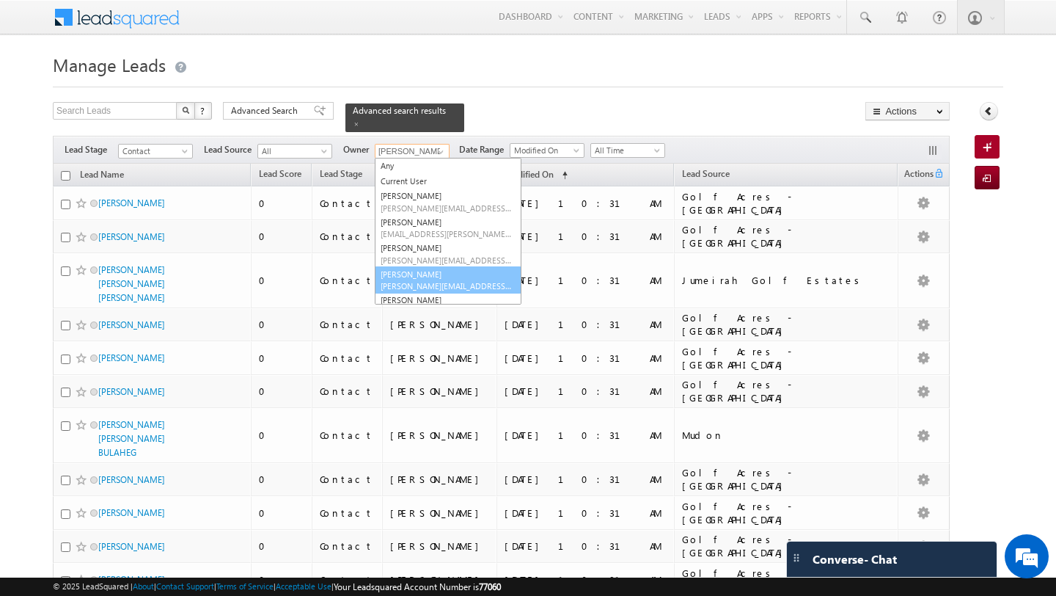
scroll to position [41, 0]
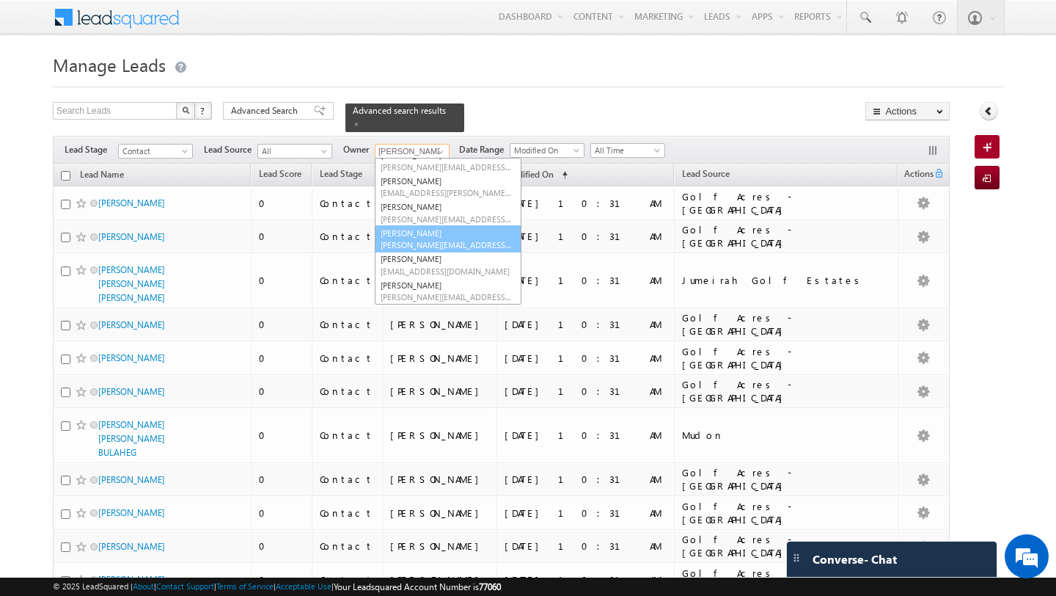
click at [418, 240] on span "[PERSON_NAME][EMAIL_ADDRESS][PERSON_NAME][DOMAIN_NAME]" at bounding box center [447, 244] width 132 height 11
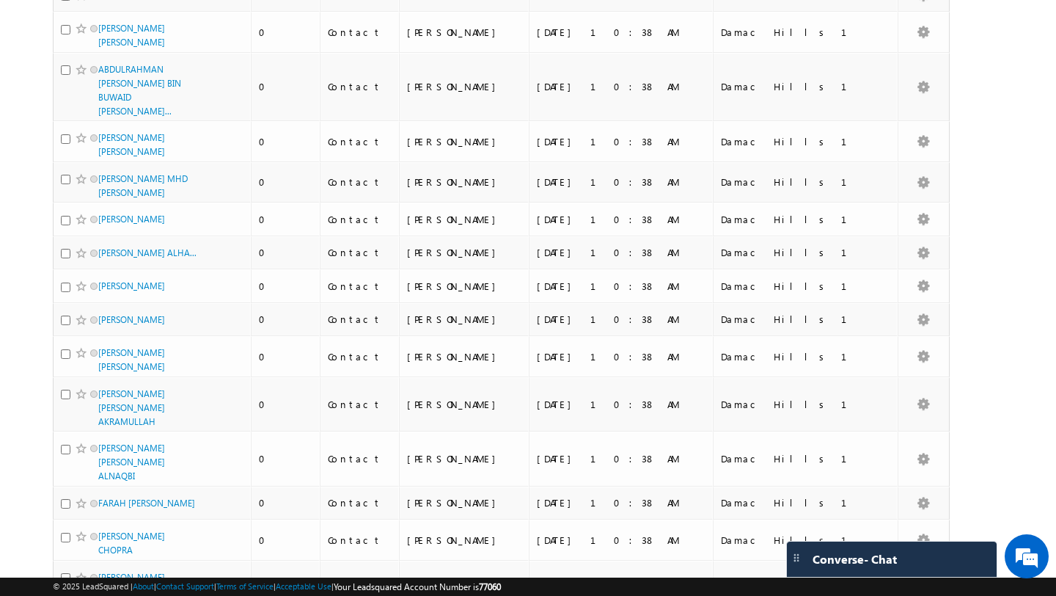
scroll to position [0, 0]
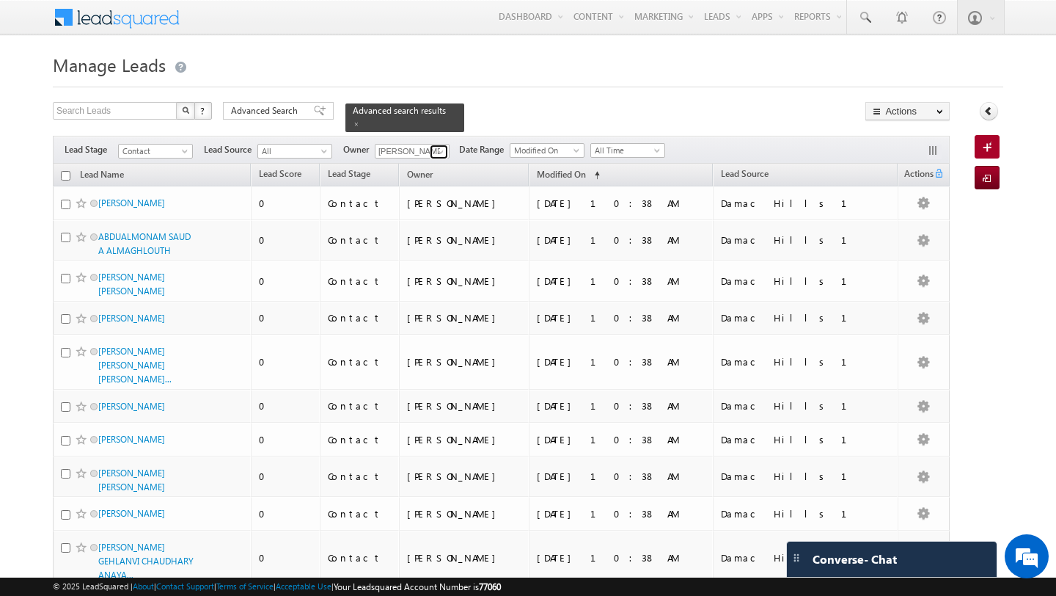
click at [441, 153] on span at bounding box center [441, 152] width 12 height 12
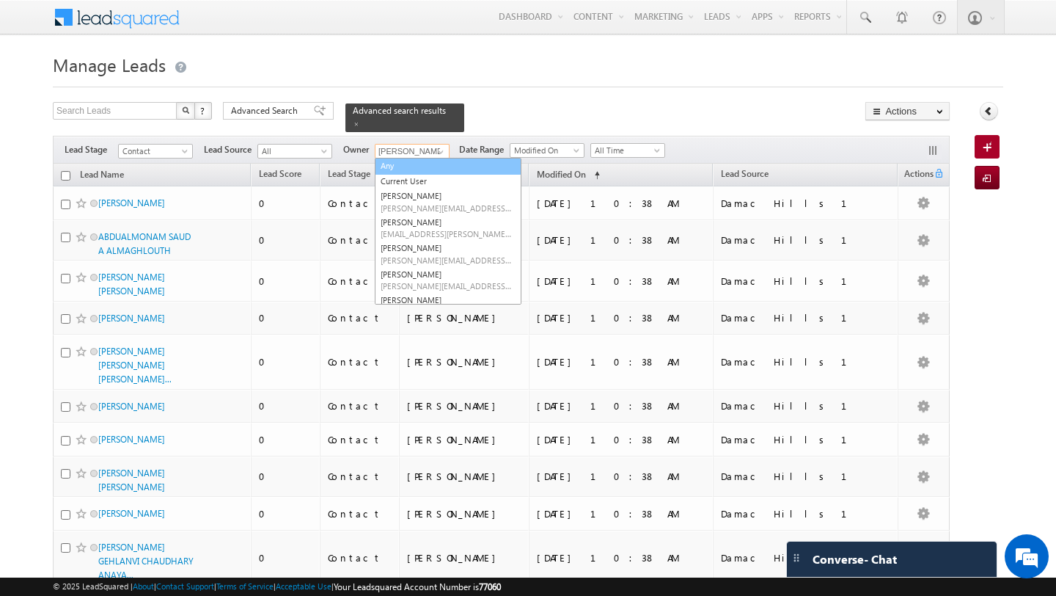
click at [420, 168] on link "Any" at bounding box center [448, 166] width 147 height 17
type input "Any"
